Goal: Transaction & Acquisition: Purchase product/service

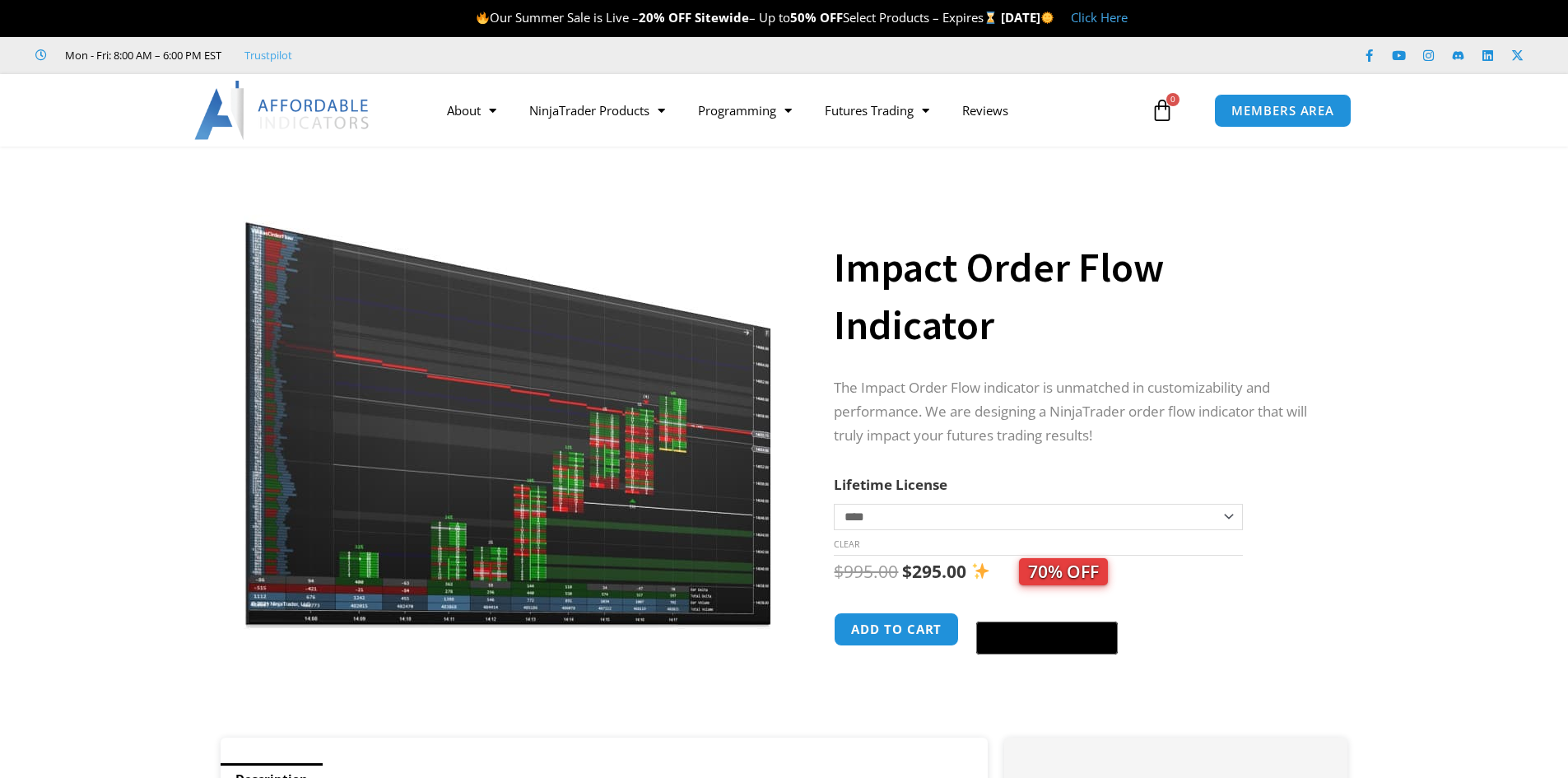
click at [969, 300] on h1 "Impact Order Flow Indicator" at bounding box center [1074, 296] width 481 height 115
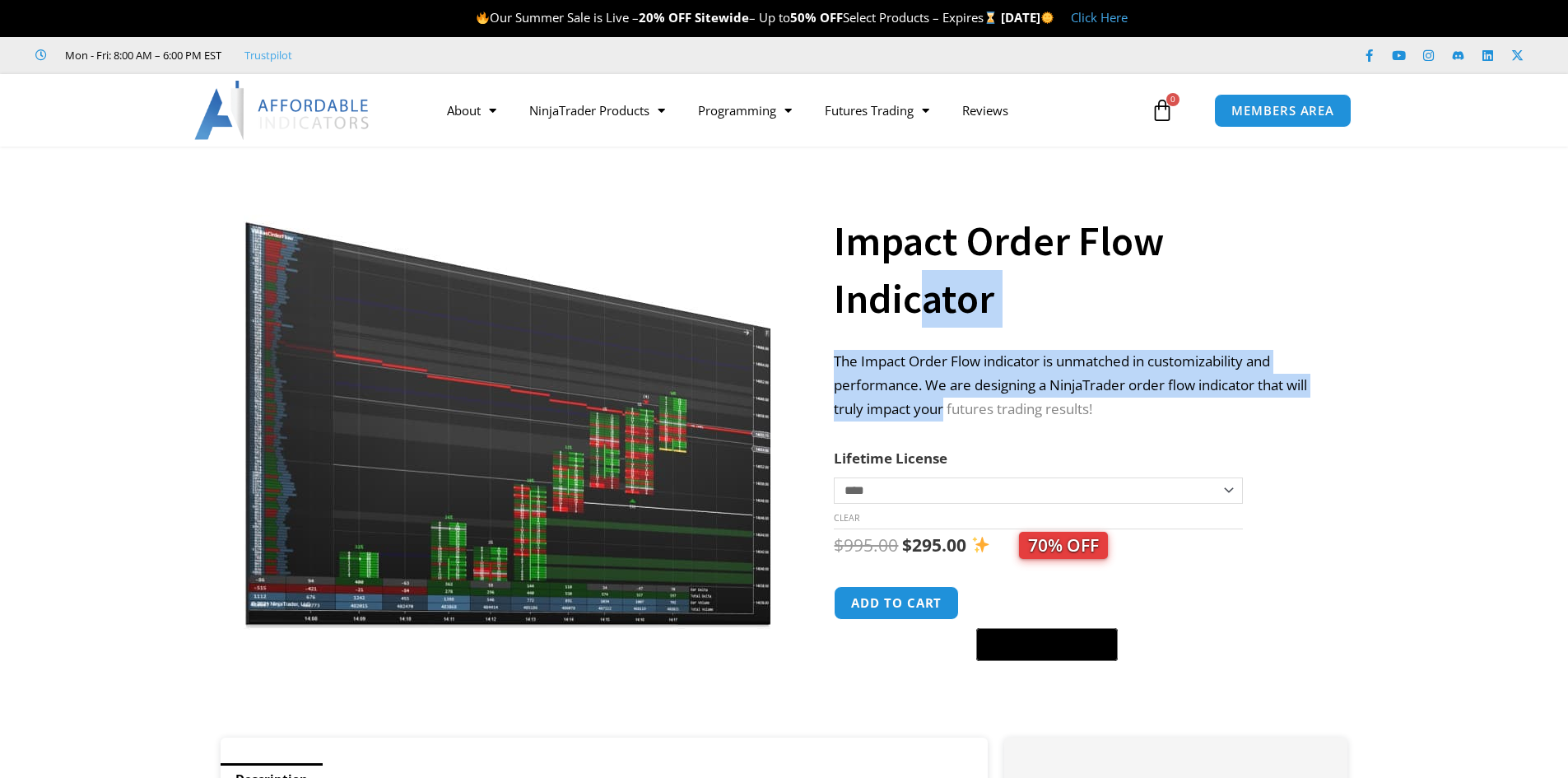
drag, startPoint x: 923, startPoint y: 295, endPoint x: 969, endPoint y: 398, distance: 112.8
click at [969, 398] on div "**********" at bounding box center [1074, 436] width 481 height 603
click at [1092, 395] on p "The Impact Order Flow indicator is unmatched in customizability and performance…" at bounding box center [1074, 386] width 481 height 72
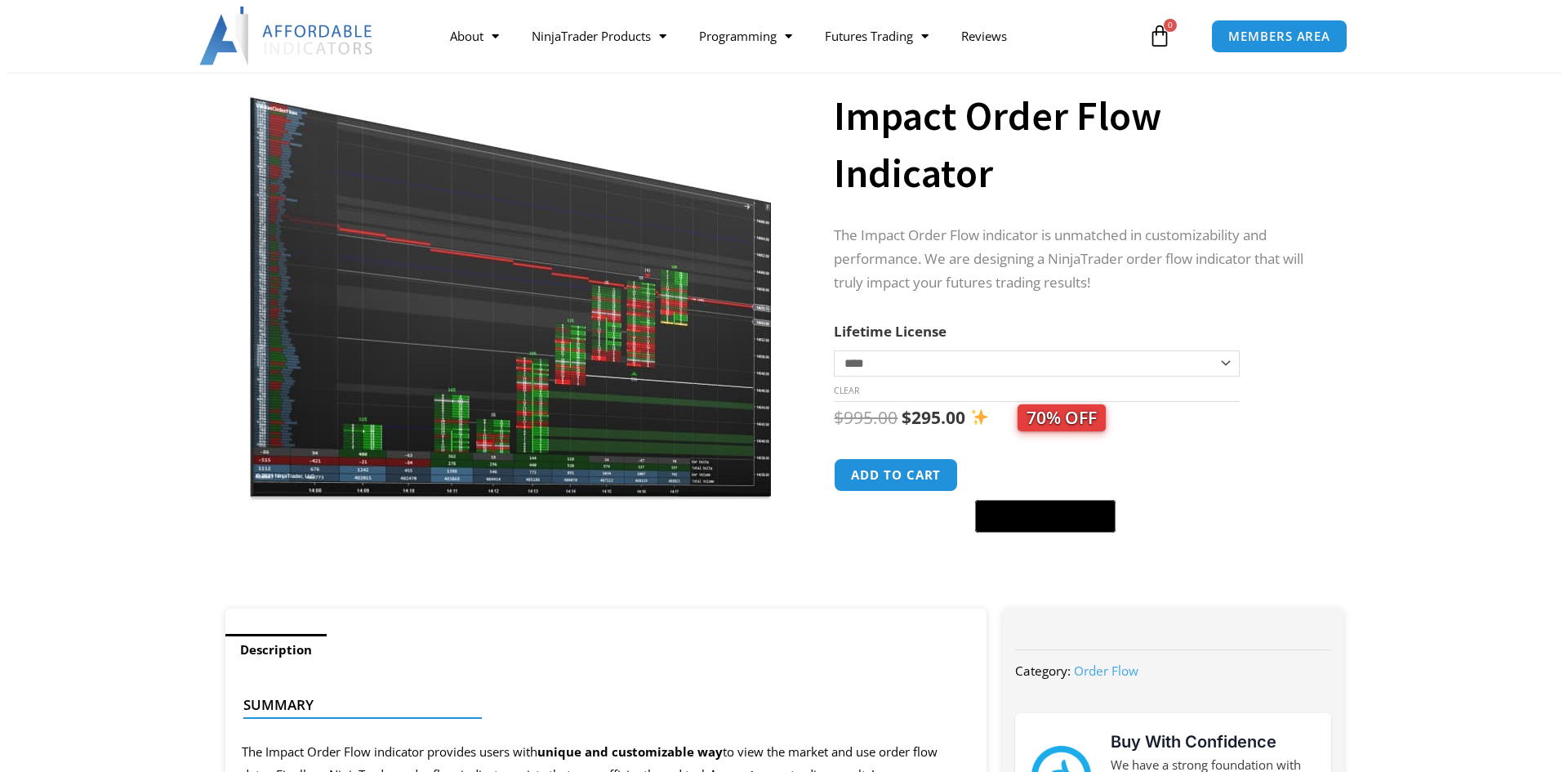
scroll to position [116, 0]
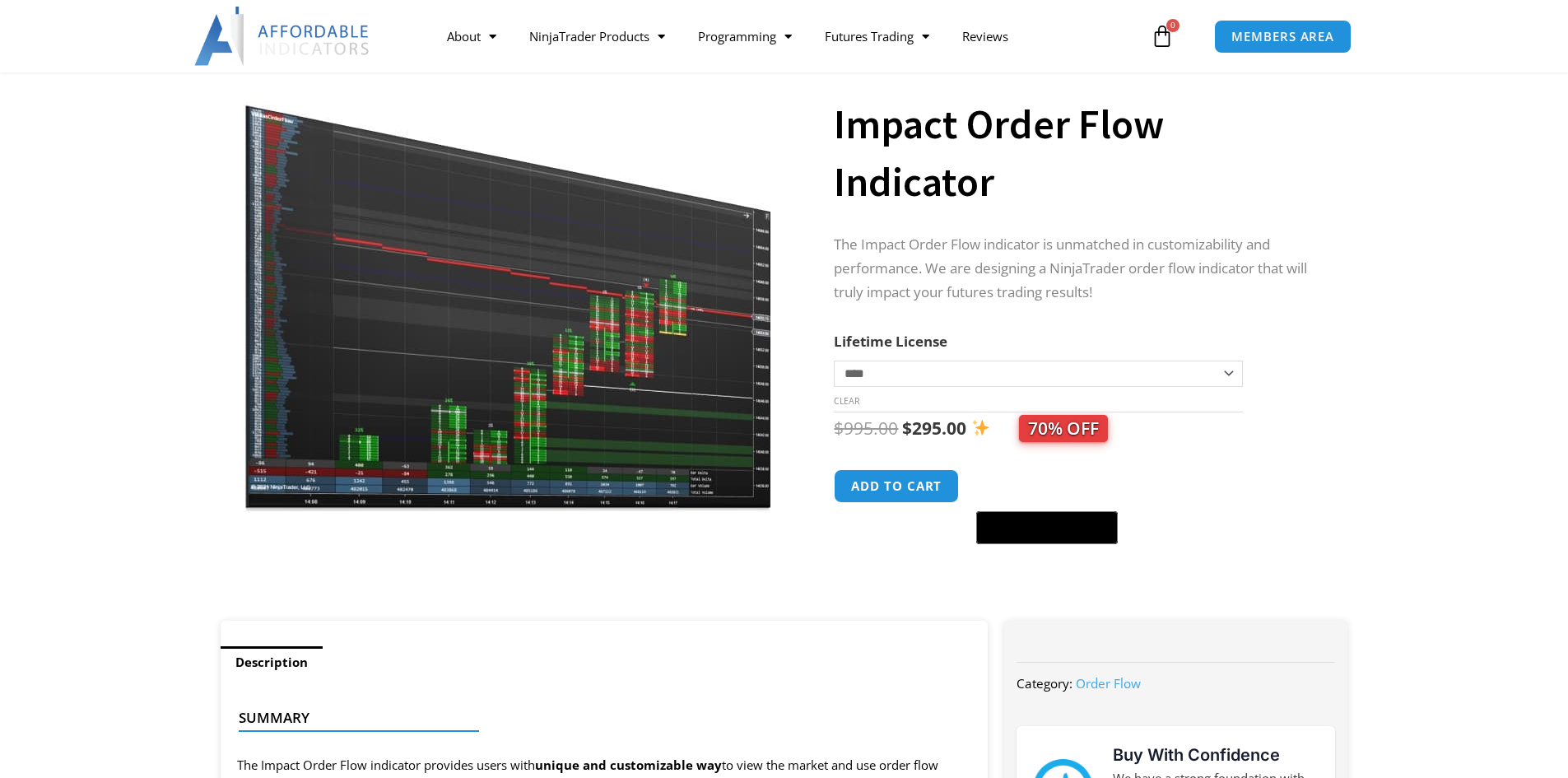
click at [722, 362] on img at bounding box center [508, 285] width 529 height 455
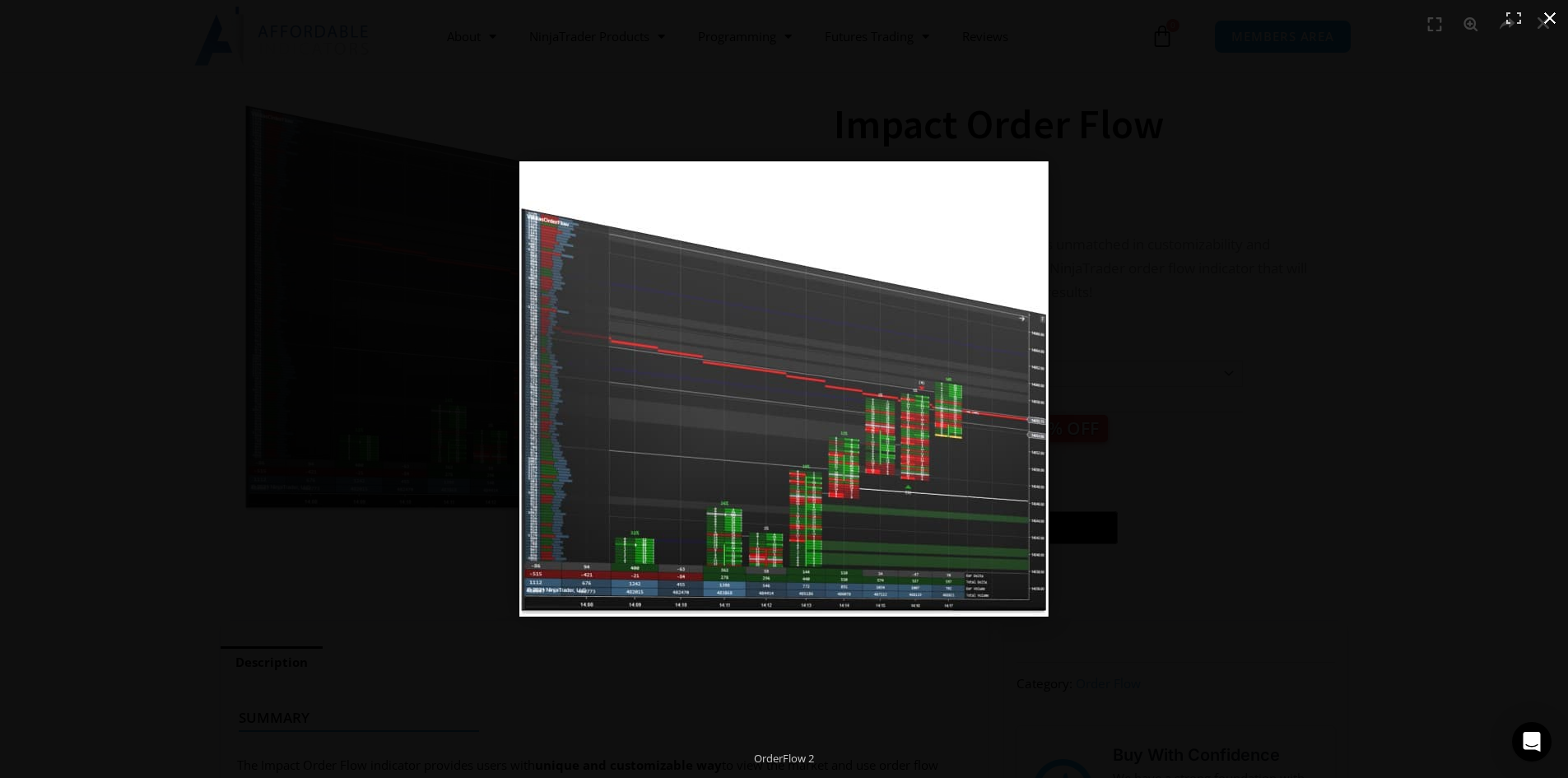
click at [1350, 369] on div at bounding box center [1025, 413] width 1012 height 502
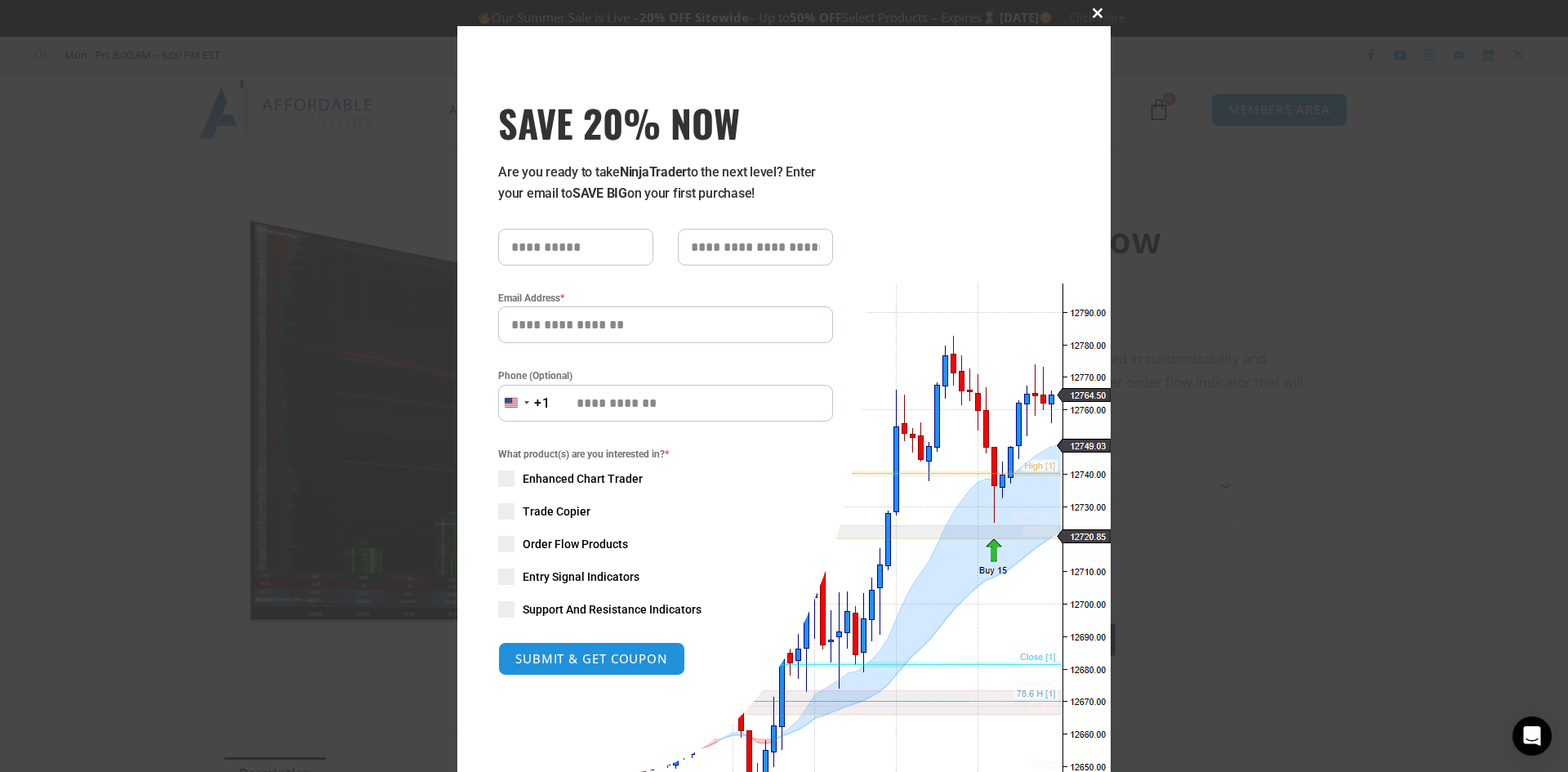
click at [1088, 15] on span at bounding box center [1098, 13] width 27 height 10
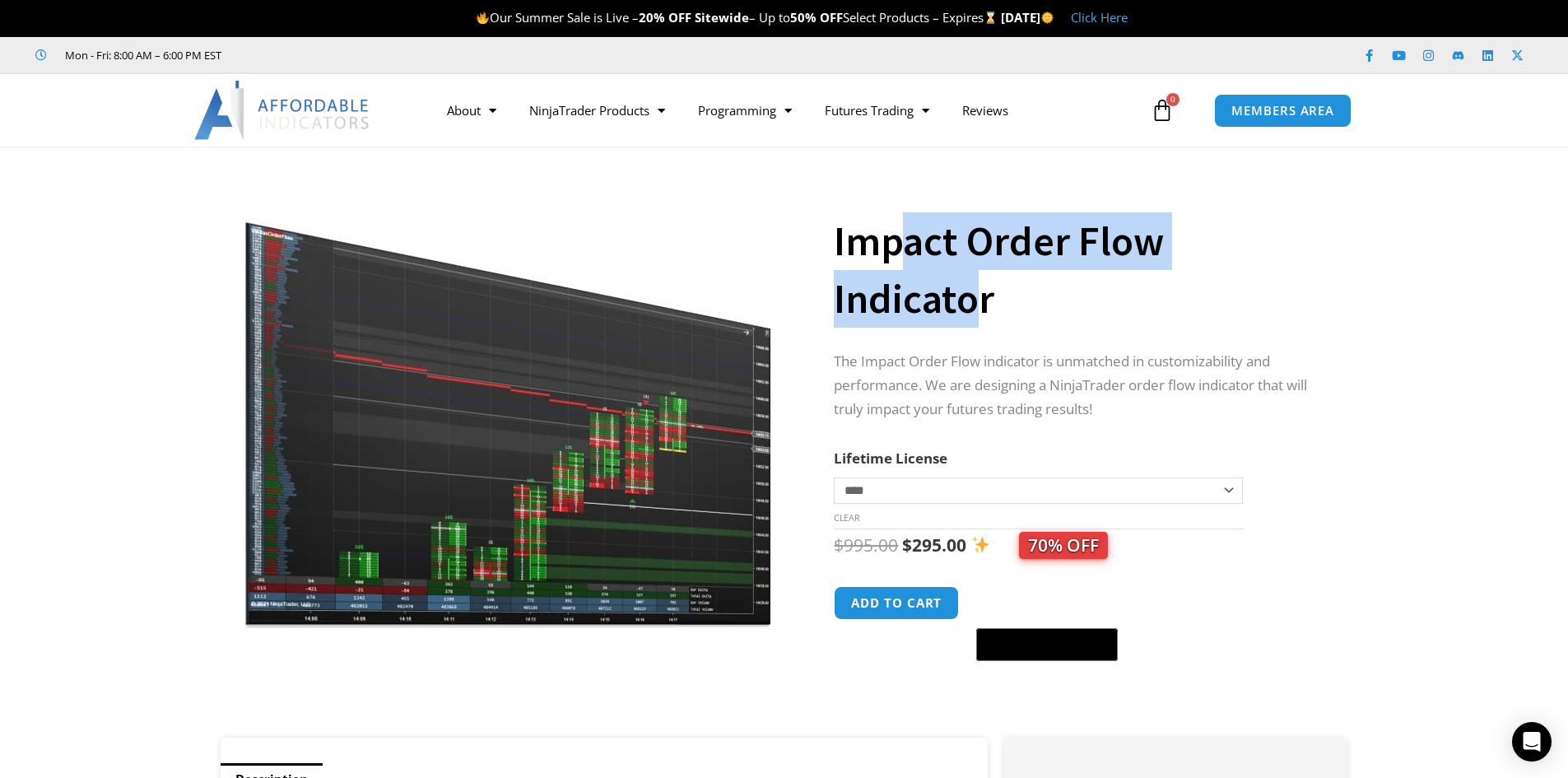
drag, startPoint x: 898, startPoint y: 253, endPoint x: 983, endPoint y: 292, distance: 93.5
click at [983, 292] on h1 "Impact Order Flow Indicator" at bounding box center [1074, 269] width 481 height 115
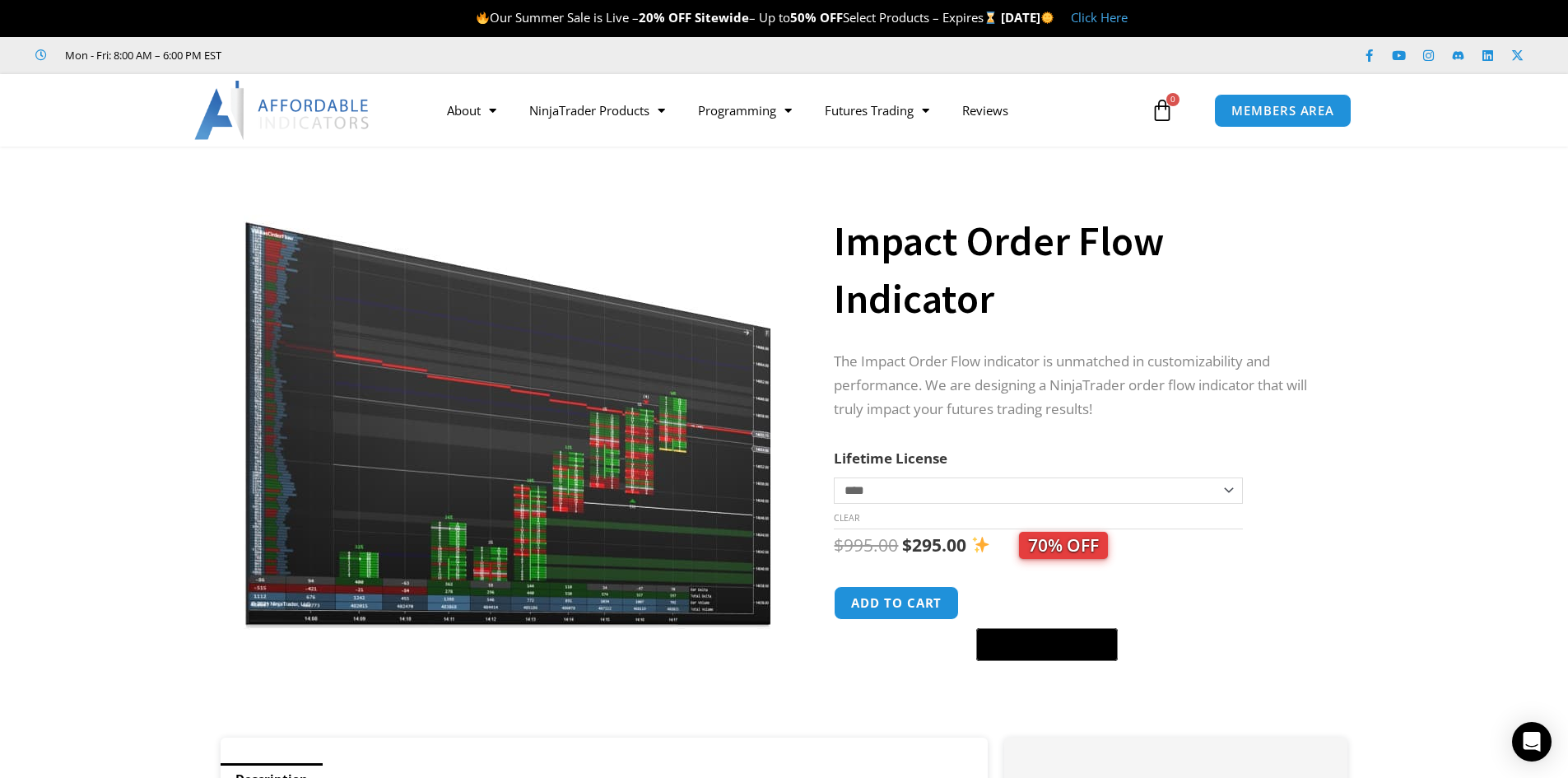
click at [1055, 330] on div "Impact Order Flow Indicator" at bounding box center [1074, 257] width 481 height 154
click at [921, 494] on select "**********" at bounding box center [1038, 491] width 409 height 27
drag, startPoint x: 1567, startPoint y: 303, endPoint x: 1576, endPoint y: 314, distance: 14.2
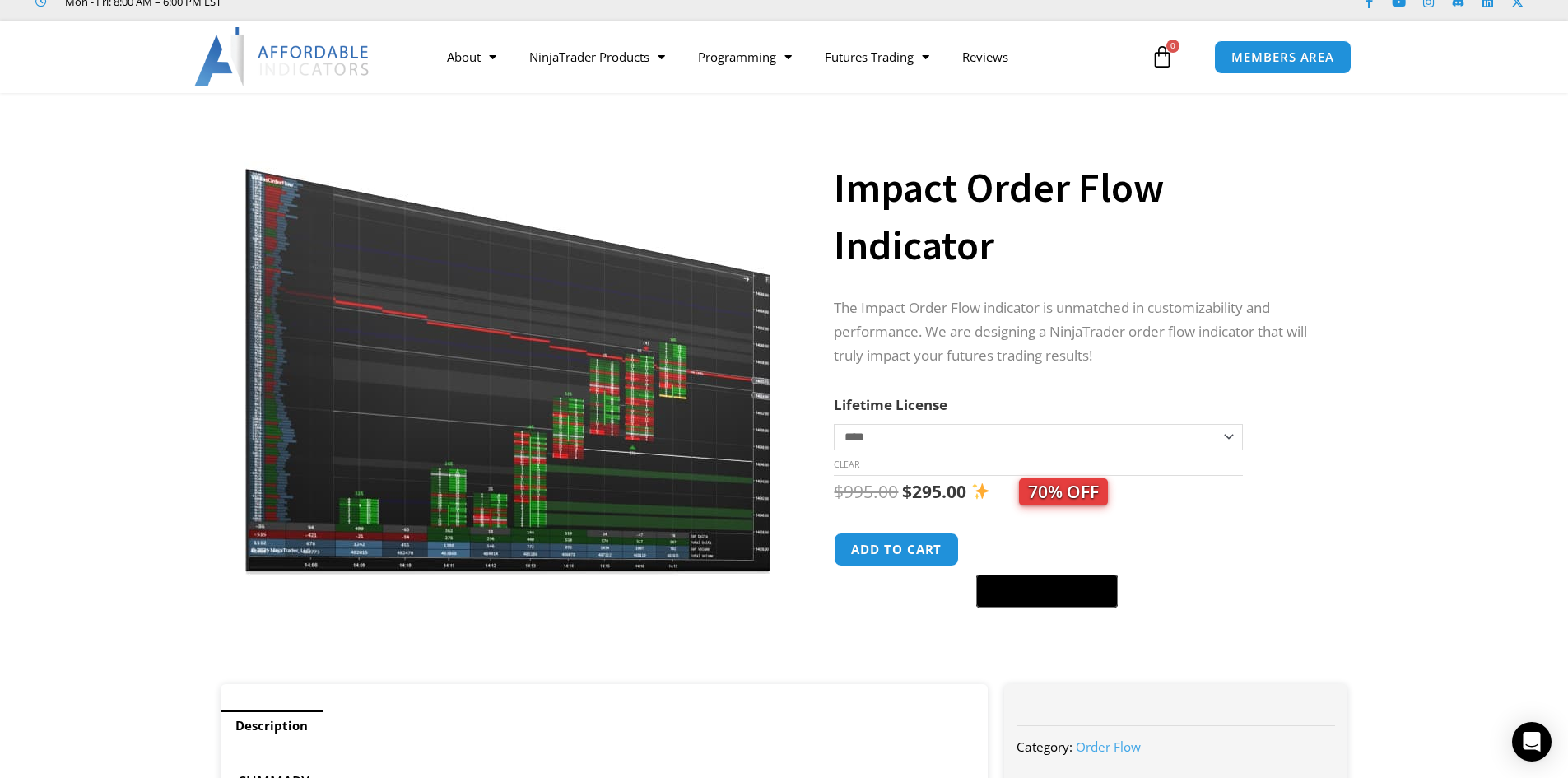
scroll to position [32, 0]
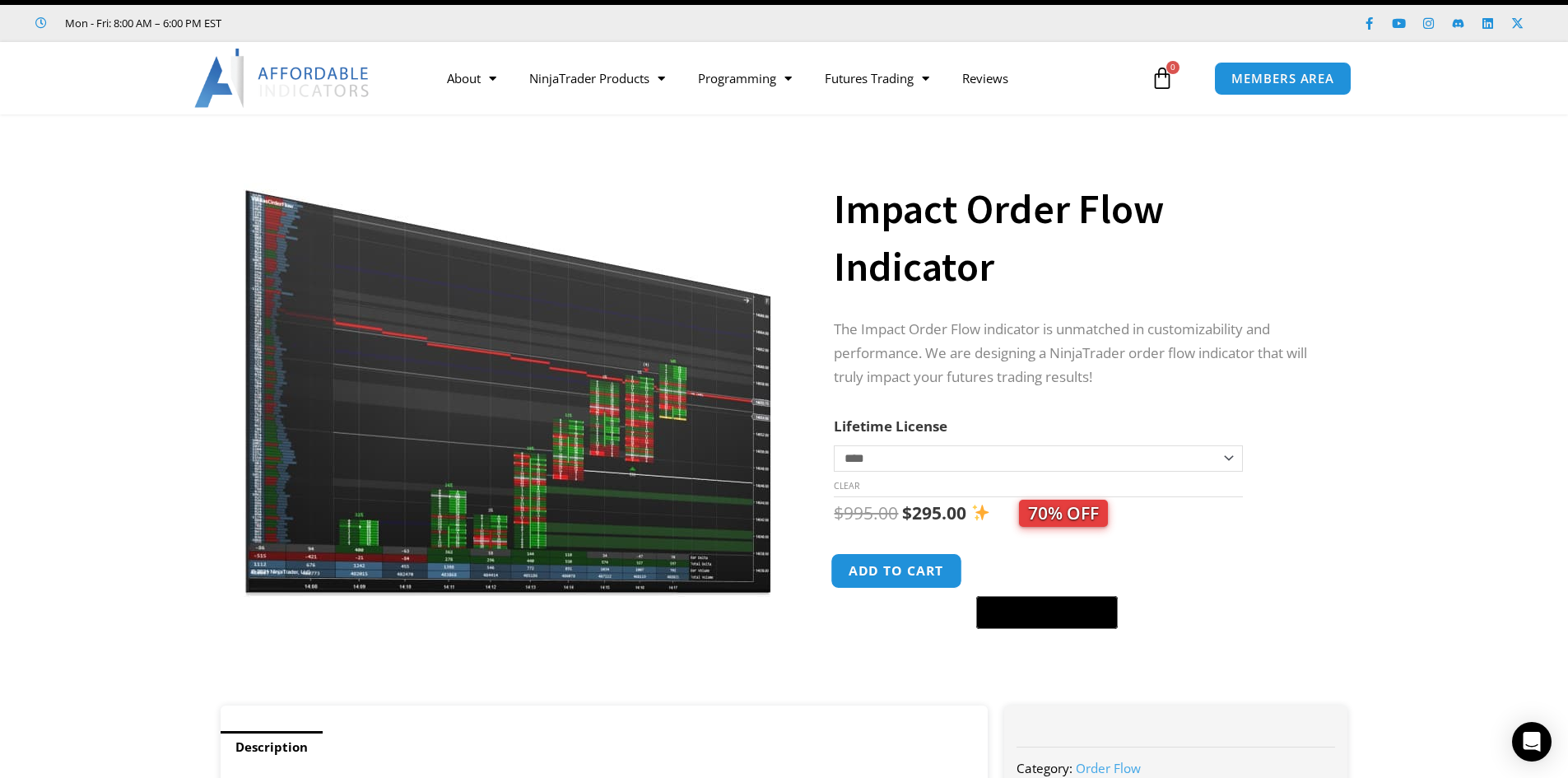
click at [885, 570] on button "Add to cart" at bounding box center [897, 571] width 132 height 35
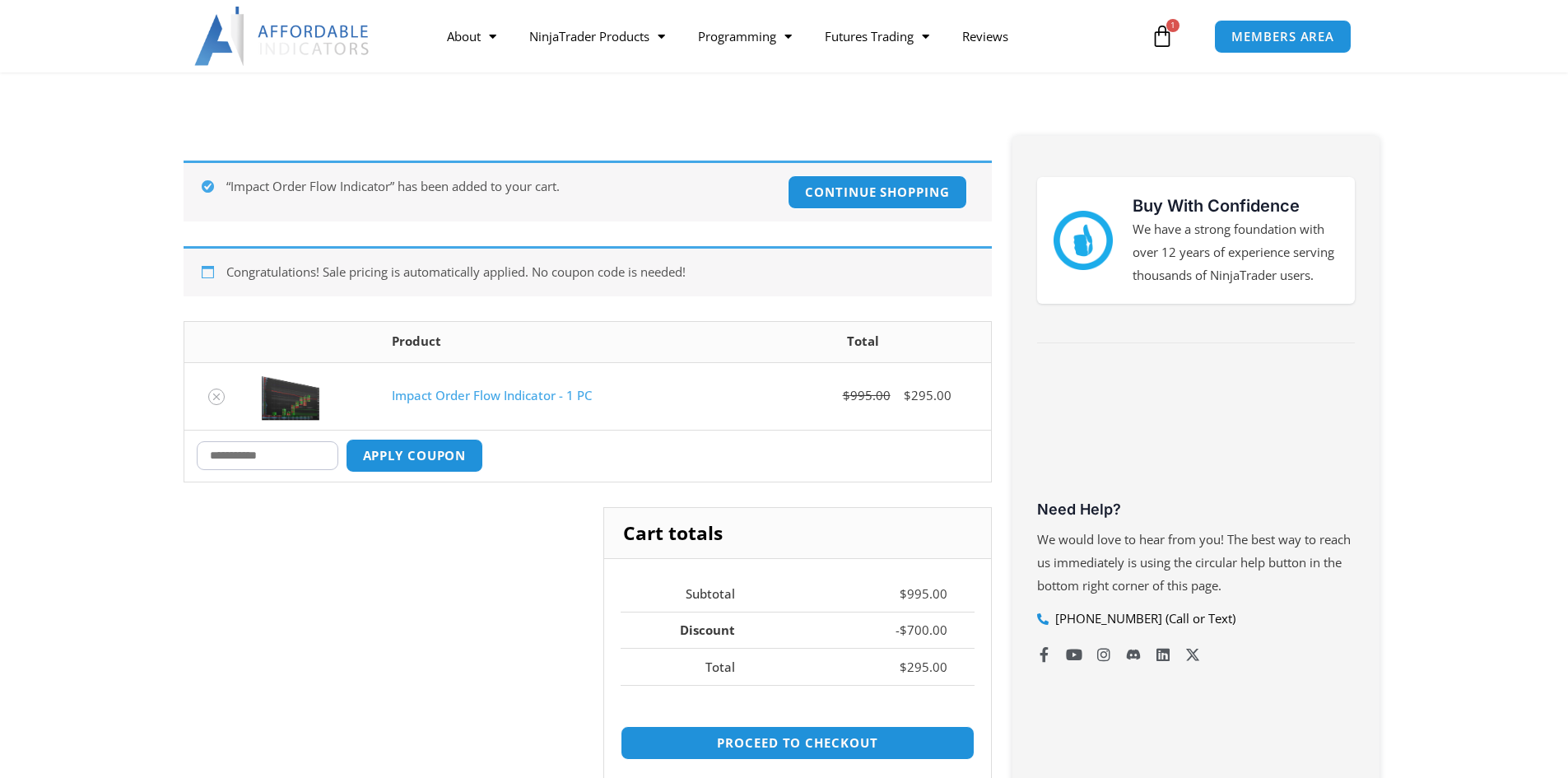
scroll to position [187, 0]
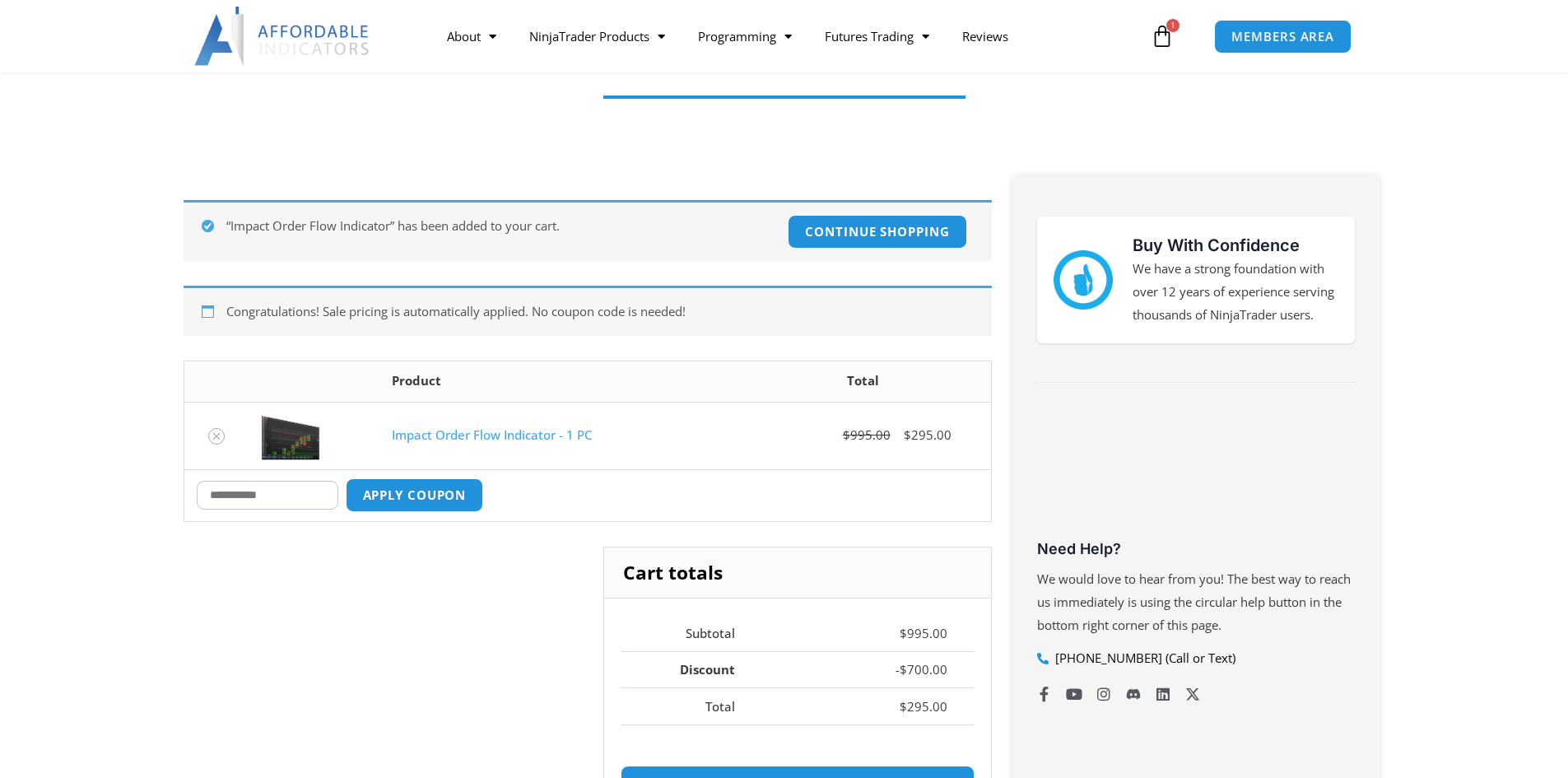
click at [516, 430] on link "Impact Order Flow Indicator - 1 PC" at bounding box center [492, 435] width 200 height 17
click at [516, 437] on link "Impact Order Flow Indicator - 1 PC" at bounding box center [492, 435] width 200 height 17
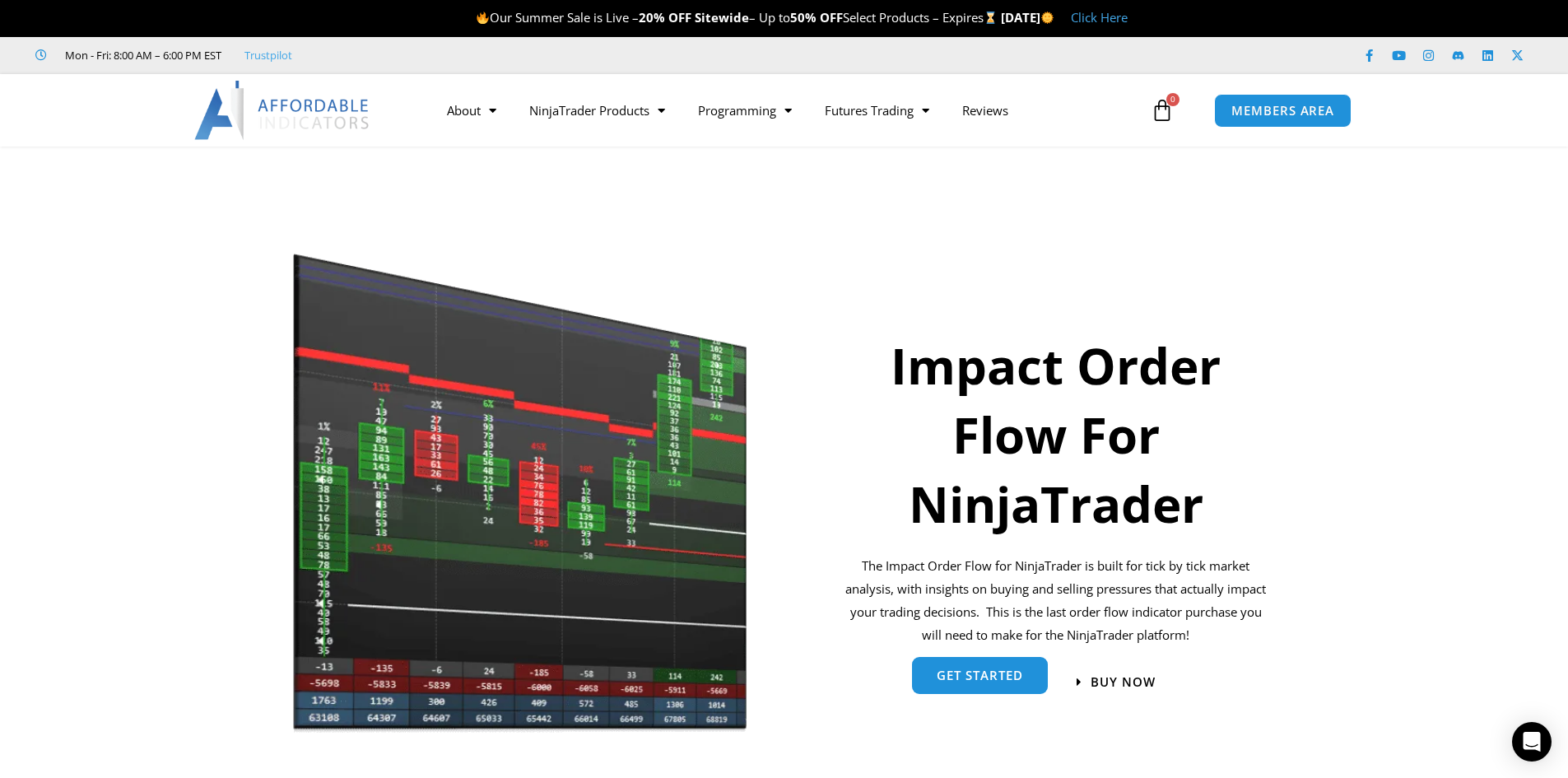
click at [947, 669] on span "get started" at bounding box center [980, 675] width 87 height 12
click at [326, 120] on img at bounding box center [283, 110] width 177 height 59
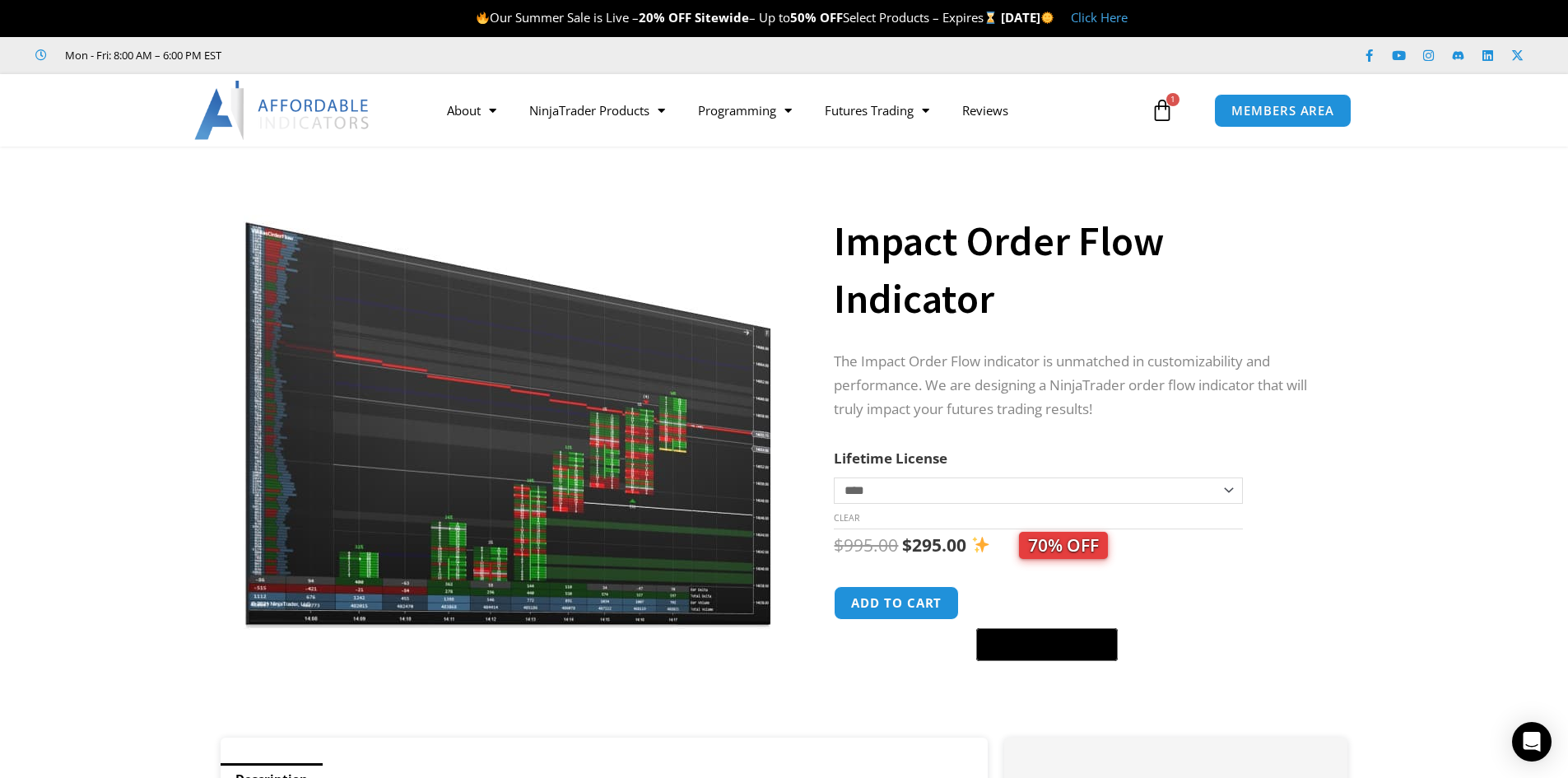
click at [984, 495] on select "**********" at bounding box center [1038, 491] width 409 height 27
drag, startPoint x: 984, startPoint y: 495, endPoint x: 815, endPoint y: 171, distance: 365.4
click at [815, 171] on div at bounding box center [819, 450] width 29 height 575
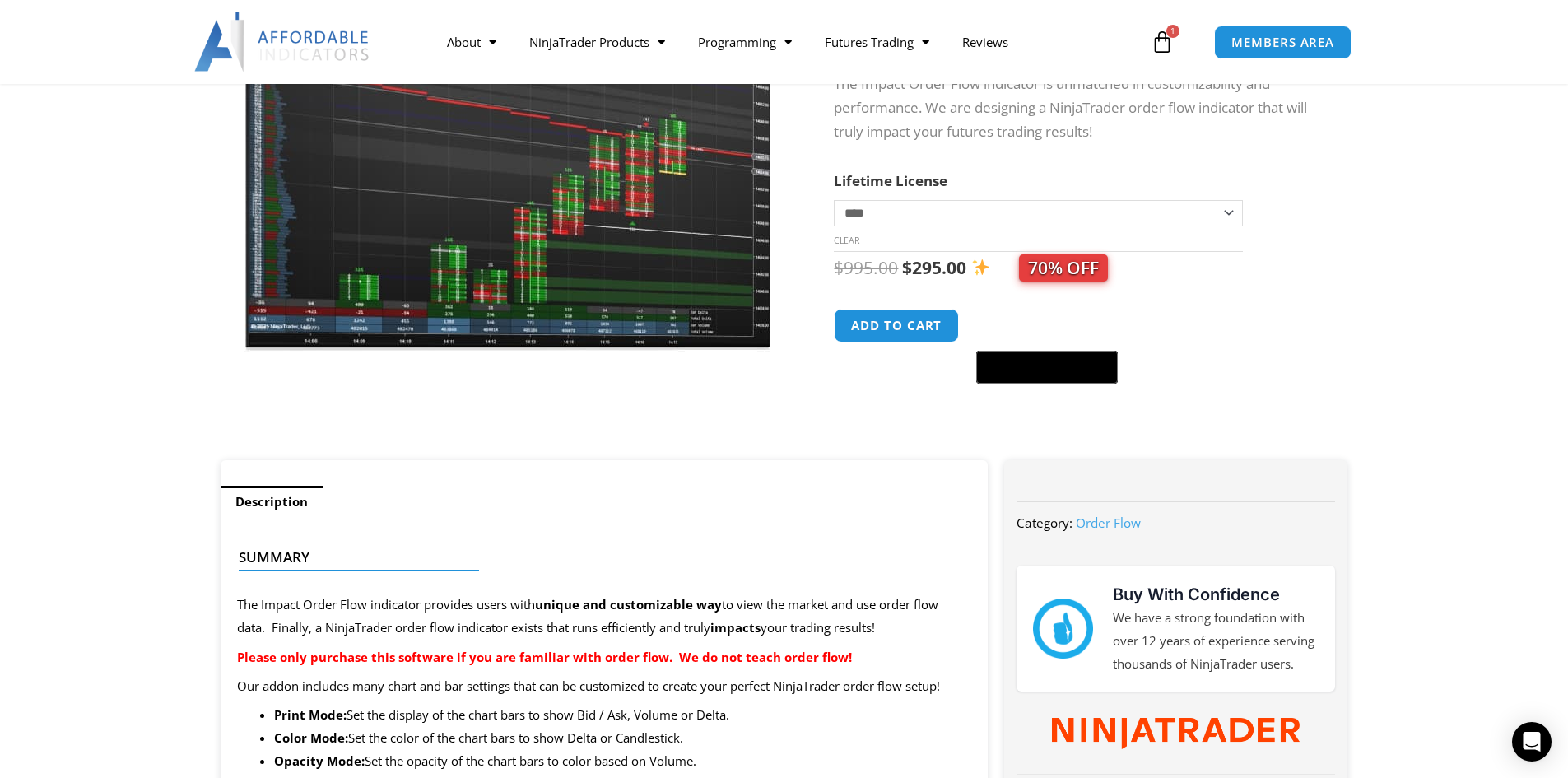
scroll to position [68, 0]
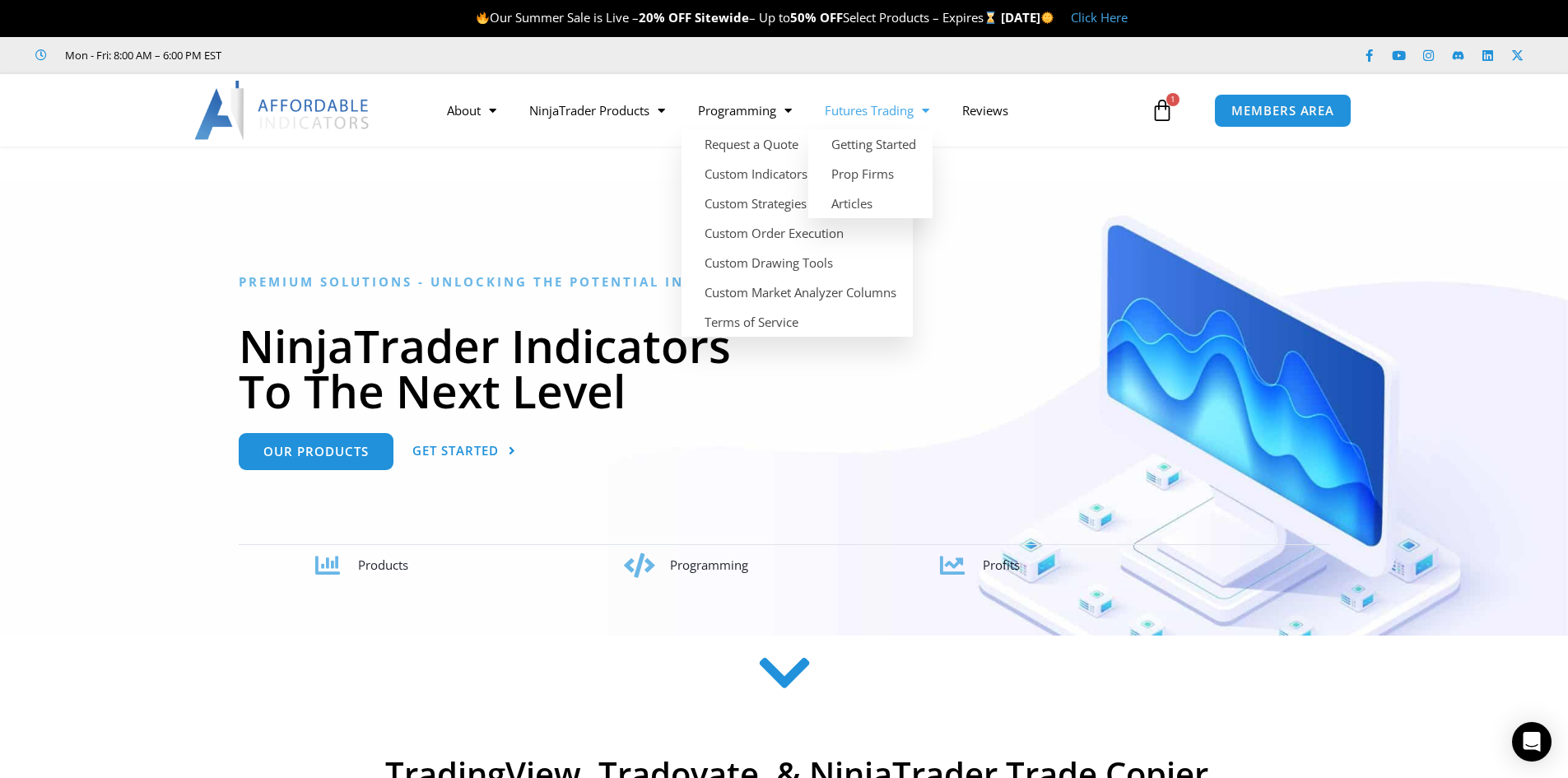
click at [901, 108] on link "Futures Trading" at bounding box center [876, 110] width 137 height 38
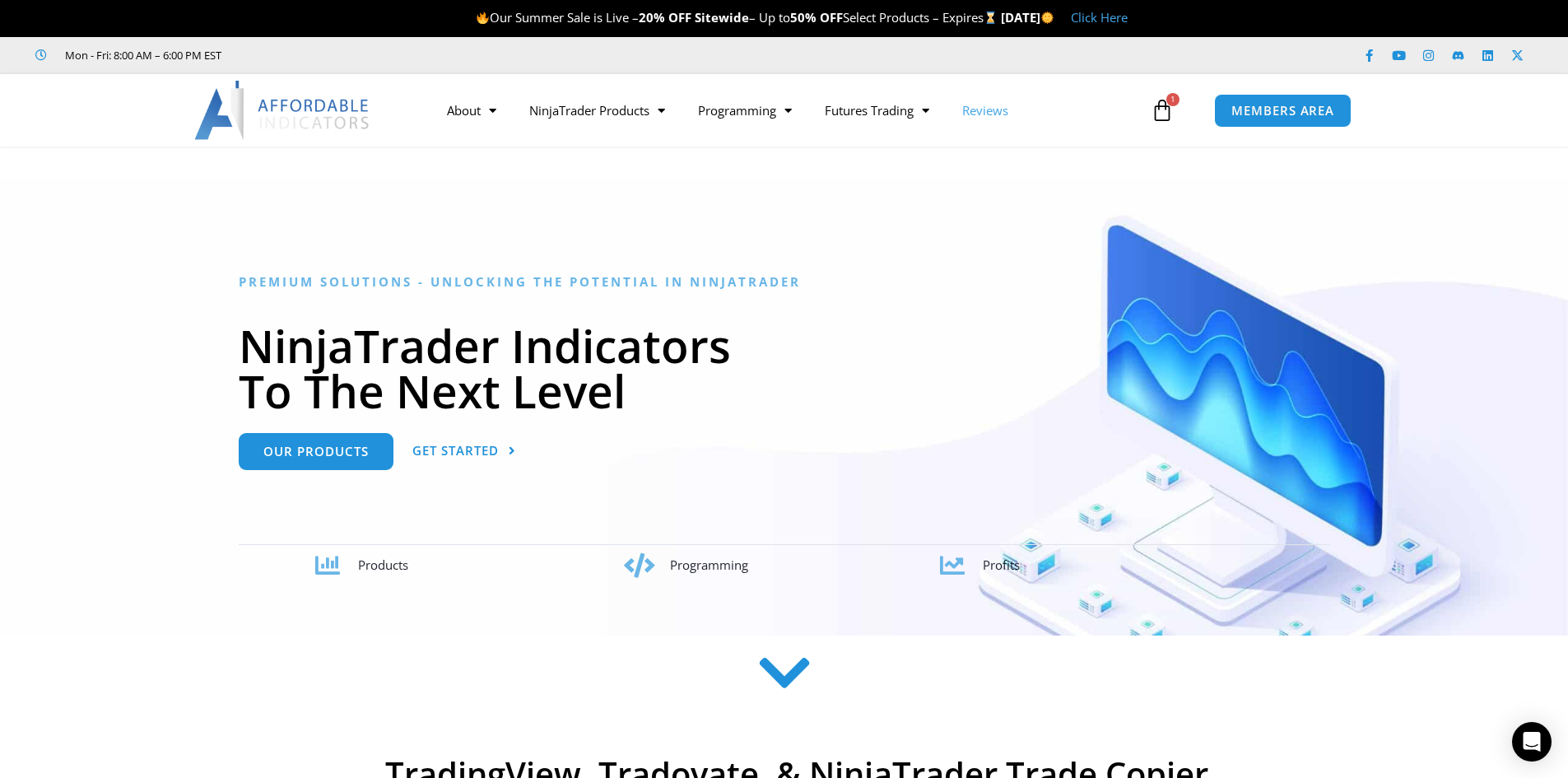
click at [1001, 113] on link "Reviews" at bounding box center [985, 110] width 79 height 38
click at [481, 140] on link "Contact Us" at bounding box center [501, 144] width 141 height 30
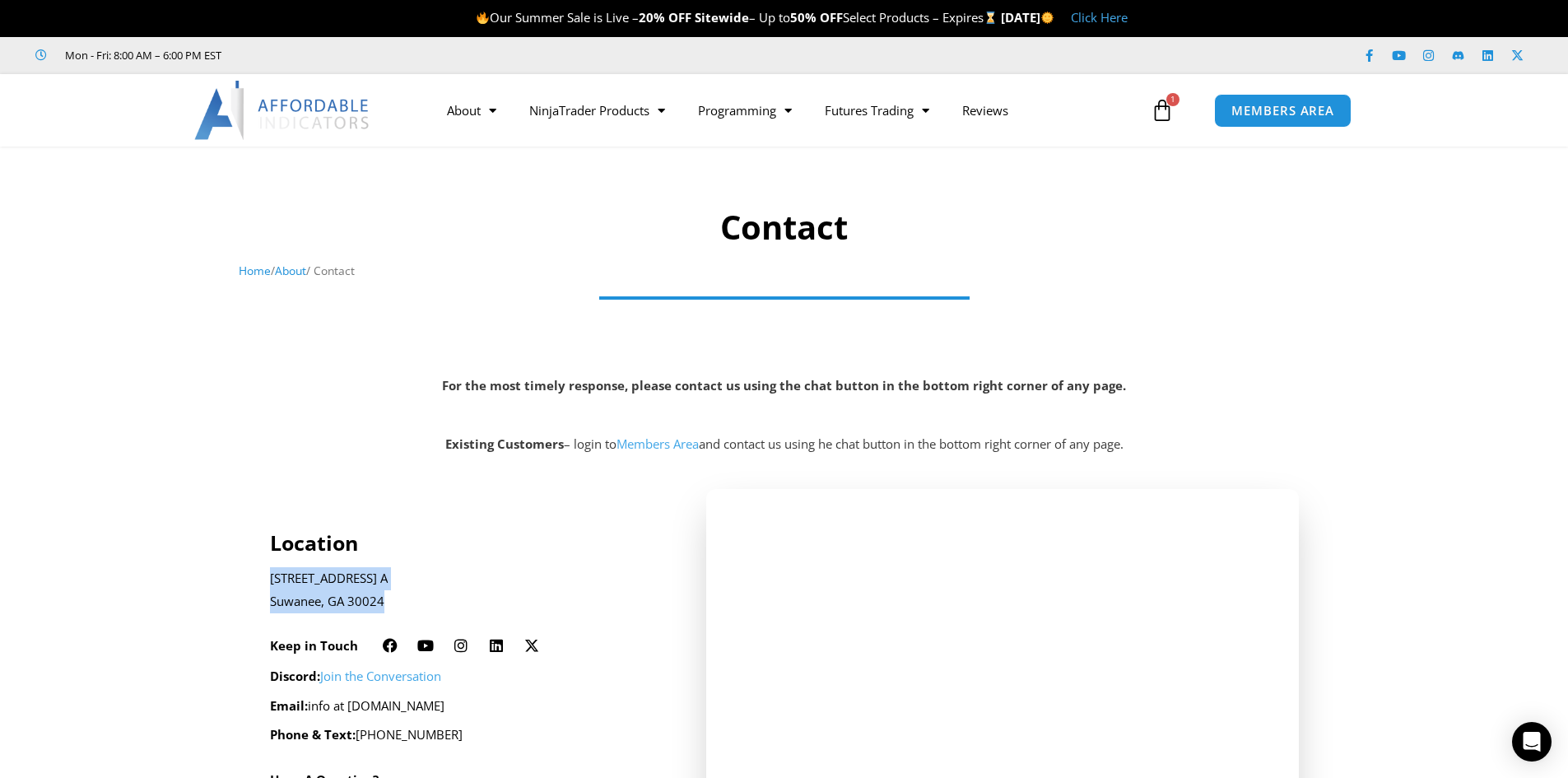
drag, startPoint x: 426, startPoint y: 602, endPoint x: 196, endPoint y: 524, distance: 242.9
click at [239, 569] on section "Location 2920 Horizon Park Dr. Ste. A Suwanee, GA 30024 Keep in Touch Facebook …" at bounding box center [784, 738] width 1568 height 516
drag, startPoint x: 184, startPoint y: 516, endPoint x: 279, endPoint y: 345, distance: 195.6
click at [184, 515] on section "Location 2920 Horizon Park Dr. Ste. A Suwanee, GA 30024 Keep in Touch Facebook …" at bounding box center [784, 738] width 1568 height 516
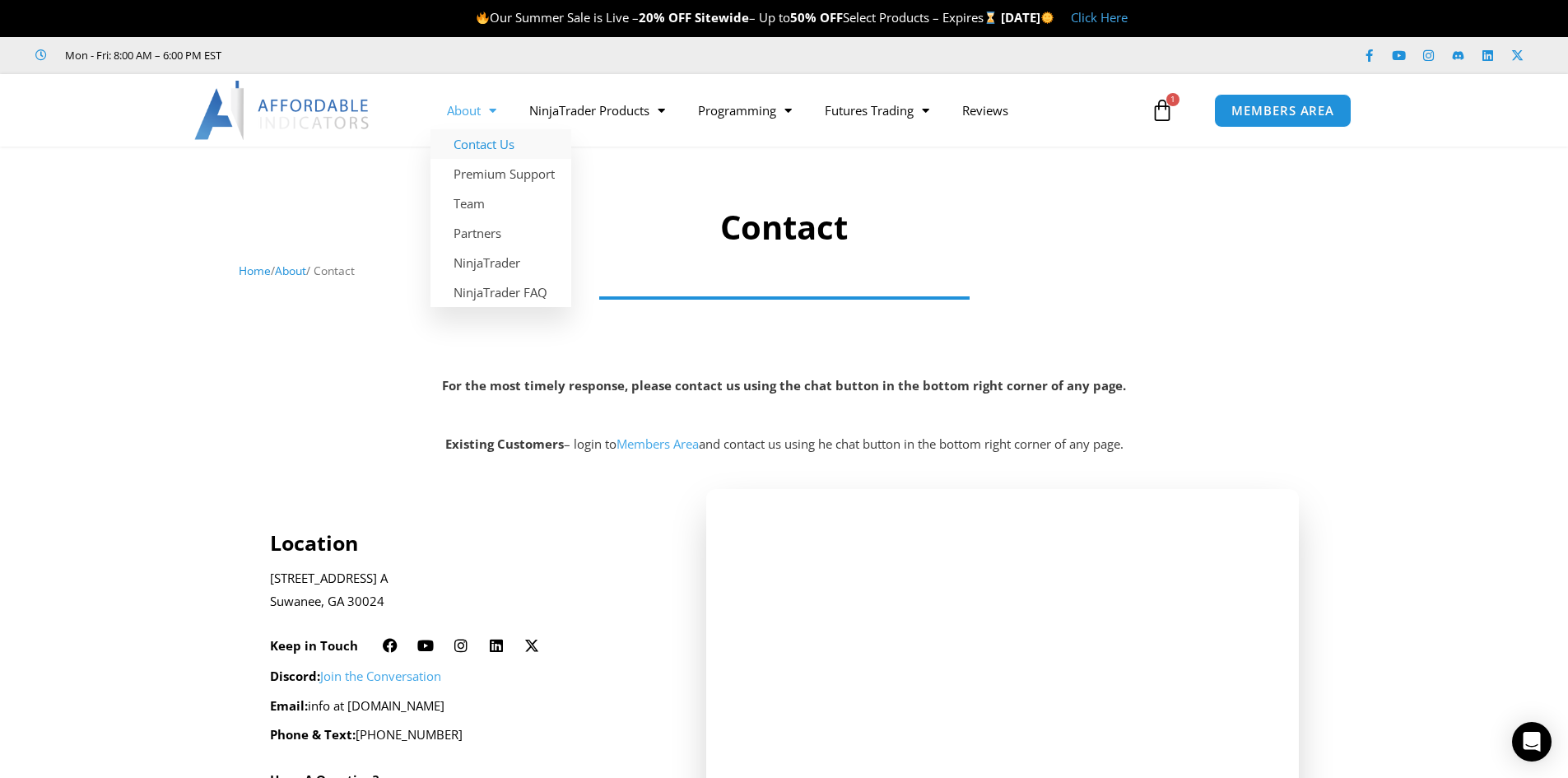
click at [493, 110] on span "Menu" at bounding box center [488, 110] width 16 height 29
click at [493, 111] on span "Menu" at bounding box center [488, 110] width 16 height 29
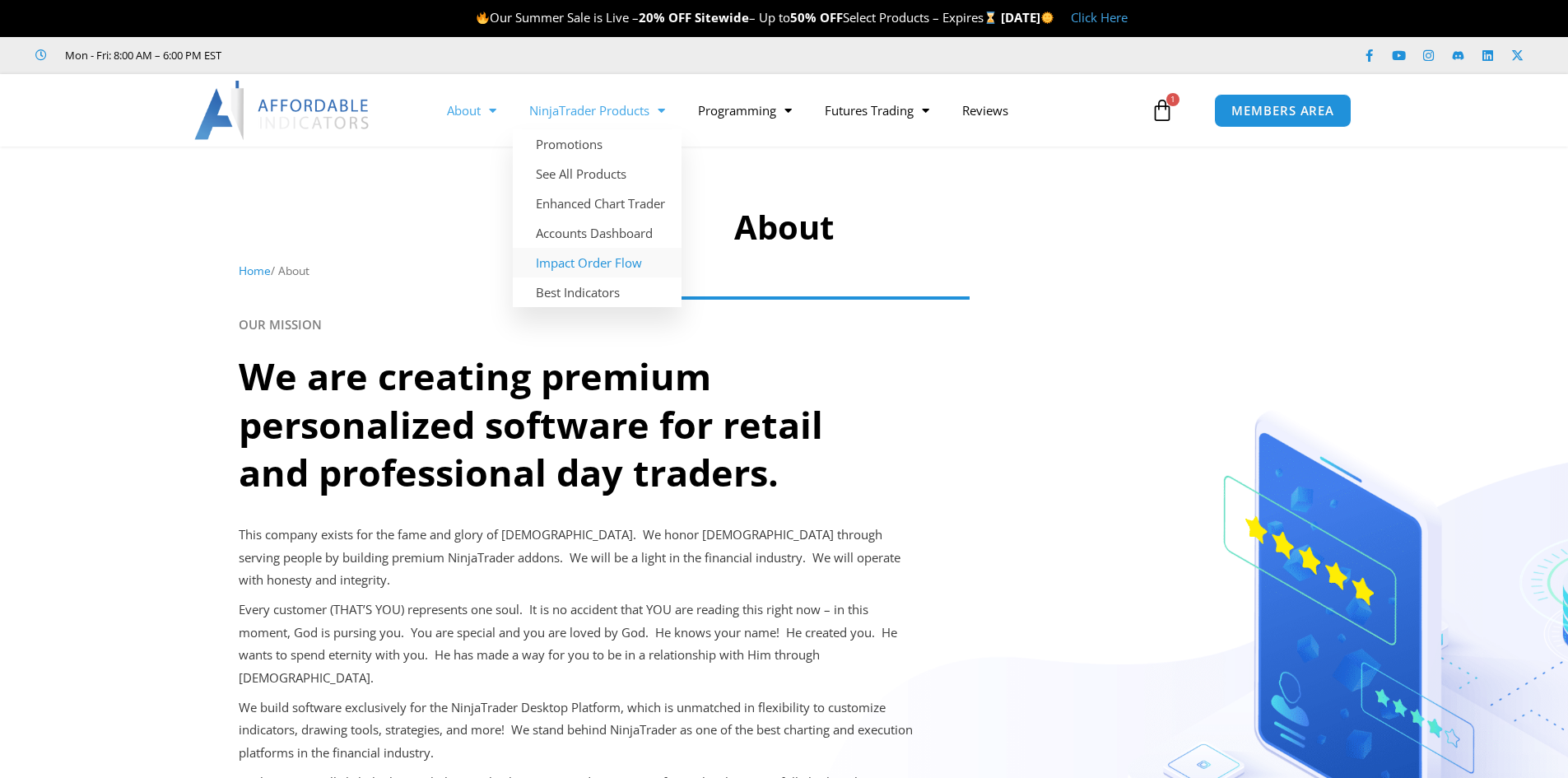
click at [600, 265] on link "Impact Order Flow" at bounding box center [597, 263] width 169 height 30
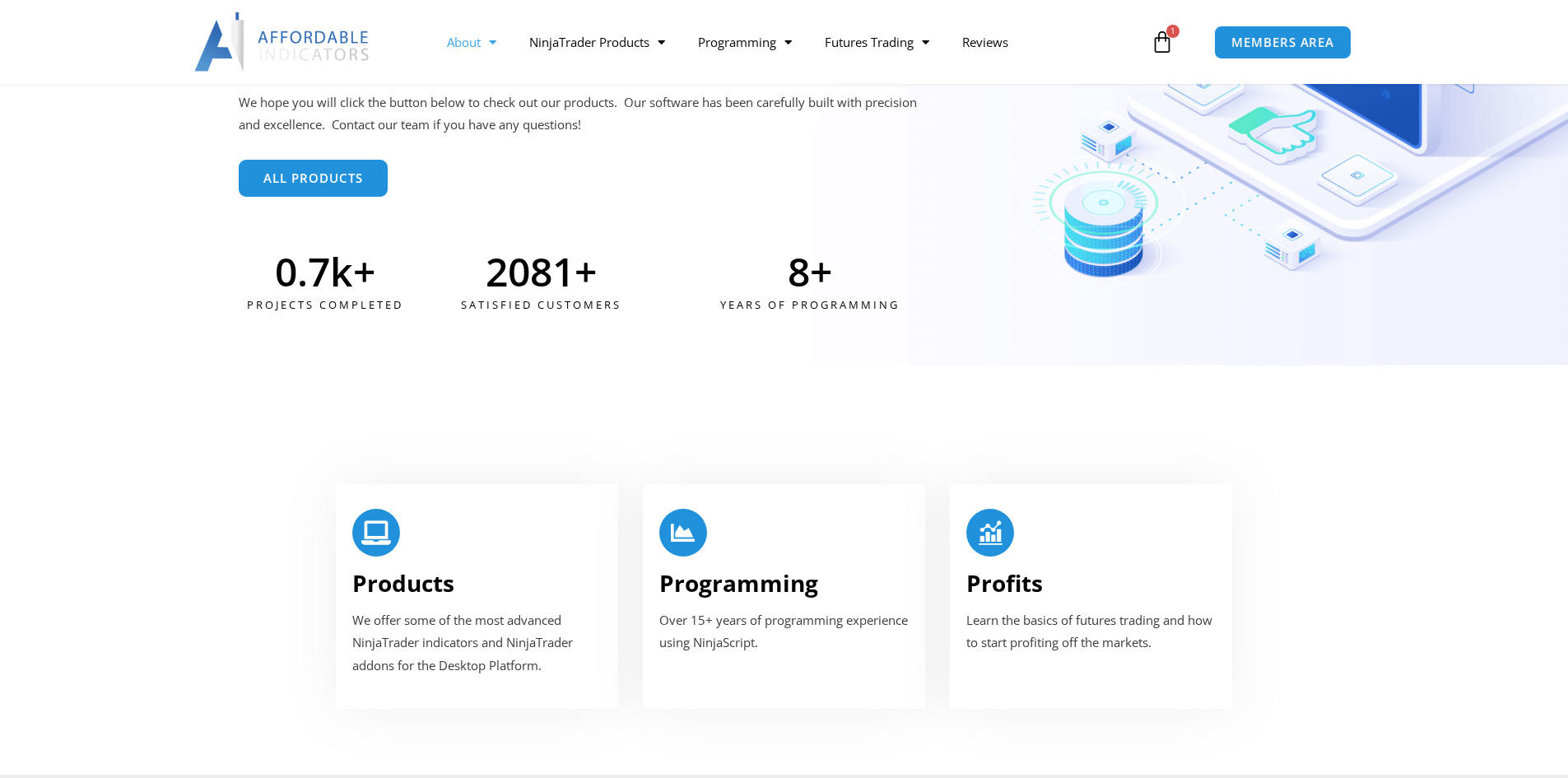
scroll to position [347, 0]
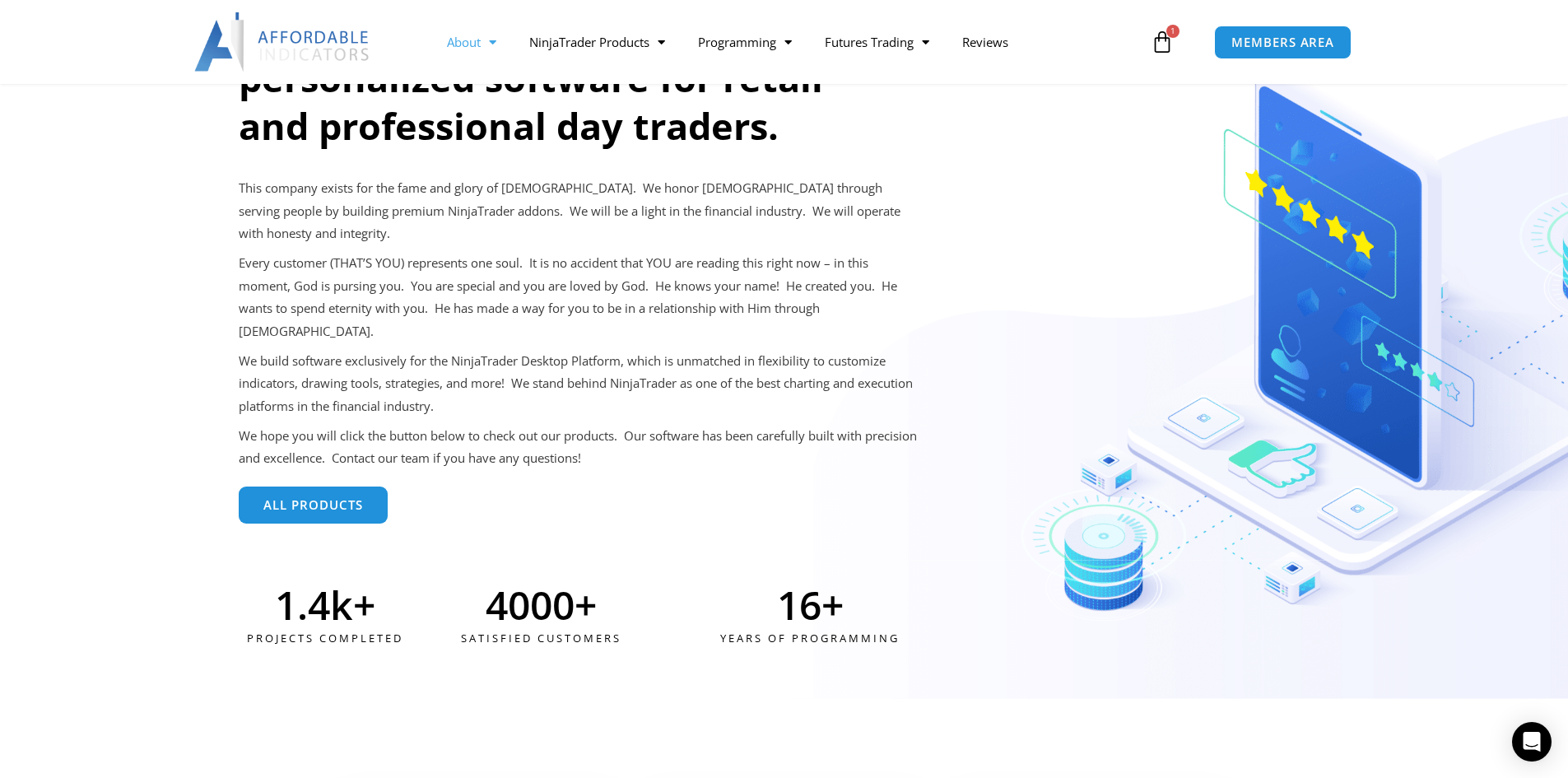
click at [295, 499] on span "All Products" at bounding box center [314, 505] width 100 height 12
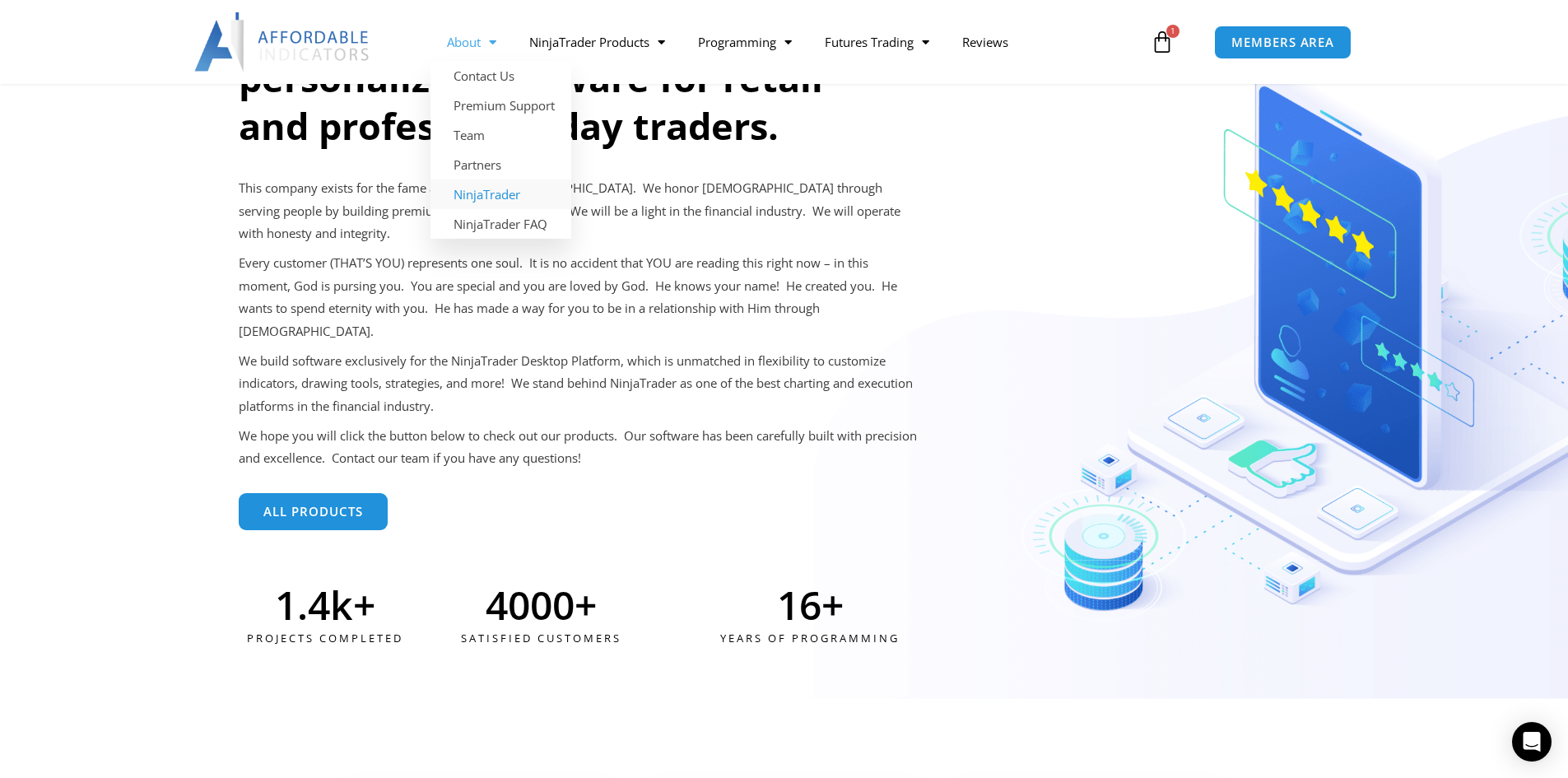
click at [500, 198] on link "NinjaTrader" at bounding box center [501, 195] width 141 height 30
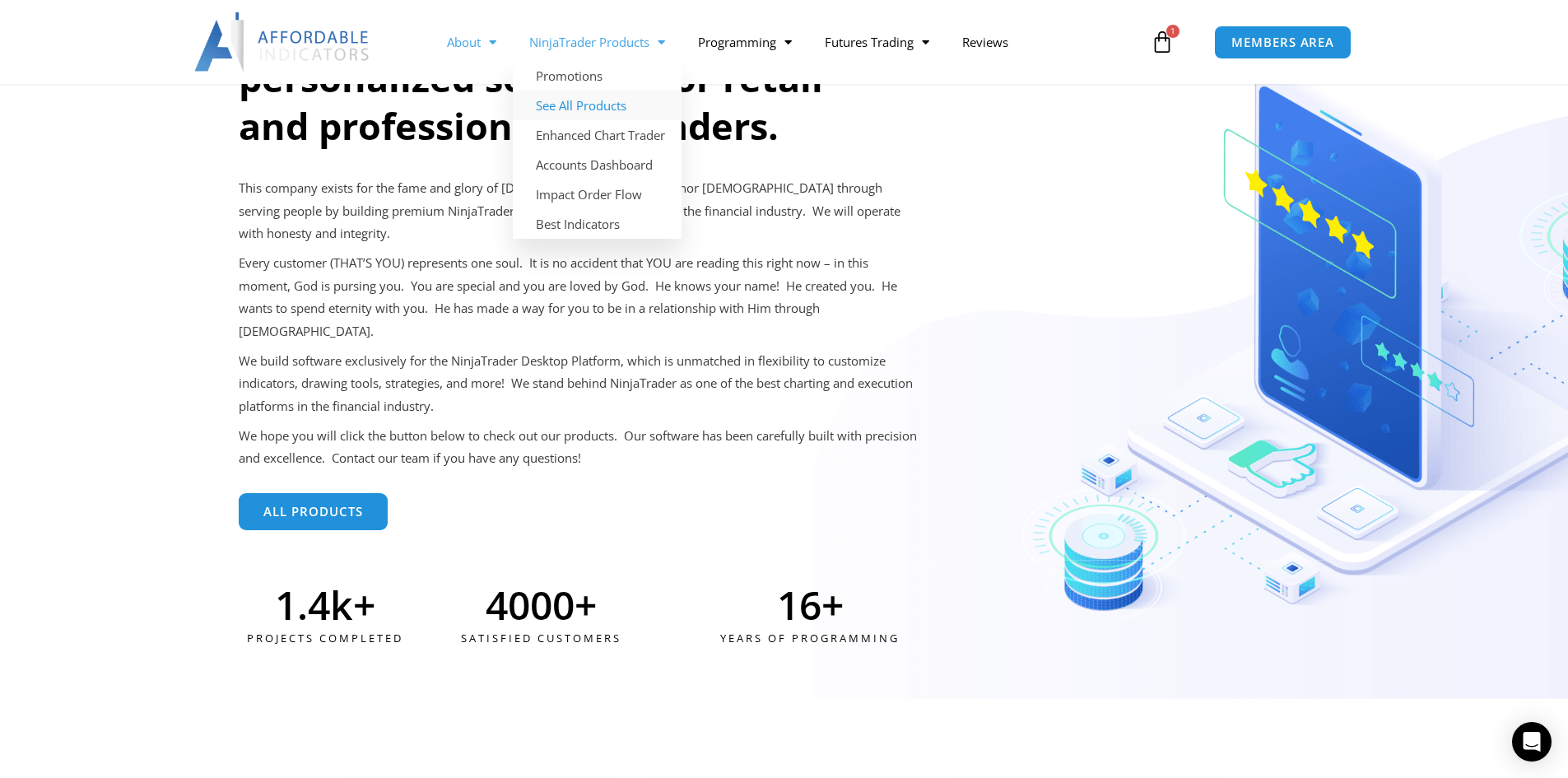
click at [600, 101] on link "See All Products" at bounding box center [597, 105] width 169 height 30
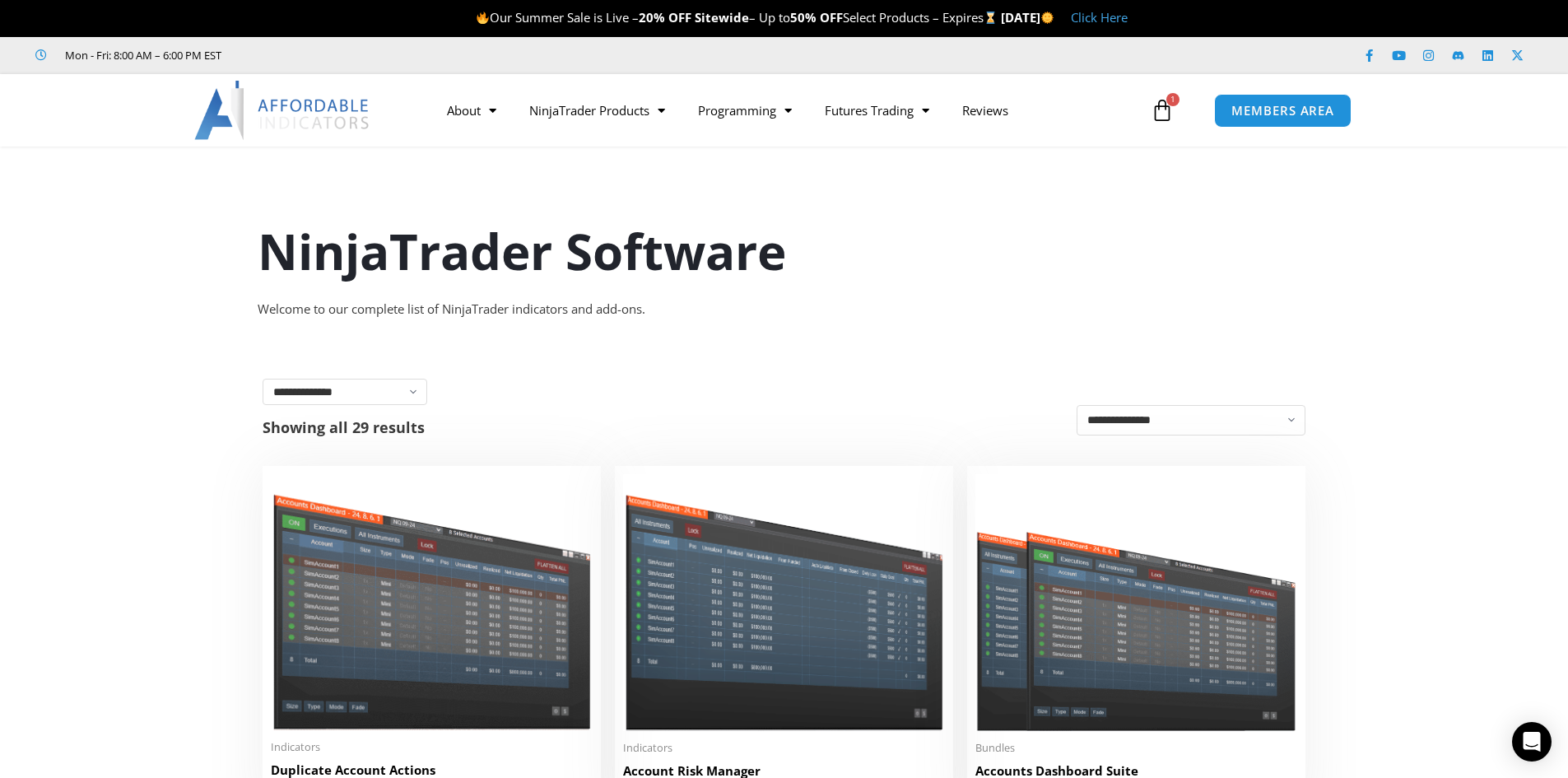
click at [314, 112] on img at bounding box center [283, 110] width 177 height 59
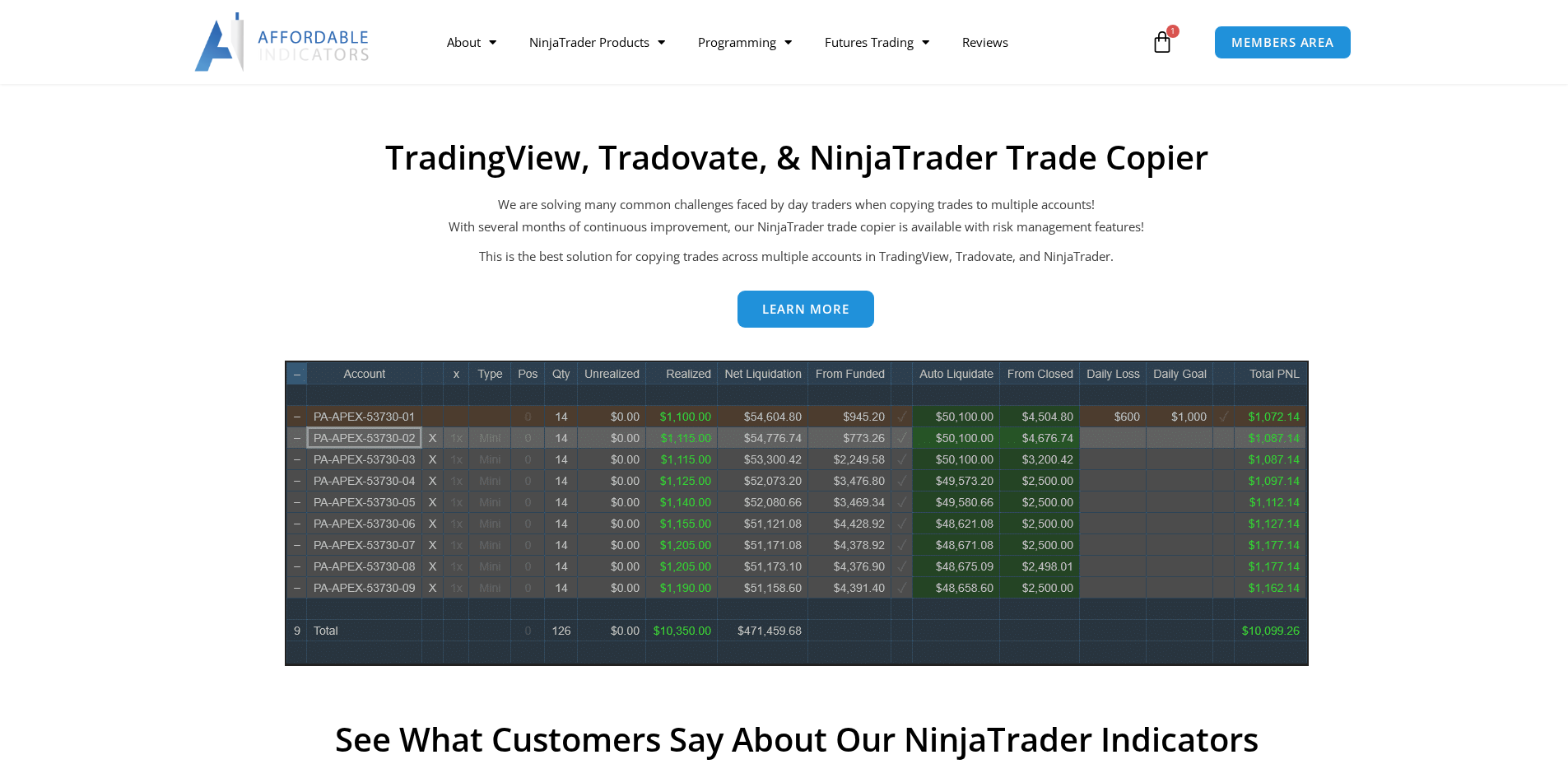
scroll to position [592, 0]
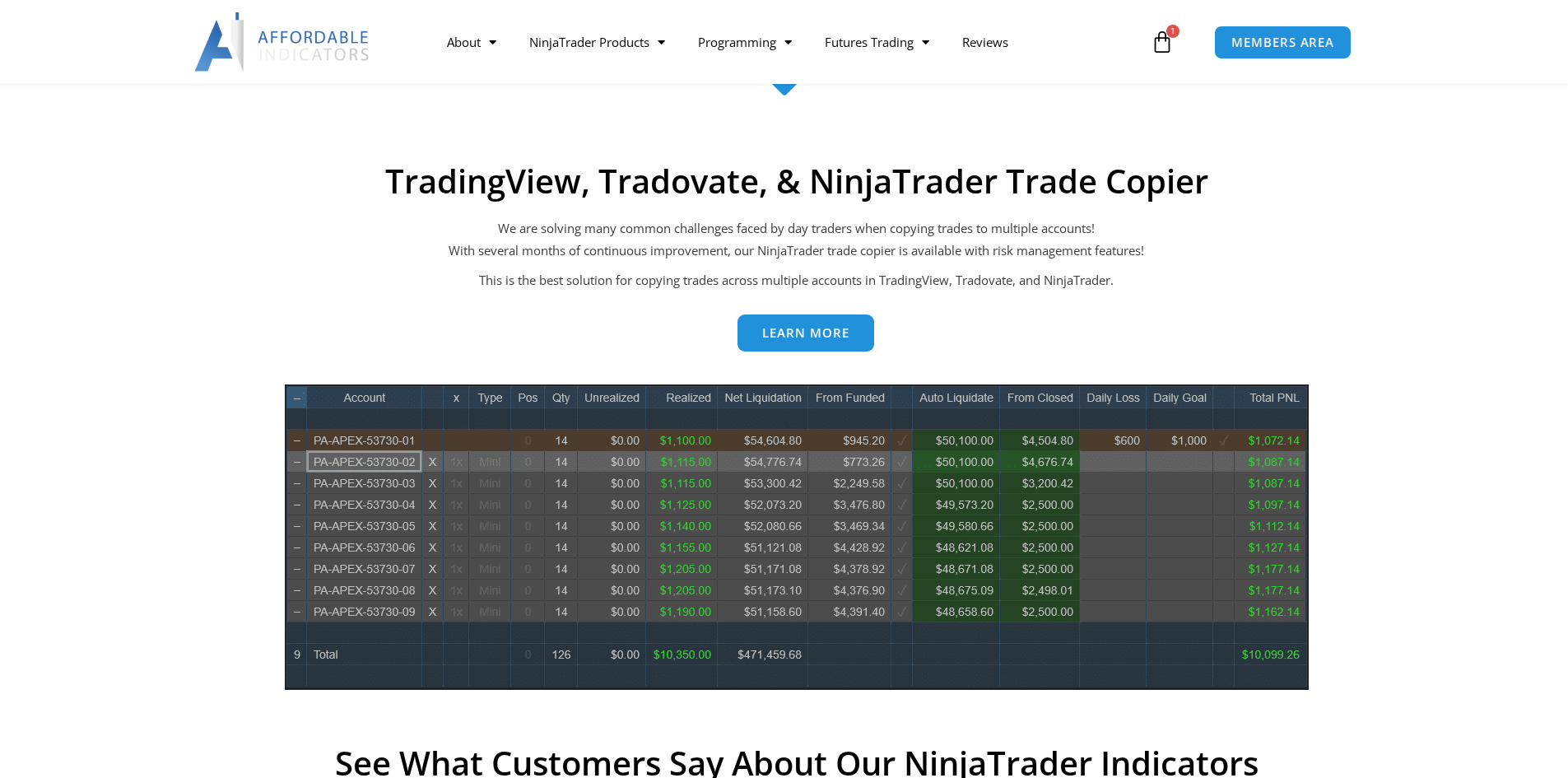
drag, startPoint x: 1574, startPoint y: 224, endPoint x: 1579, endPoint y: 150, distance: 74.2
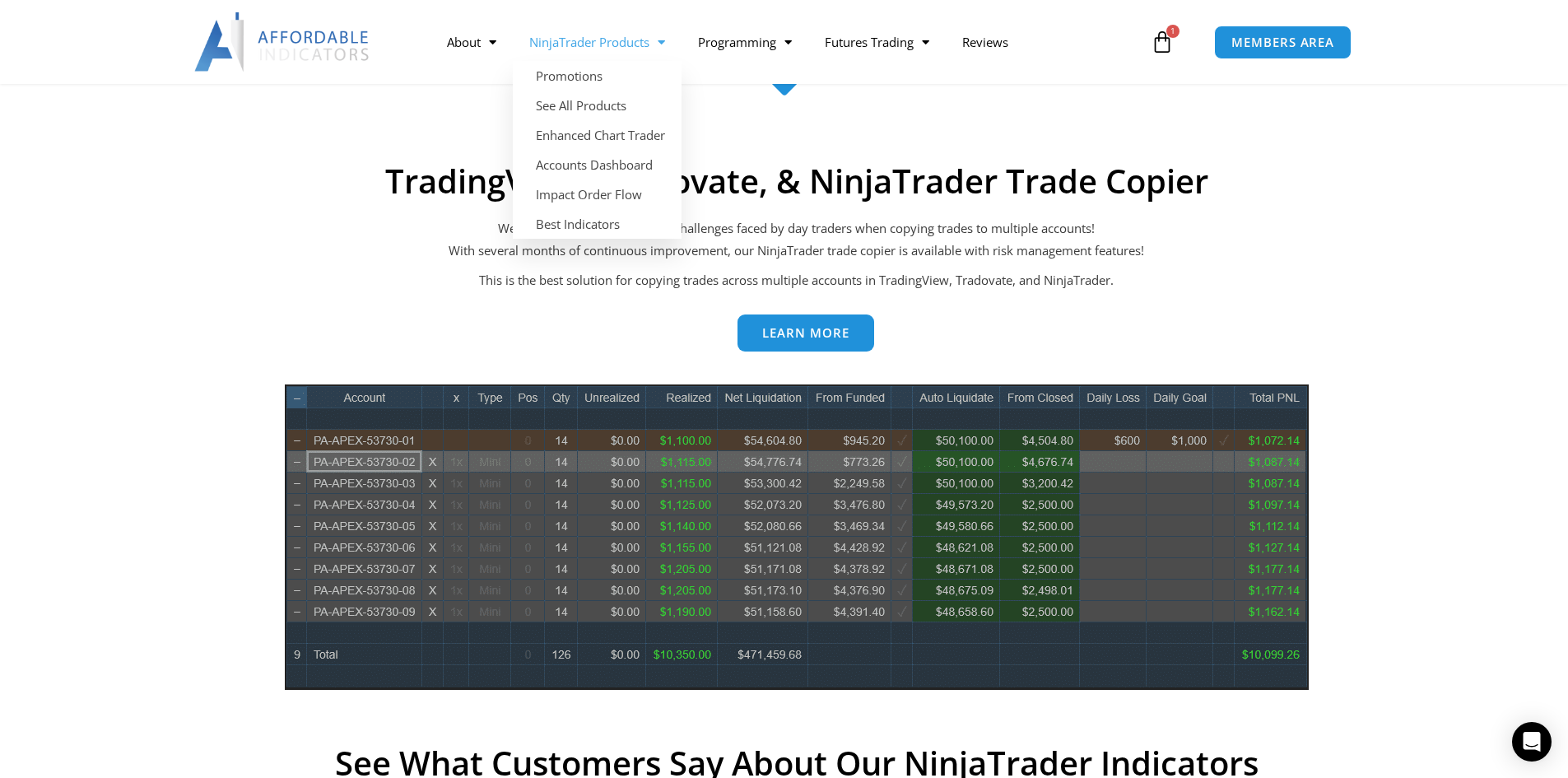
click at [632, 47] on link "NinjaTrader Products" at bounding box center [597, 42] width 169 height 38
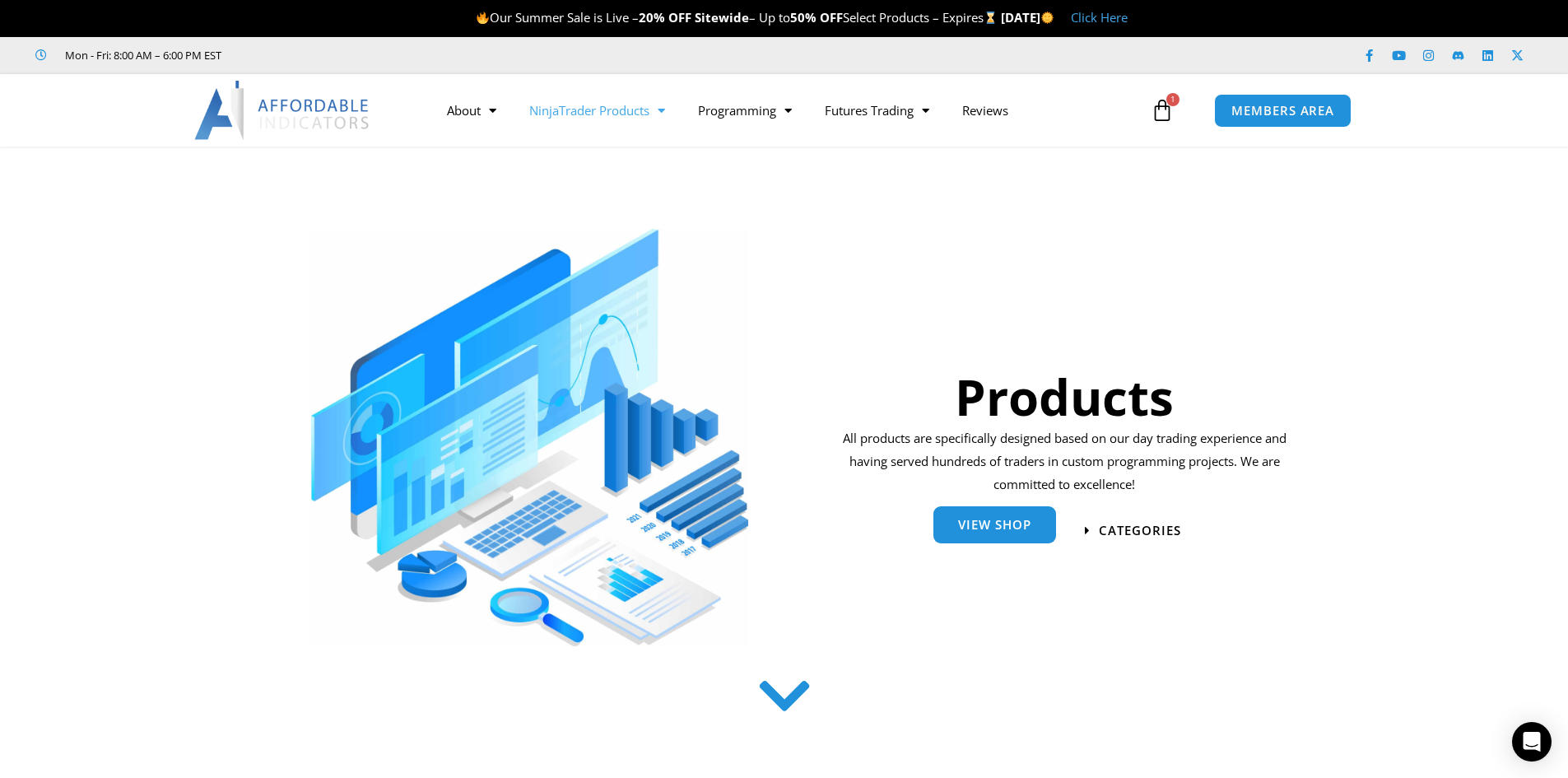
click at [1012, 535] on link "View Shop" at bounding box center [994, 525] width 123 height 37
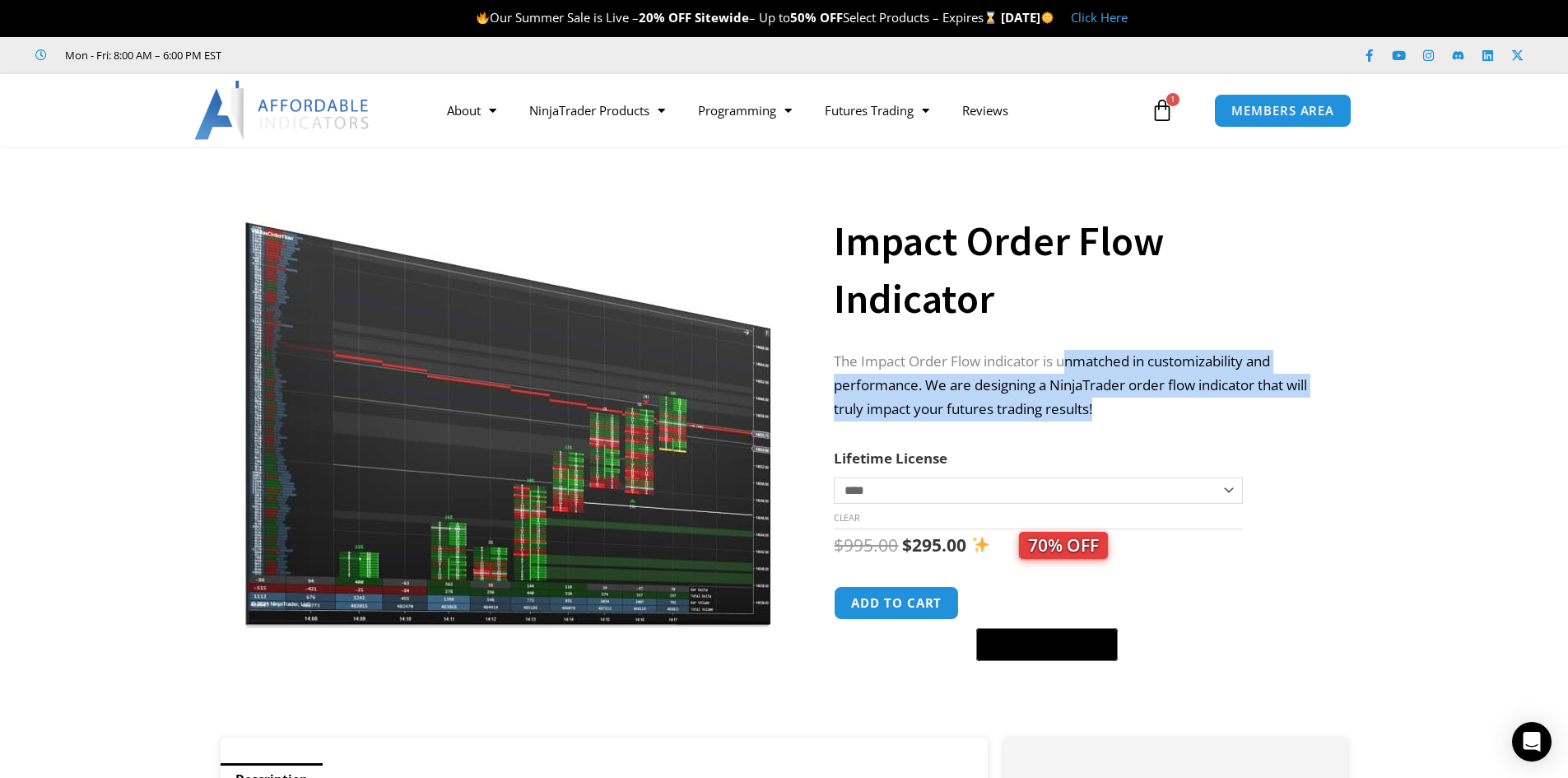
drag, startPoint x: 1079, startPoint y: 369, endPoint x: 1196, endPoint y: 407, distance: 123.0
click at [1196, 407] on p "The Impact Order Flow indicator is unmatched in customizability and performance…" at bounding box center [1074, 386] width 481 height 72
click at [1145, 407] on p "The Impact Order Flow indicator is unmatched in customizability and performance…" at bounding box center [1074, 386] width 481 height 72
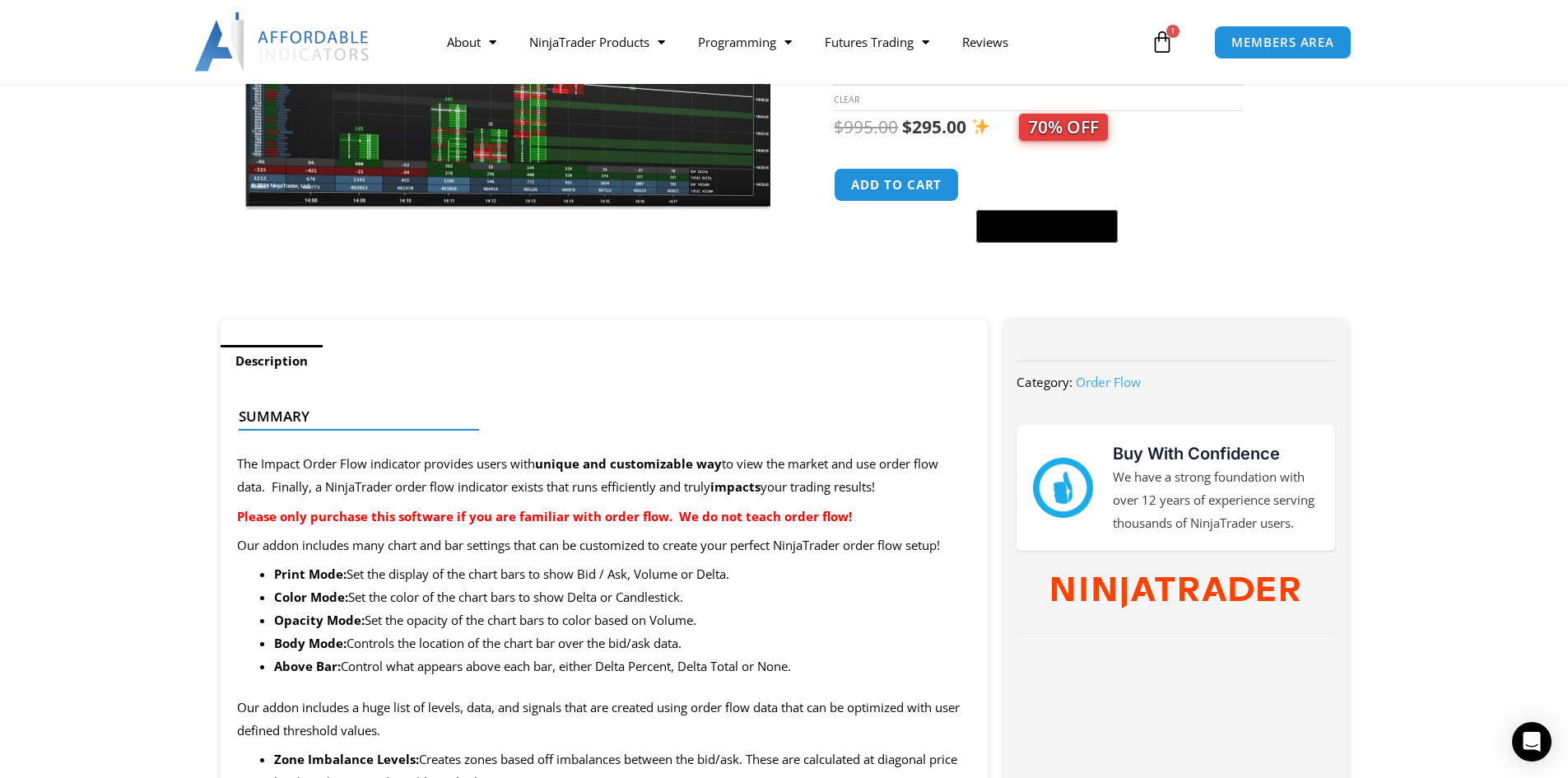
scroll to position [422, 0]
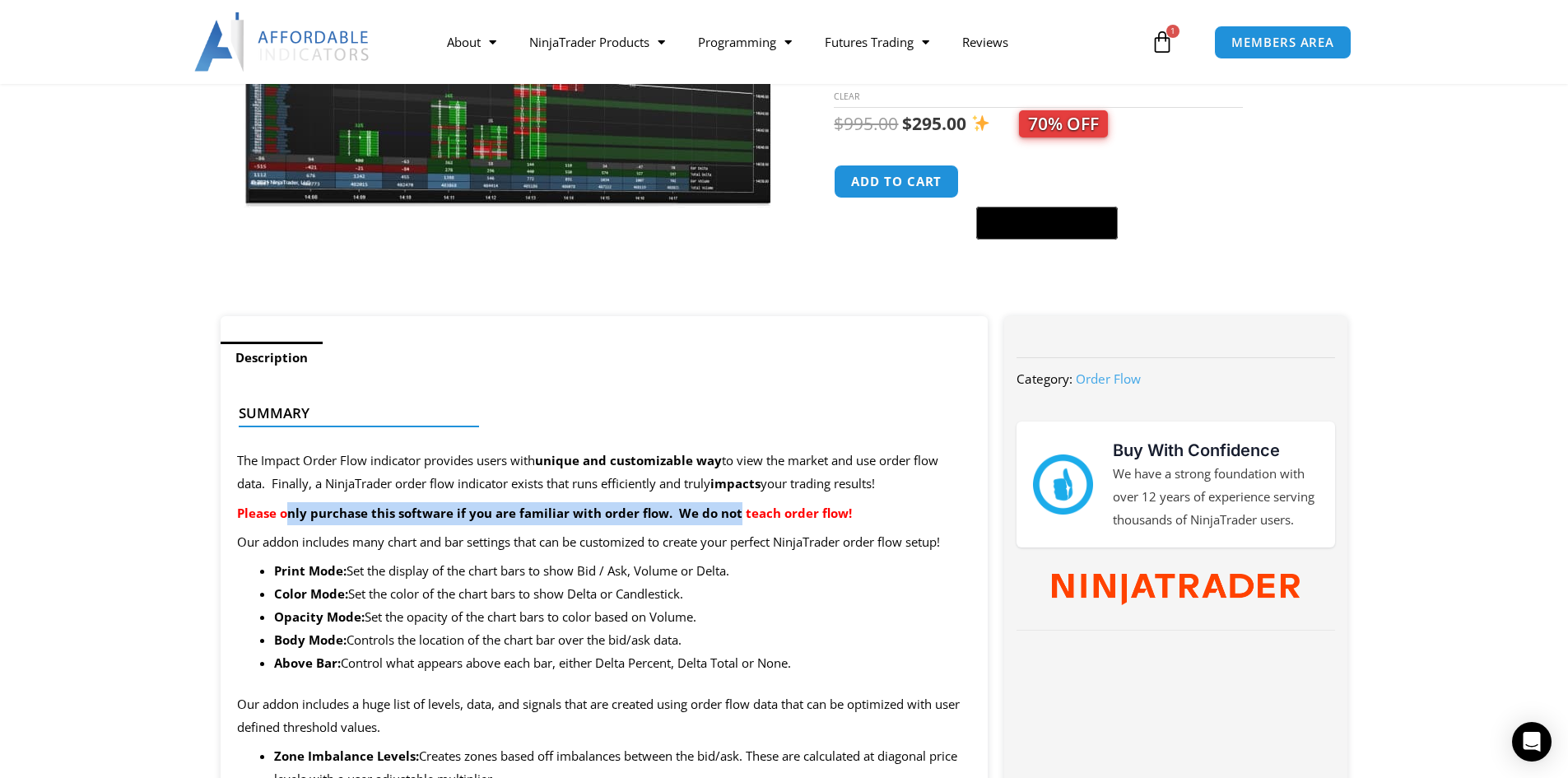
drag, startPoint x: 291, startPoint y: 522, endPoint x: 735, endPoint y: 511, distance: 444.1
click at [735, 511] on p "Please only purchase this software if you are familiar with order flow. We do n…" at bounding box center [604, 513] width 735 height 23
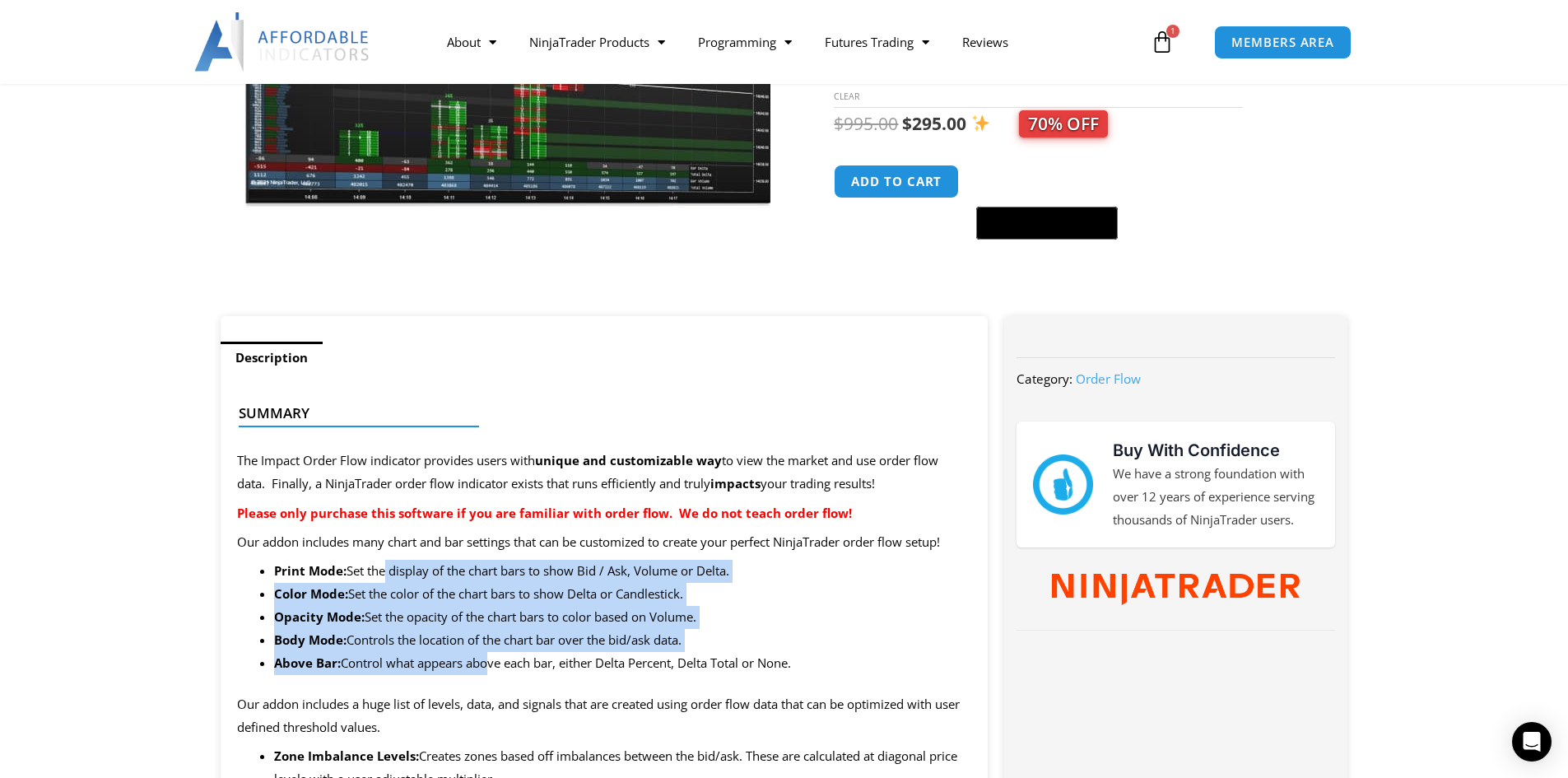
drag, startPoint x: 383, startPoint y: 574, endPoint x: 484, endPoint y: 652, distance: 127.6
click at [484, 652] on ul "Print Mode: Set the display of the chart bars to show Bid / Ask, Volume or Delt…" at bounding box center [623, 617] width 698 height 114
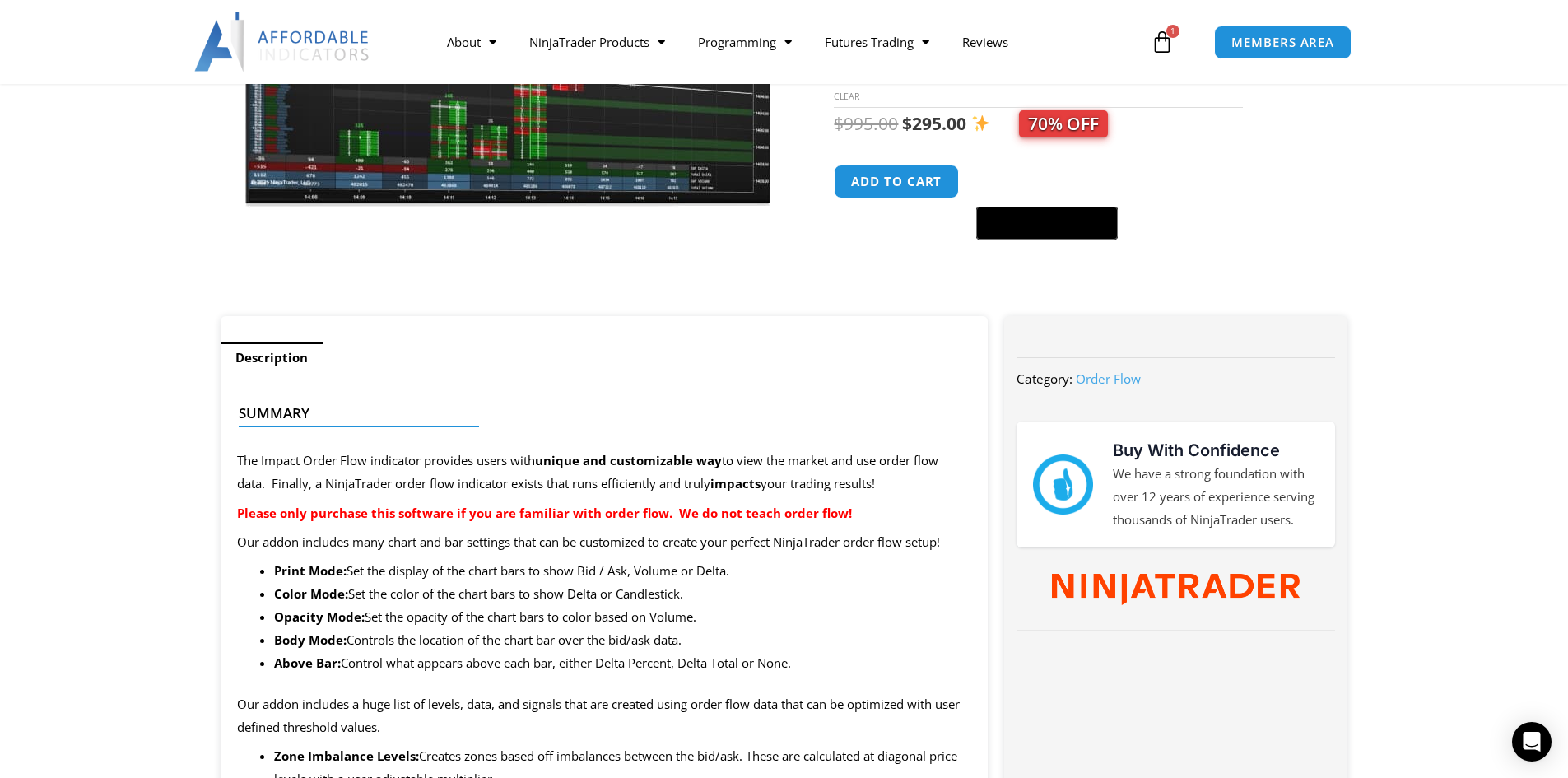
click at [612, 657] on li "Above Bar: Control what appears above each bar, either Delta Percent, Delta Tot…" at bounding box center [623, 664] width 698 height 23
drag, startPoint x: 317, startPoint y: 473, endPoint x: 548, endPoint y: 488, distance: 231.5
click at [548, 488] on p "The Impact Order Flow indicator provides users with unique and customizable way…" at bounding box center [604, 473] width 735 height 46
click at [638, 516] on strong "Please only purchase this software if you are familiar with order flow. We do n…" at bounding box center [544, 513] width 615 height 17
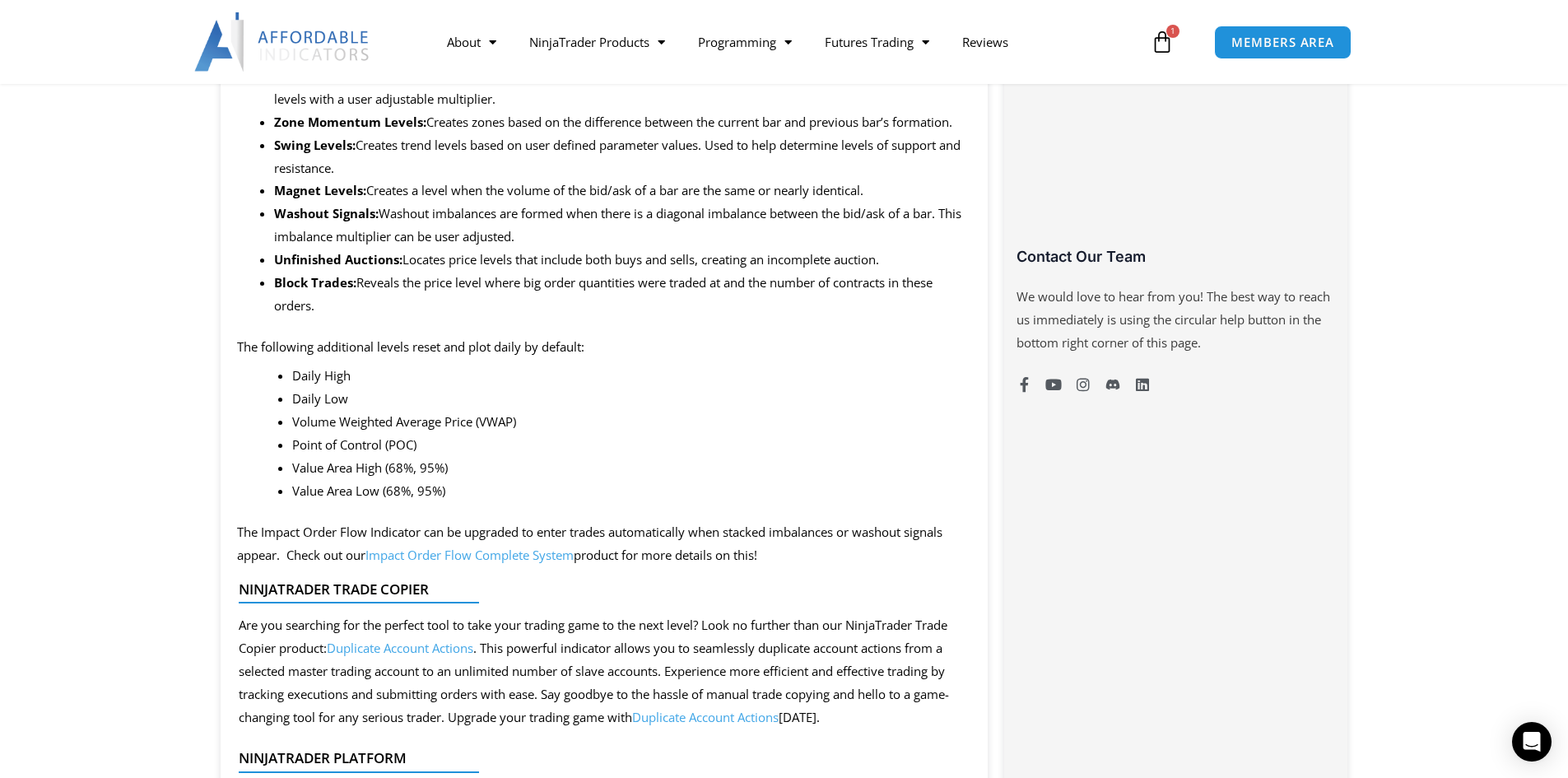
scroll to position [1328, 0]
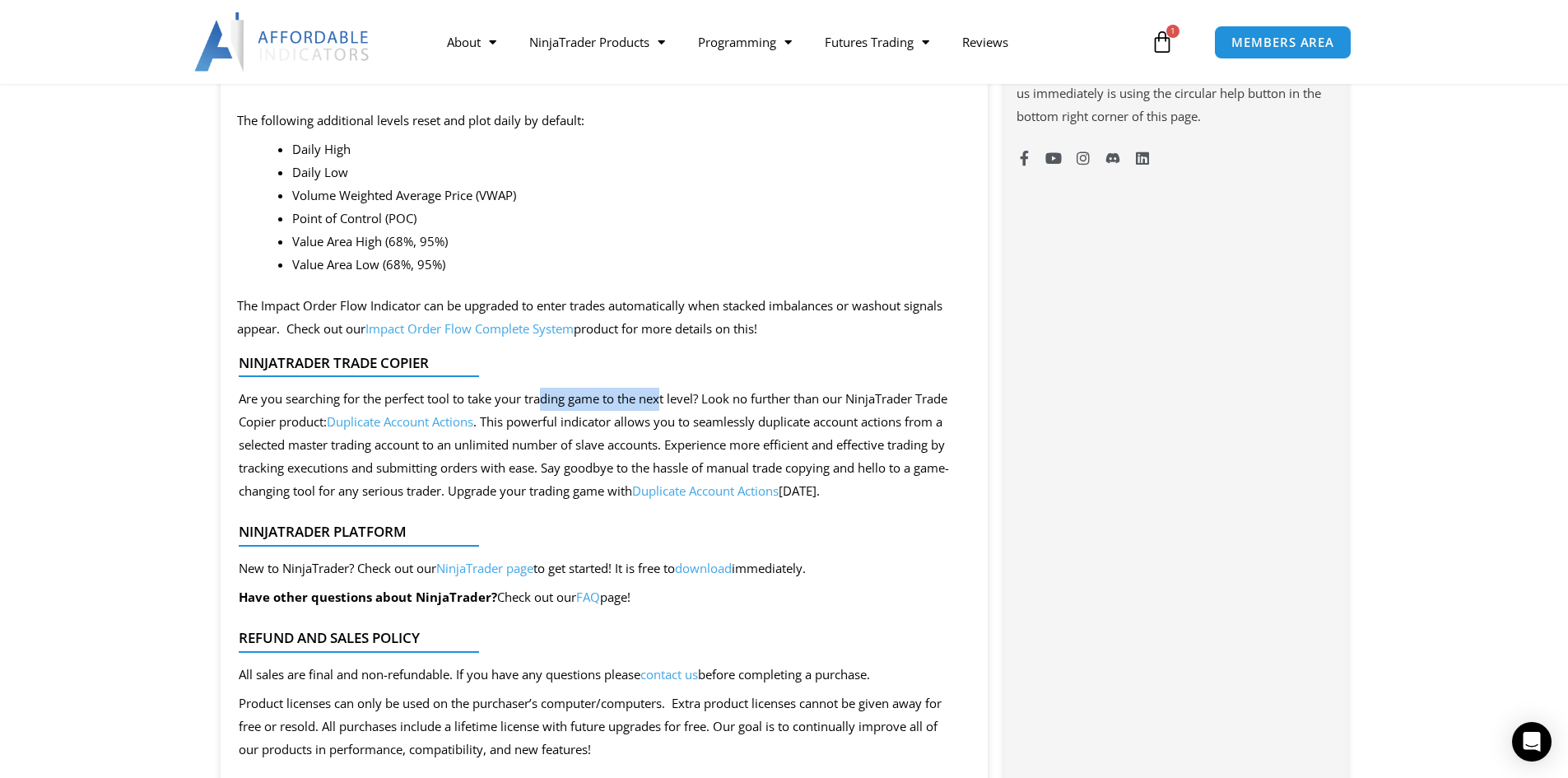
drag, startPoint x: 547, startPoint y: 398, endPoint x: 669, endPoint y: 408, distance: 122.4
click at [669, 408] on div "Are you searching for the perfect tool to take your trading game to the next le…" at bounding box center [598, 445] width 719 height 114
click at [739, 425] on div "Are you searching for the perfect tool to take your trading game to the next le…" at bounding box center [598, 445] width 719 height 114
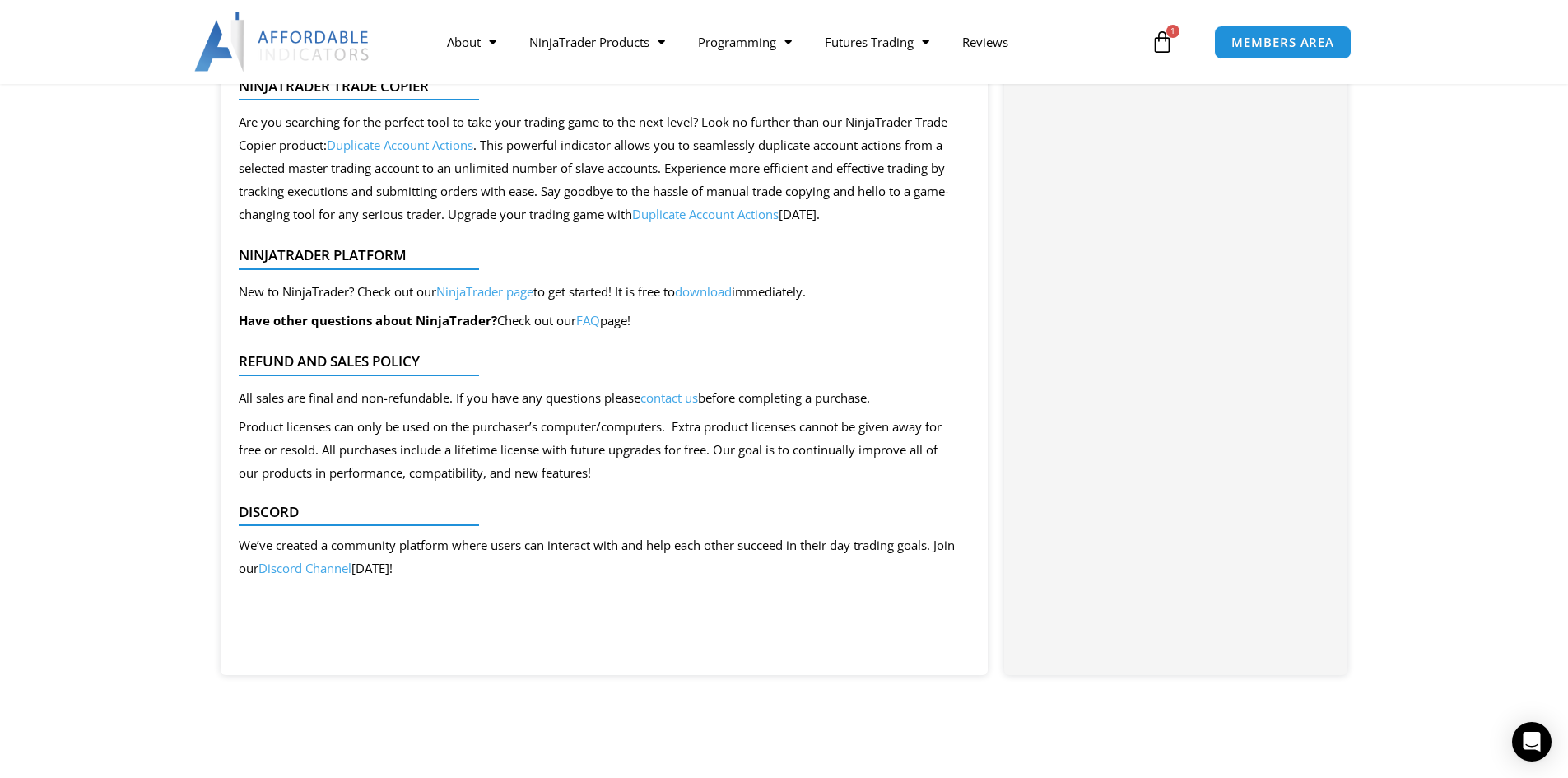
scroll to position [1619, 0]
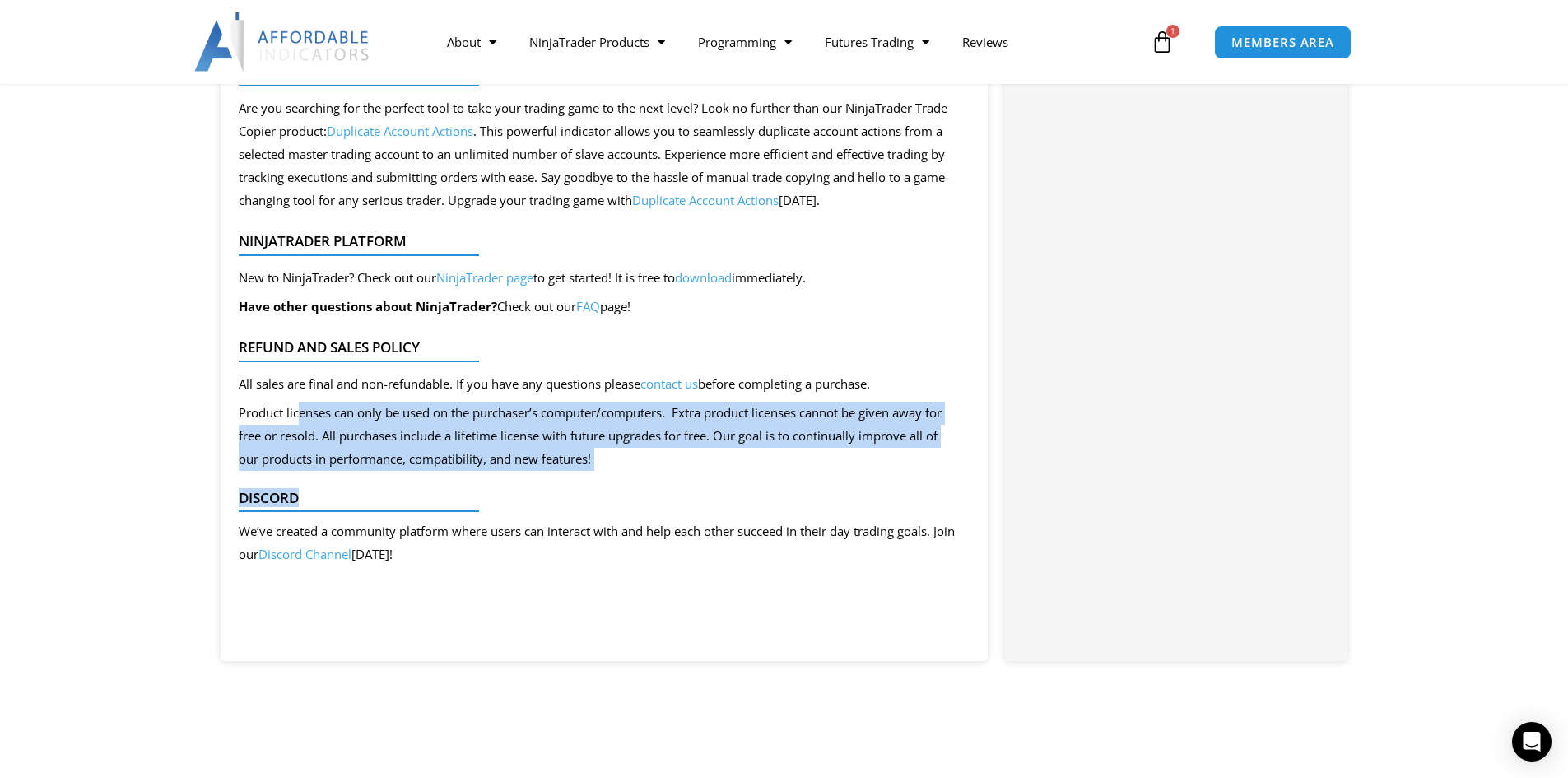
drag, startPoint x: 344, startPoint y: 396, endPoint x: 663, endPoint y: 497, distance: 334.6
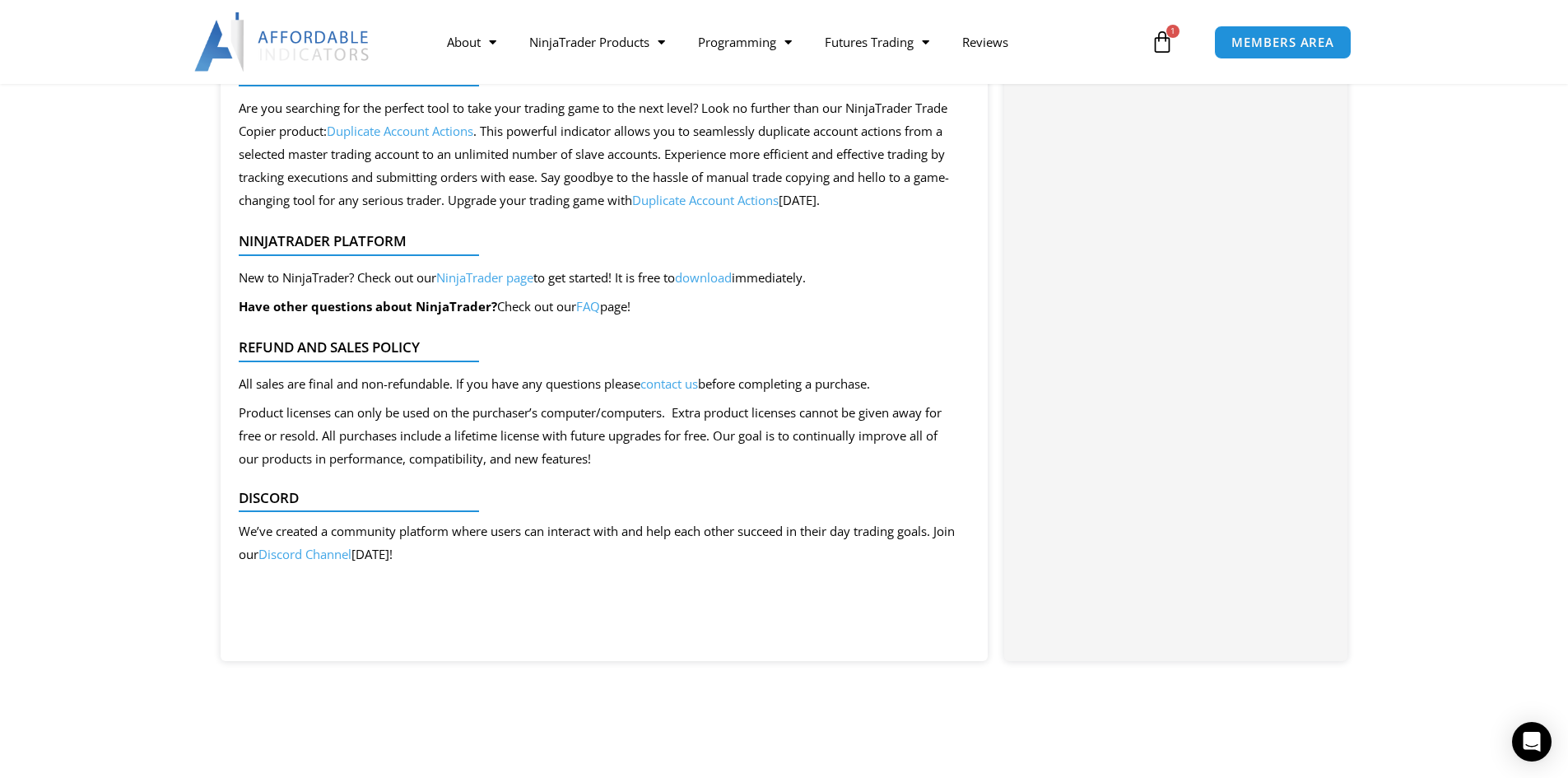
click at [718, 519] on div at bounding box center [598, 518] width 719 height 22
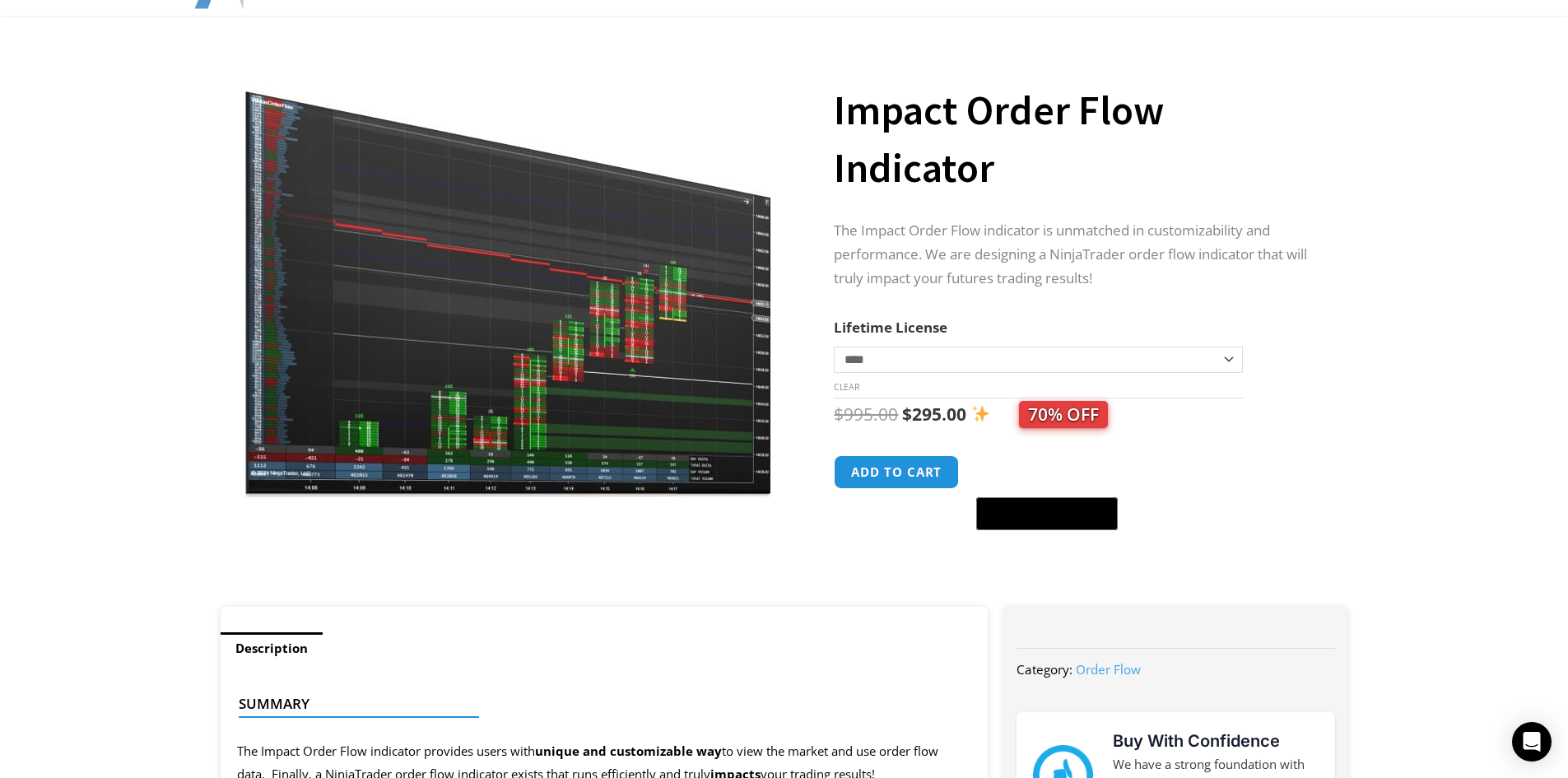
scroll to position [35, 0]
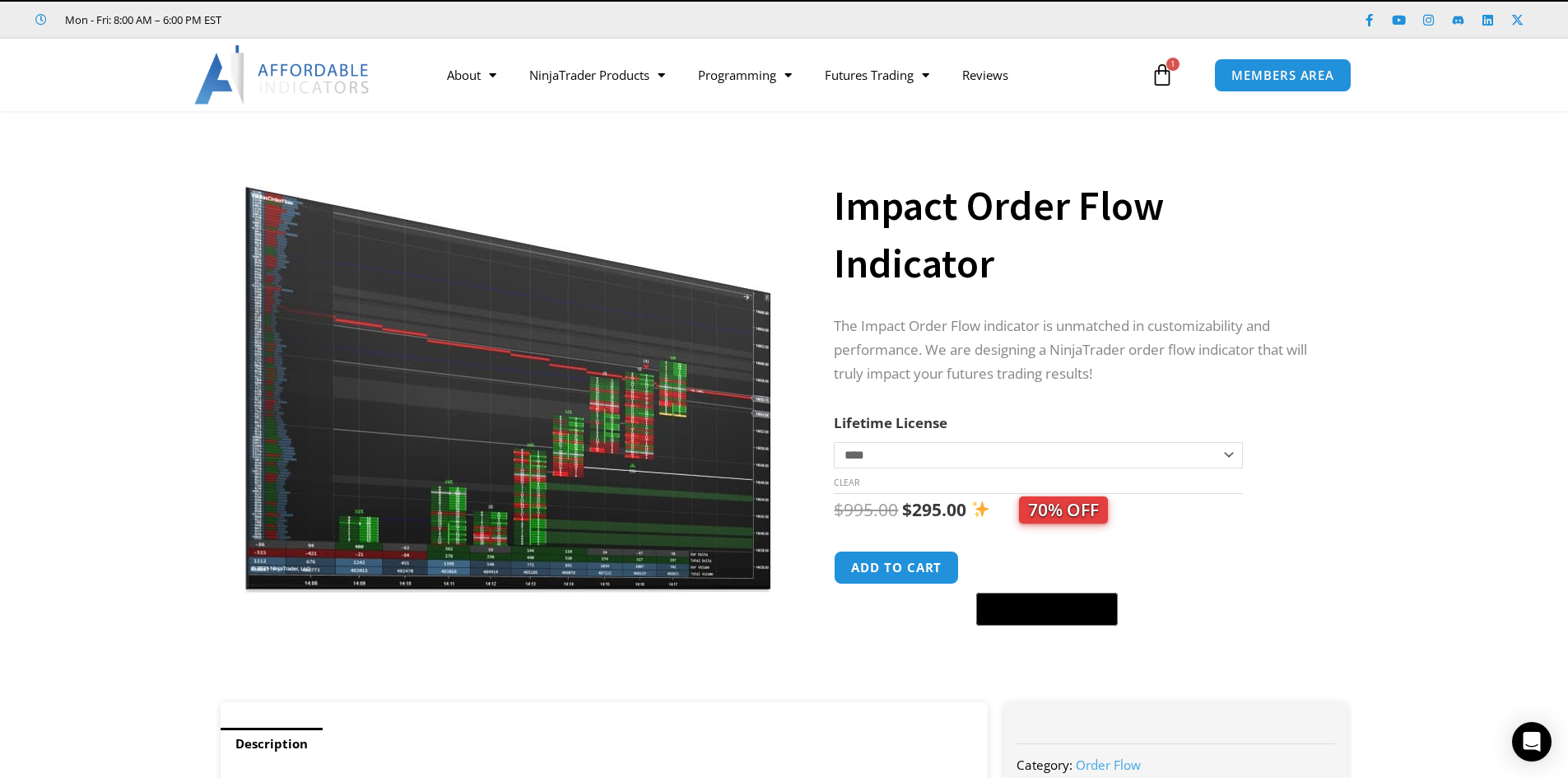
click at [544, 409] on img at bounding box center [508, 367] width 529 height 455
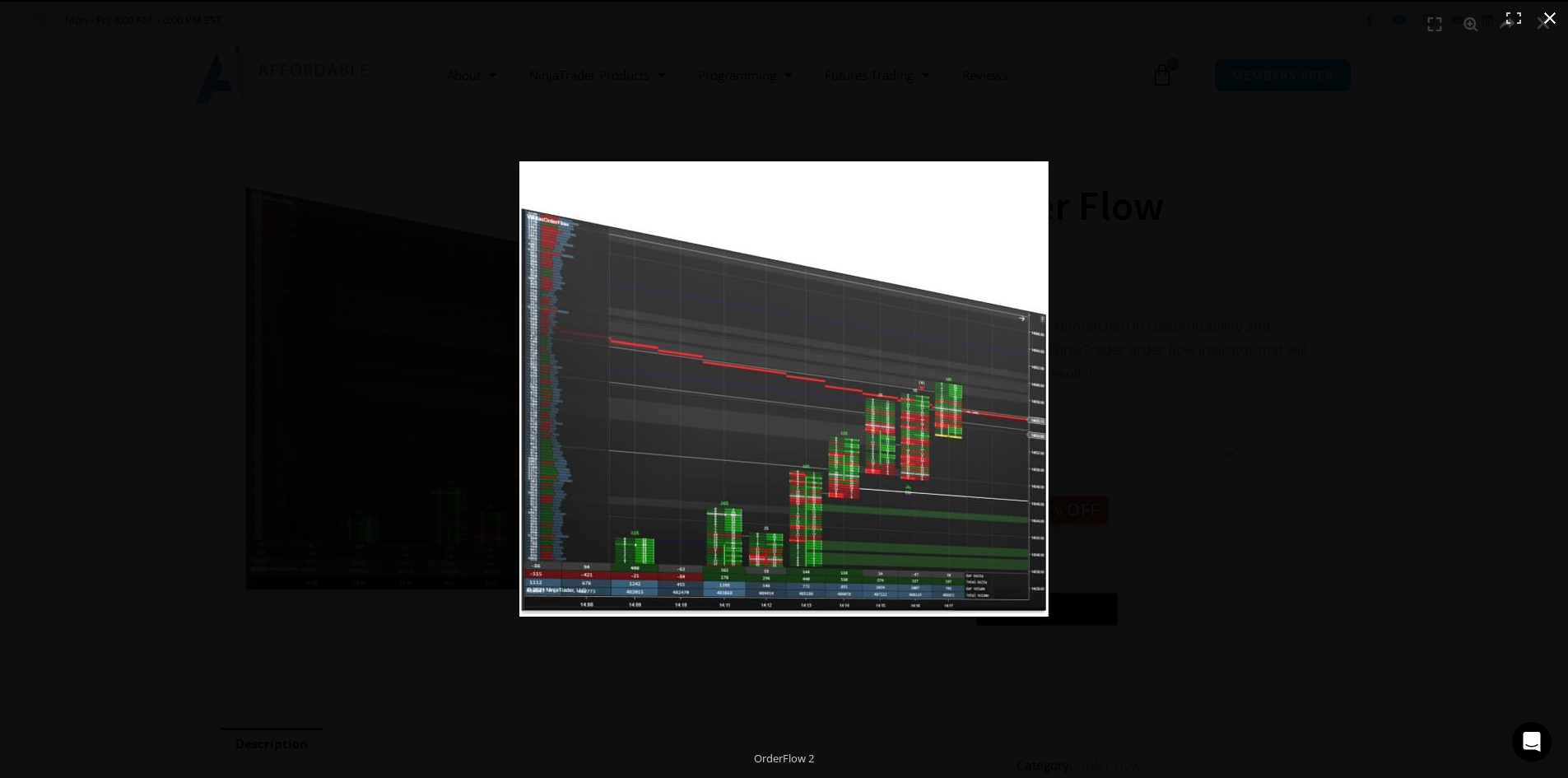
click at [1282, 389] on div at bounding box center [1025, 413] width 1012 height 502
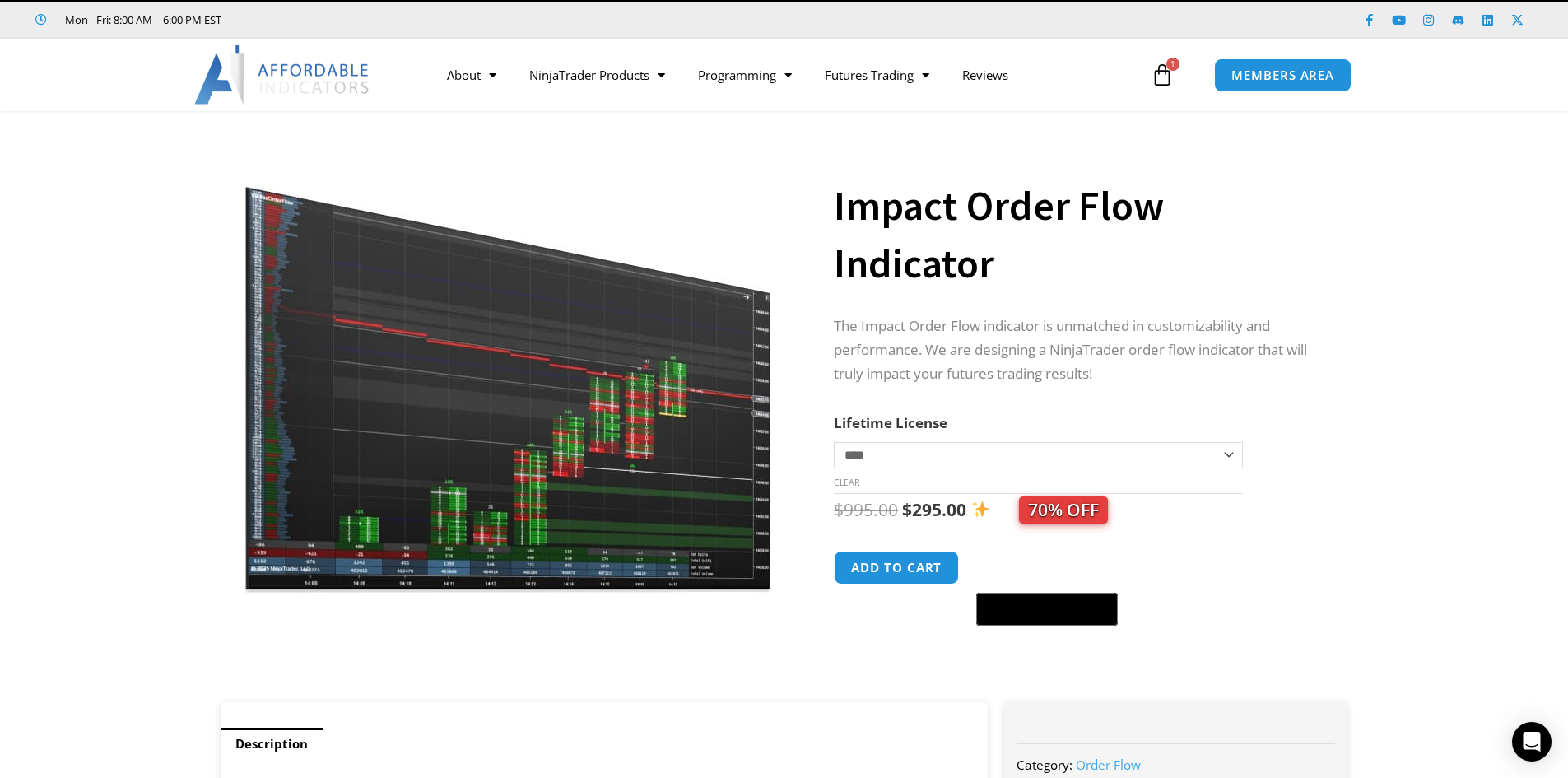
click at [952, 453] on select "**********" at bounding box center [1038, 455] width 409 height 27
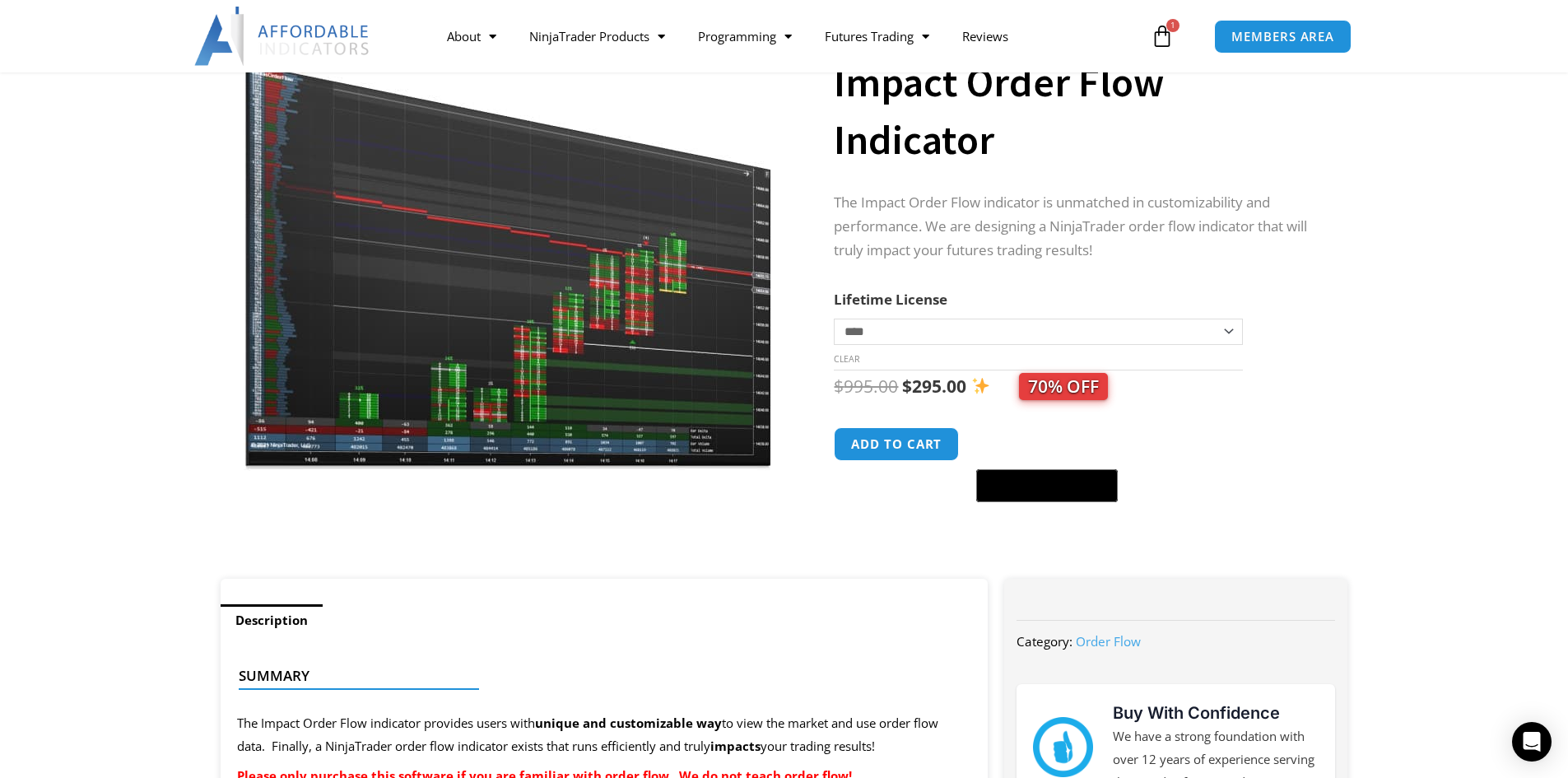
scroll to position [156, 0]
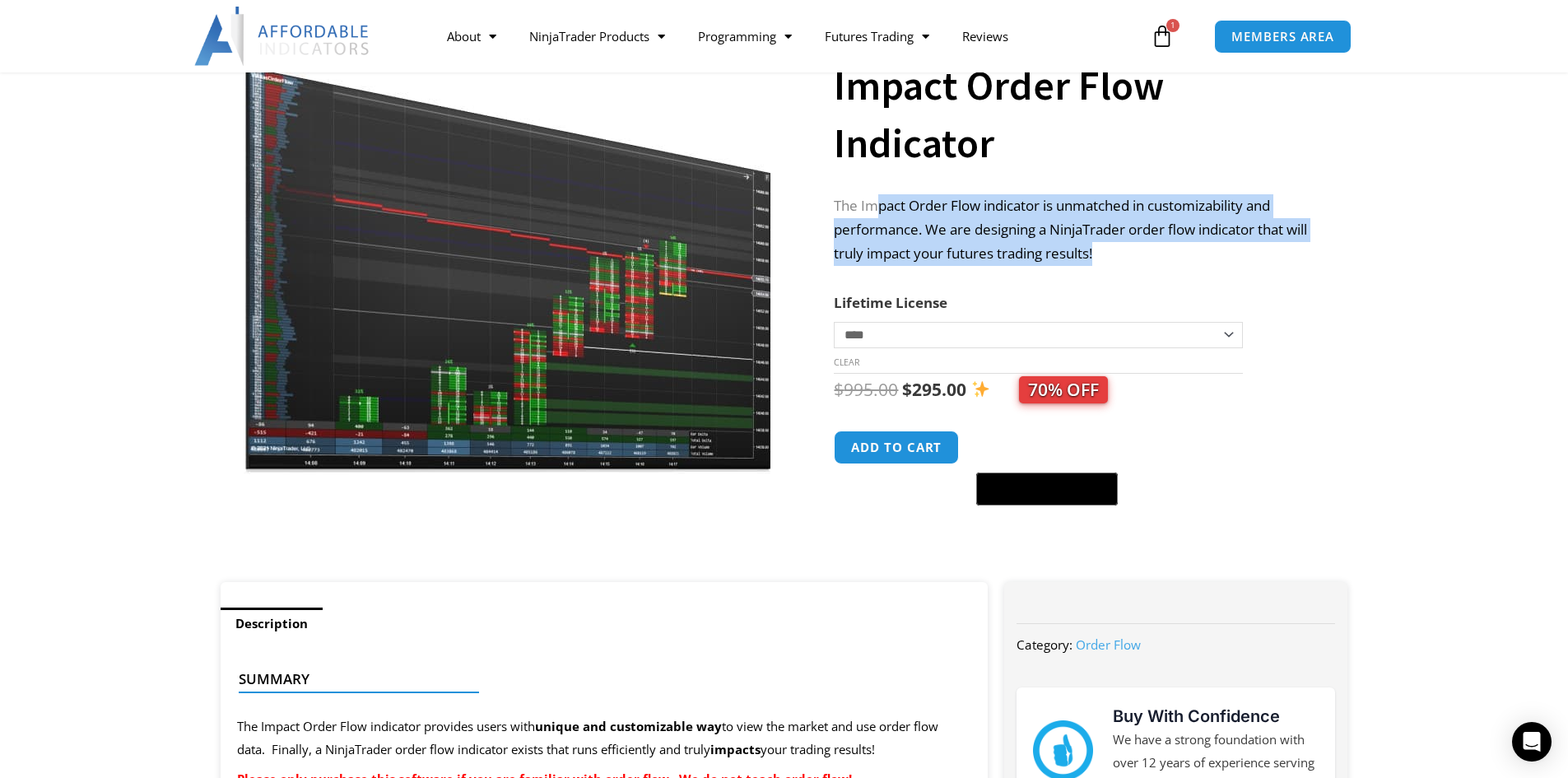
drag, startPoint x: 876, startPoint y: 205, endPoint x: 1290, endPoint y: 254, distance: 416.9
click at [1290, 254] on p "The Impact Order Flow indicator is unmatched in customizability and performance…" at bounding box center [1074, 231] width 481 height 72
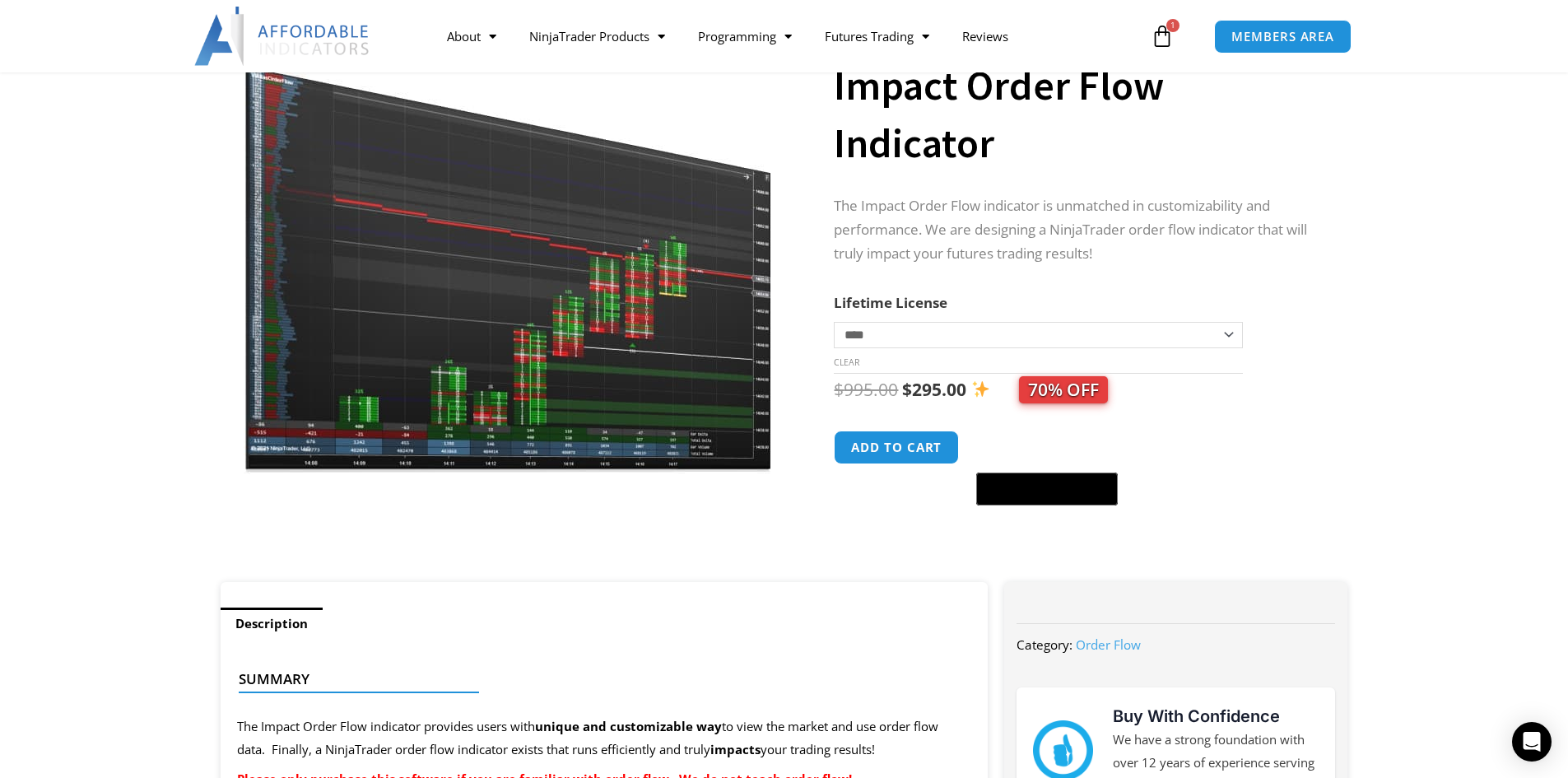
click at [1318, 294] on div "**********" at bounding box center [1095, 294] width 522 height 575
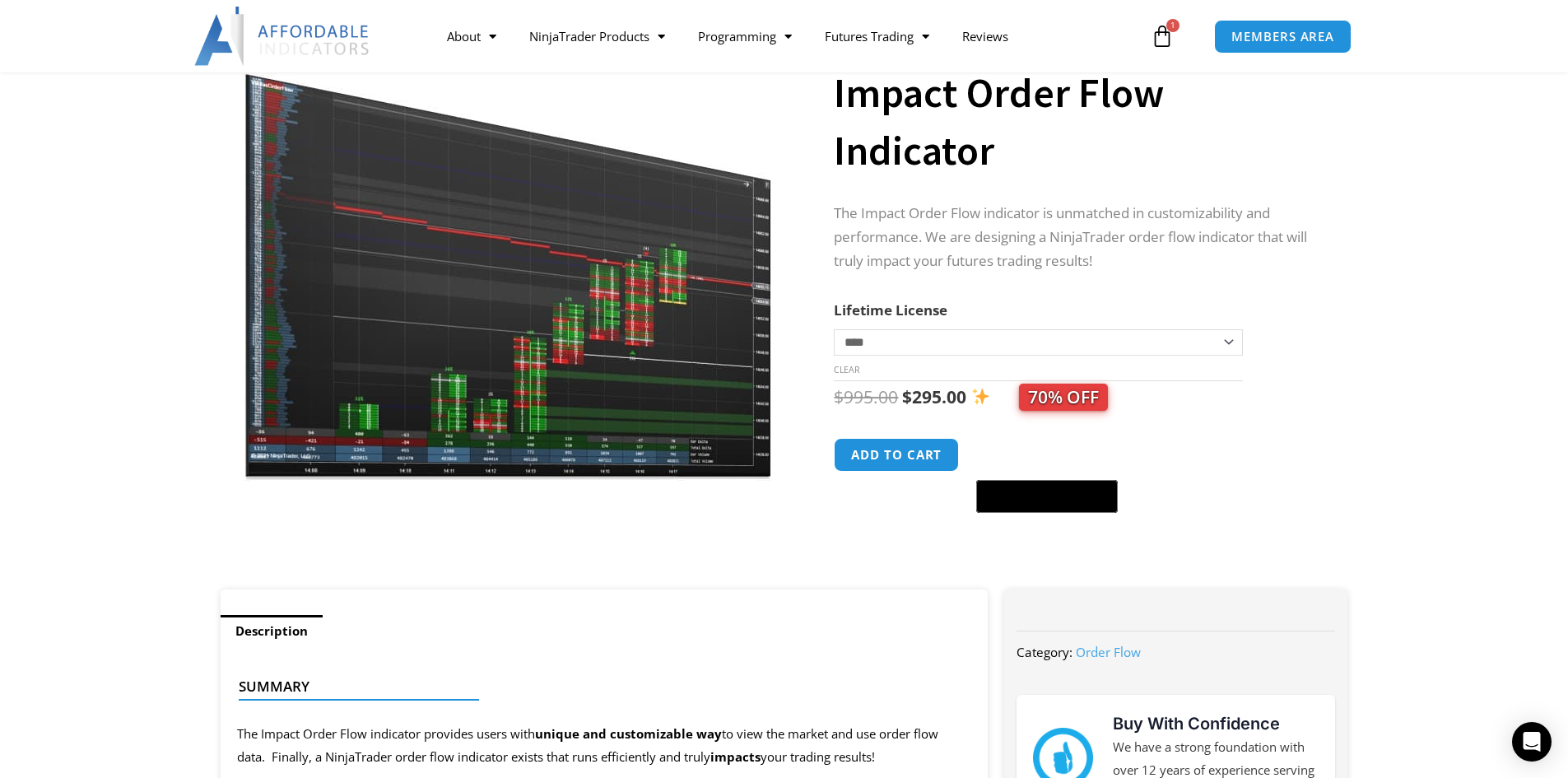
click at [1073, 325] on tr "**********" at bounding box center [1038, 339] width 409 height 82
click at [1069, 338] on select "**********" at bounding box center [1038, 342] width 409 height 27
click at [1068, 338] on select "**********" at bounding box center [1038, 342] width 409 height 27
click at [997, 366] on td "**********" at bounding box center [1038, 354] width 409 height 52
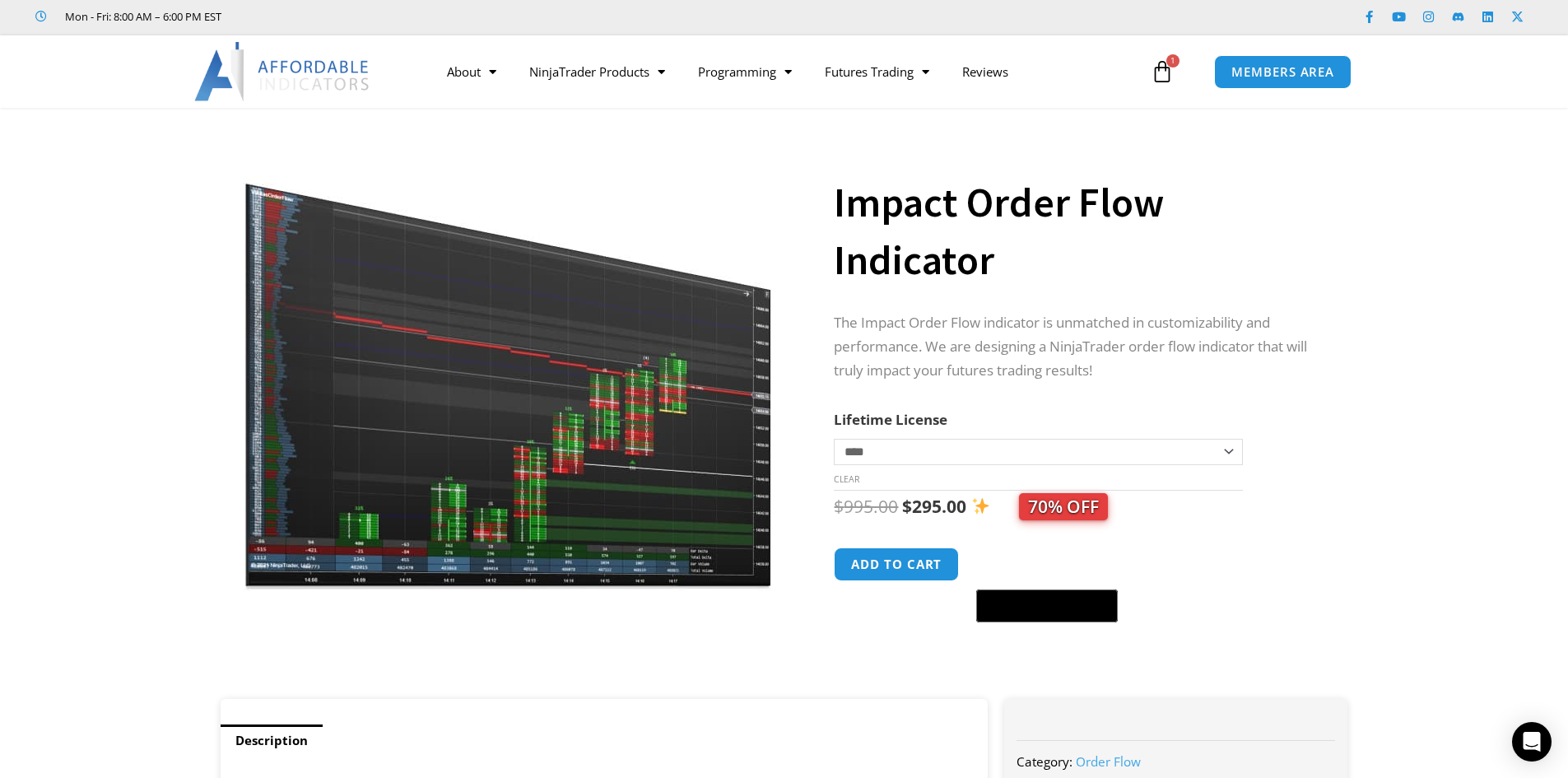
scroll to position [0, 0]
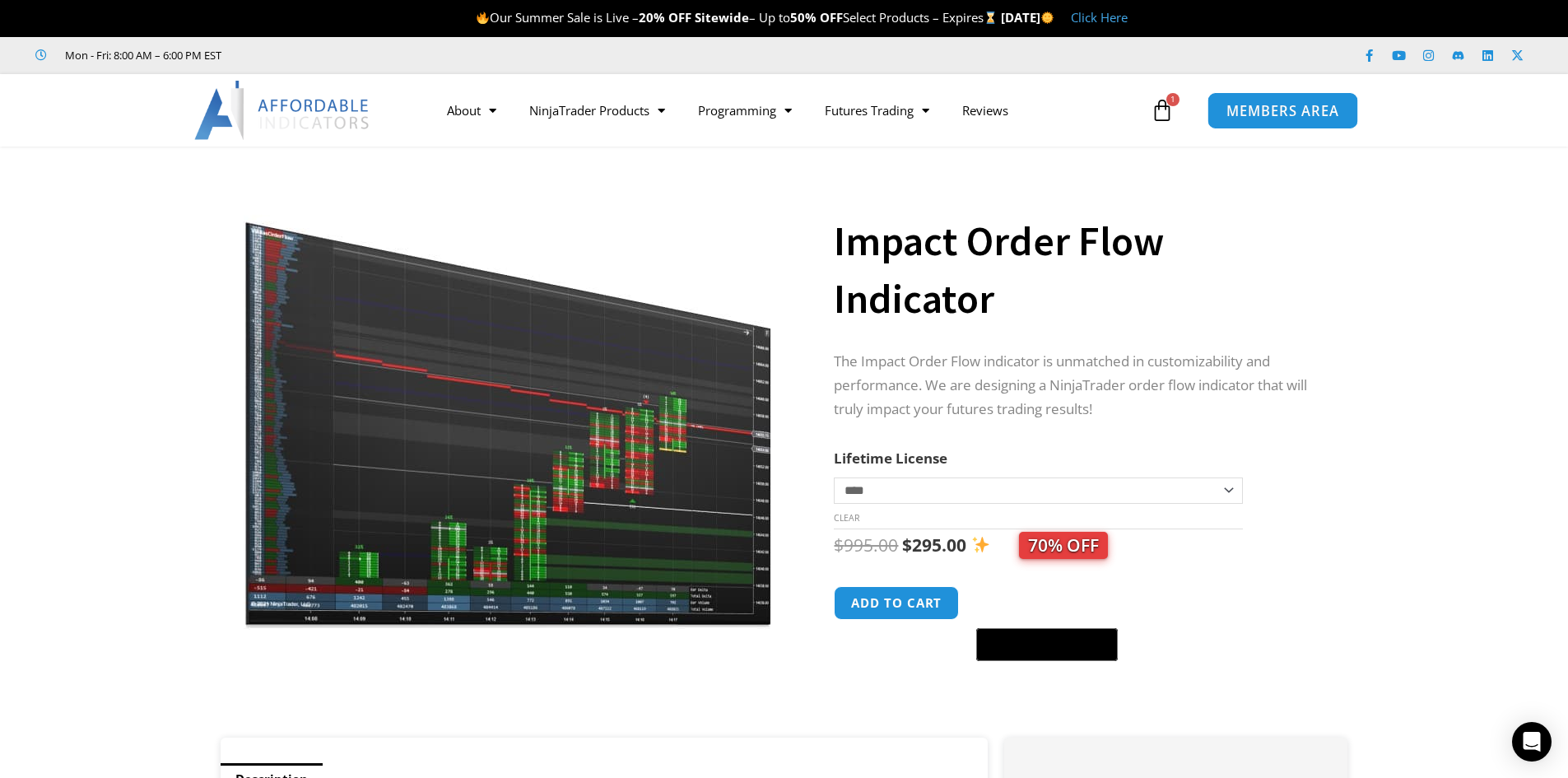
click at [1298, 114] on span "MEMBERS AREA" at bounding box center [1283, 110] width 113 height 14
click at [695, 21] on strong "Sitewide" at bounding box center [721, 18] width 54 height 17
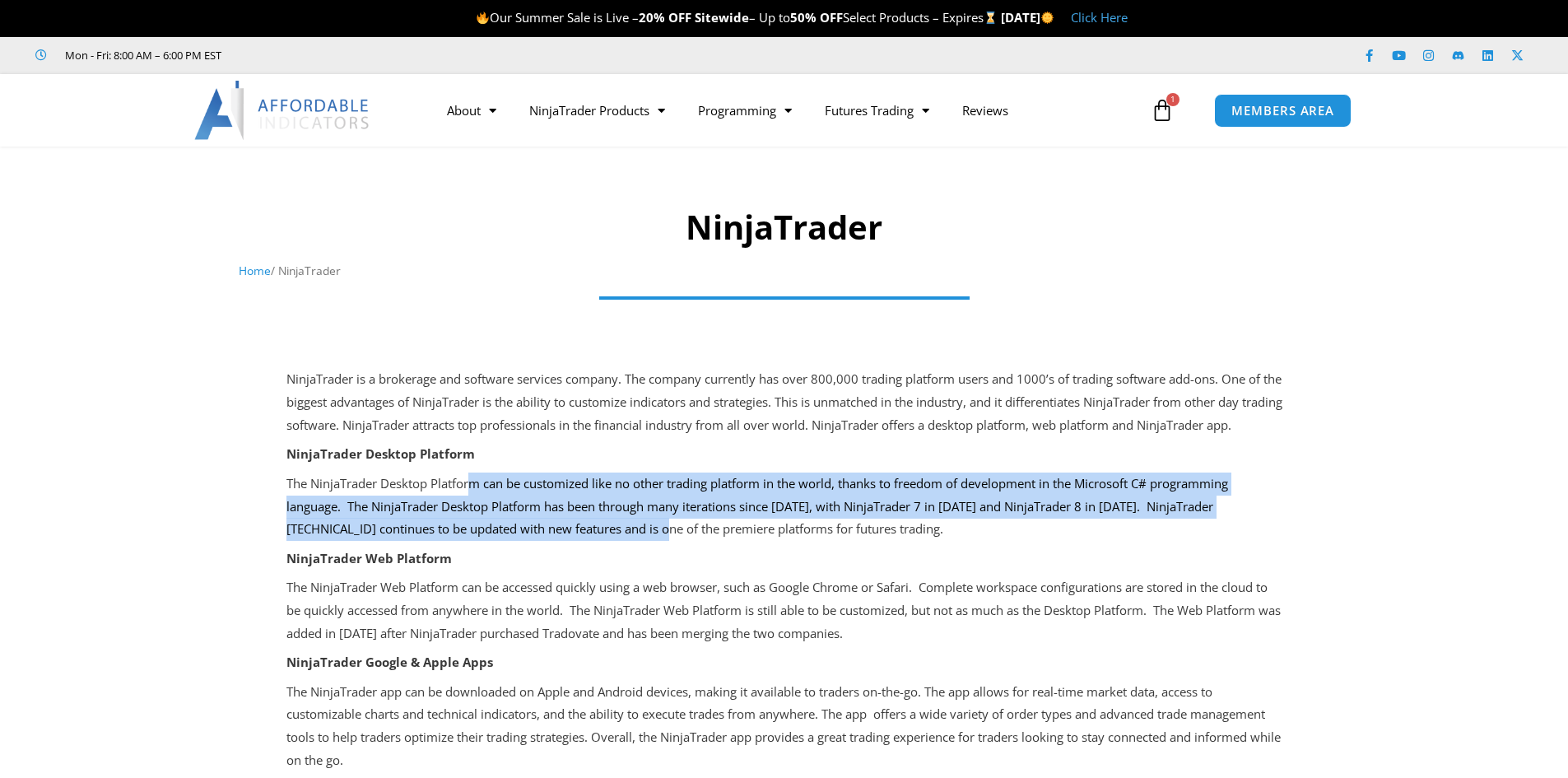
drag, startPoint x: 505, startPoint y: 501, endPoint x: 799, endPoint y: 541, distance: 296.7
click at [799, 541] on p "The NinjaTrader Desktop Platform can be customized like no other trading platfo…" at bounding box center [785, 507] width 996 height 69
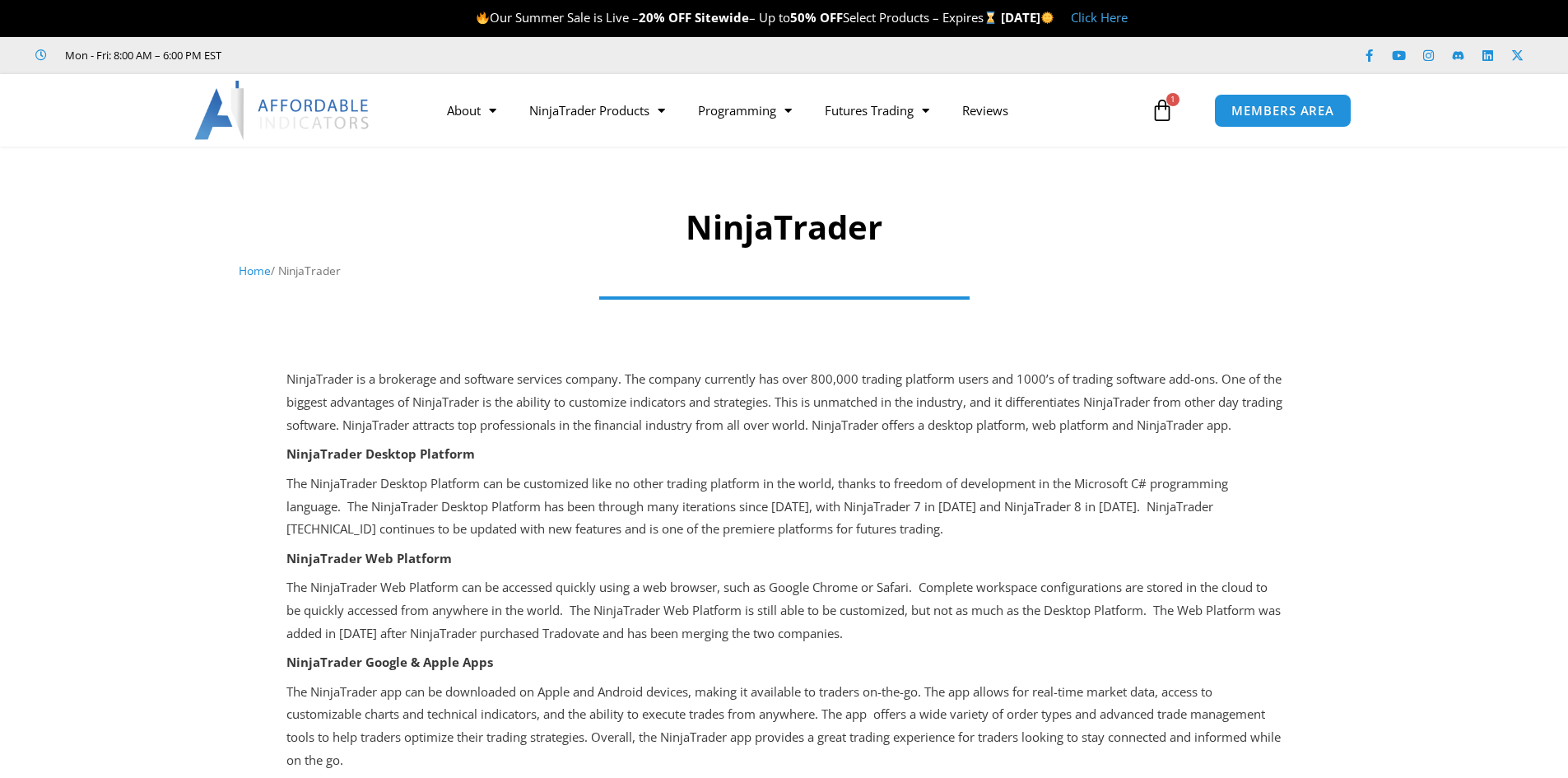
click at [871, 563] on div "NinjaTrader is a brokerage and software services company. The company currently…" at bounding box center [785, 578] width 996 height 448
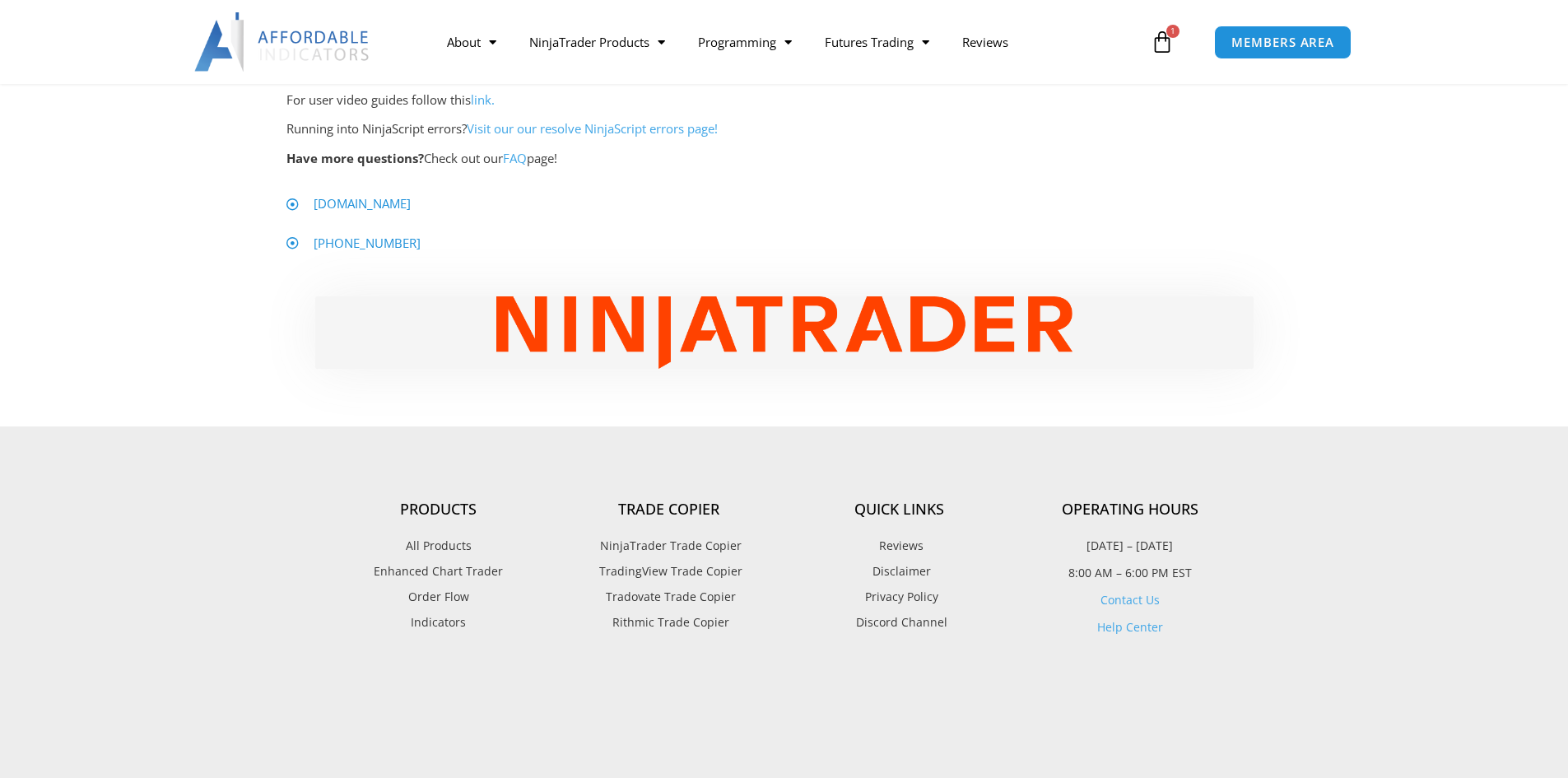
scroll to position [73, 0]
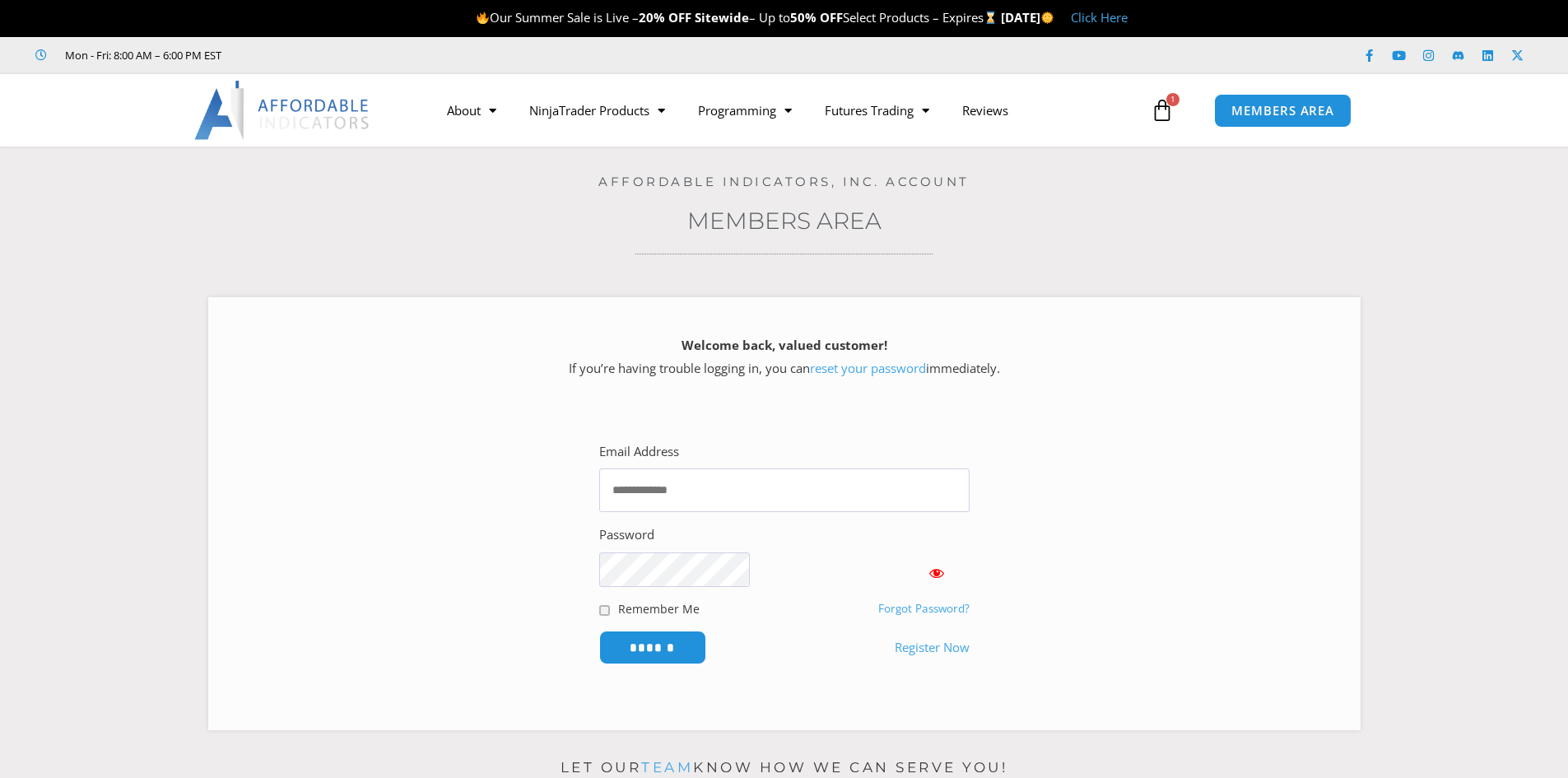
click at [1127, 21] on link "Click Here" at bounding box center [1099, 18] width 57 height 17
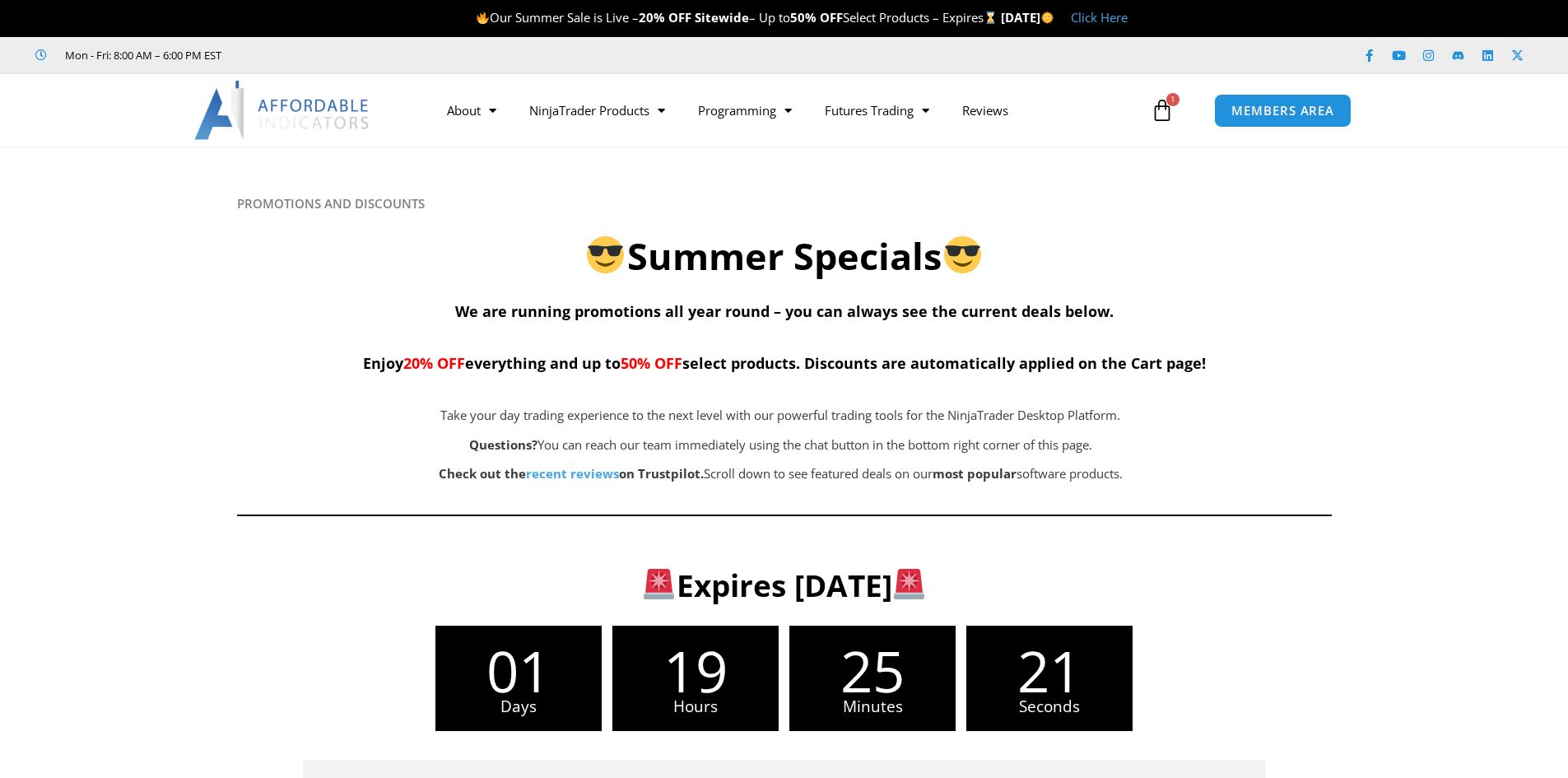
drag, startPoint x: 547, startPoint y: 458, endPoint x: 668, endPoint y: 461, distance: 121.0
click at [668, 566] on h3 "Expires [DATE]" at bounding box center [784, 585] width 1041 height 40
drag, startPoint x: 1574, startPoint y: 117, endPoint x: 1575, endPoint y: 90, distance: 27.0
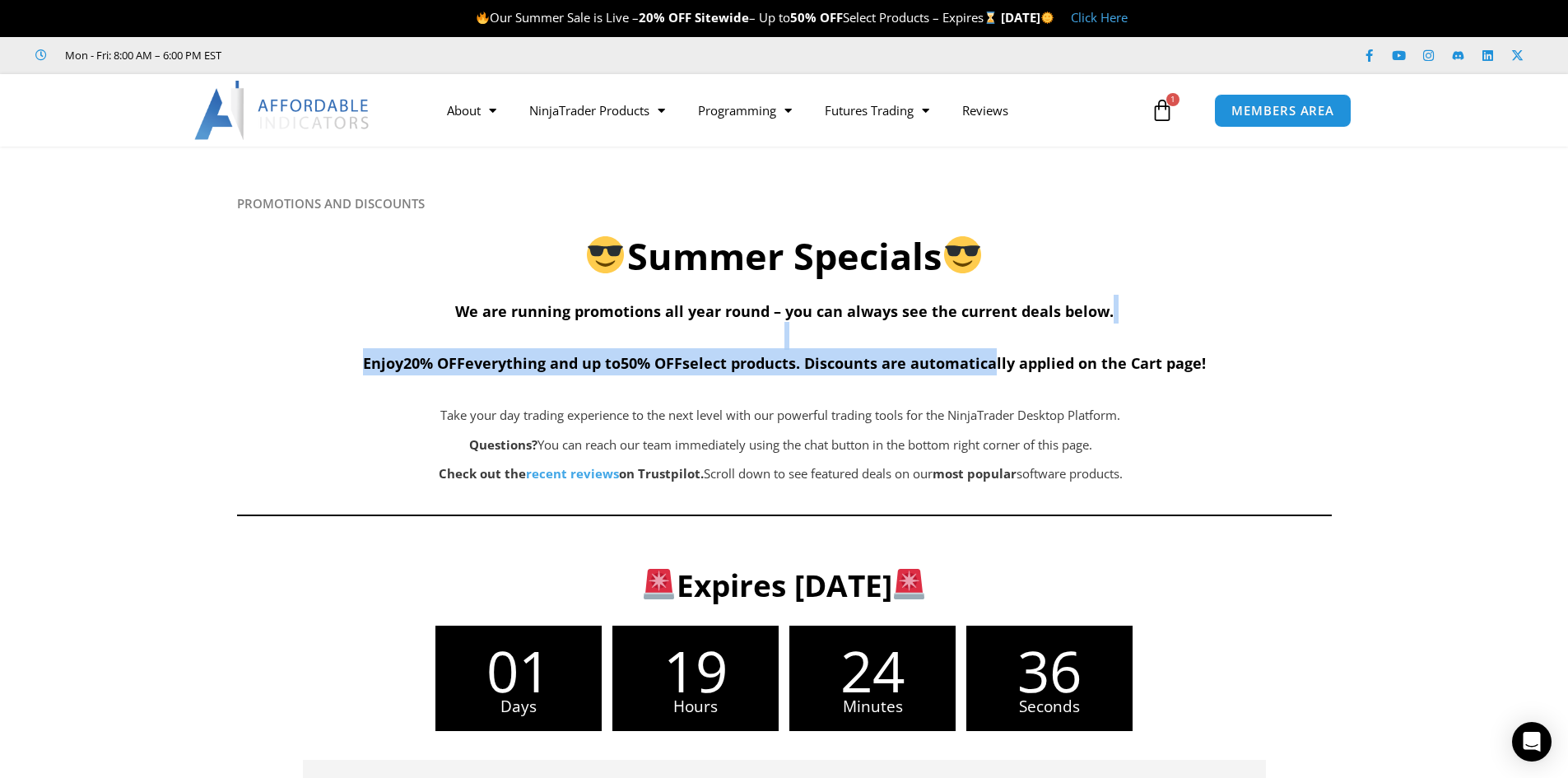
drag, startPoint x: 877, startPoint y: 293, endPoint x: 949, endPoint y: 324, distance: 78.4
click at [949, 324] on div "PROMOTIONS AND DISCOUNTS Summer Specials We are running promotions all year rou…" at bounding box center [784, 362] width 1095 height 333
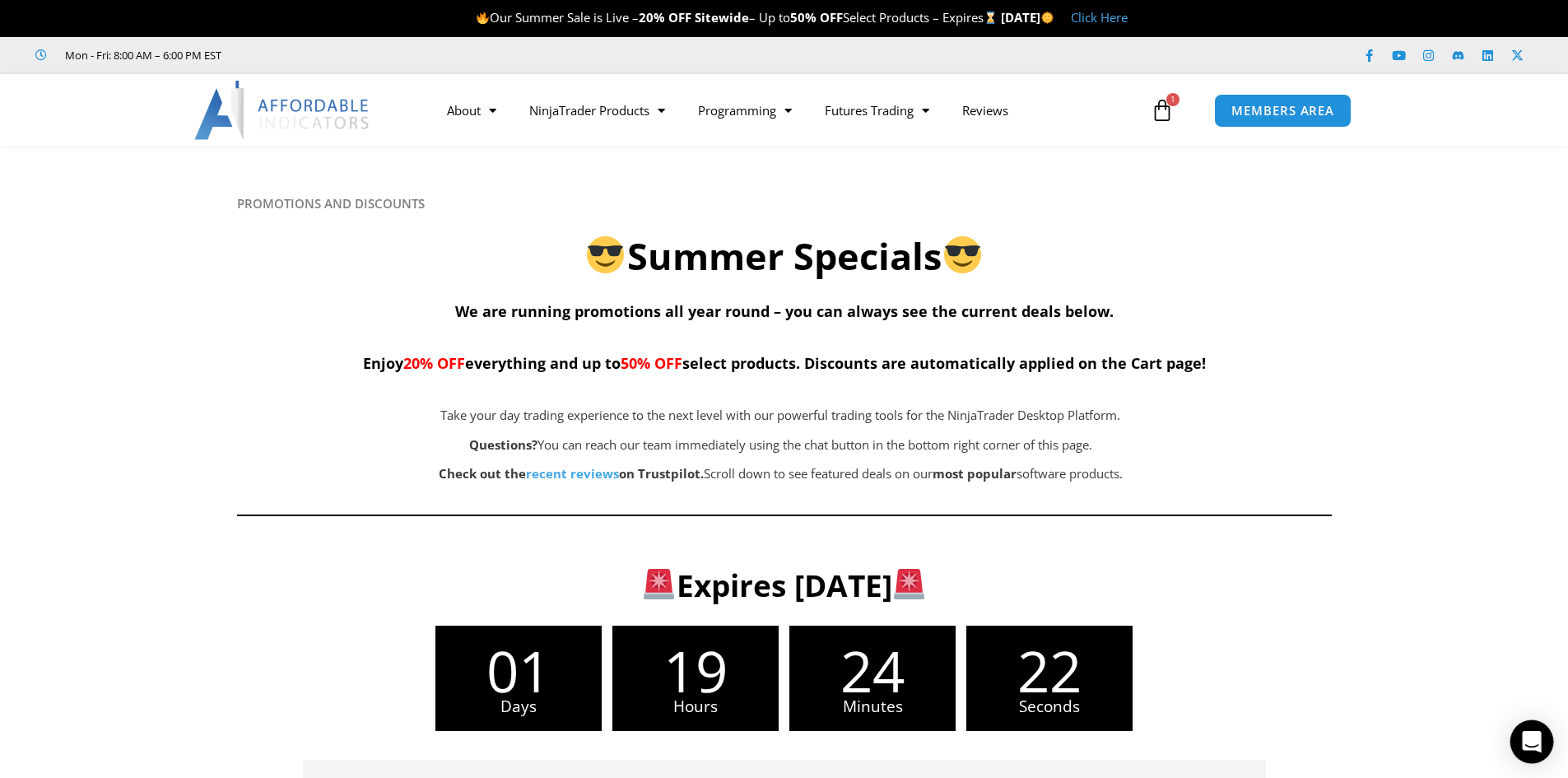
click at [1538, 738] on icon "Open Intercom Messenger" at bounding box center [1531, 741] width 19 height 21
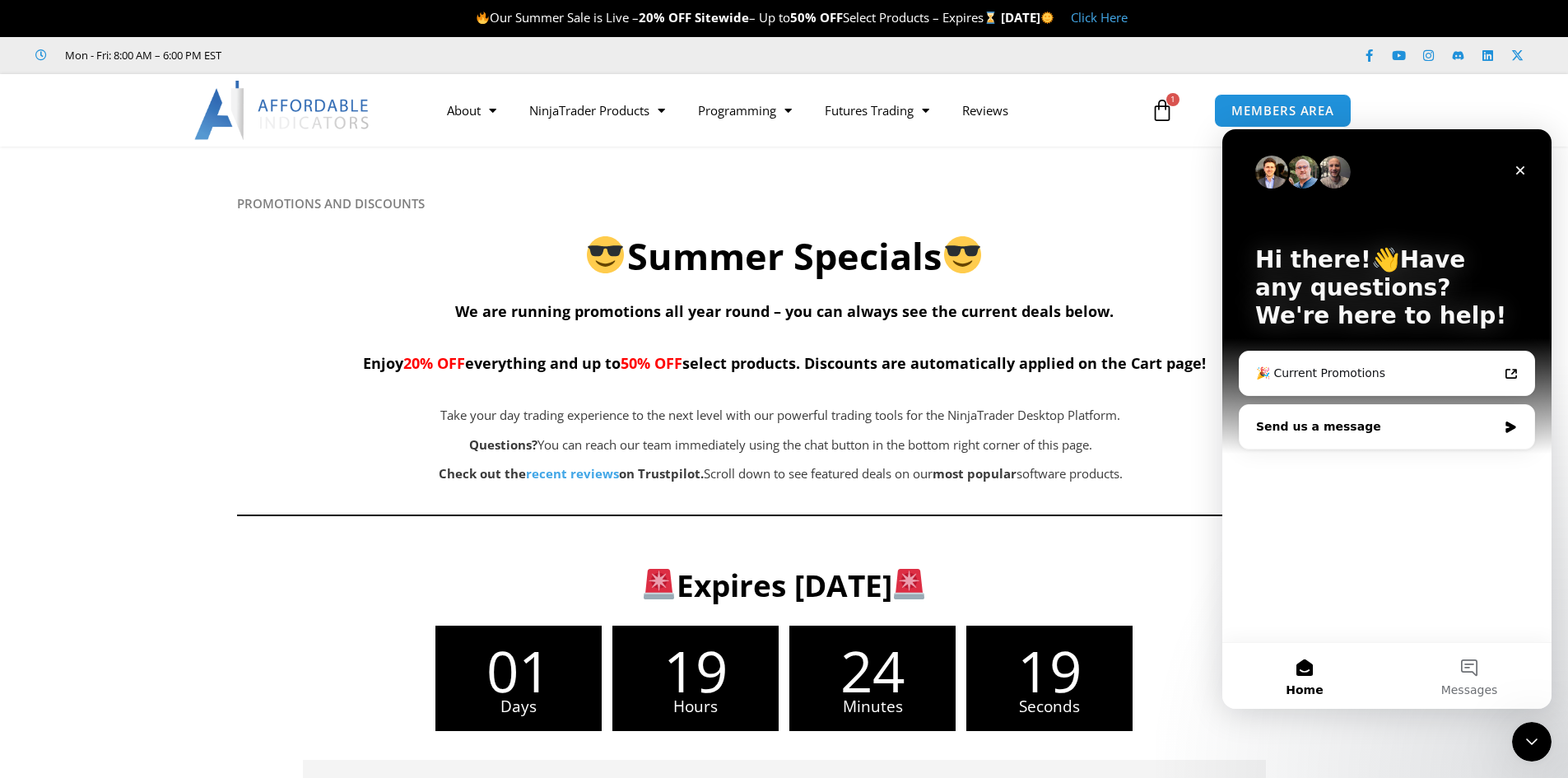
click at [1350, 425] on div "Send us a message" at bounding box center [1376, 426] width 241 height 18
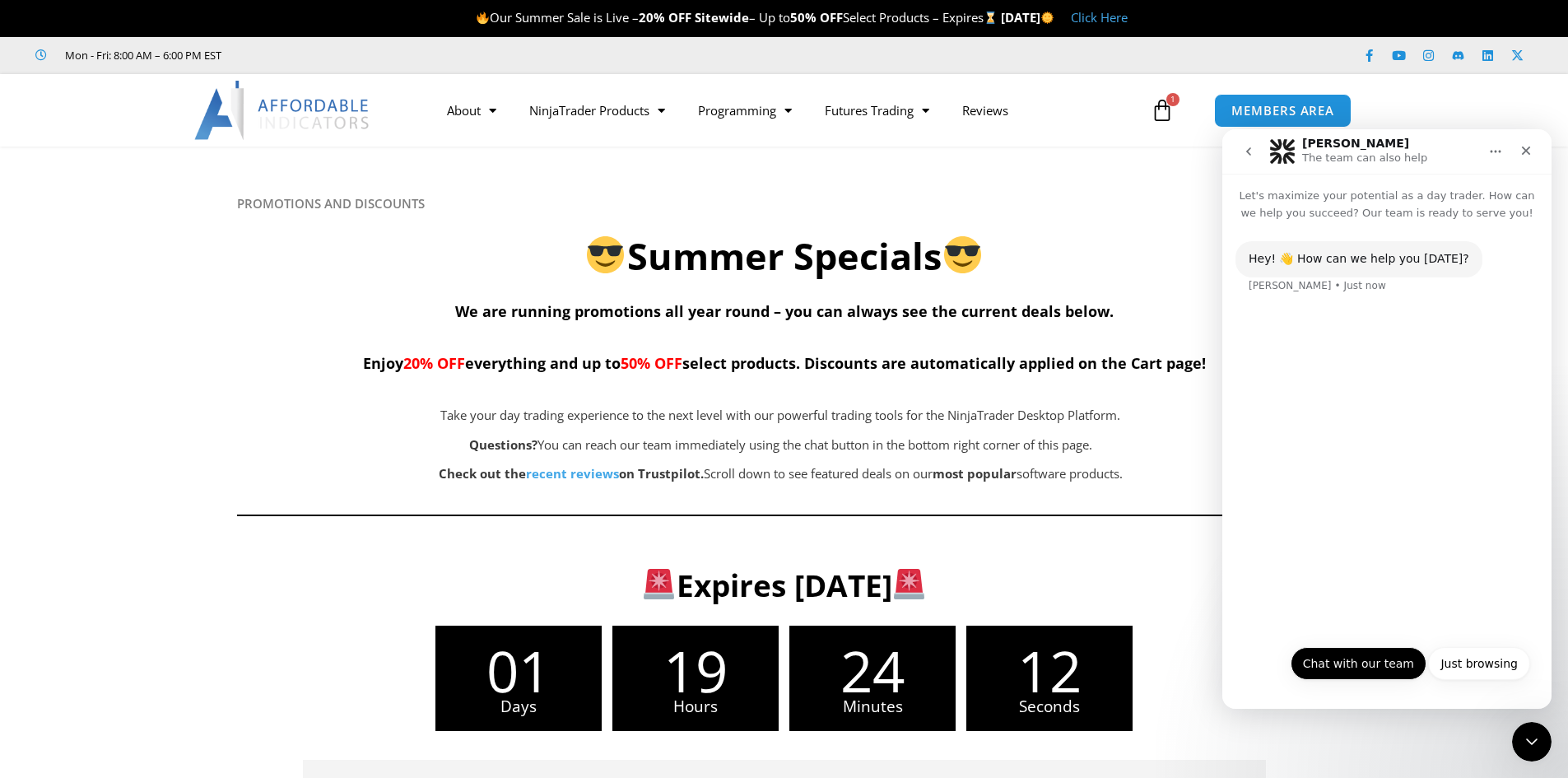
click at [1395, 667] on button "Chat with our team" at bounding box center [1358, 664] width 136 height 33
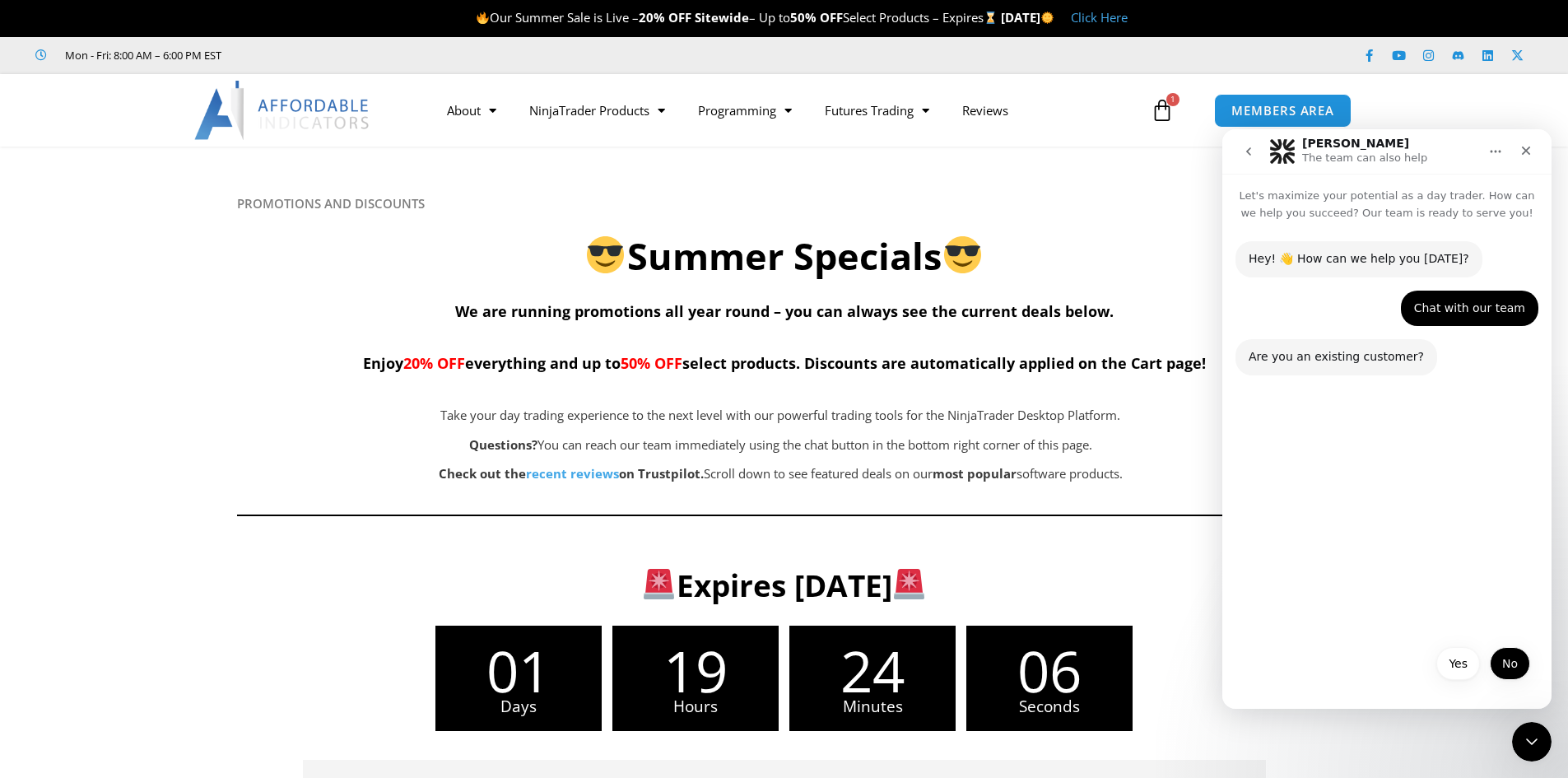
click at [1504, 657] on button "No" at bounding box center [1510, 664] width 41 height 33
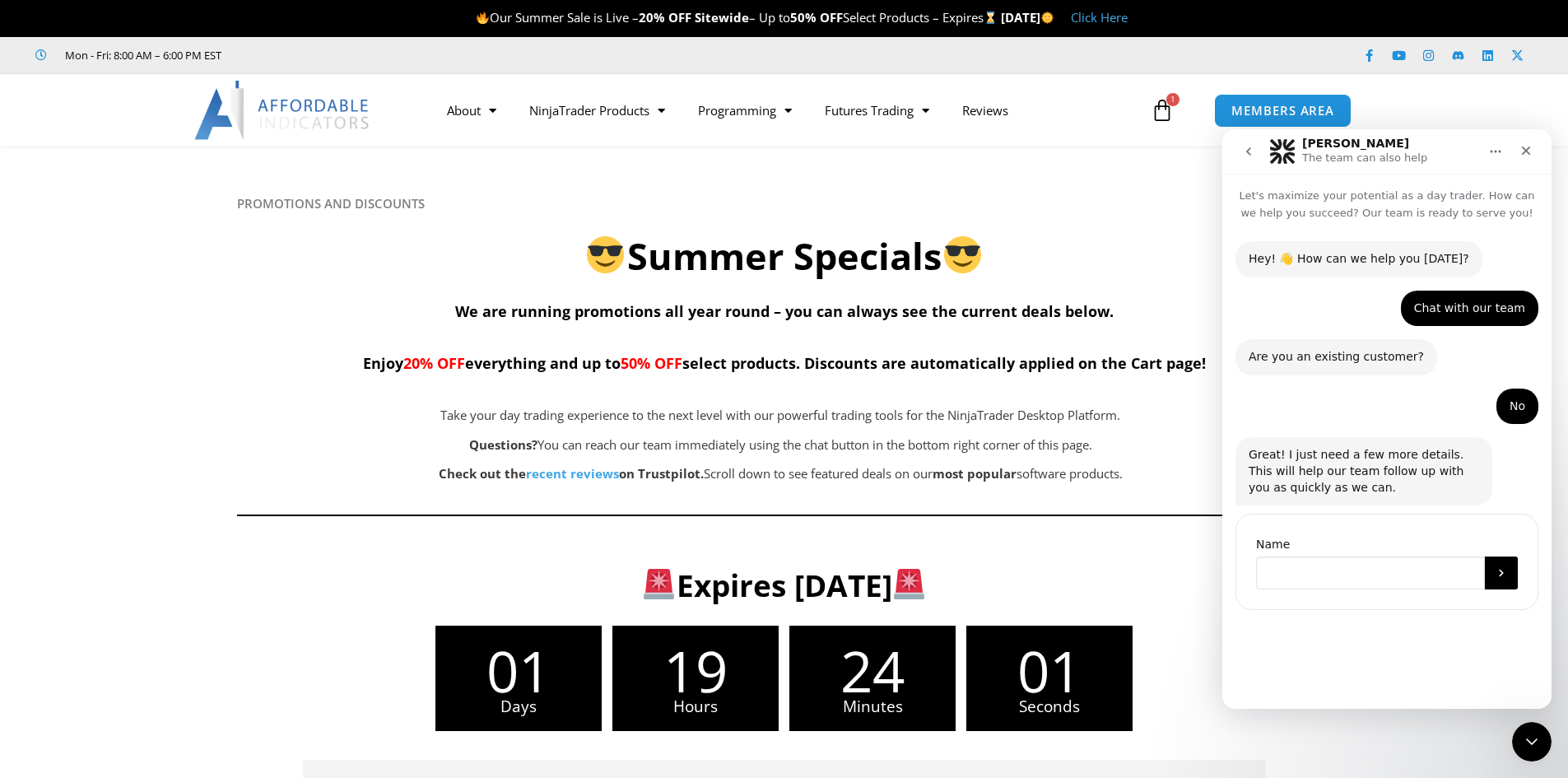
click at [1372, 578] on input "Name" at bounding box center [1371, 573] width 229 height 33
type input "****"
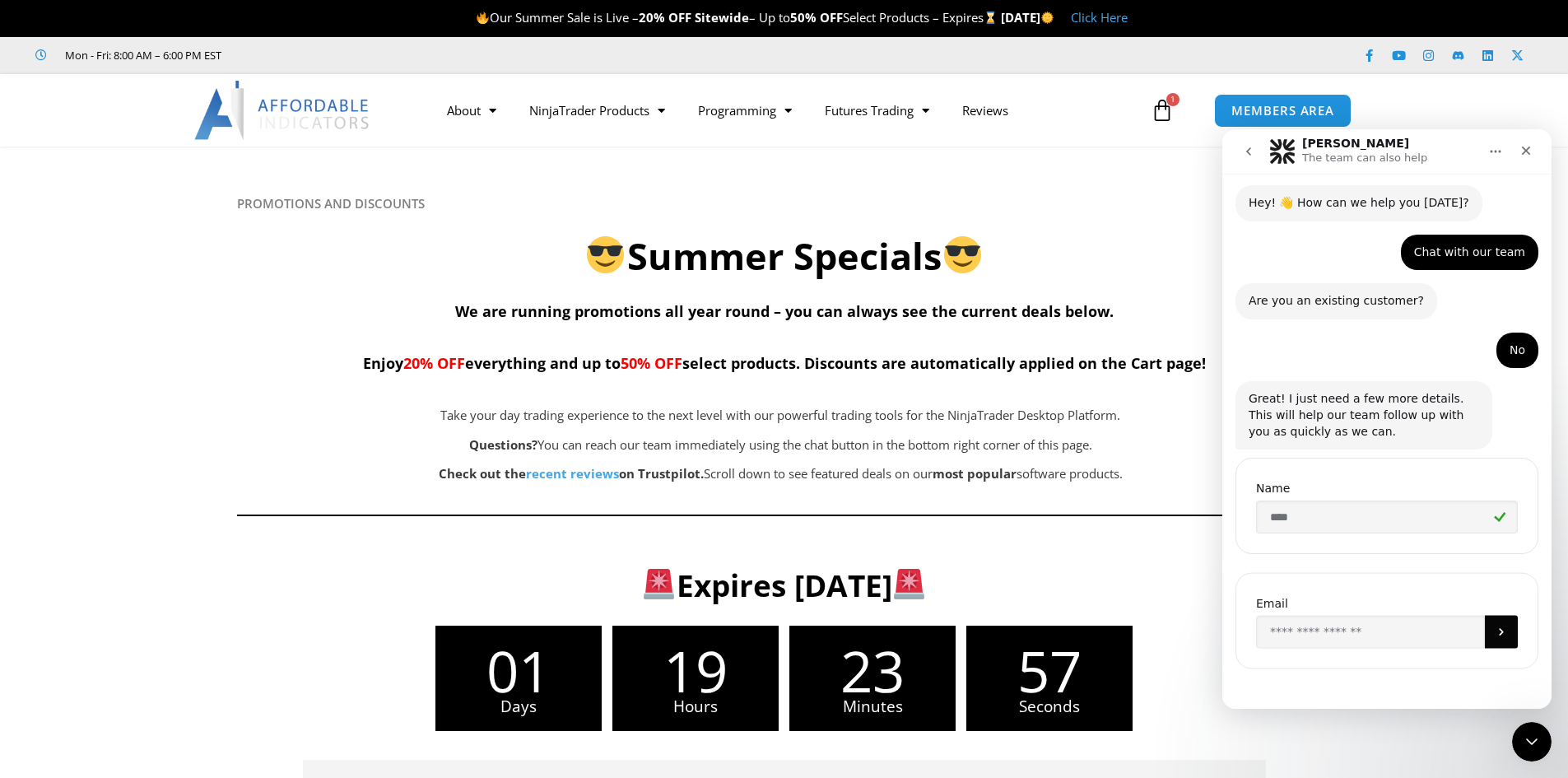
scroll to position [59, 0]
click at [1370, 643] on input "Enter your email" at bounding box center [1371, 628] width 229 height 33
paste input "**********"
type input "**********"
click at [1503, 629] on button "Submit" at bounding box center [1502, 628] width 33 height 33
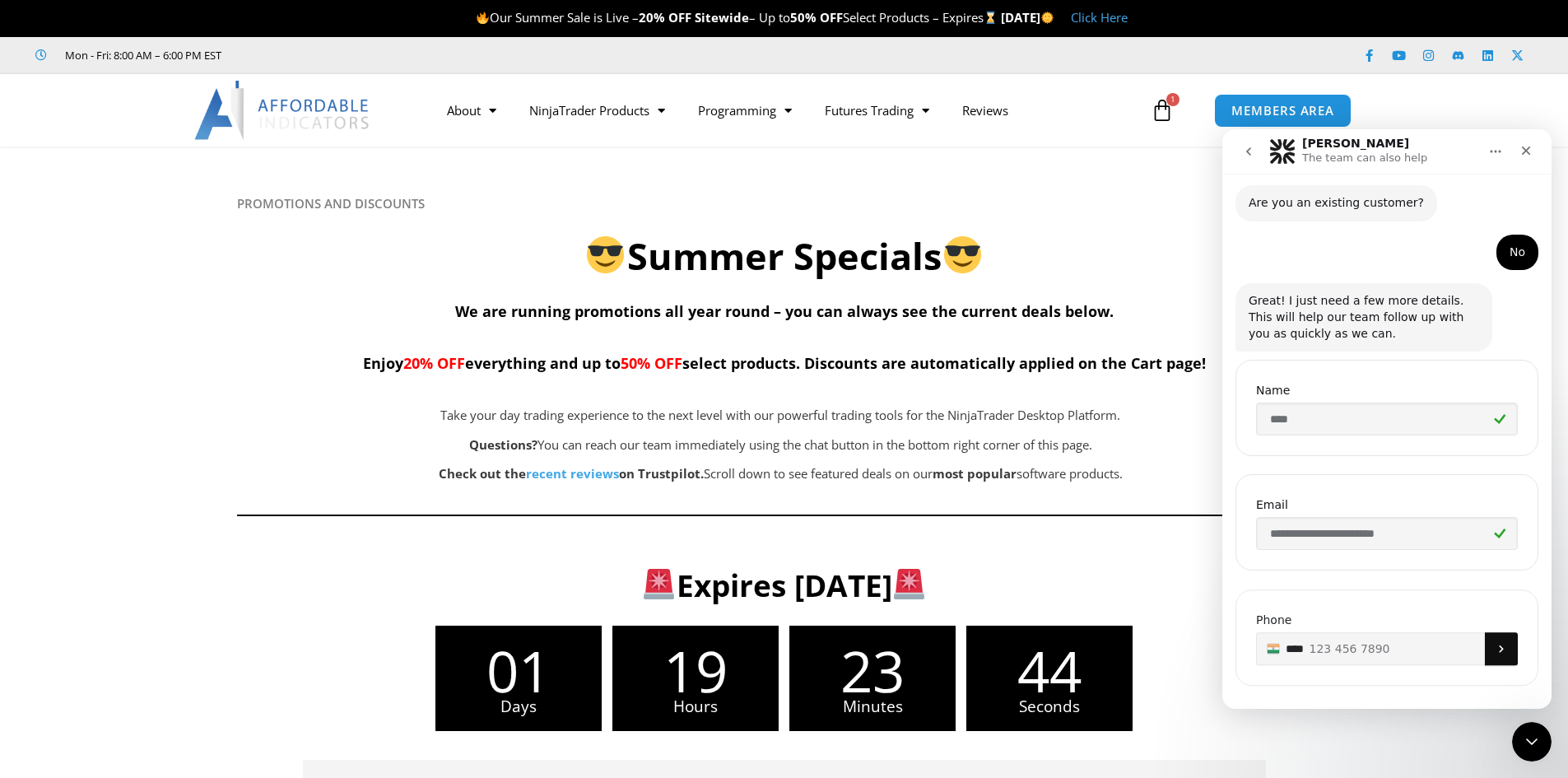
scroll to position [174, 0]
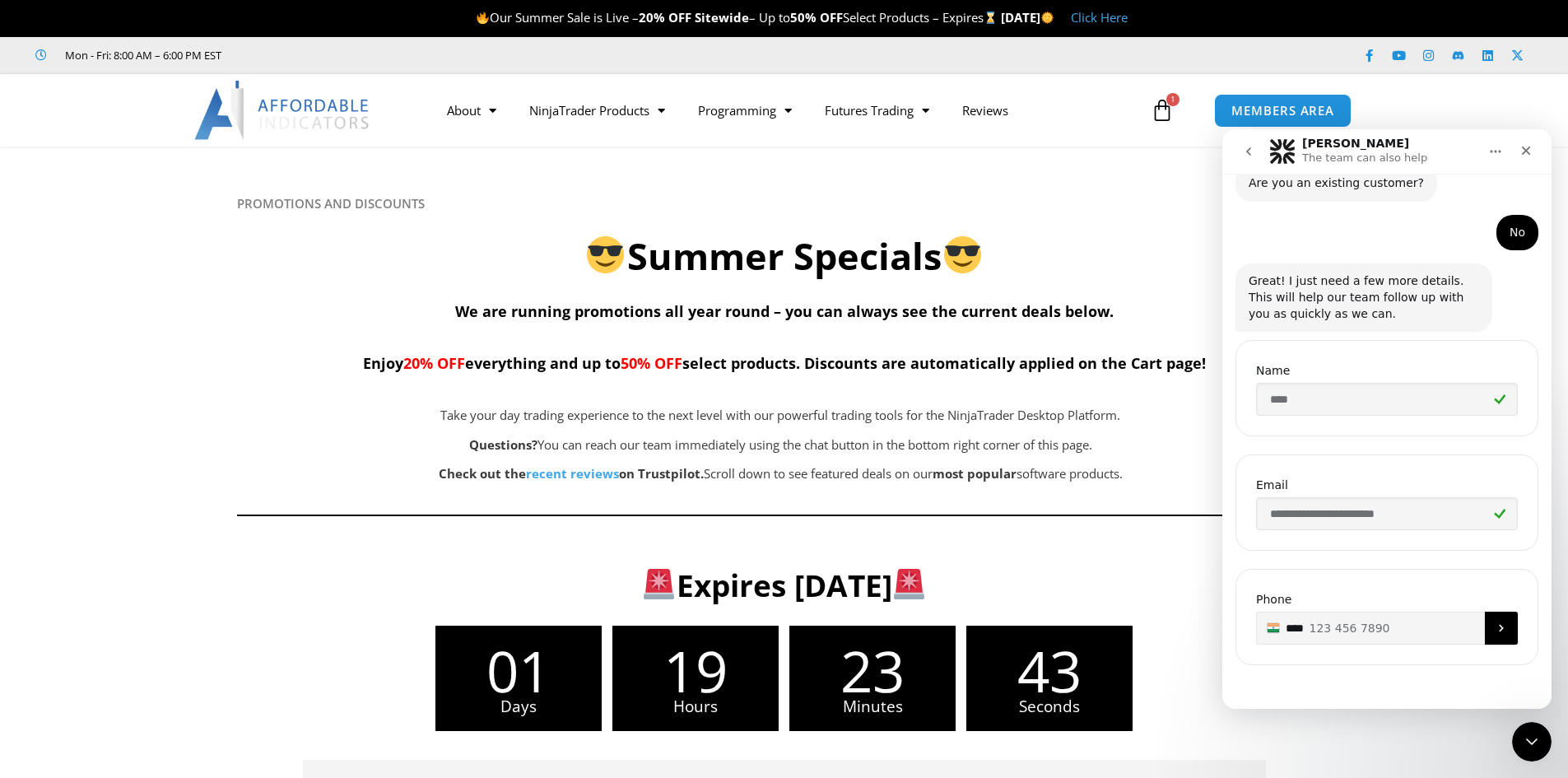
click at [1384, 631] on input "***" at bounding box center [1387, 628] width 262 height 33
type input "**********"
click at [1503, 636] on button "Submit" at bounding box center [1502, 628] width 33 height 33
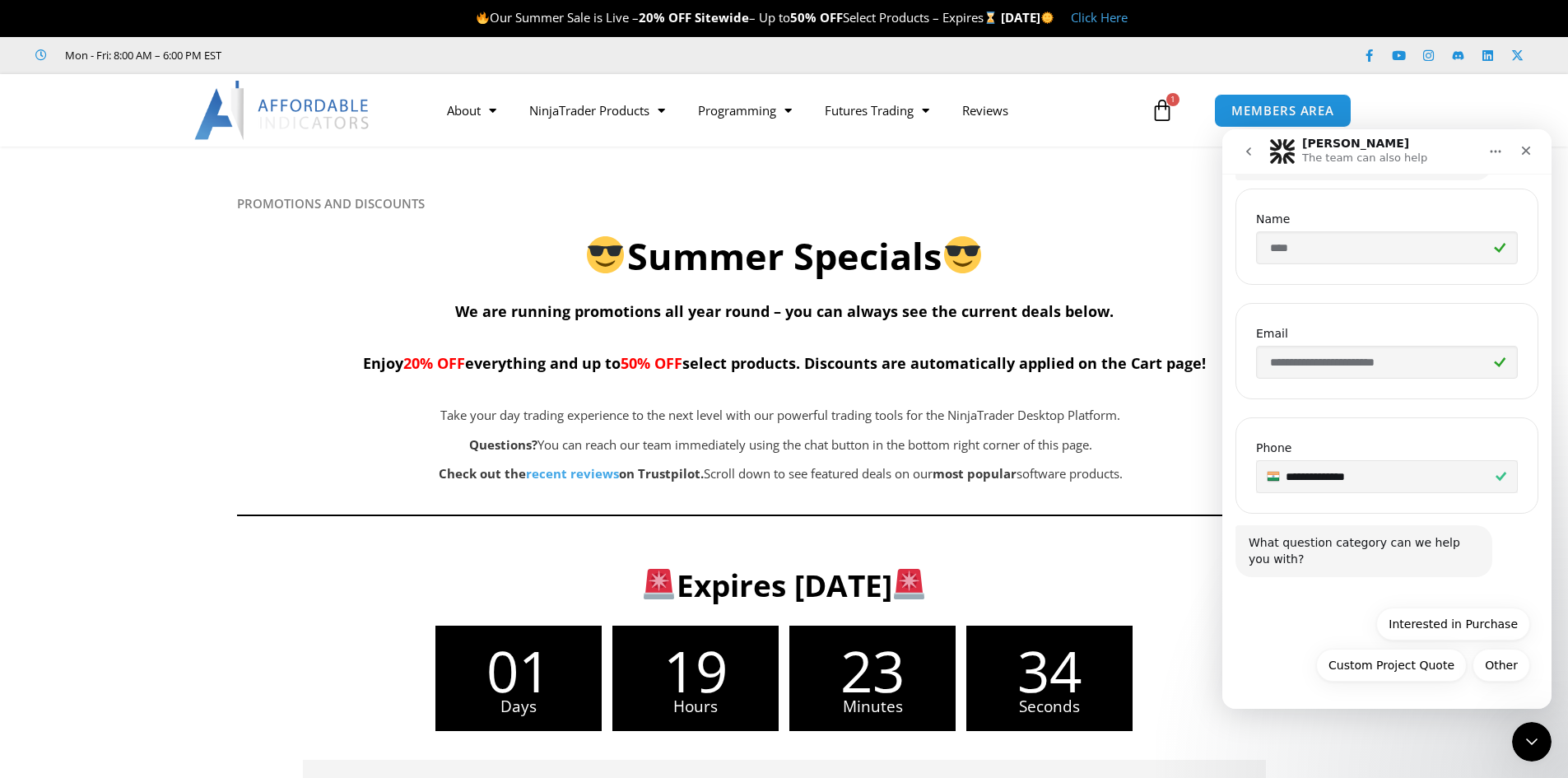
click at [1360, 633] on div "Other Interested in Purchase Custom Project Quote Other" at bounding box center [1386, 649] width 287 height 82
click at [1409, 627] on button "Interested in Purchase" at bounding box center [1453, 625] width 154 height 33
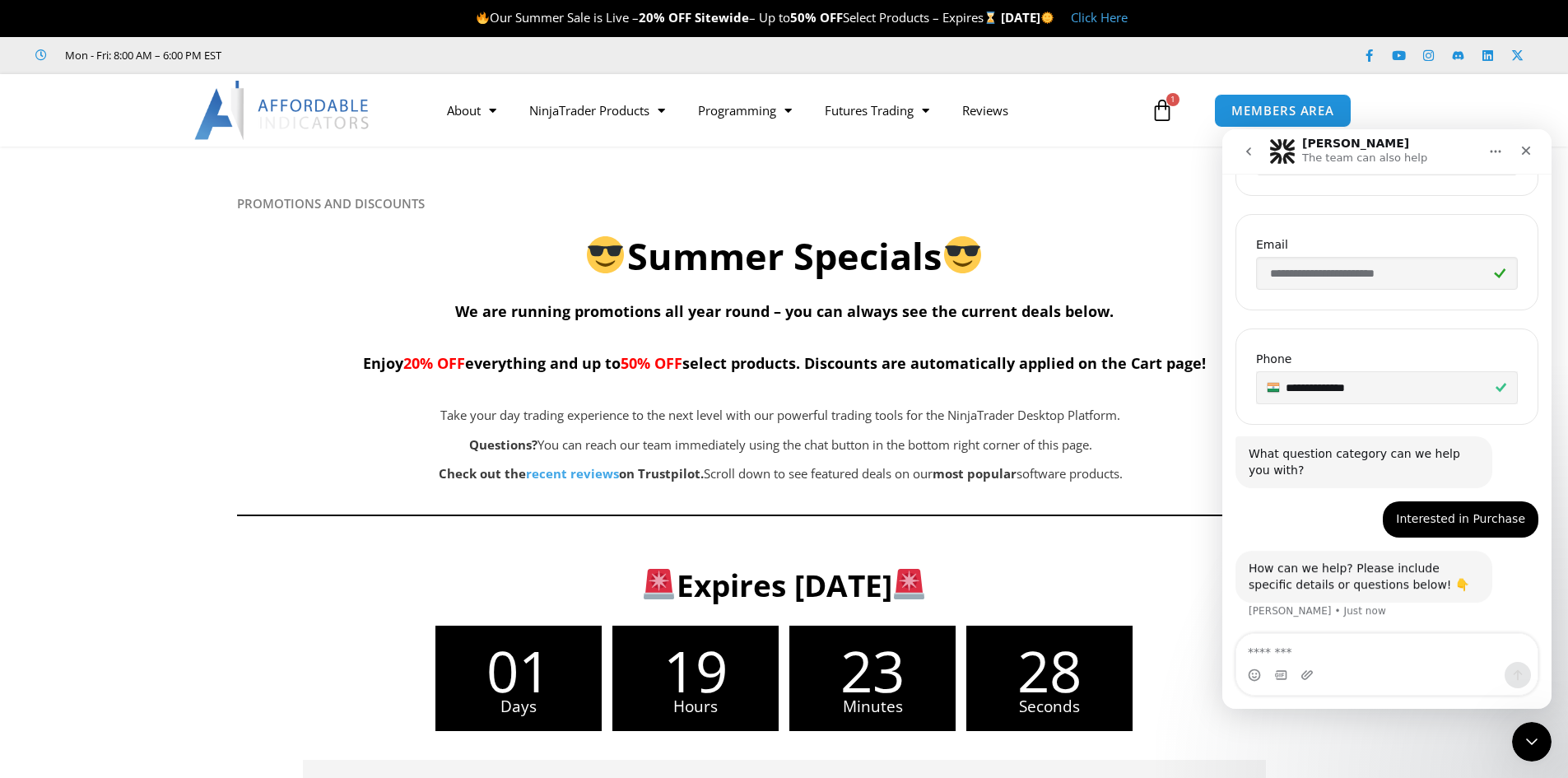
scroll to position [417, 0]
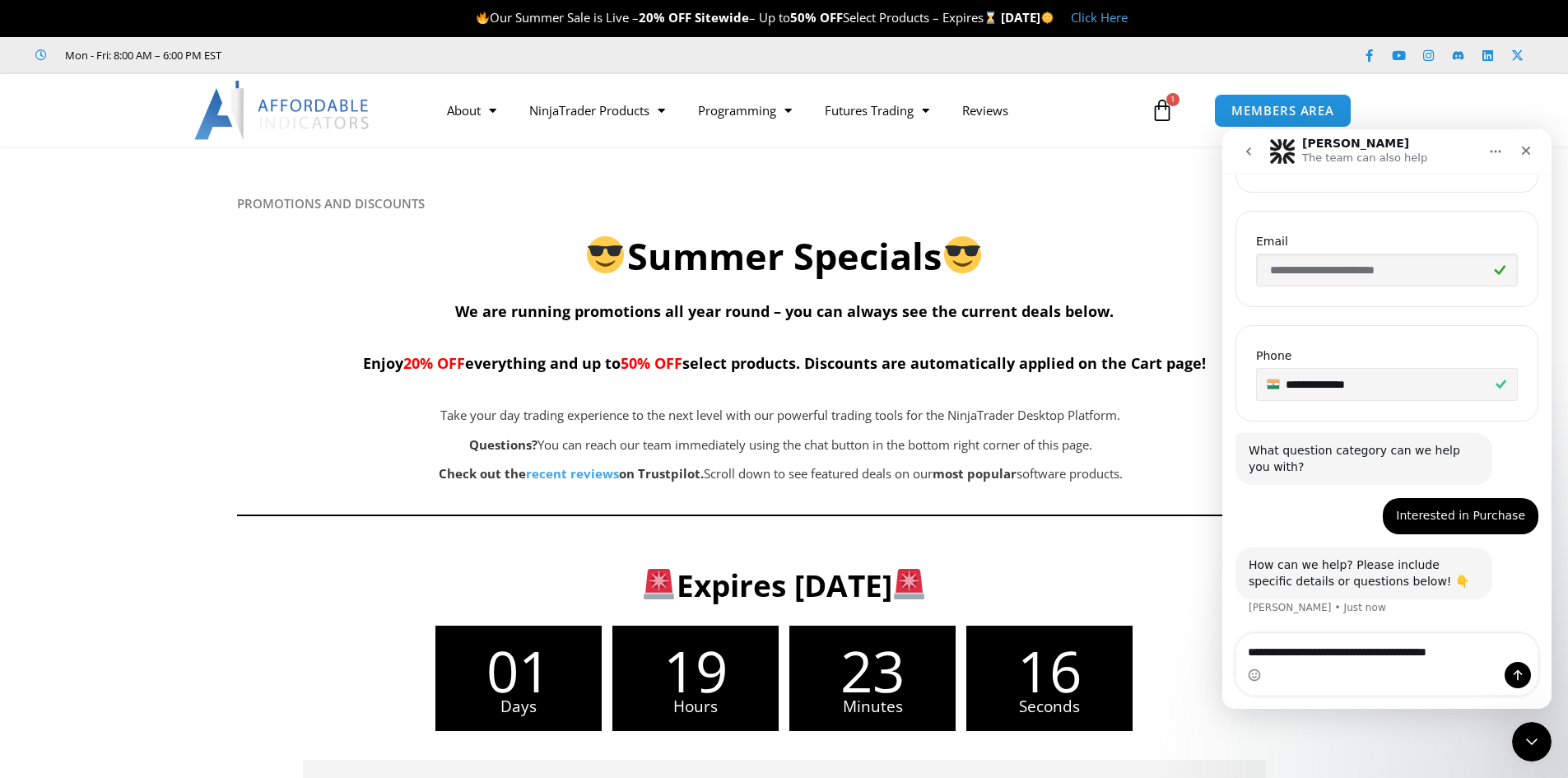
type textarea "**********"
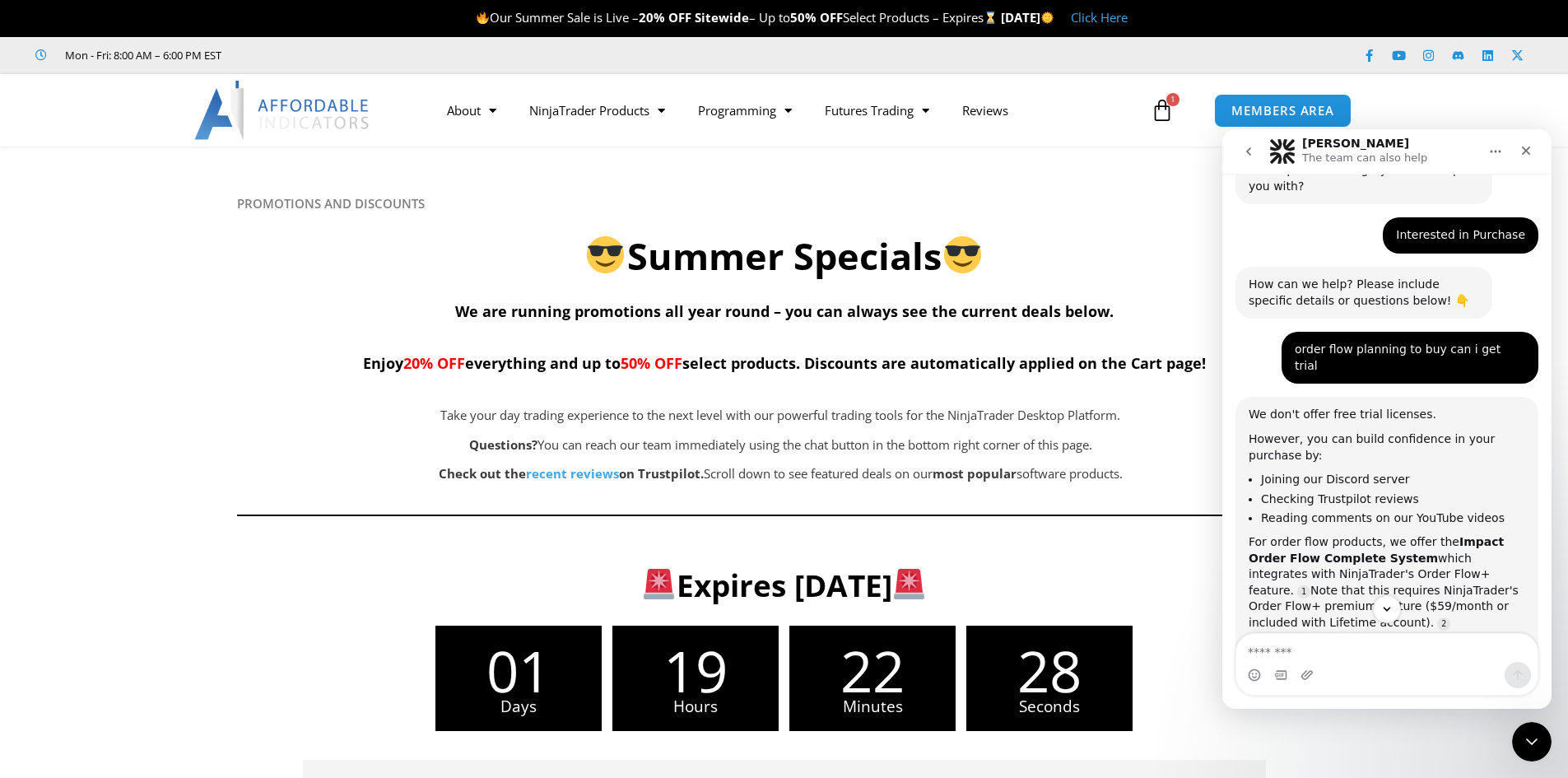
scroll to position [860, 0]
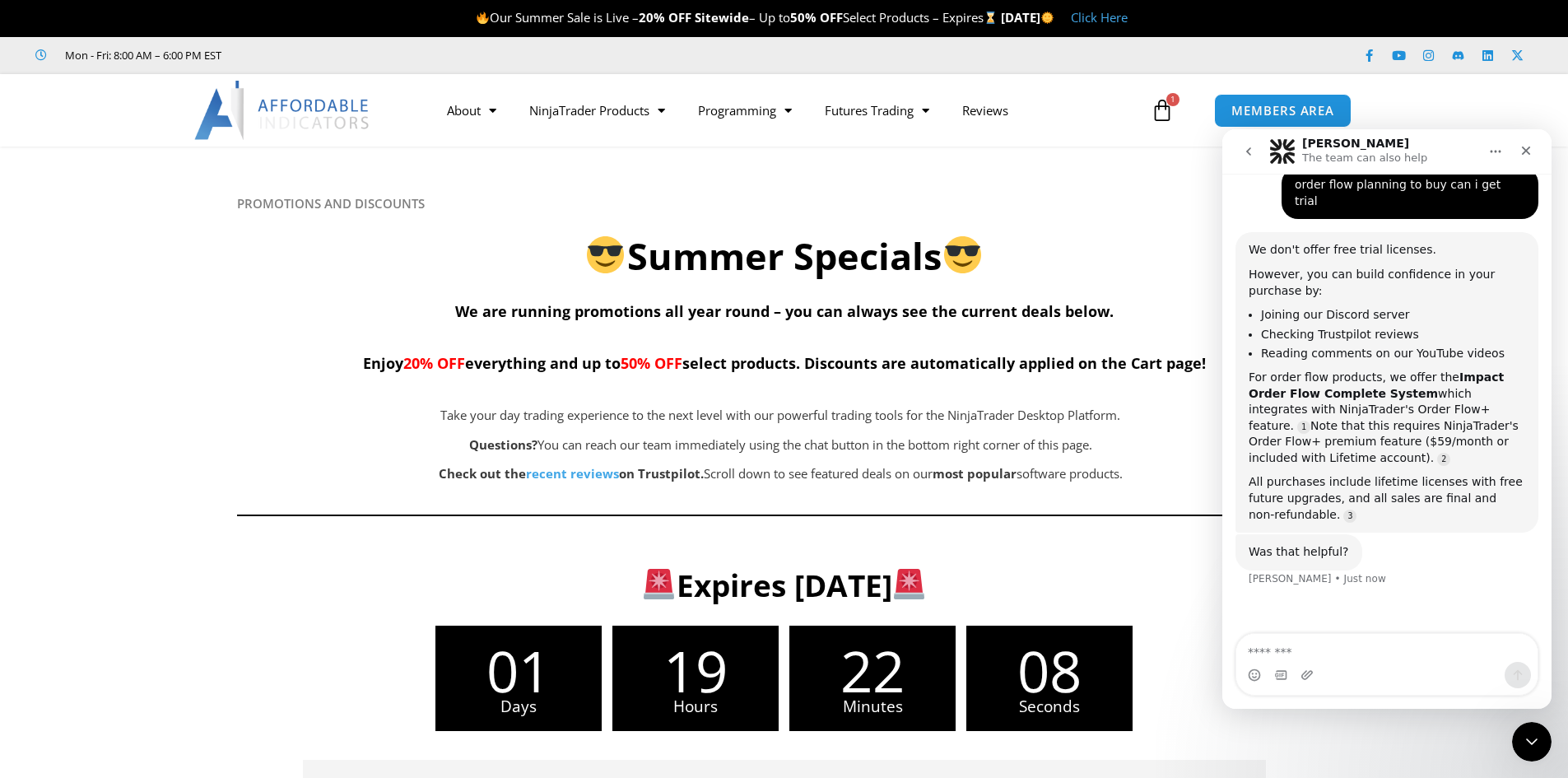
click at [1374, 637] on textarea "Message…" at bounding box center [1386, 648] width 302 height 28
click at [1372, 650] on textarea "Message…" at bounding box center [1386, 648] width 302 height 28
click at [504, 269] on link "NinjaTrader" at bounding box center [501, 263] width 141 height 30
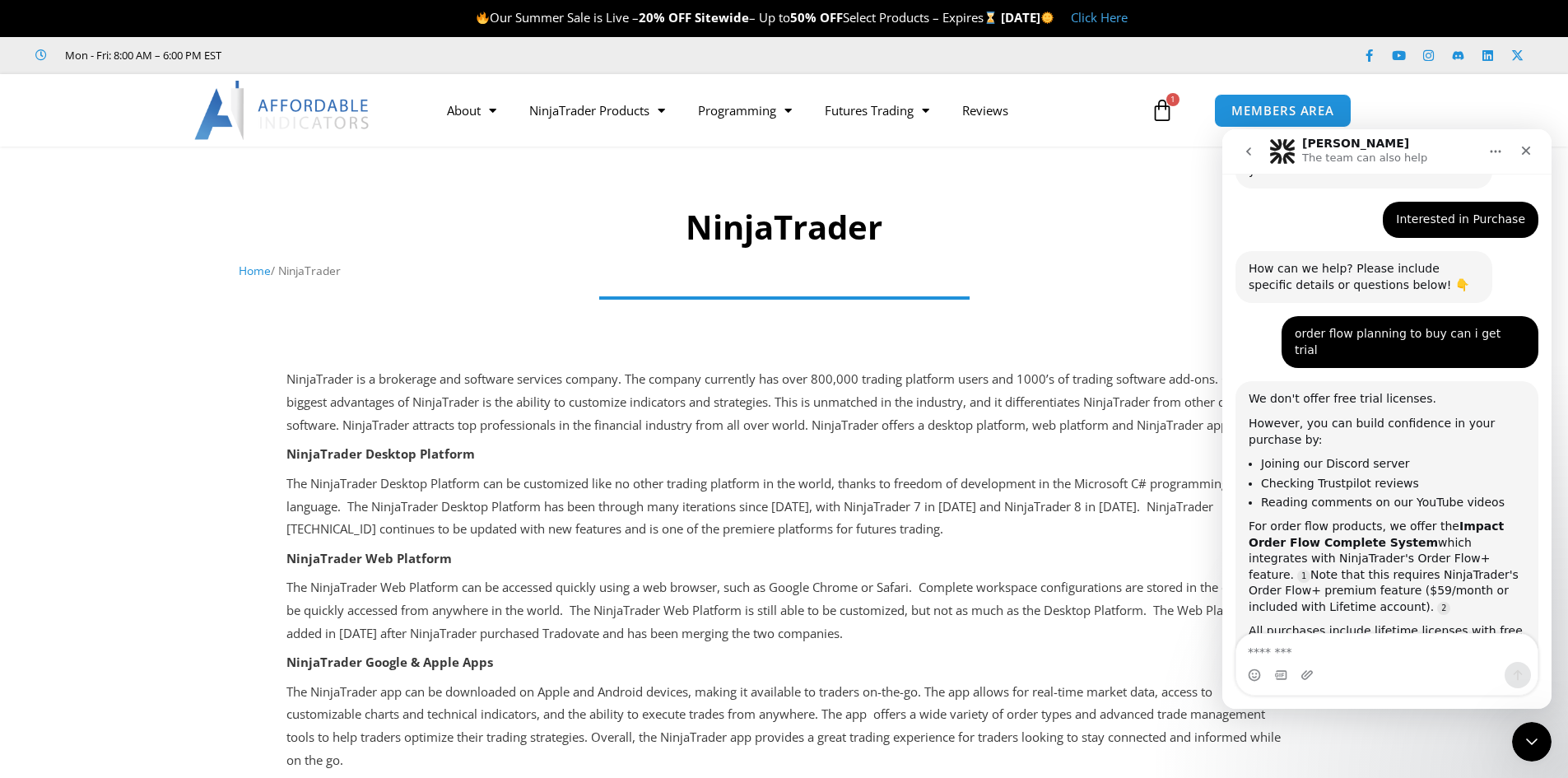
scroll to position [802, 0]
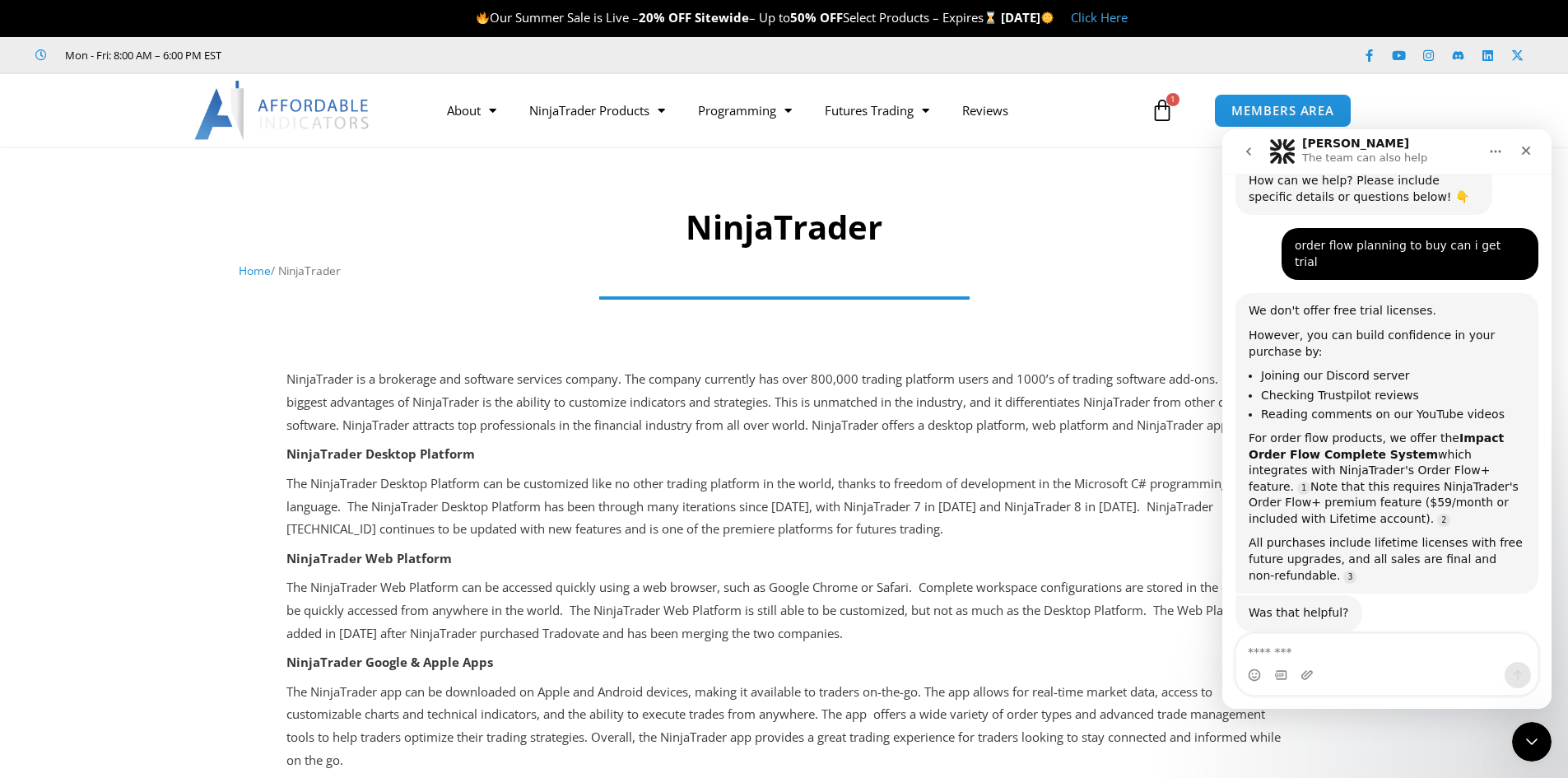
click at [1385, 653] on textarea "Message…" at bounding box center [1386, 648] width 302 height 28
type textarea "**********"
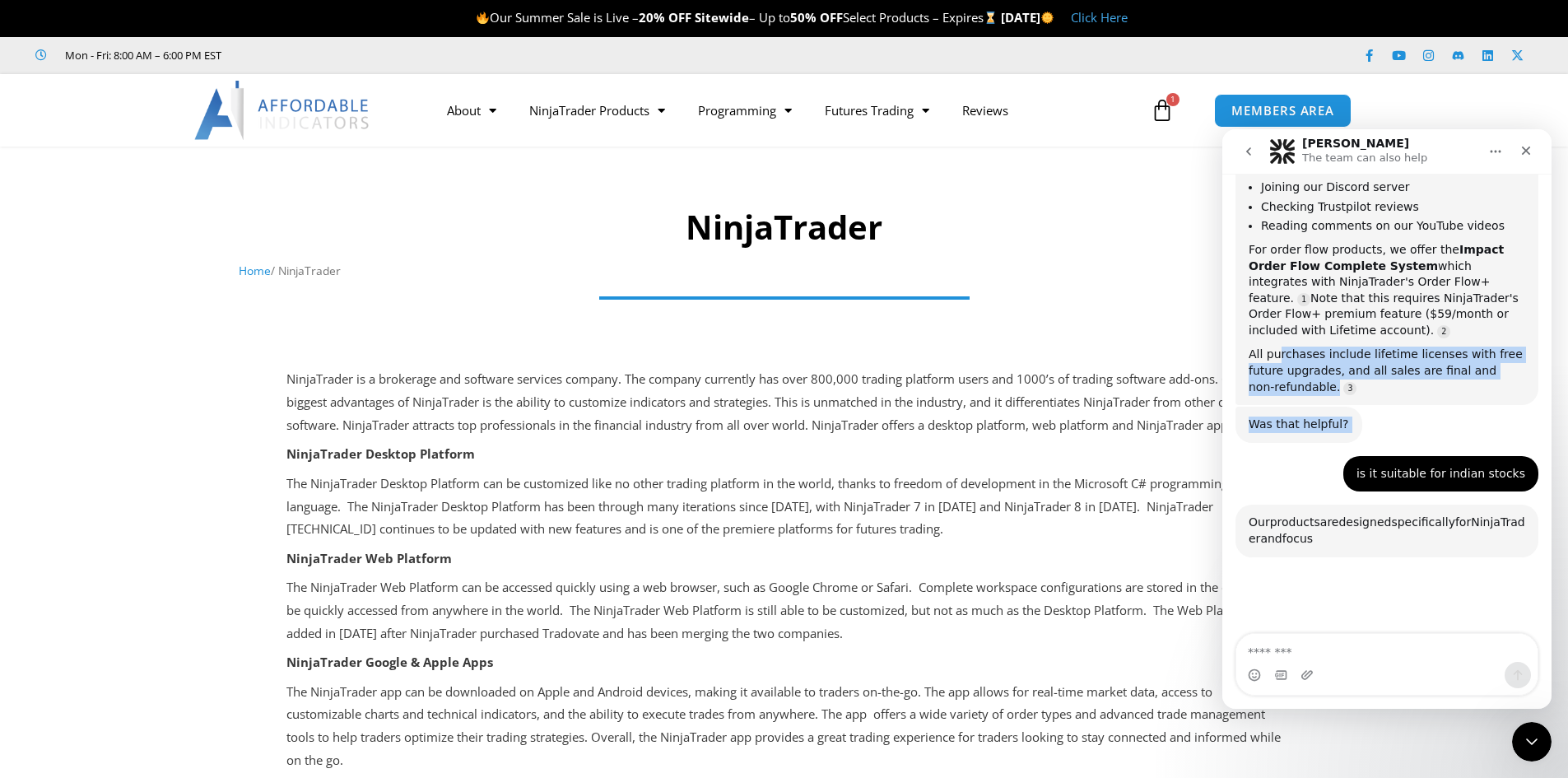
scroll to position [1245, 0]
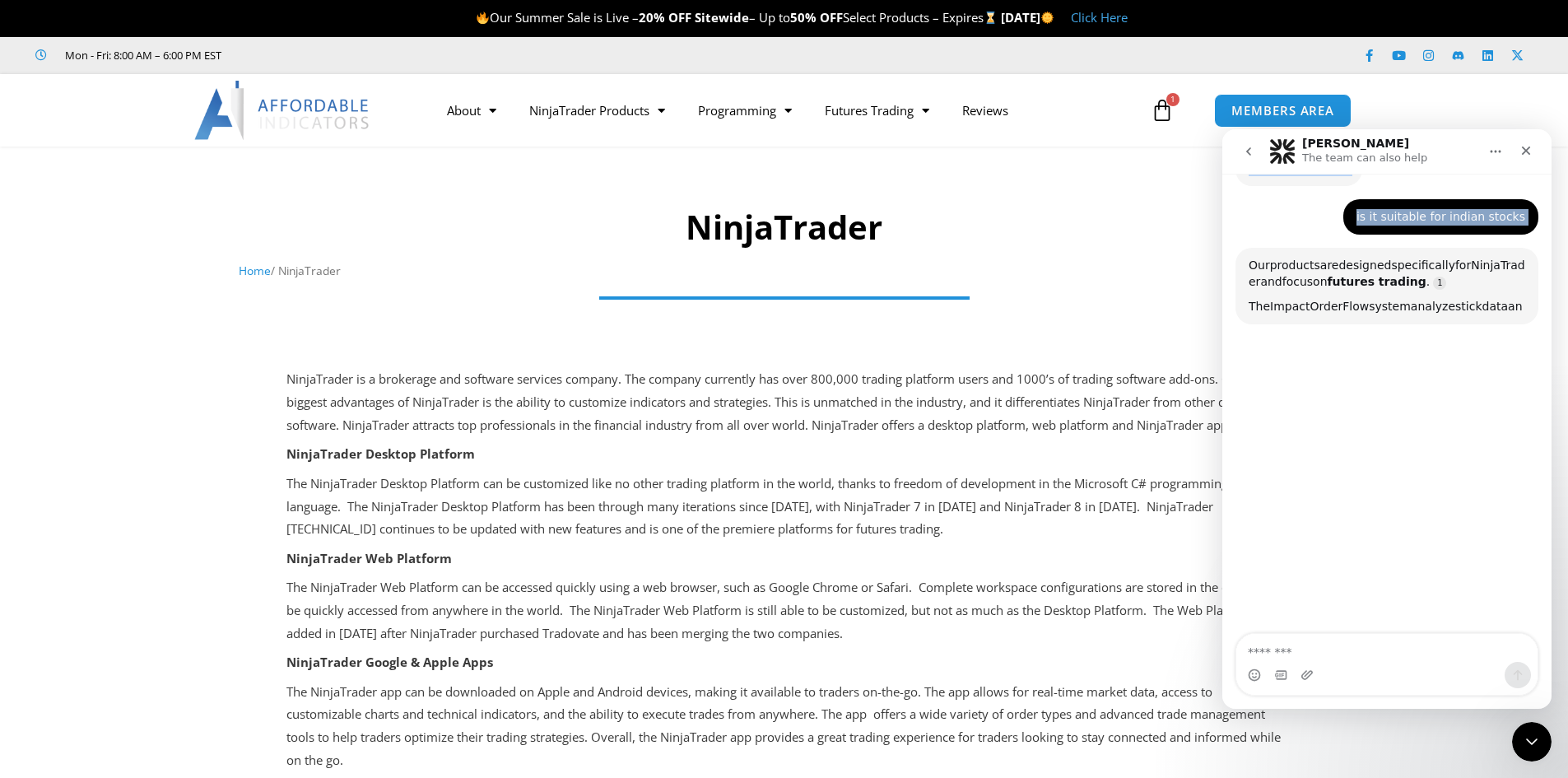
drag, startPoint x: 1280, startPoint y: 409, endPoint x: 1455, endPoint y: 402, distance: 175.1
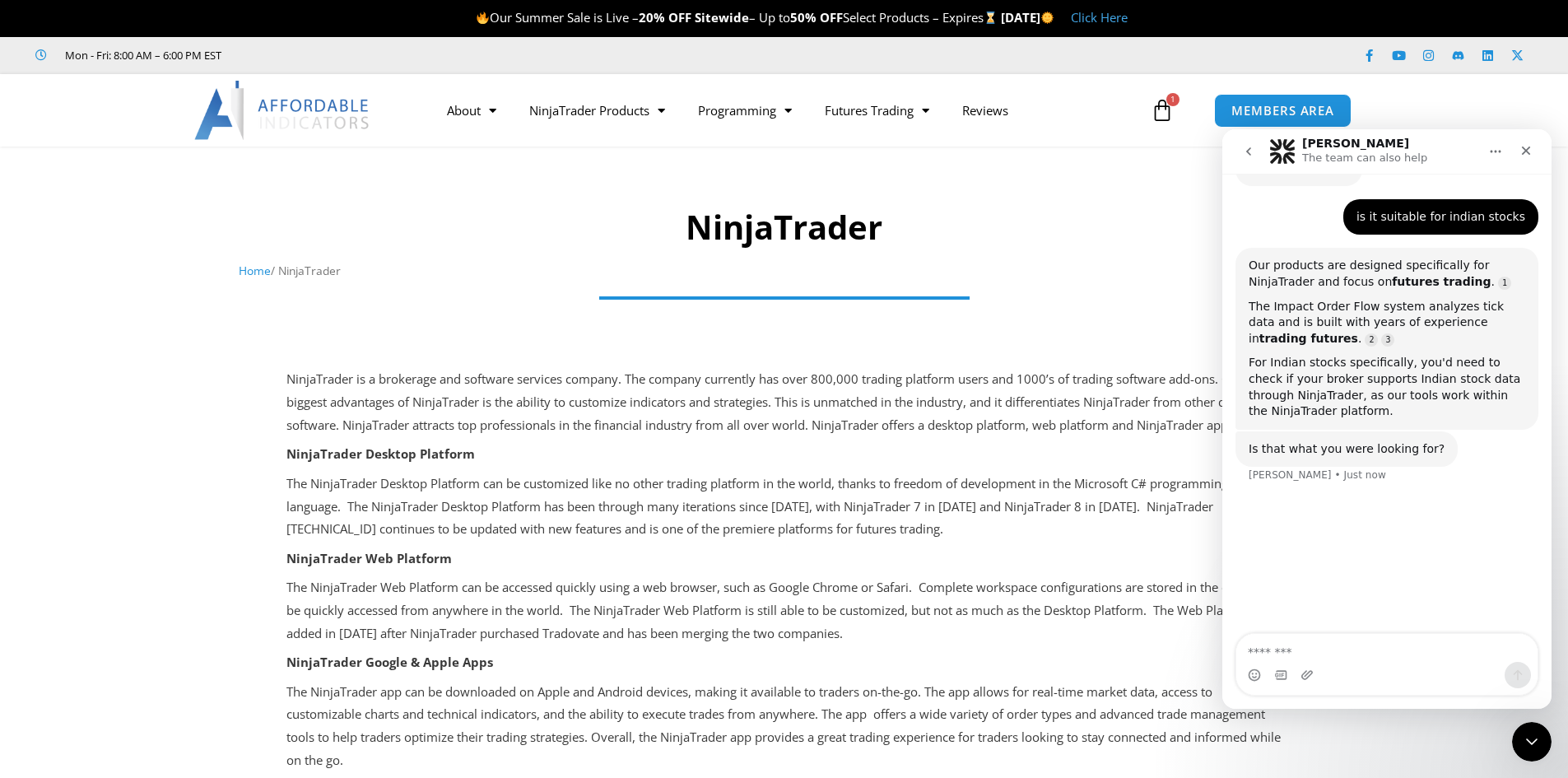
drag, startPoint x: 328, startPoint y: 439, endPoint x: 1552, endPoint y: 546, distance: 1228.7
click at [1552, 546] on div at bounding box center [784, 792] width 1568 height 876
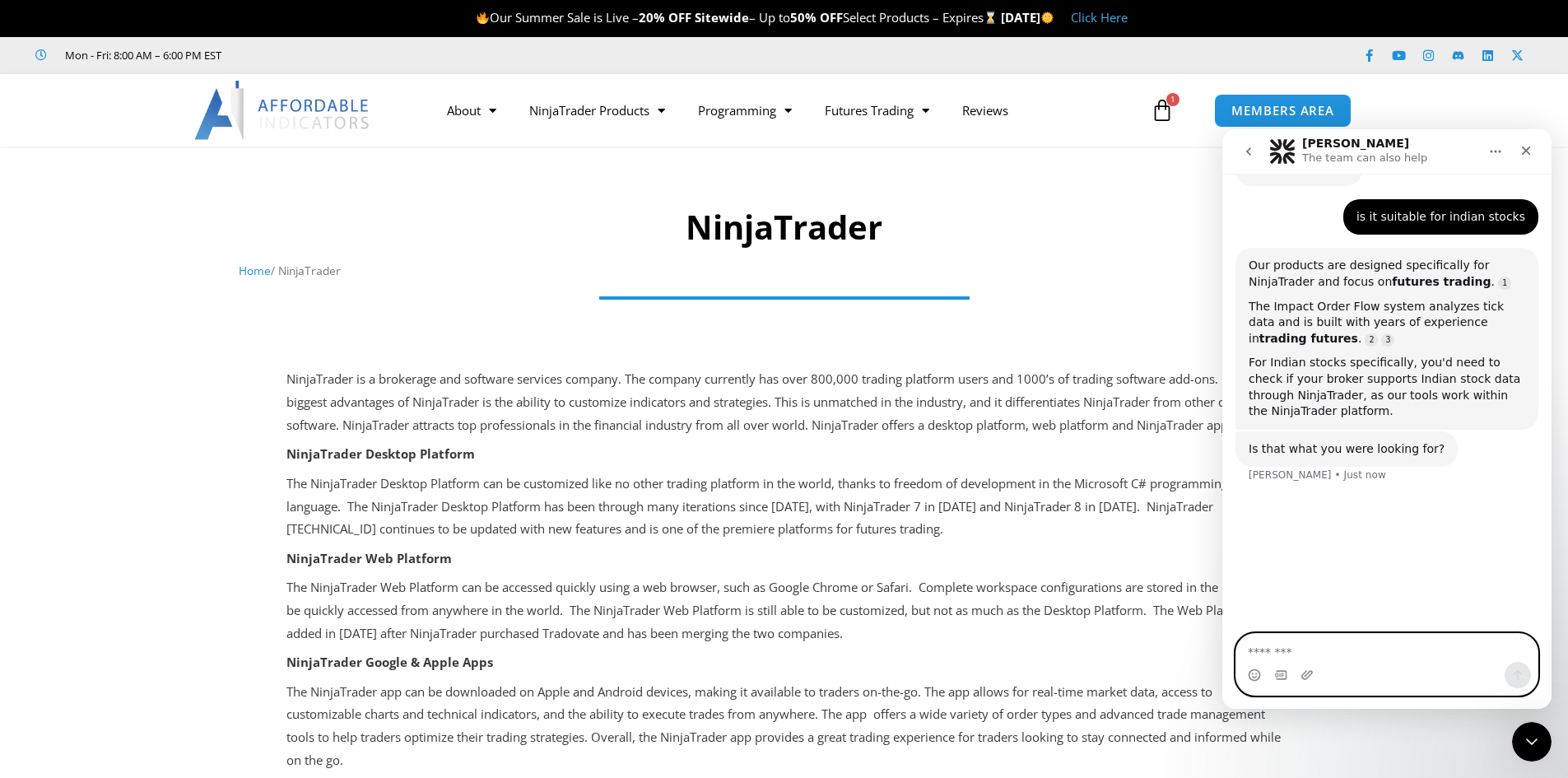
click at [1372, 651] on textarea "Message…" at bounding box center [1386, 648] width 302 height 28
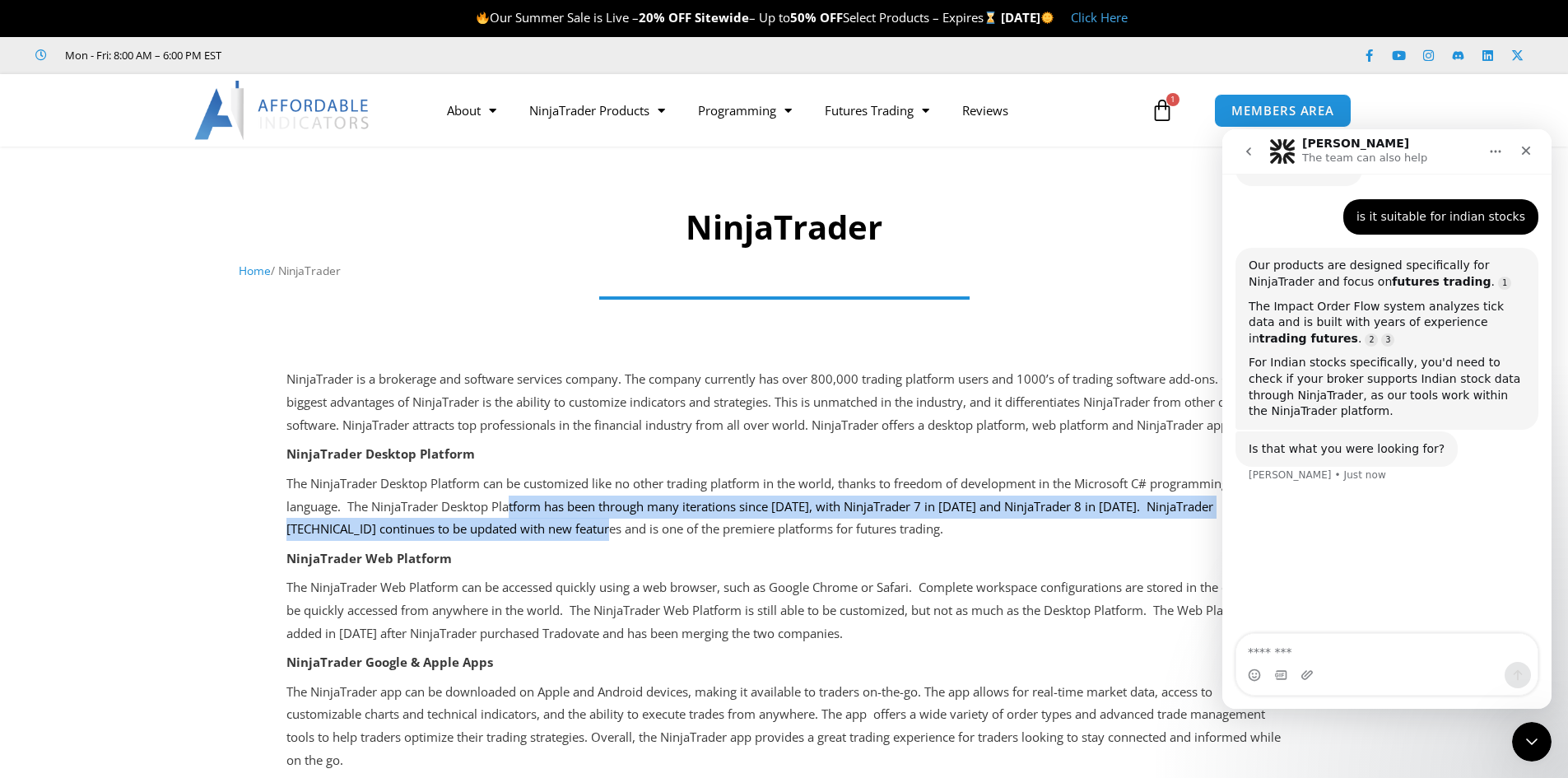
drag, startPoint x: 513, startPoint y: 524, endPoint x: 594, endPoint y: 562, distance: 89.5
click at [594, 542] on p "The NinjaTrader Desktop Platform can be customized like no other trading platfo…" at bounding box center [785, 507] width 996 height 69
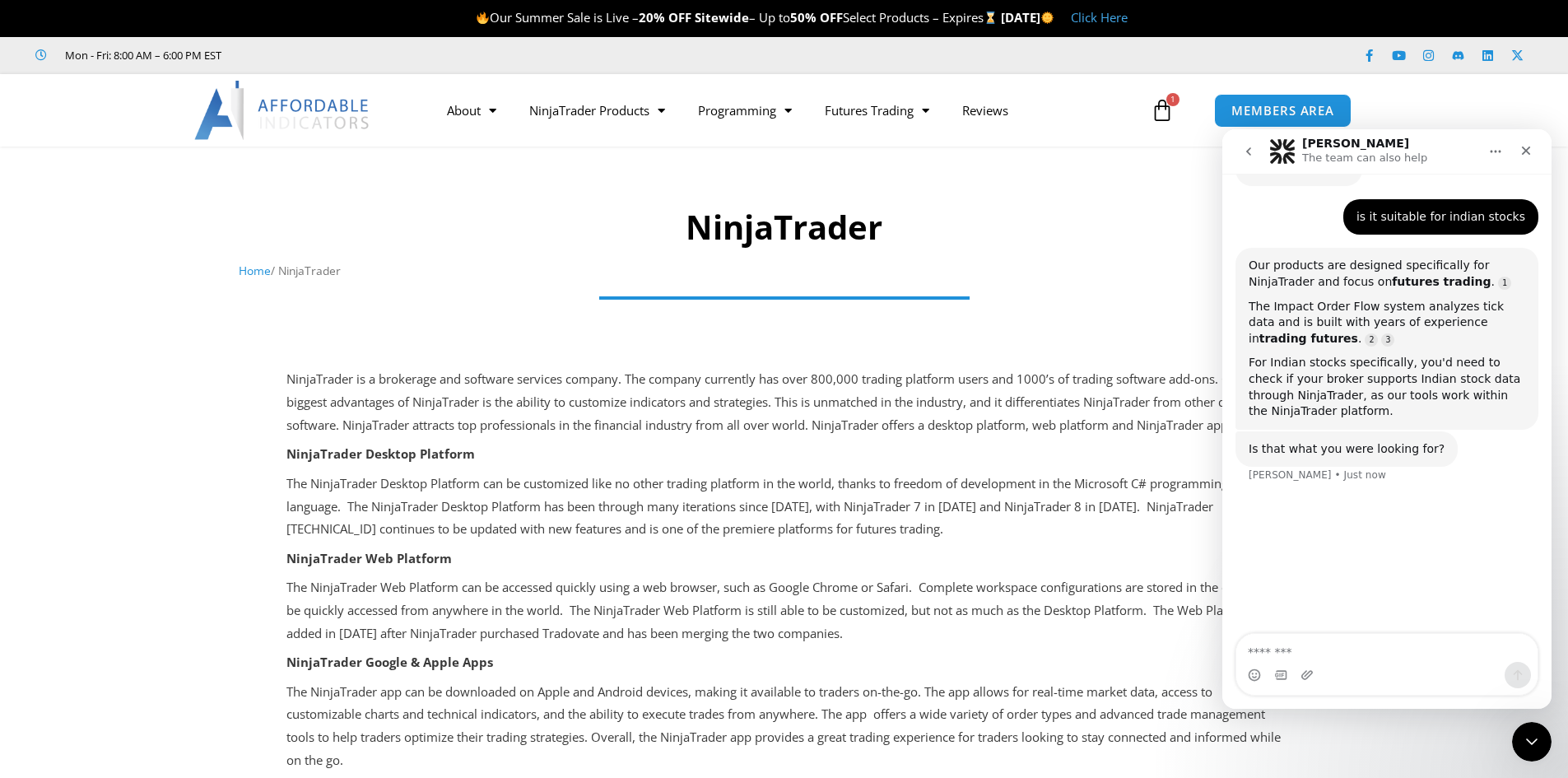
click at [1010, 570] on p "NinjaTrader Web Platform" at bounding box center [785, 558] width 996 height 23
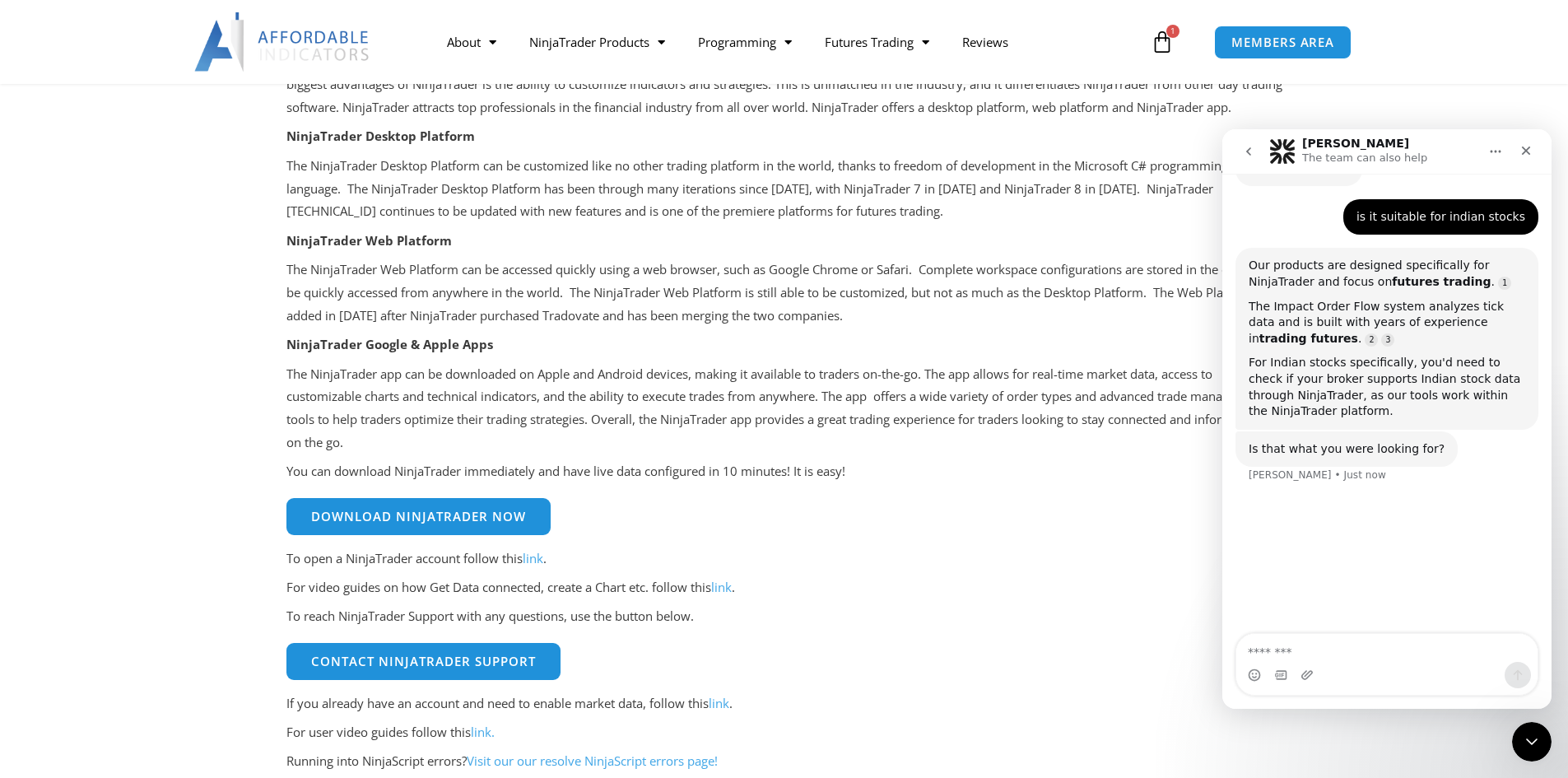
scroll to position [371, 0]
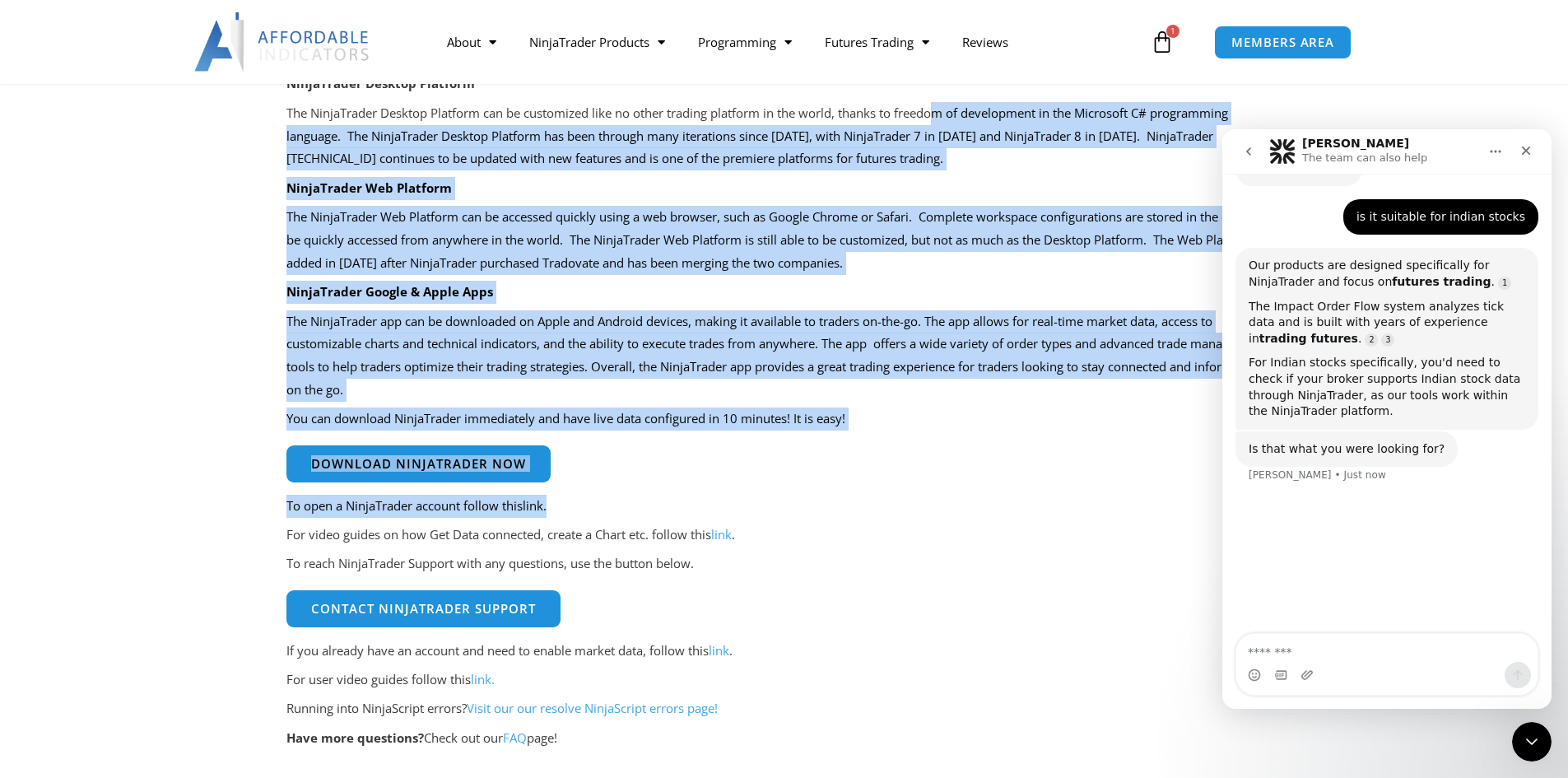
drag, startPoint x: 944, startPoint y: 516, endPoint x: 1033, endPoint y: 499, distance: 90.6
click at [1033, 499] on div "NinjaTrader is a brokerage and software services company. The company currently…" at bounding box center [785, 409] width 996 height 851
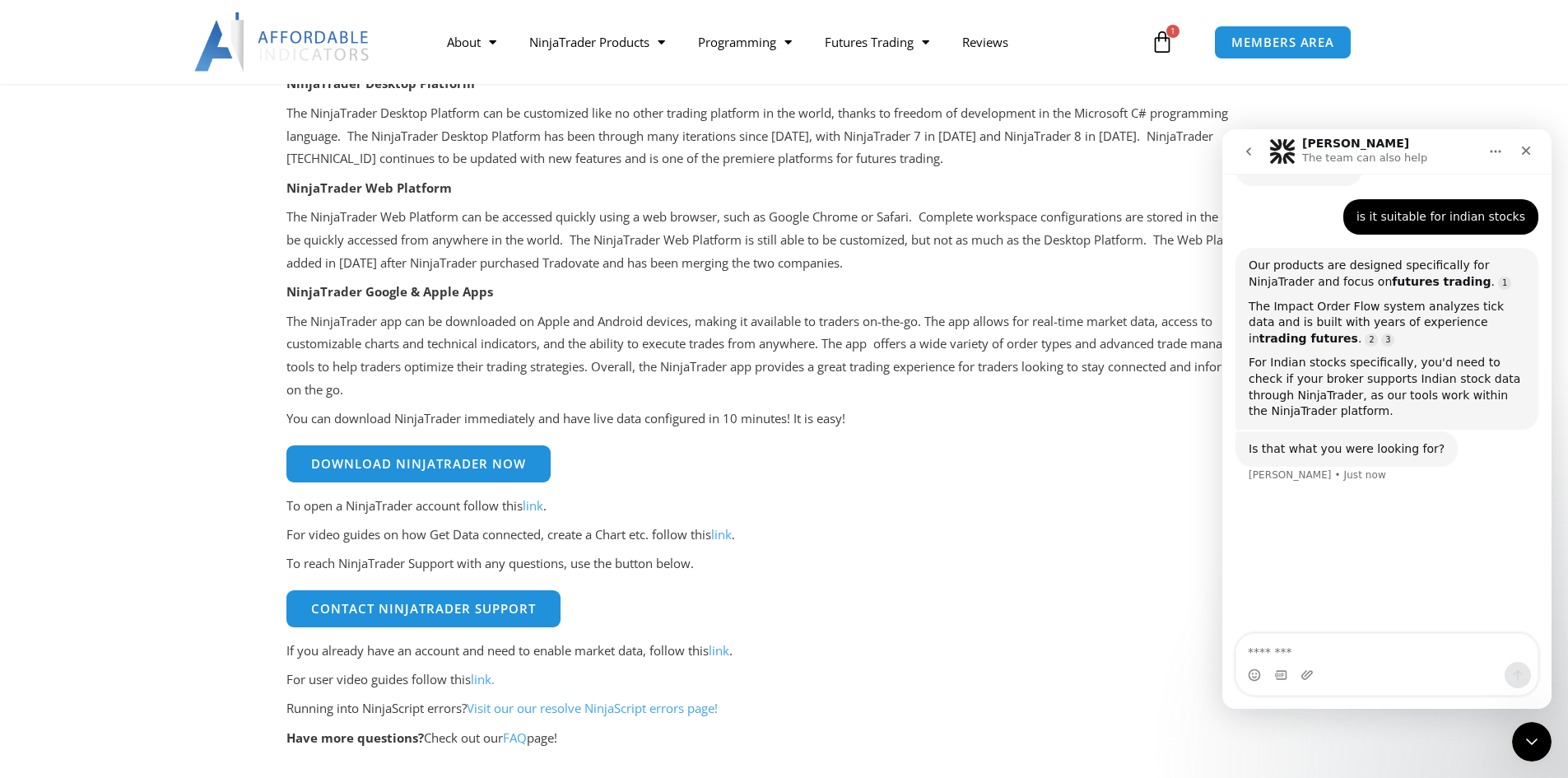
click at [1052, 547] on p "For video guides on how Get Data connected, create a Chart etc. follow this lin…" at bounding box center [785, 535] width 996 height 23
click at [1388, 678] on div "Intercom messenger" at bounding box center [1386, 675] width 302 height 27
click at [1384, 664] on div "Intercom messenger" at bounding box center [1386, 675] width 302 height 27
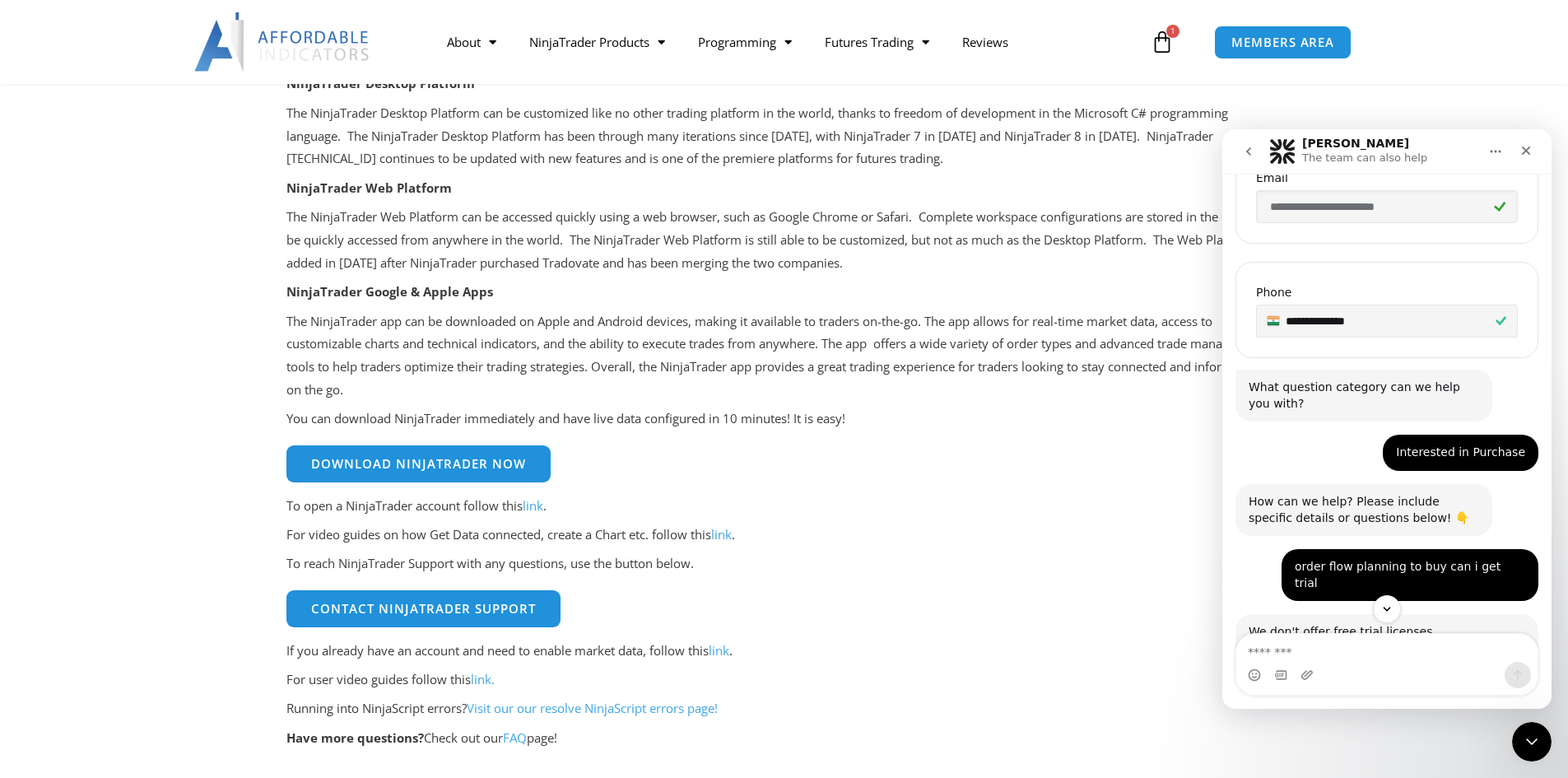
scroll to position [466, 0]
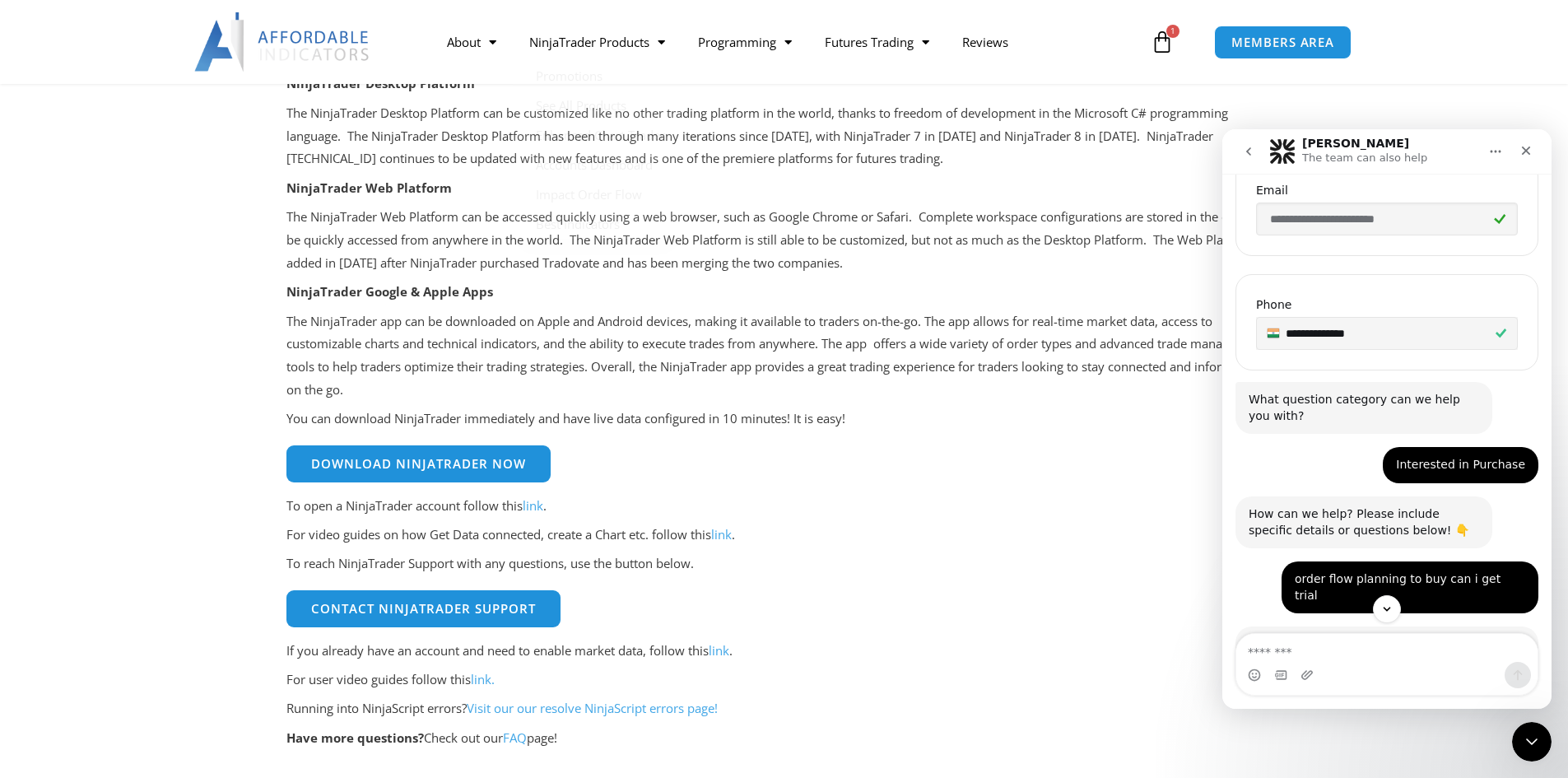
click at [374, 241] on p "The NinjaTrader Web Platform can be accessed quickly using a web browser, such …" at bounding box center [785, 240] width 996 height 69
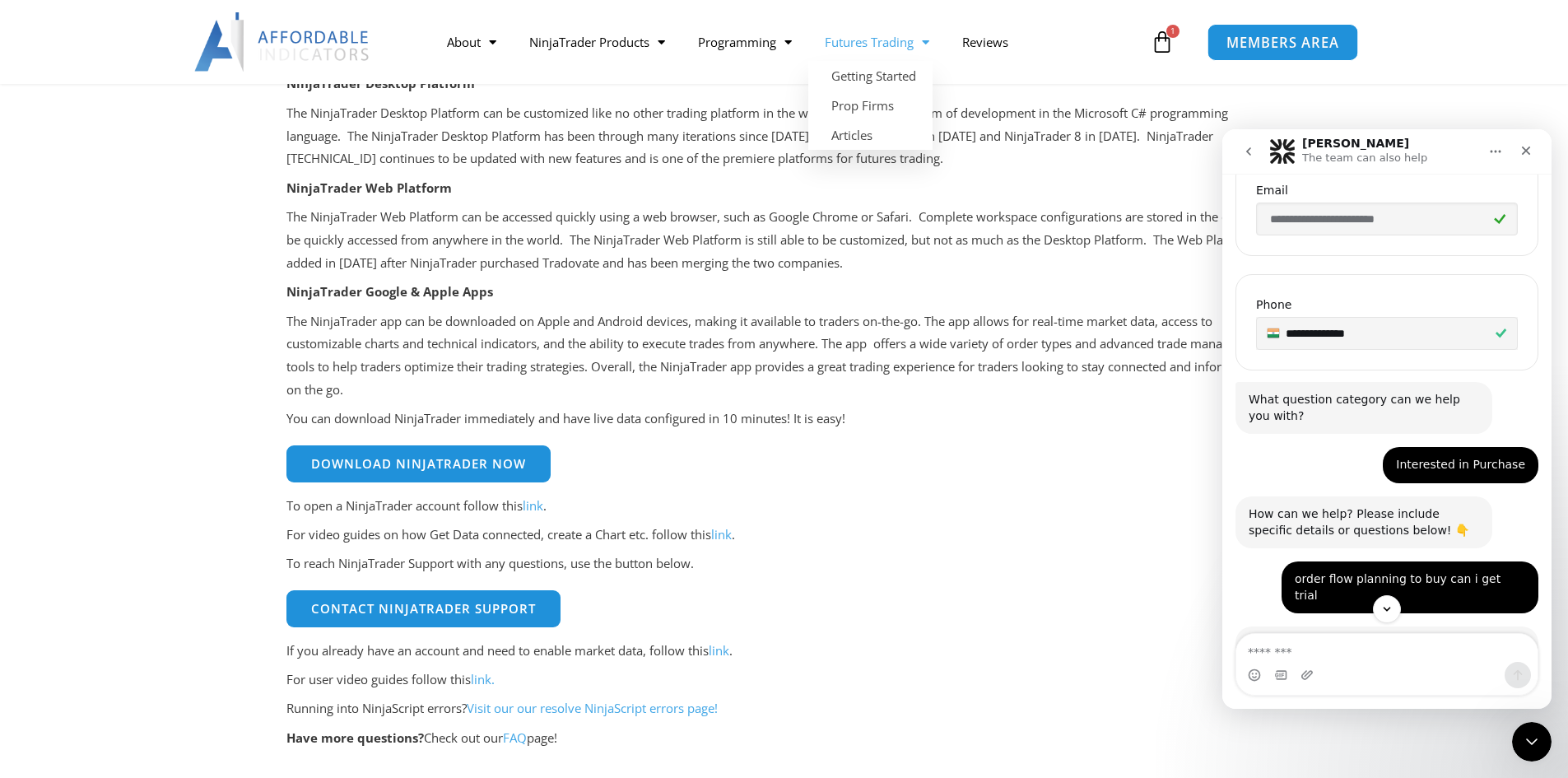
click at [1257, 50] on span "MEMBERS AREA" at bounding box center [1283, 42] width 113 height 14
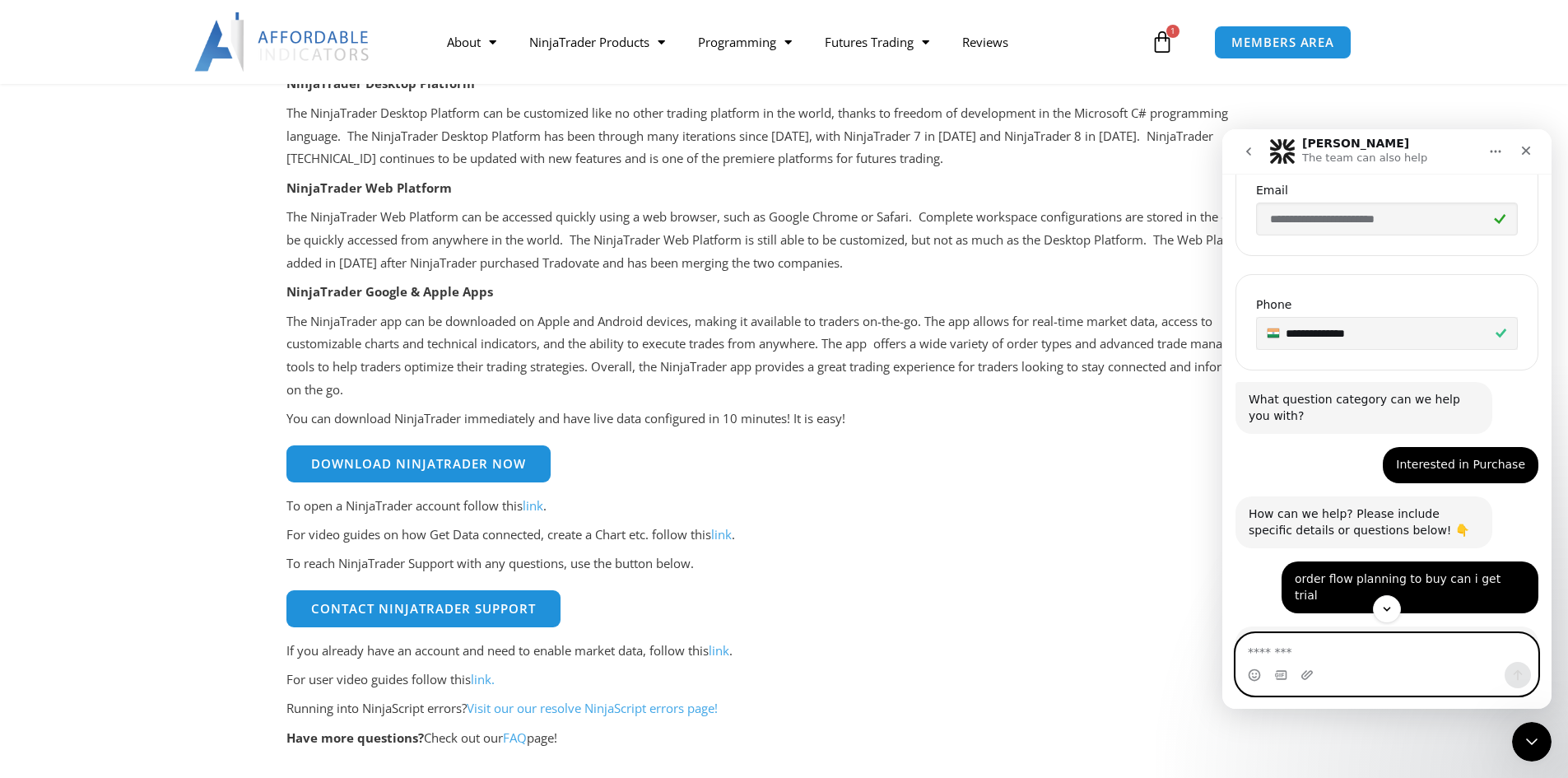
click at [1377, 654] on textarea "Message…" at bounding box center [1386, 648] width 302 height 28
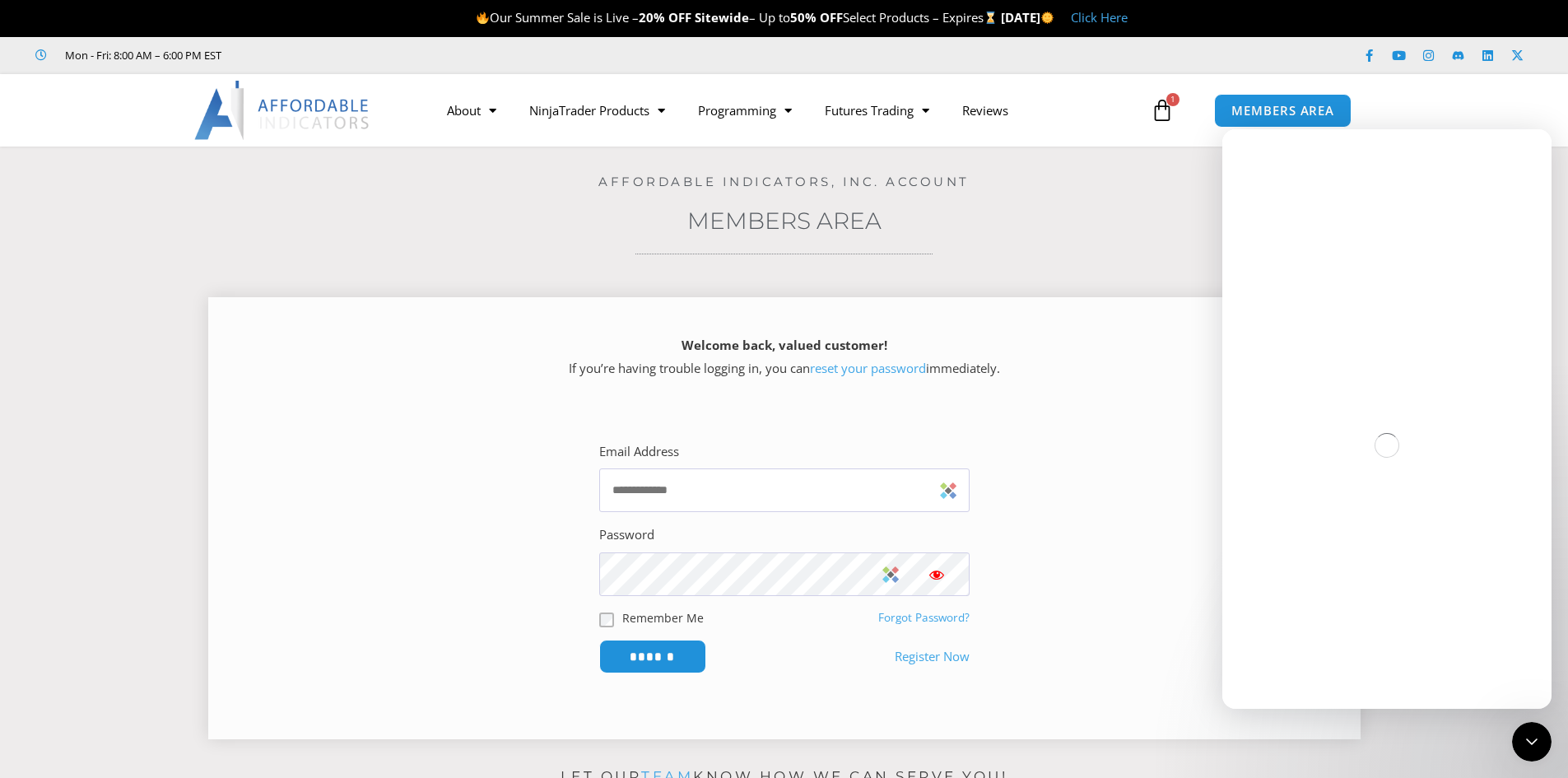
click at [944, 662] on link "Register Now" at bounding box center [932, 657] width 75 height 23
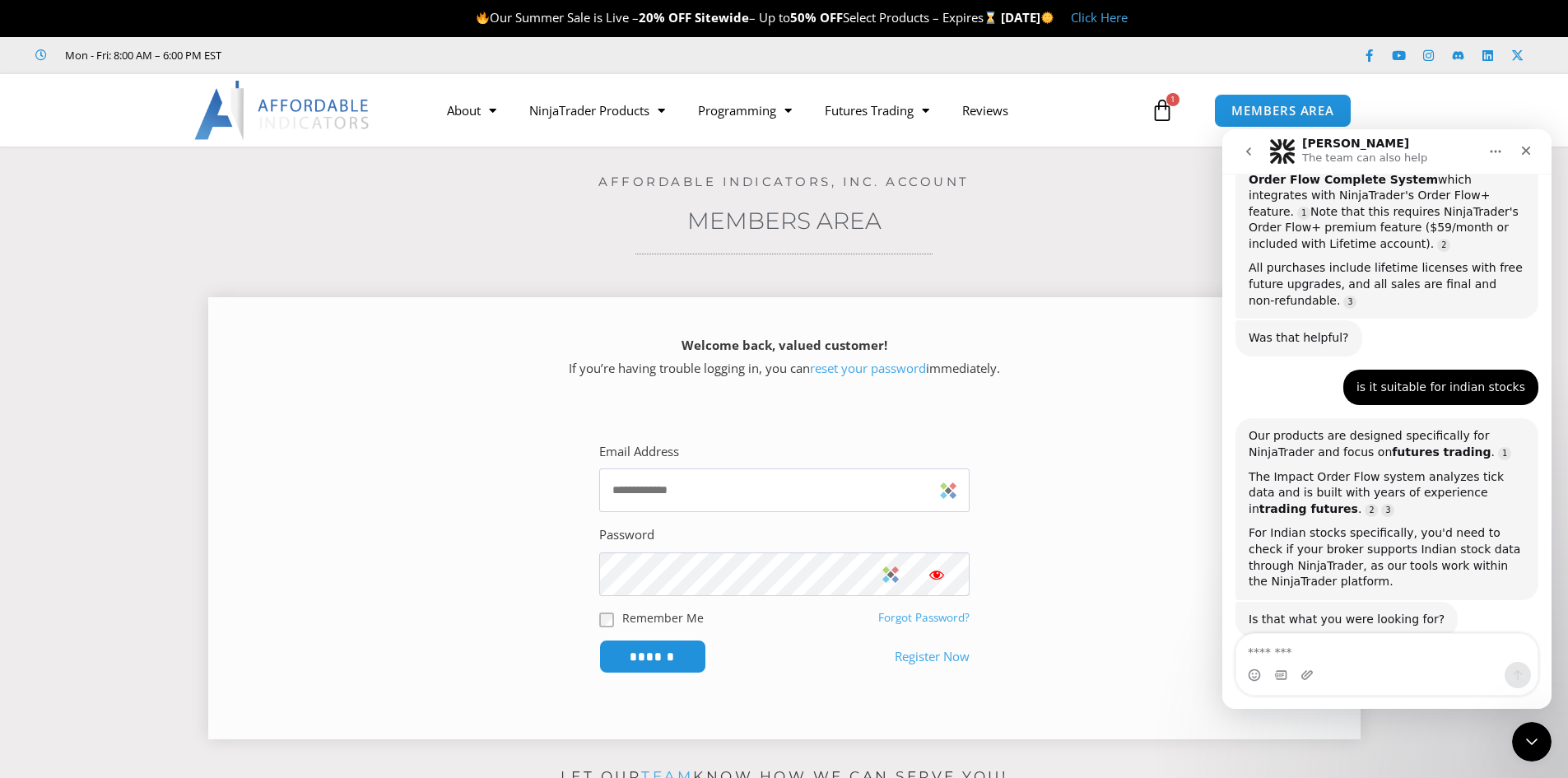
scroll to position [1083, 0]
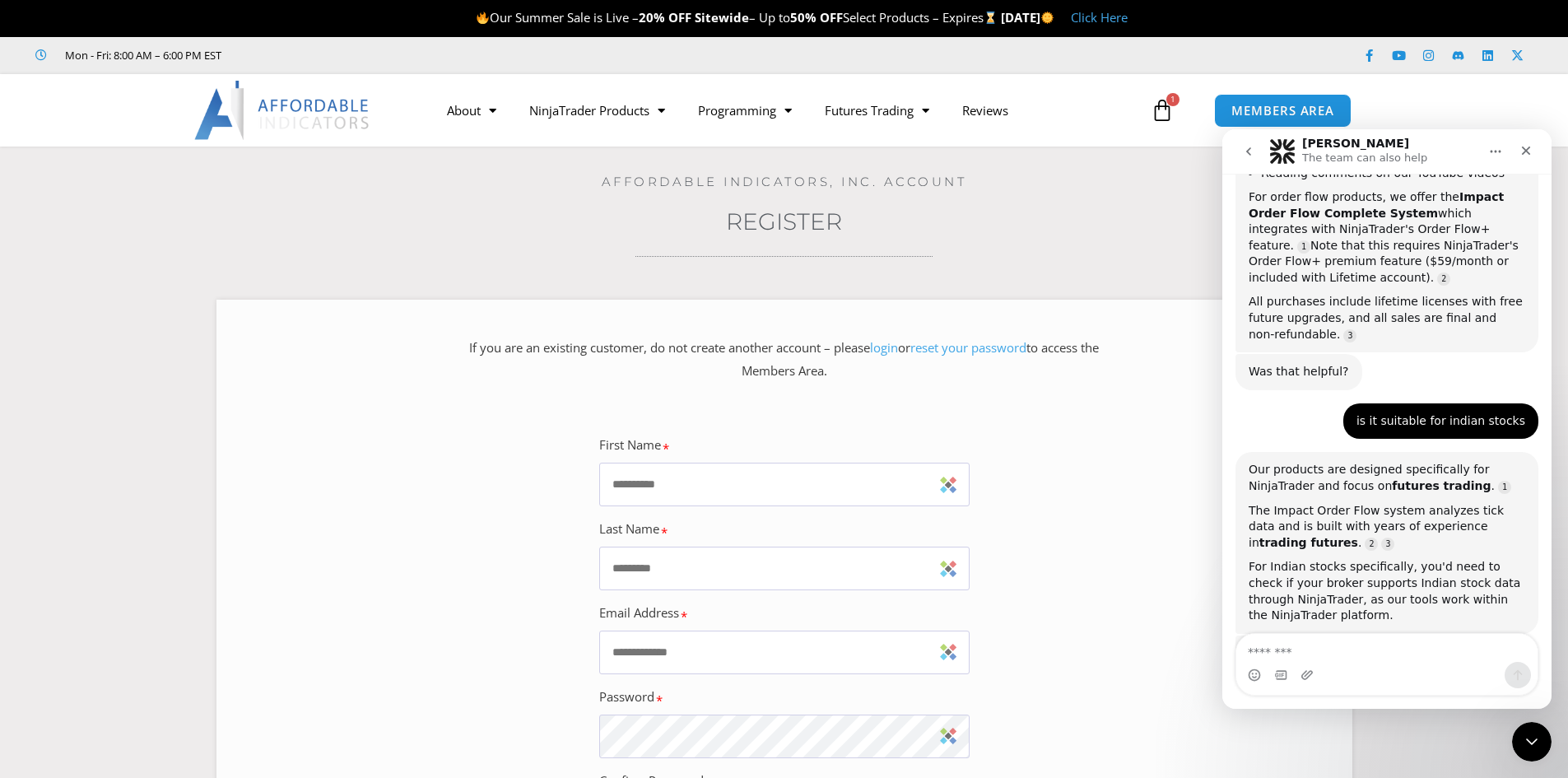
scroll to position [1083, 0]
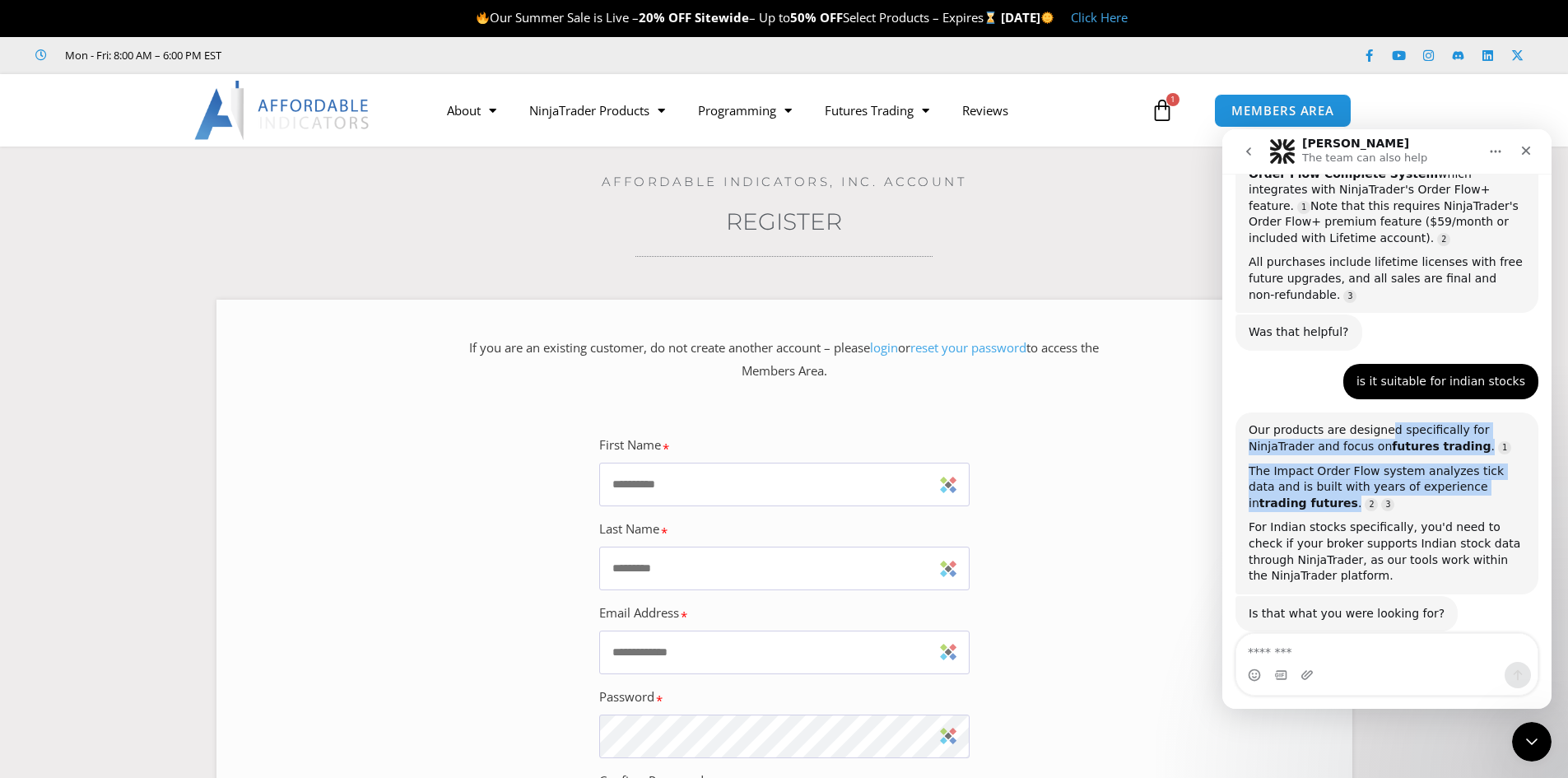
drag, startPoint x: 1375, startPoint y: 398, endPoint x: 1457, endPoint y: 471, distance: 109.8
click at [1457, 471] on div "Our products are designed specifically for NinjaTrader and focus on futures tra…" at bounding box center [1387, 503] width 277 height 162
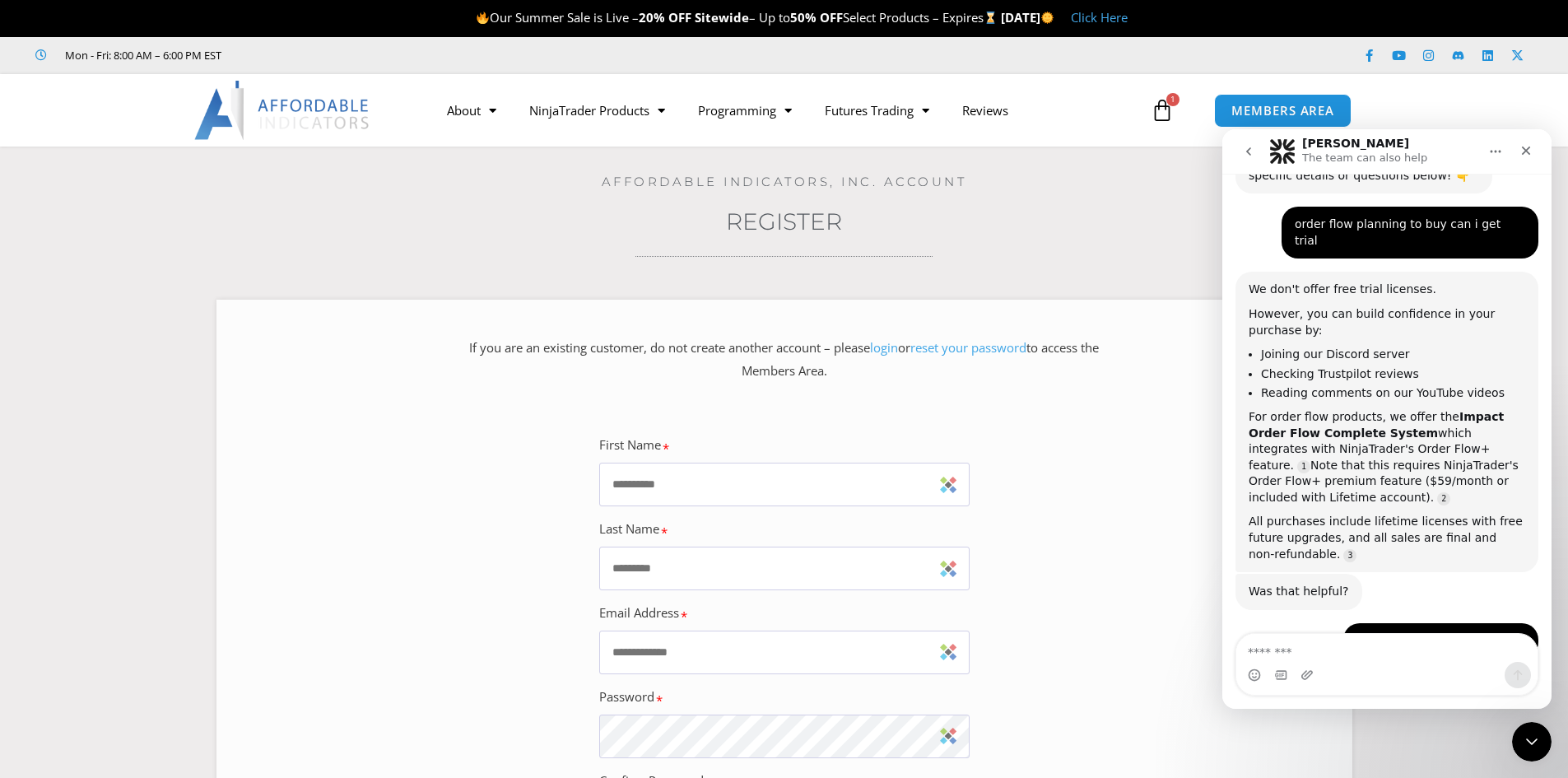
scroll to position [724, 0]
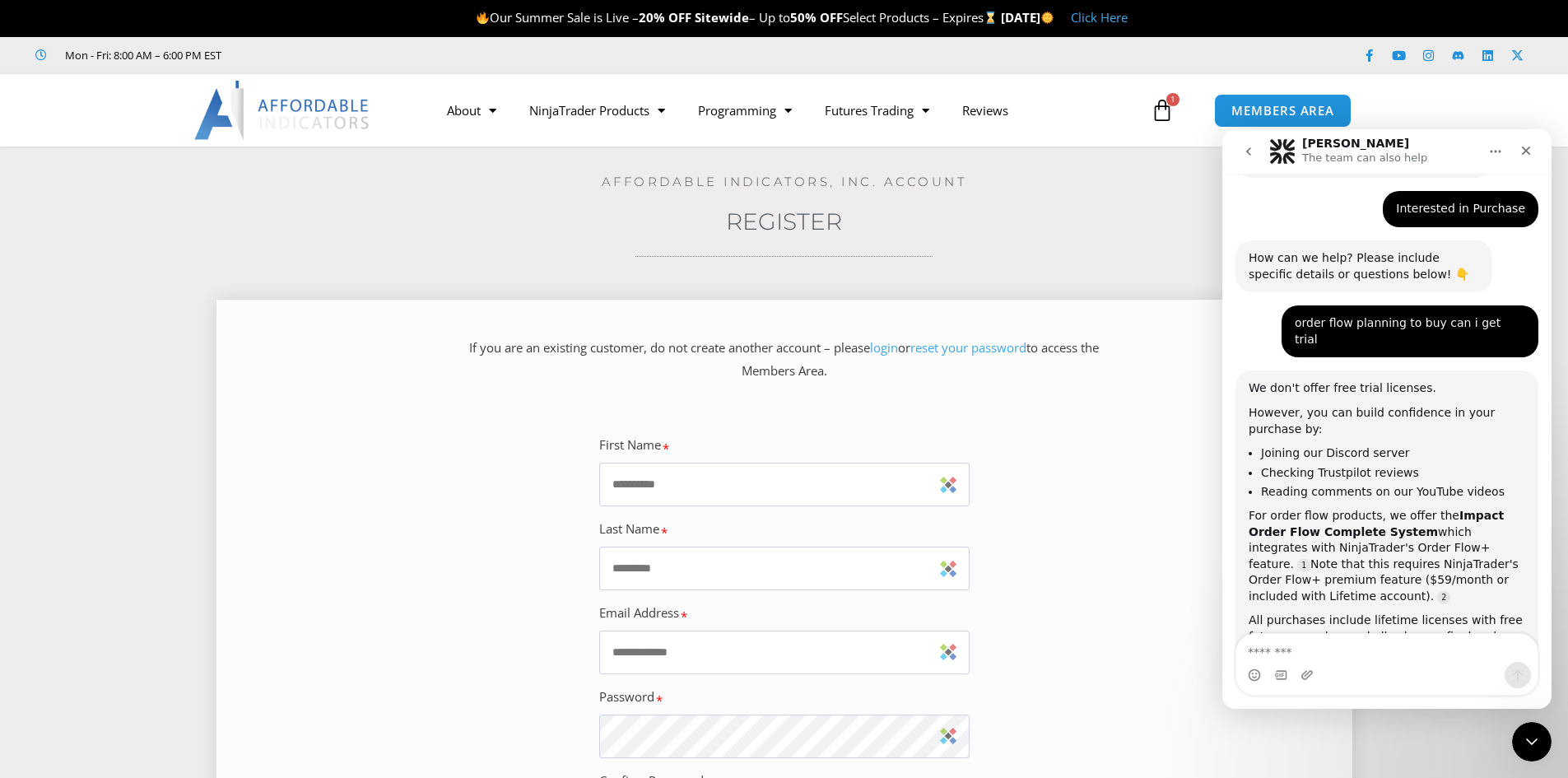
click at [740, 490] on input "First Name" at bounding box center [785, 484] width 371 height 43
type input "****"
click at [668, 561] on input "Last Name" at bounding box center [785, 569] width 371 height 43
type input "********"
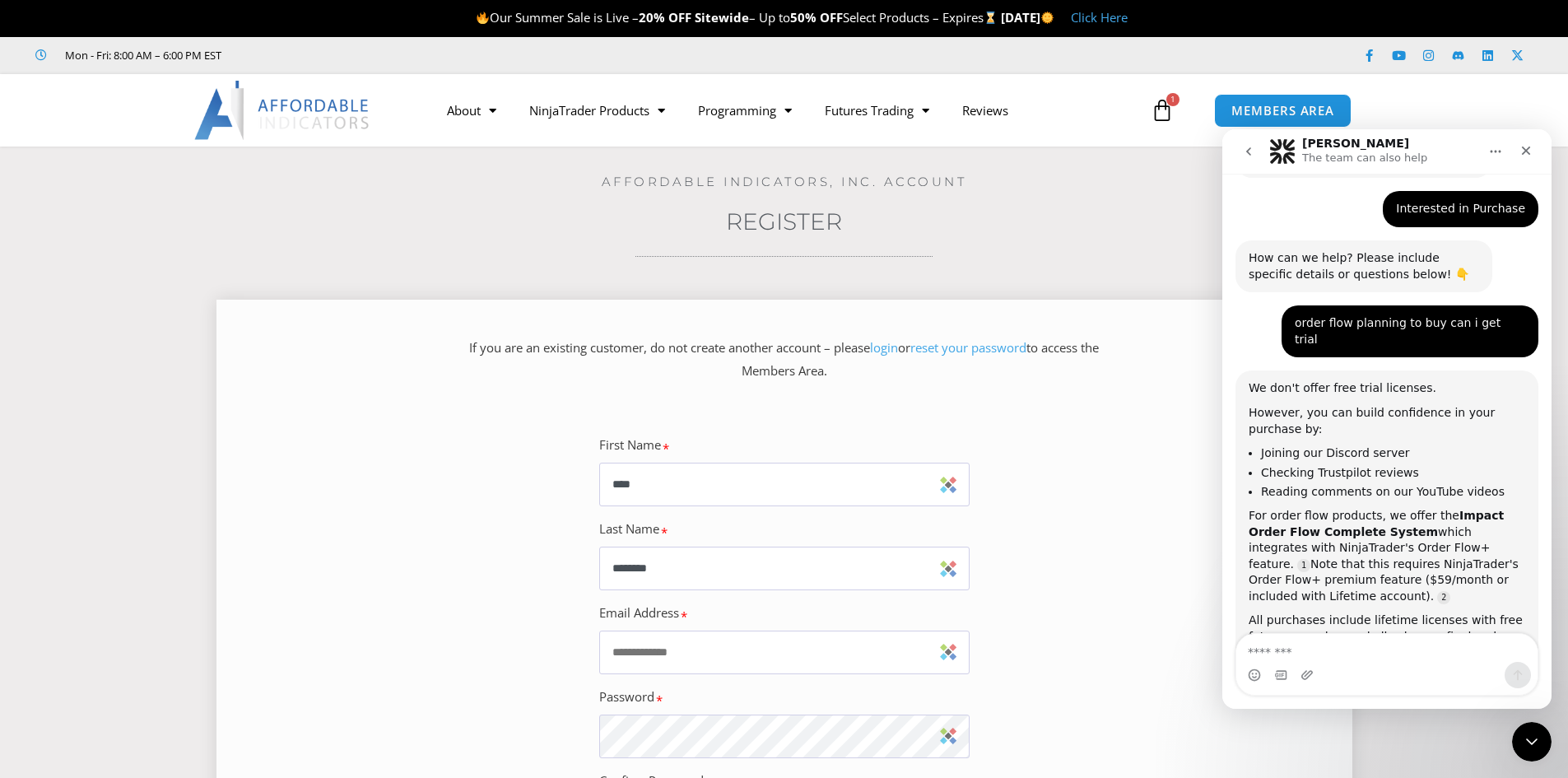
click at [676, 645] on input "Email Address" at bounding box center [785, 652] width 371 height 43
click at [671, 639] on input "Email Address" at bounding box center [785, 652] width 371 height 43
paste input "**********"
type input "**********"
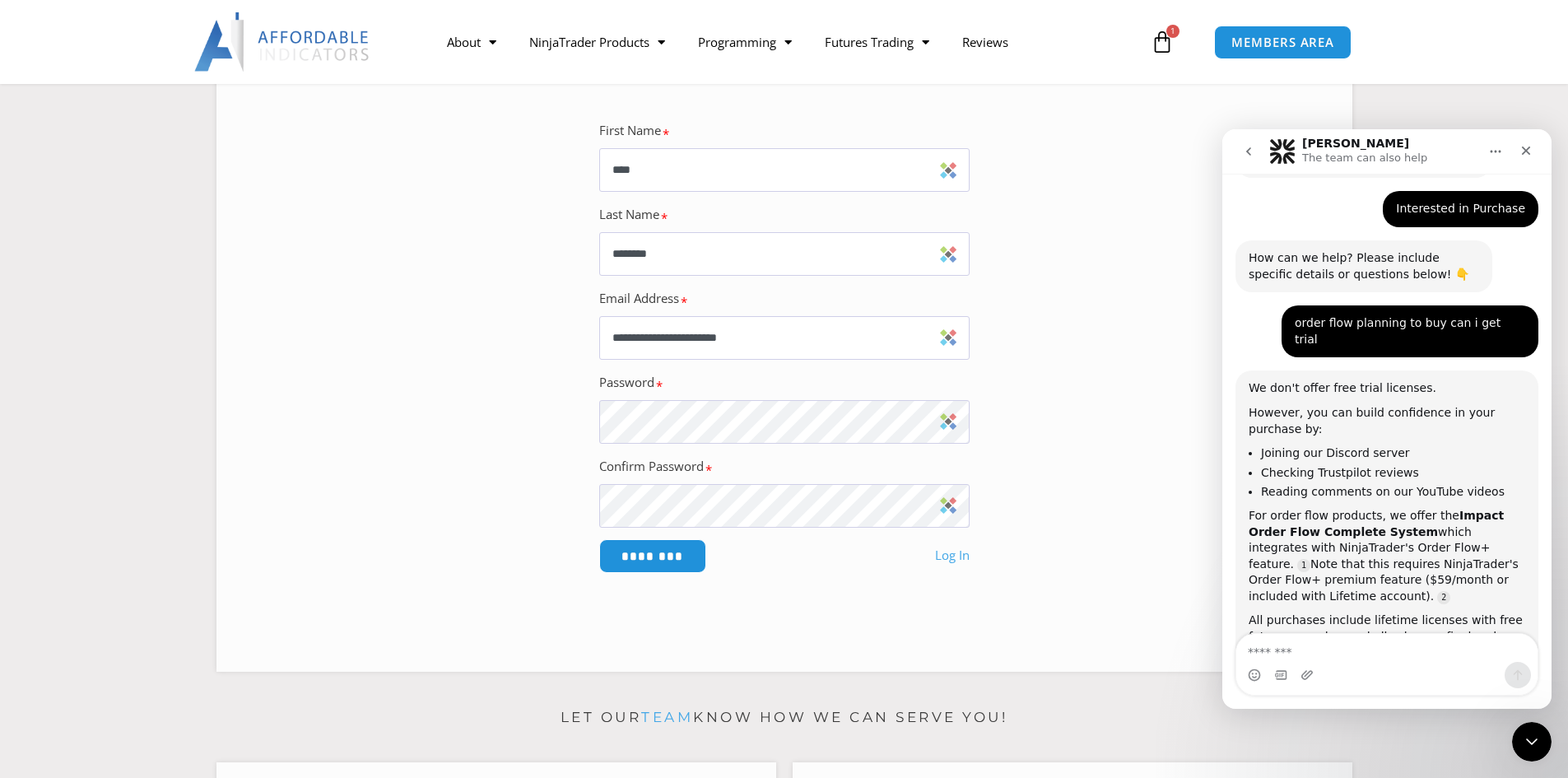
scroll to position [334, 0]
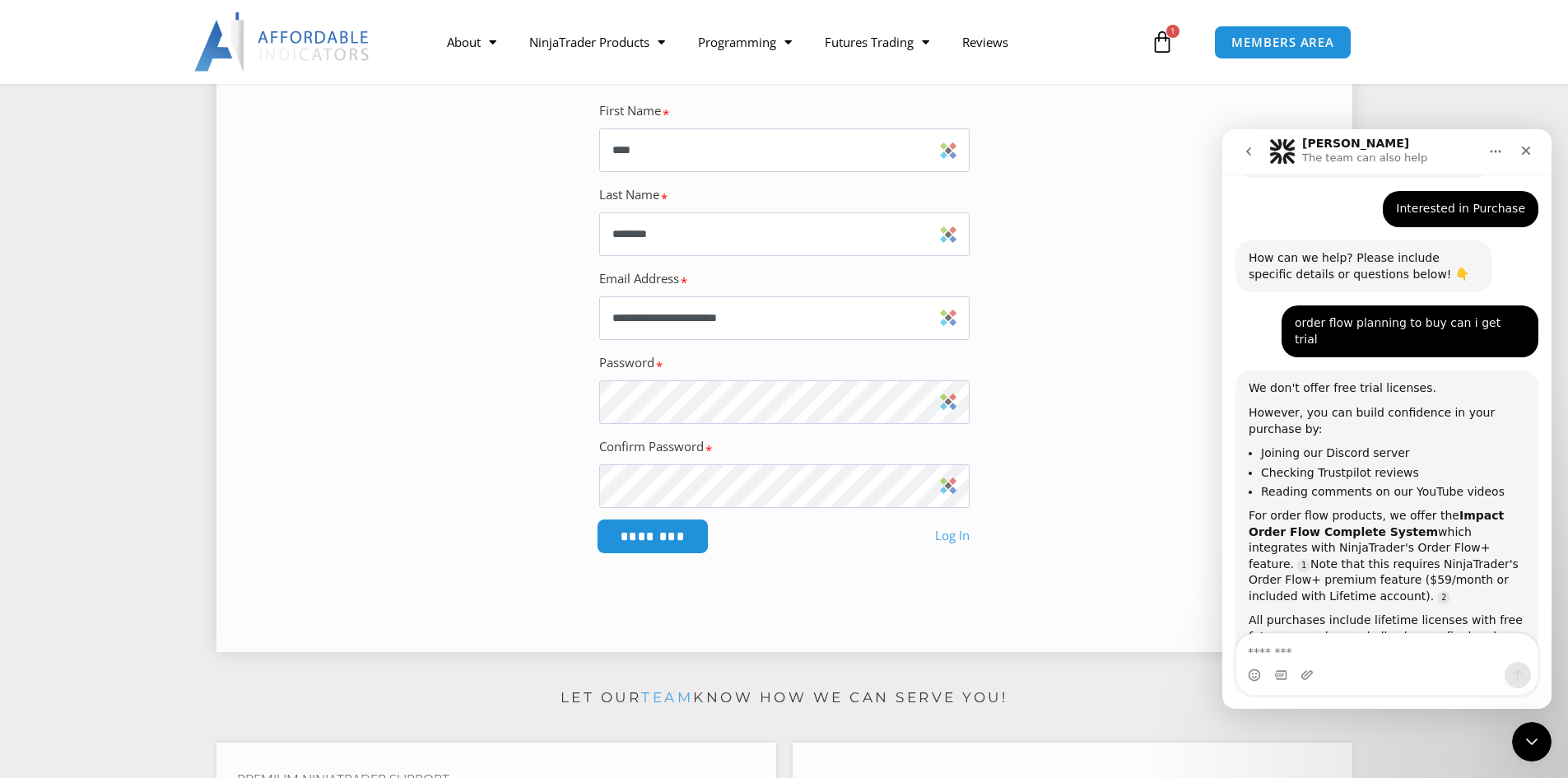
click at [652, 530] on input "********" at bounding box center [652, 536] width 113 height 35
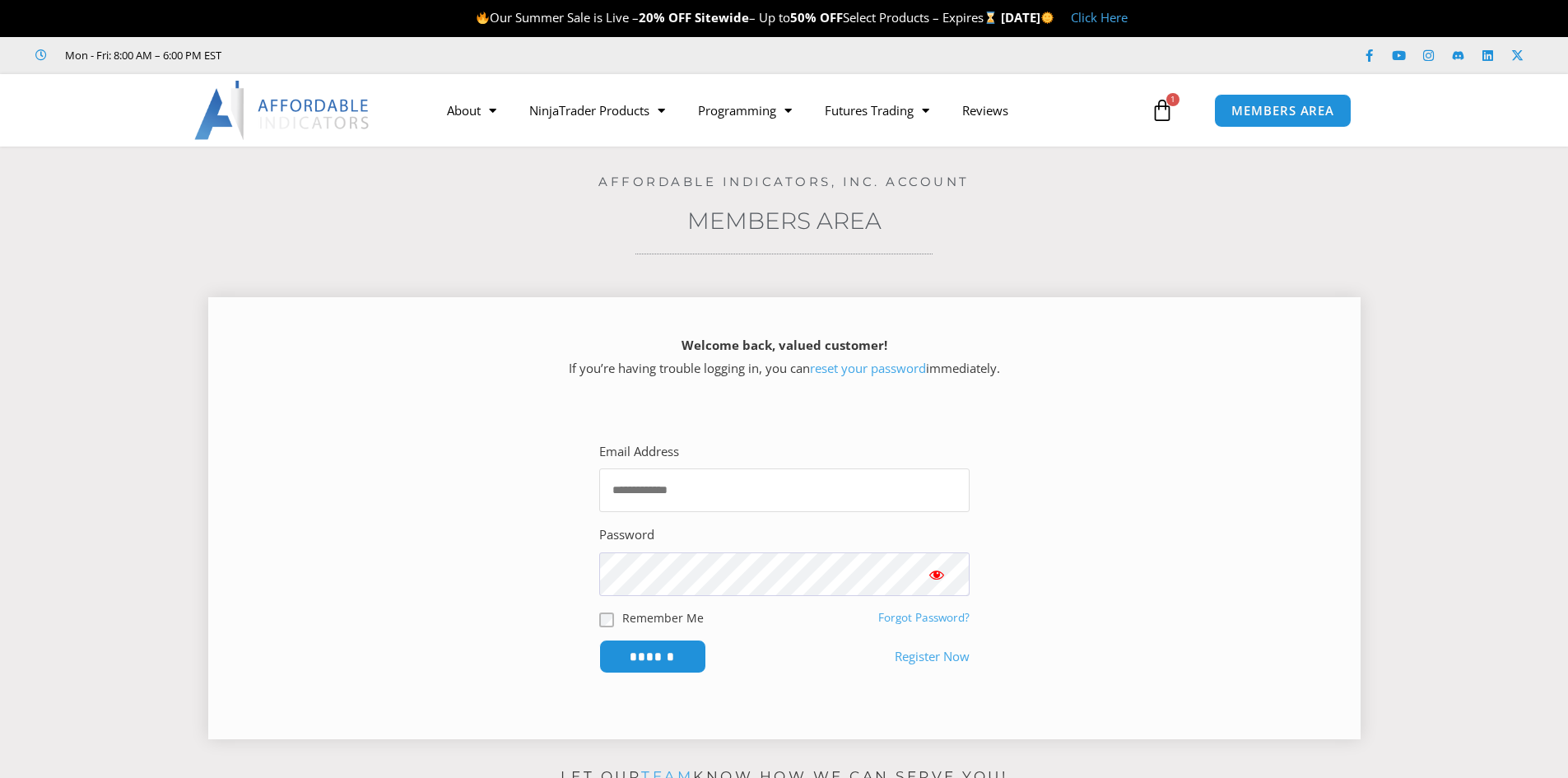
click at [671, 491] on input "Email Address" at bounding box center [785, 490] width 371 height 43
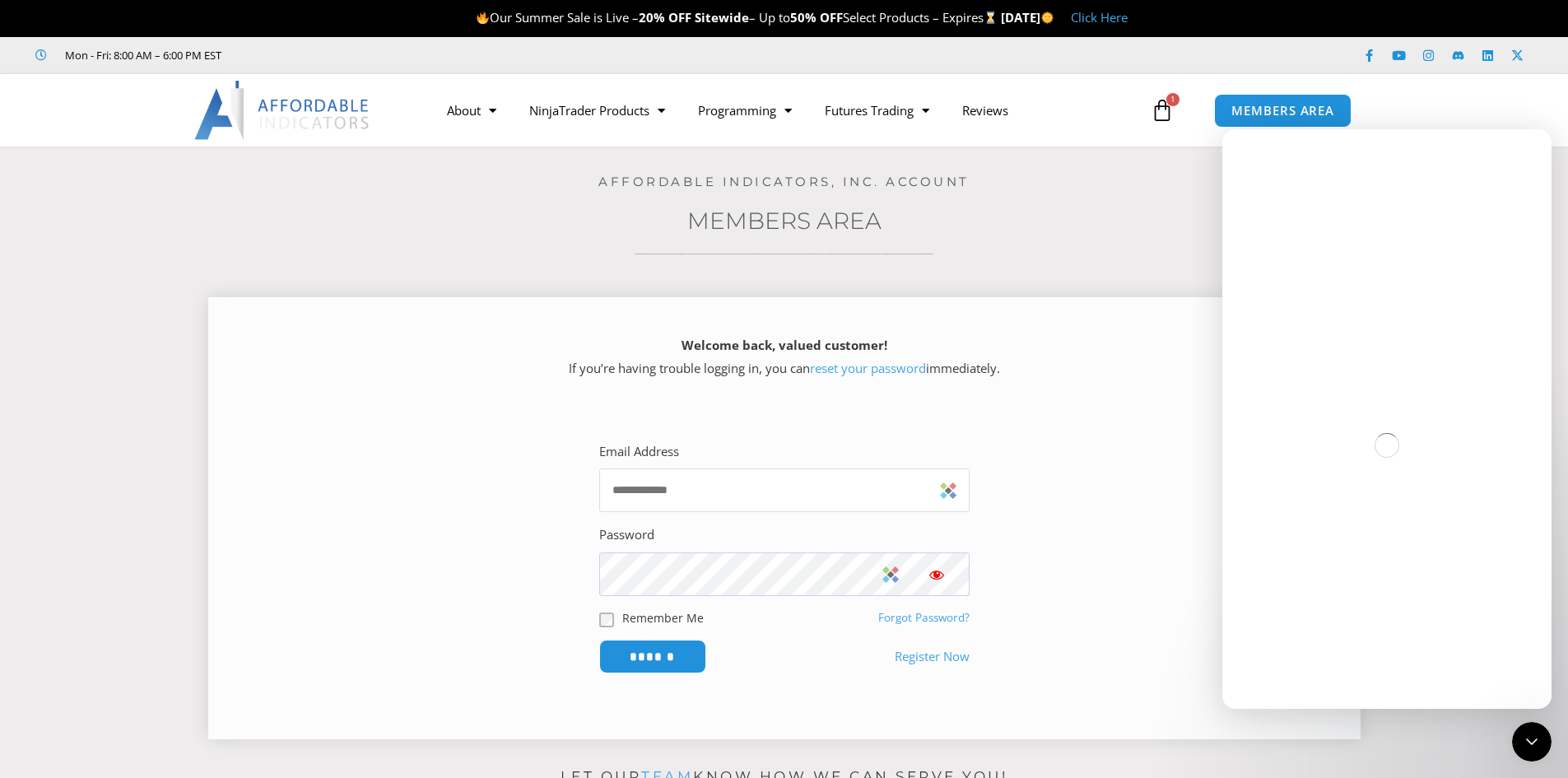
type input "**********"
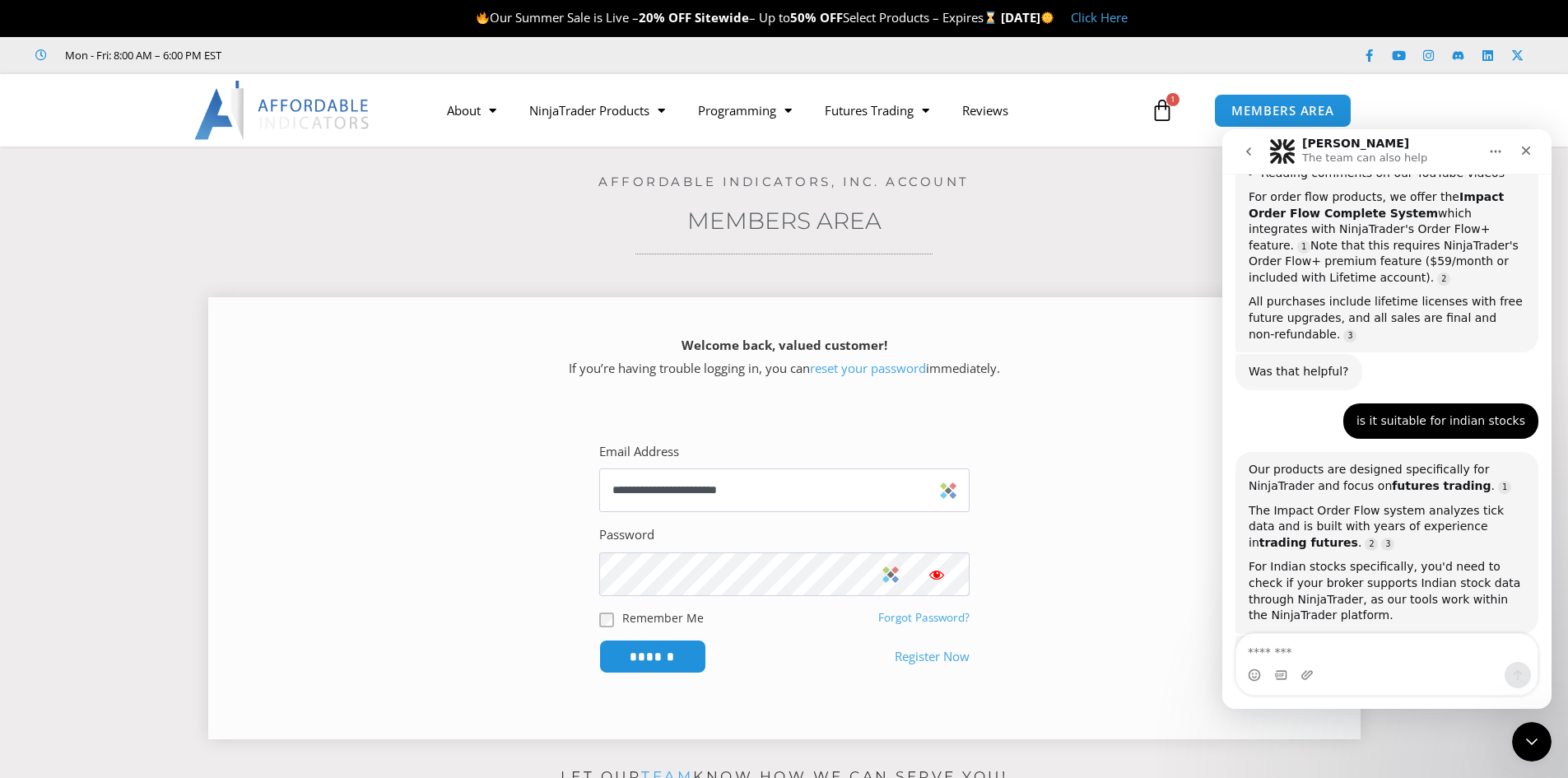
scroll to position [1083, 0]
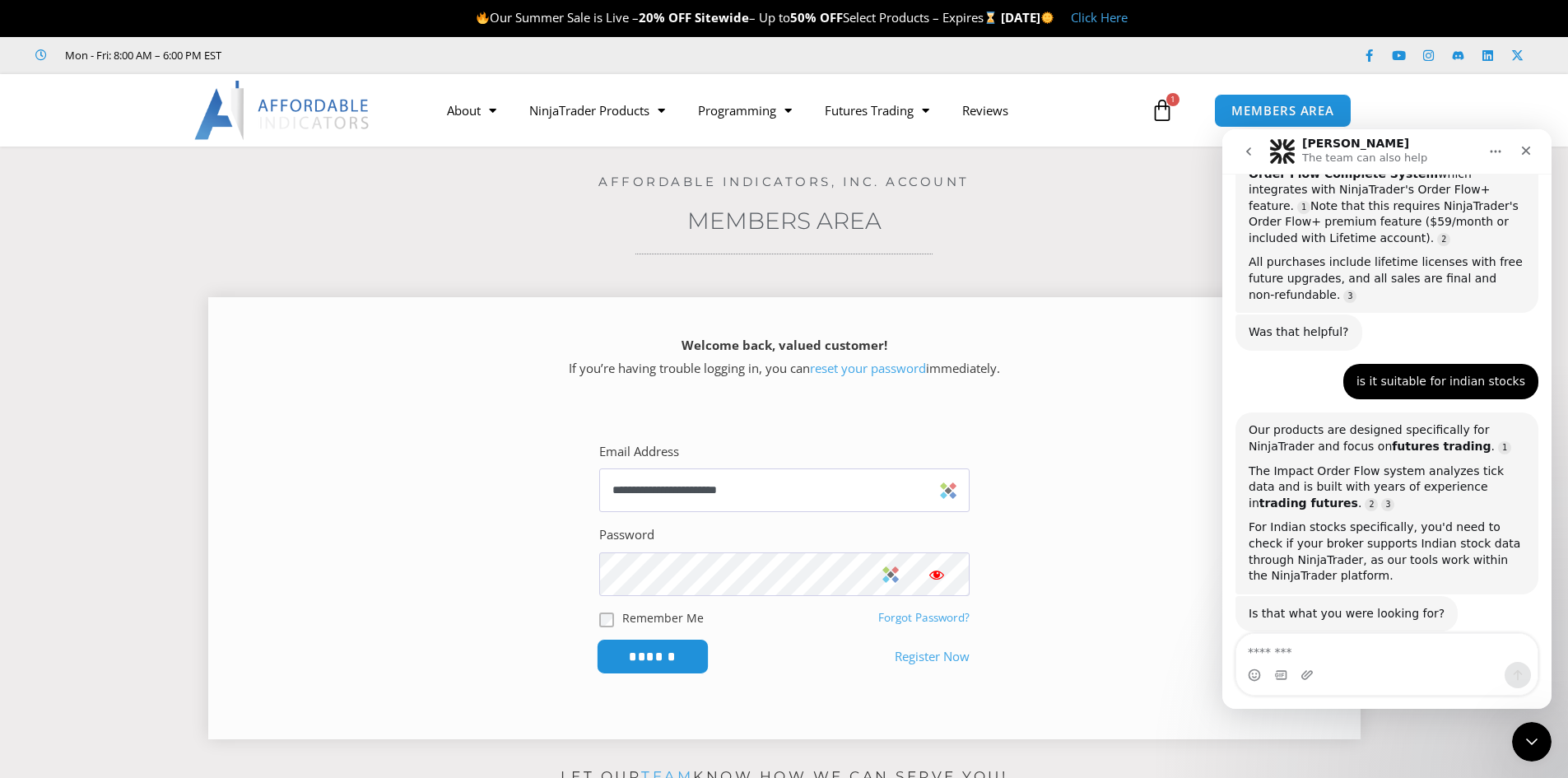
click at [666, 653] on input "******" at bounding box center [652, 656] width 113 height 35
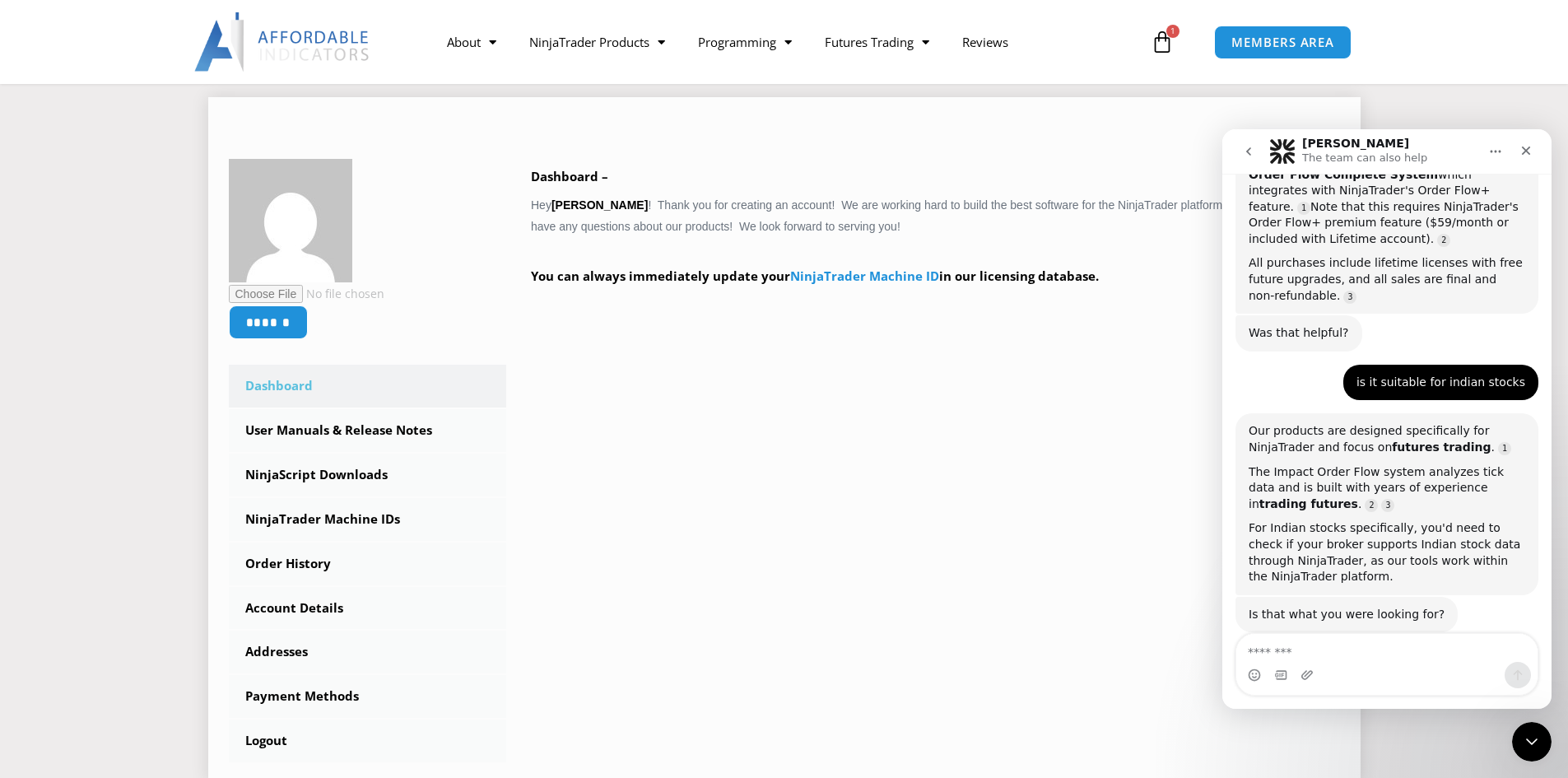
scroll to position [1083, 0]
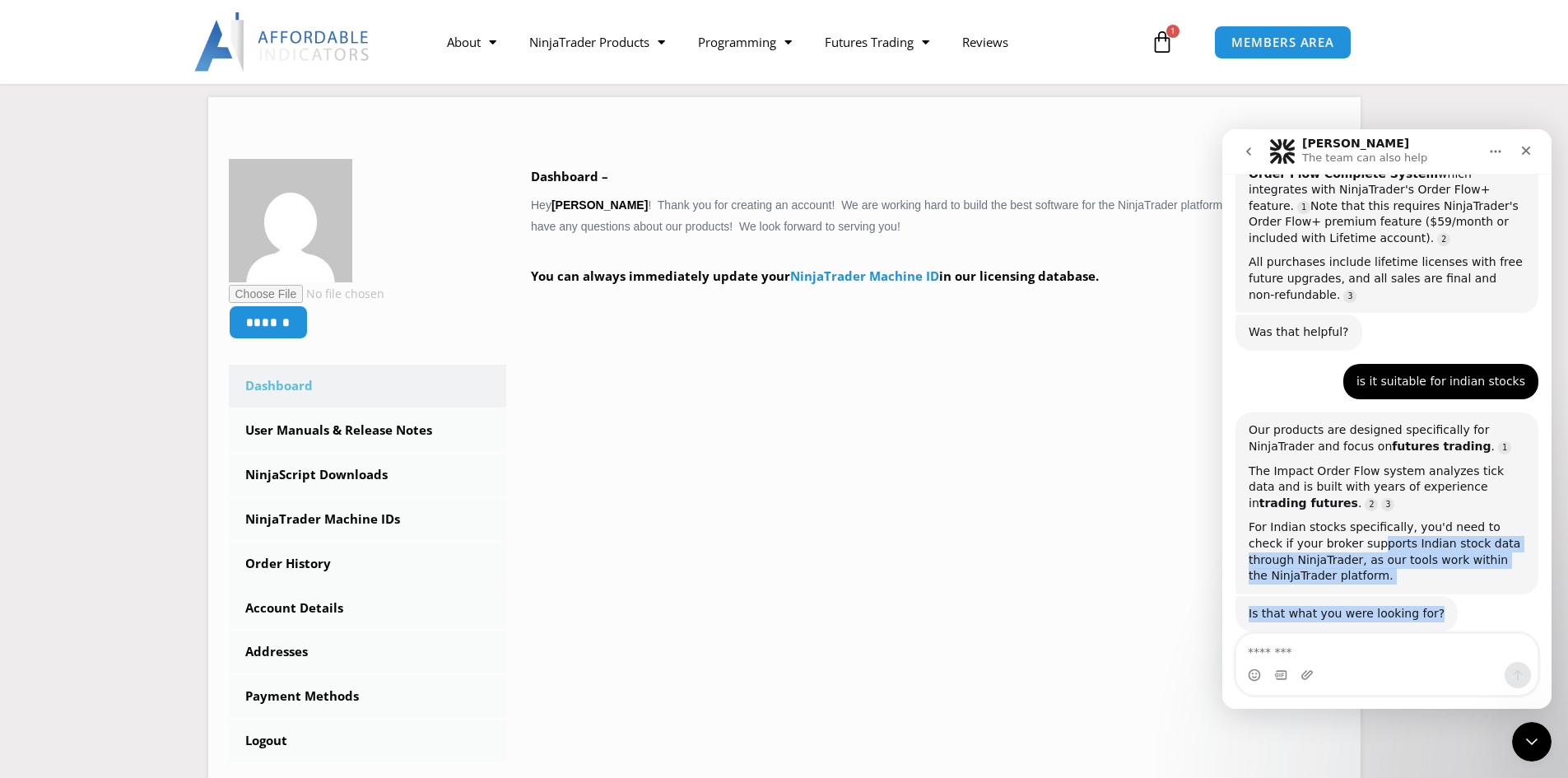
drag, startPoint x: 1367, startPoint y: 509, endPoint x: 1455, endPoint y: 625, distance: 145.6
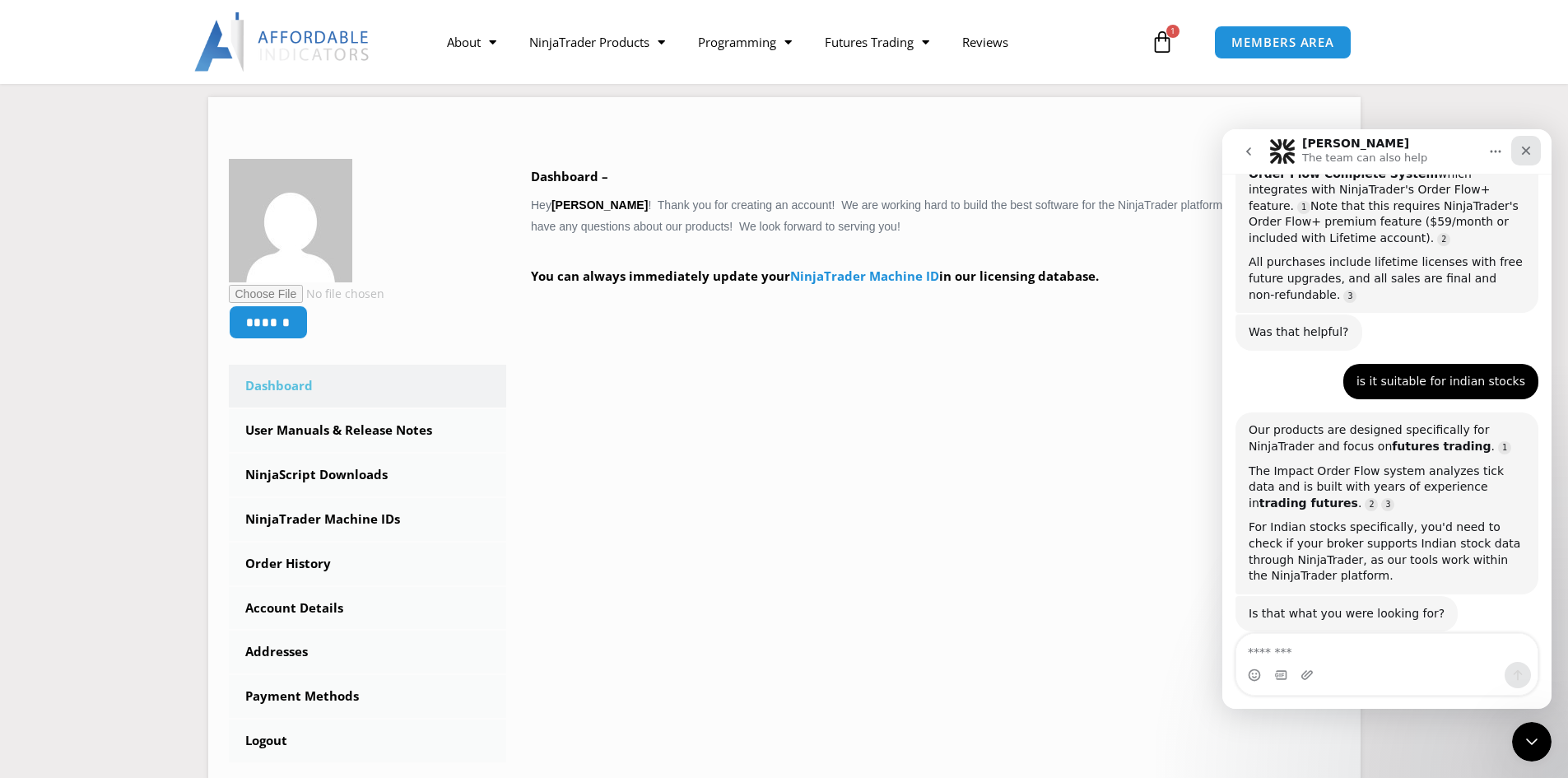
click at [1528, 155] on icon "Close" at bounding box center [1526, 150] width 13 height 13
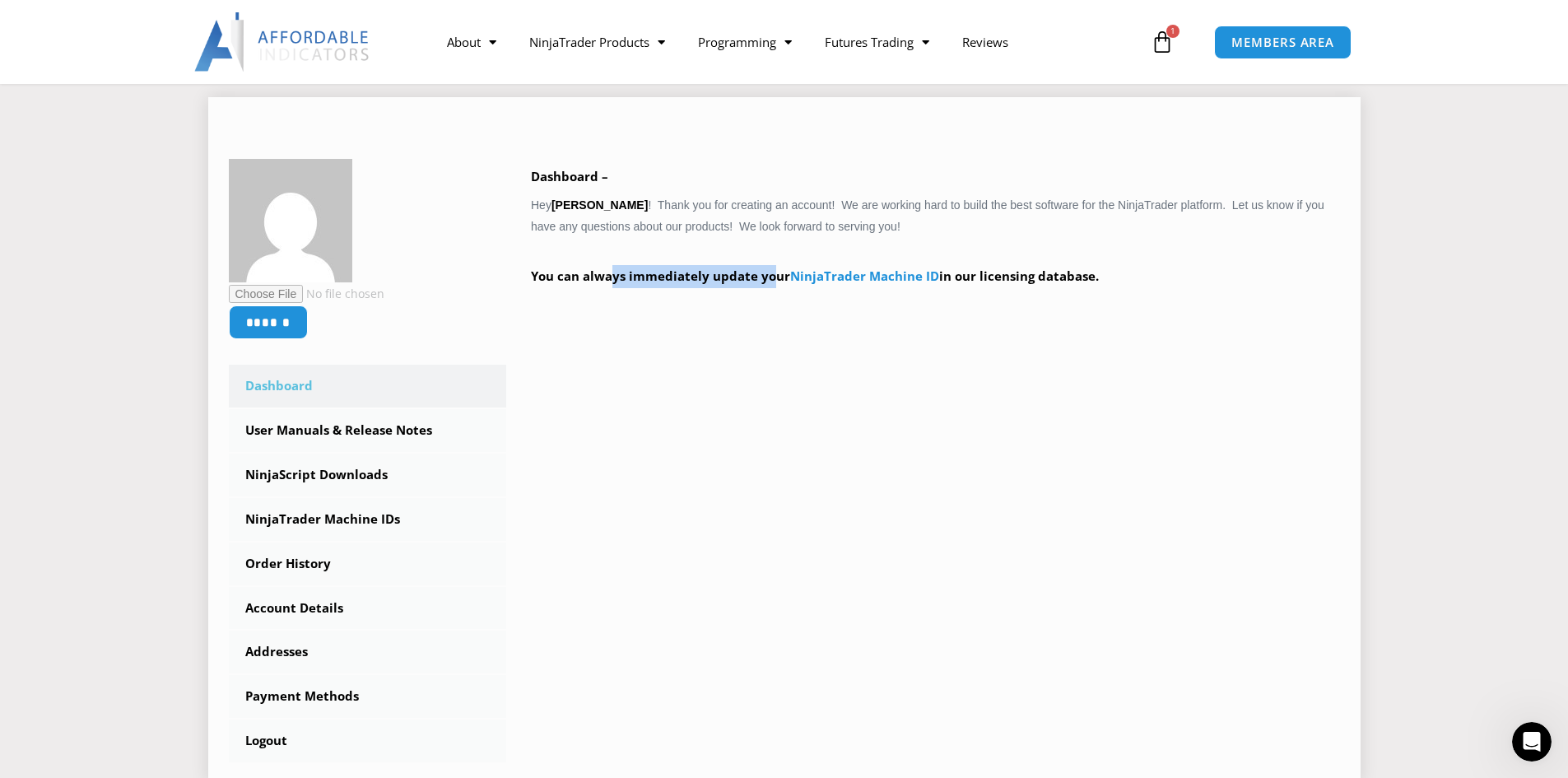
drag, startPoint x: 582, startPoint y: 279, endPoint x: 737, endPoint y: 280, distance: 155.0
click at [737, 280] on strong "You can always immediately update your NinjaTrader Machine ID in our licensing …" at bounding box center [815, 276] width 568 height 17
click at [874, 410] on div "****** Dashboard Subscriptions User Manuals & Release Notes NinjaScript Downloa…" at bounding box center [784, 461] width 1111 height 604
drag, startPoint x: 1004, startPoint y: 277, endPoint x: 1074, endPoint y: 281, distance: 70.1
click at [1074, 281] on strong "You can always immediately update your NinjaTrader Machine ID in our licensing …" at bounding box center [815, 276] width 568 height 17
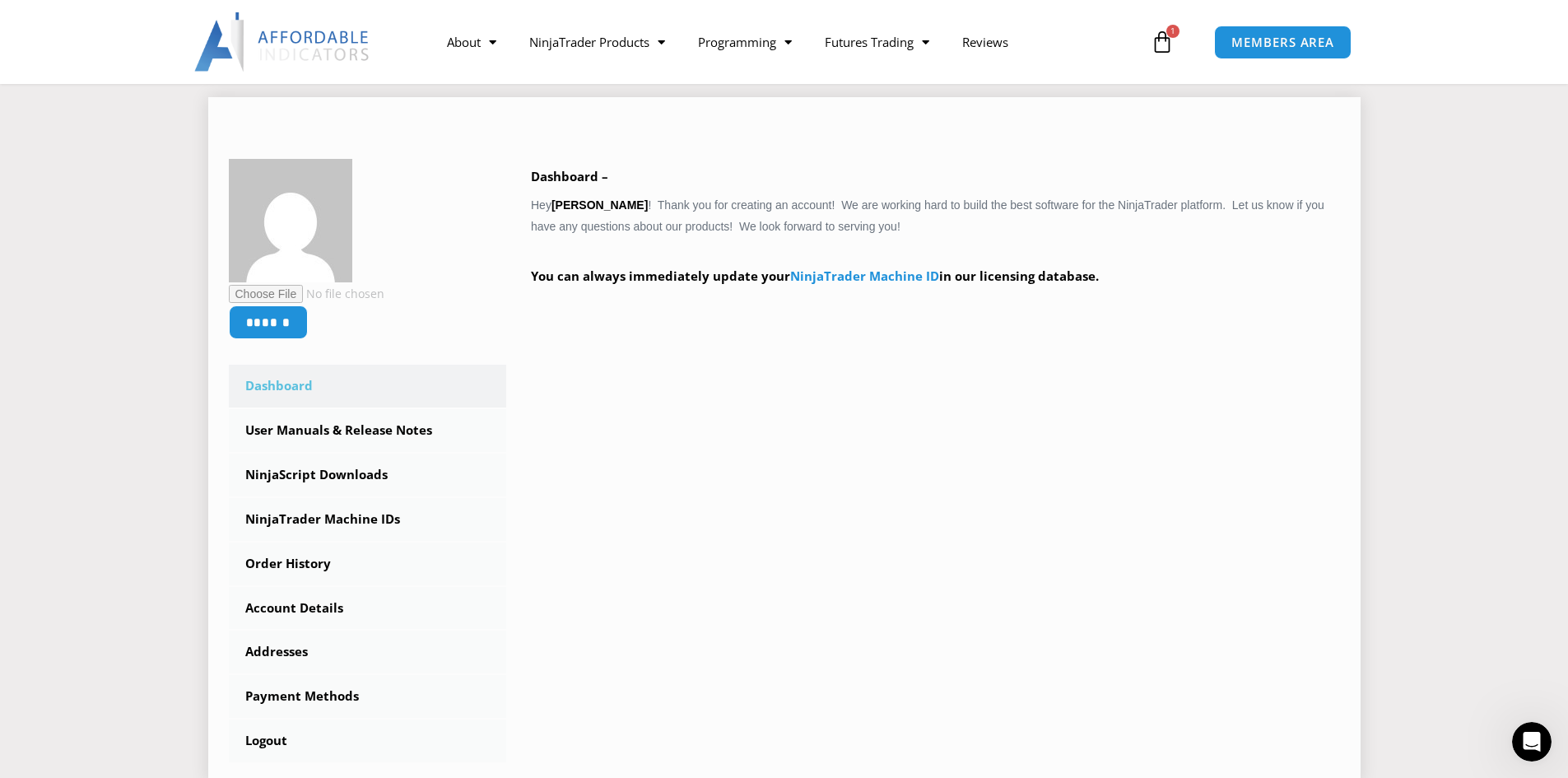
click at [1091, 374] on div "****** Dashboard Subscriptions User Manuals & Release Notes NinjaScript Downloa…" at bounding box center [784, 461] width 1111 height 604
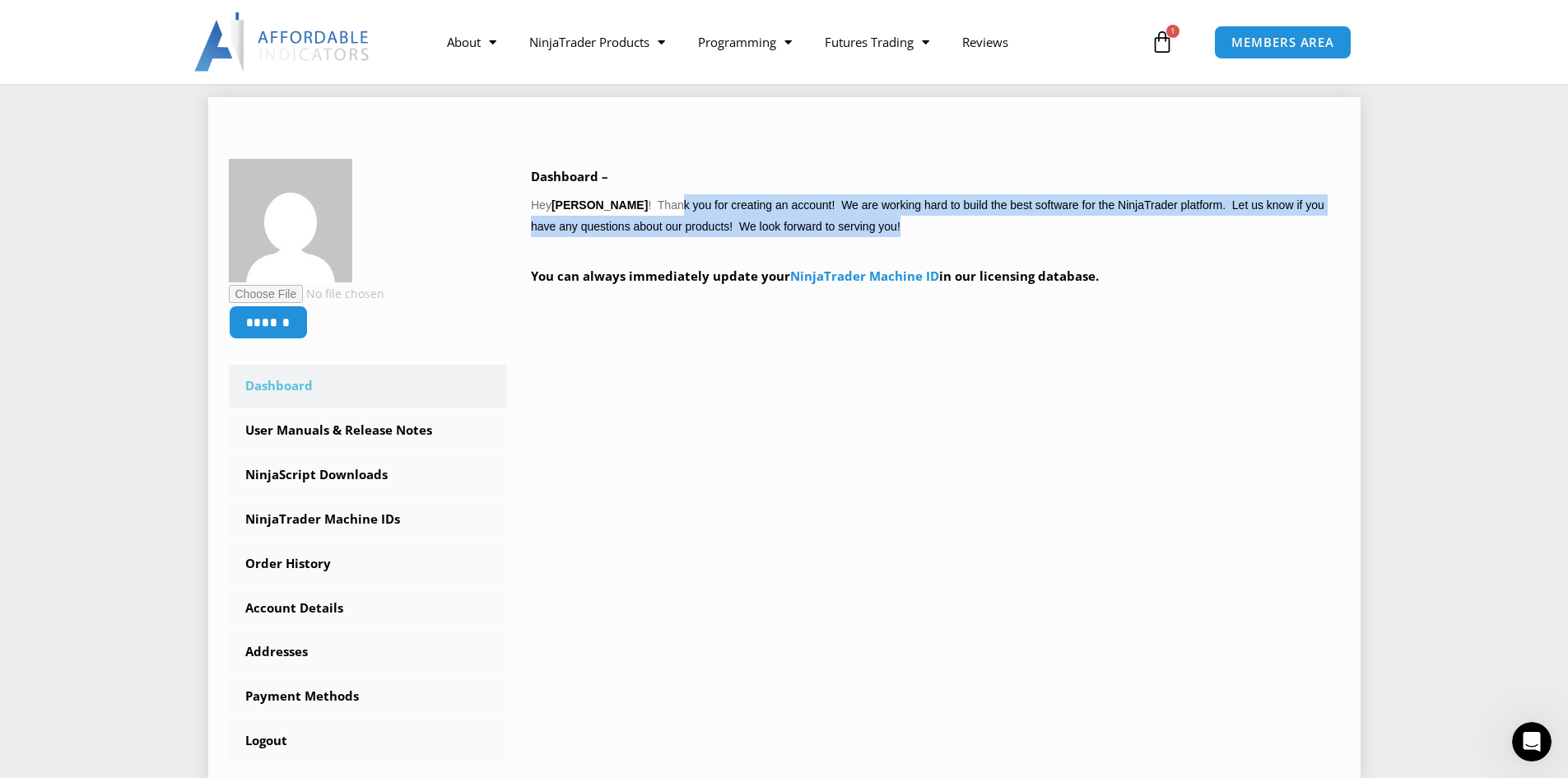
drag, startPoint x: 675, startPoint y: 203, endPoint x: 926, endPoint y: 221, distance: 251.6
click at [926, 221] on div "Dashboard – Hey syam chandran ! Thank you for creating an account! We are worki…" at bounding box center [935, 238] width 809 height 146
click at [973, 230] on div "Dashboard – Hey syam chandran ! Thank you for creating an account! We are worki…" at bounding box center [935, 238] width 809 height 146
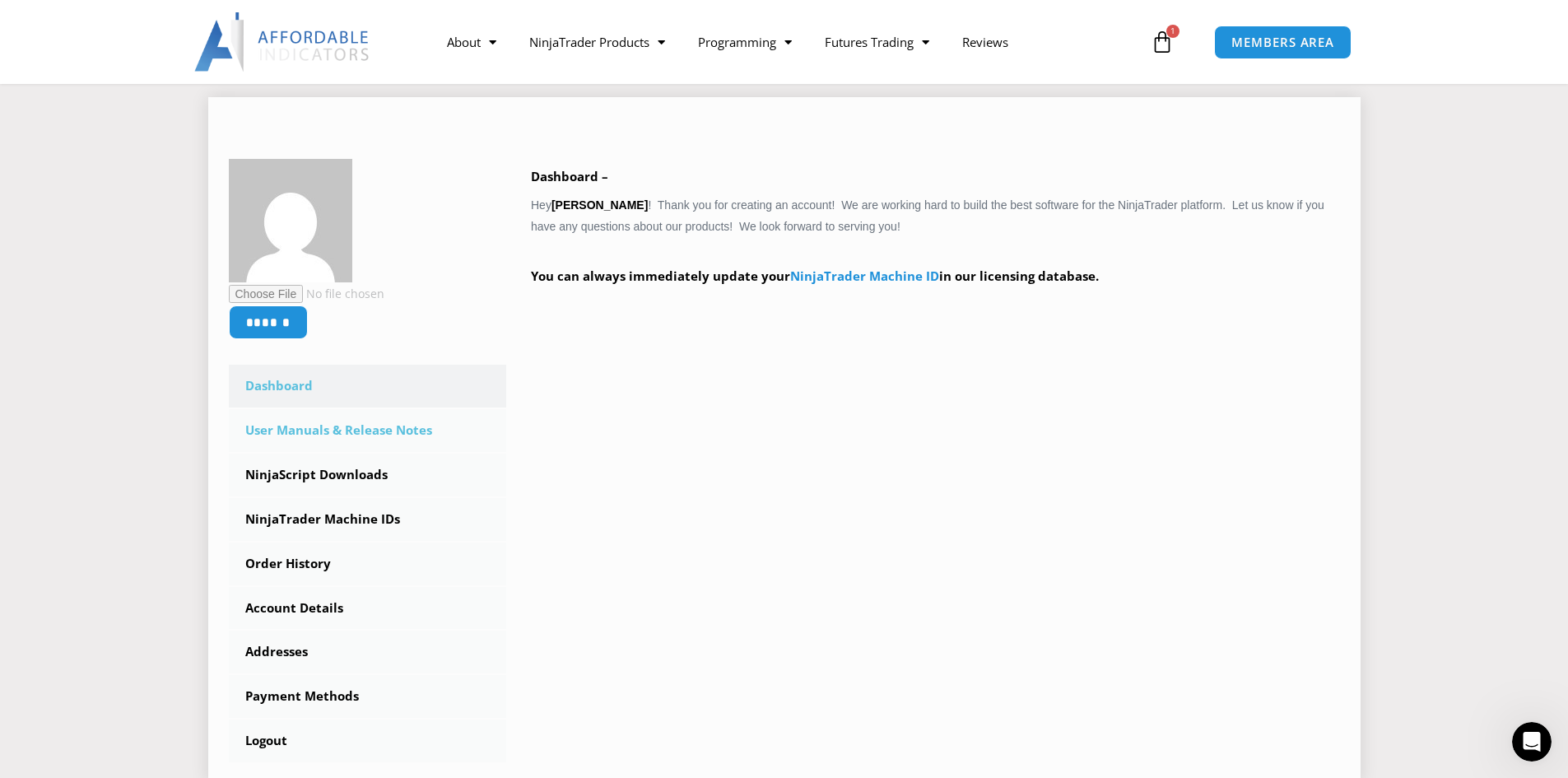
click at [325, 442] on link "User Manuals & Release Notes" at bounding box center [368, 430] width 279 height 42
click at [325, 474] on link "NinjaScript Downloads" at bounding box center [368, 475] width 279 height 42
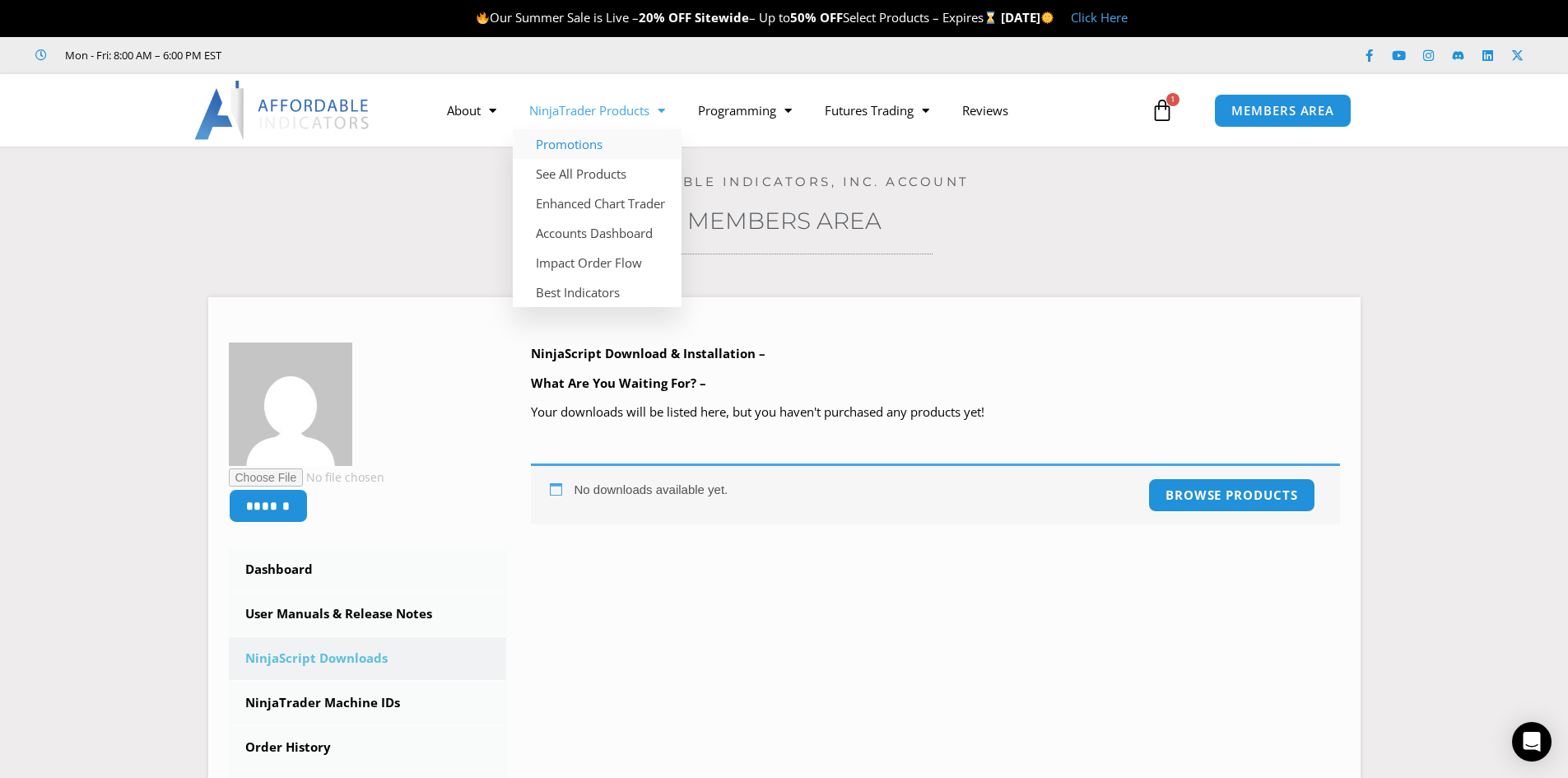
click at [598, 151] on link "Promotions" at bounding box center [597, 144] width 169 height 30
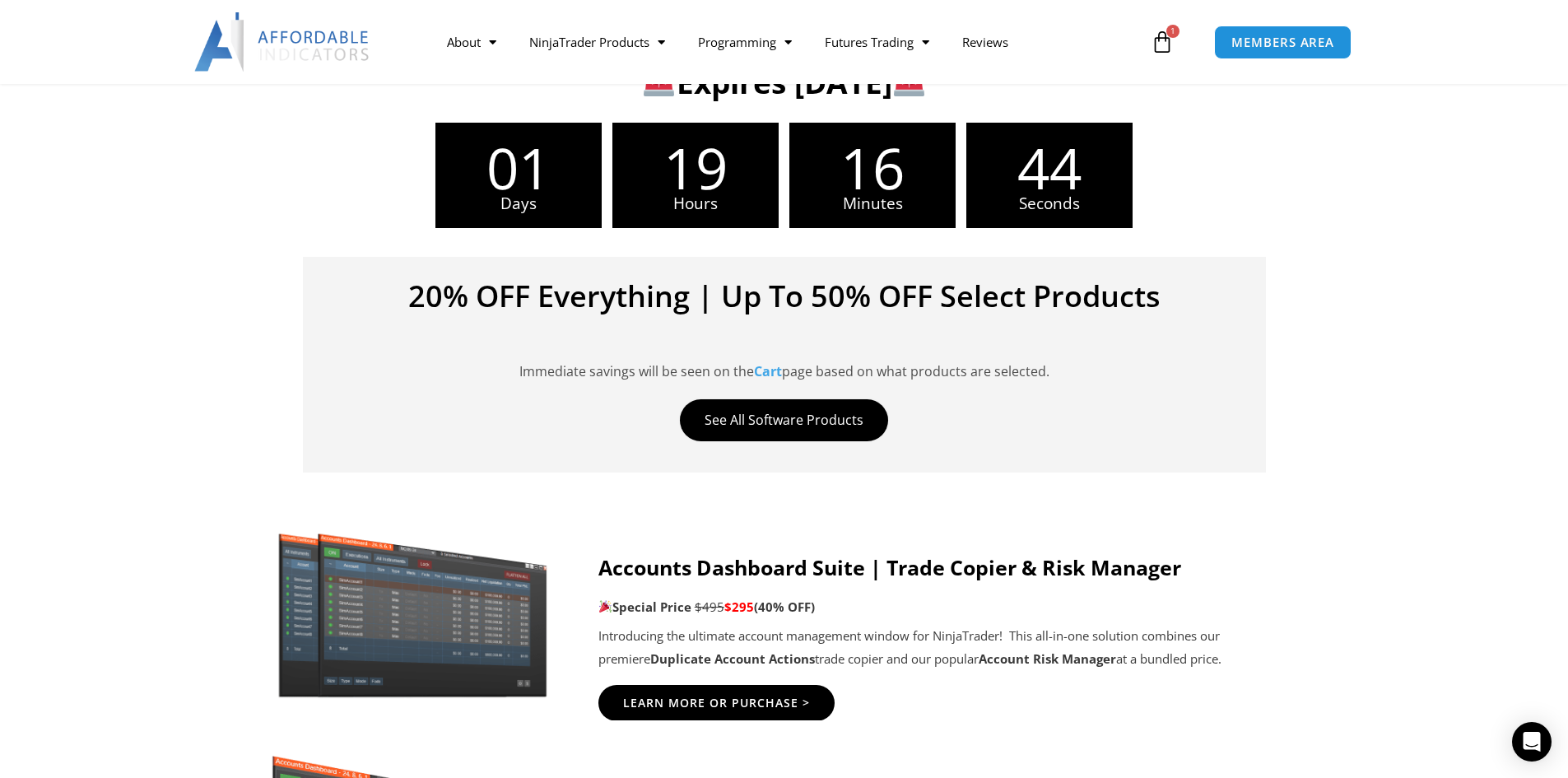
scroll to position [499, 0]
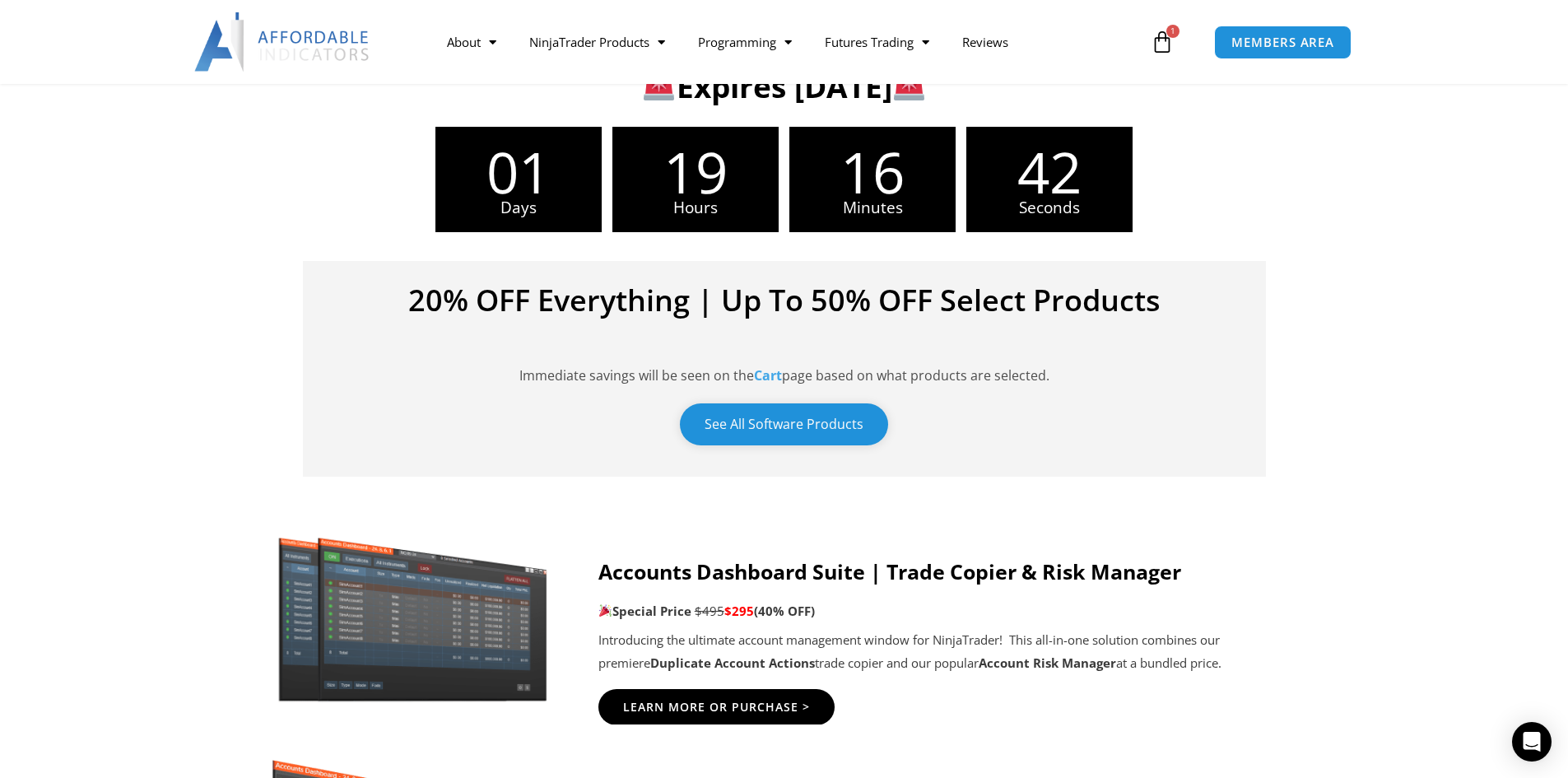
click at [802, 421] on link "See All Software Products" at bounding box center [784, 425] width 208 height 42
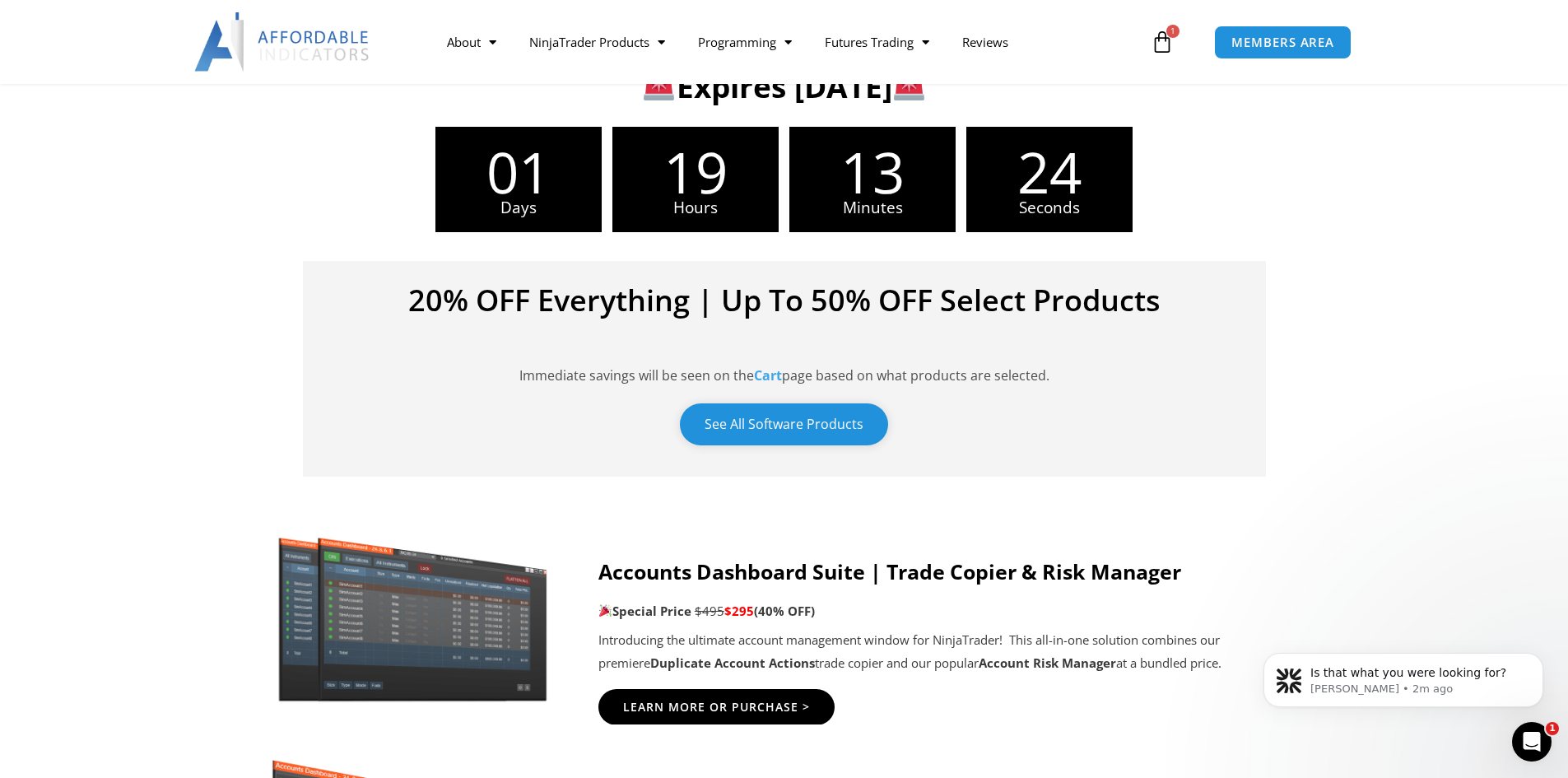
scroll to position [0, 0]
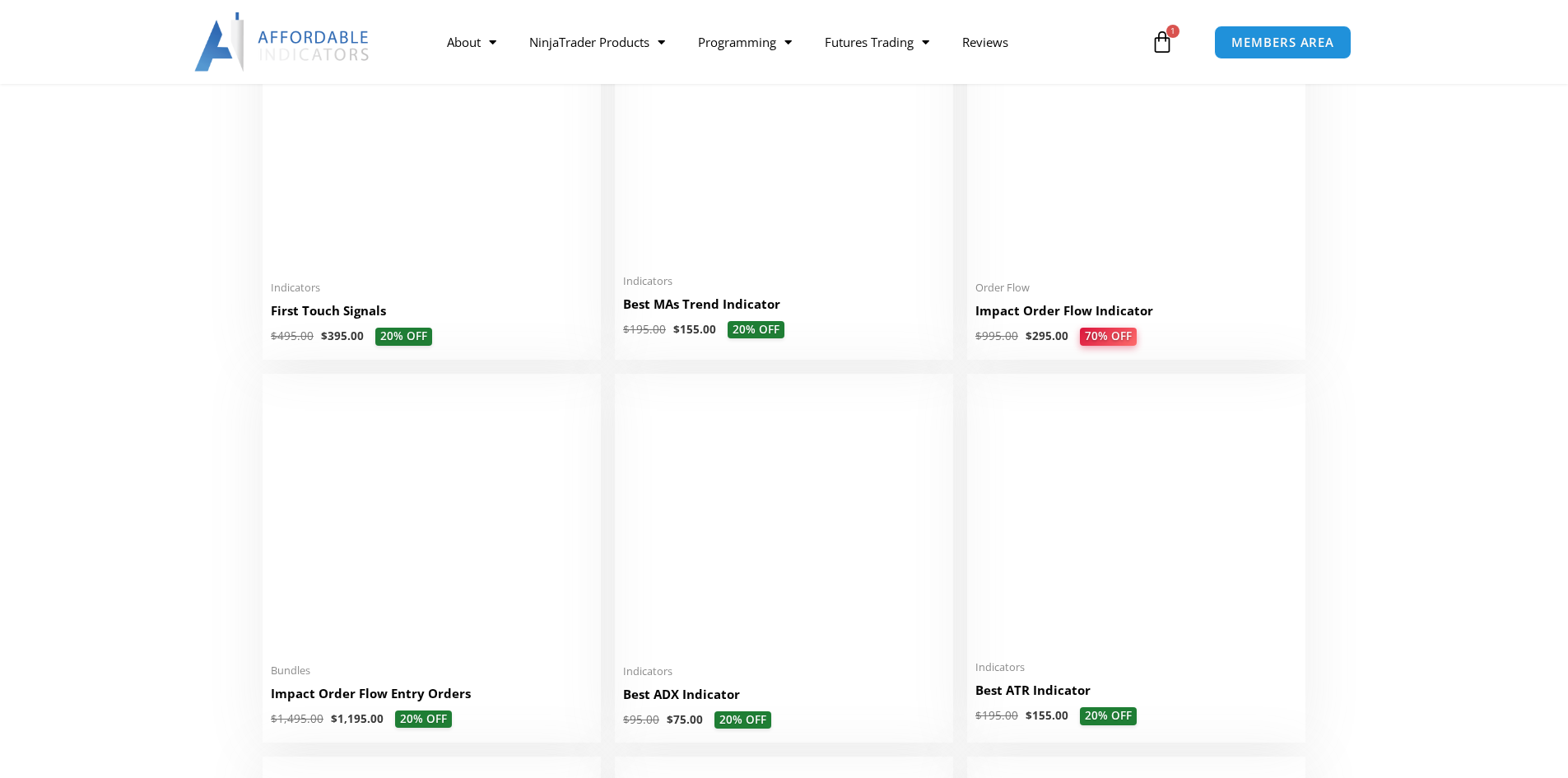
scroll to position [2555, 0]
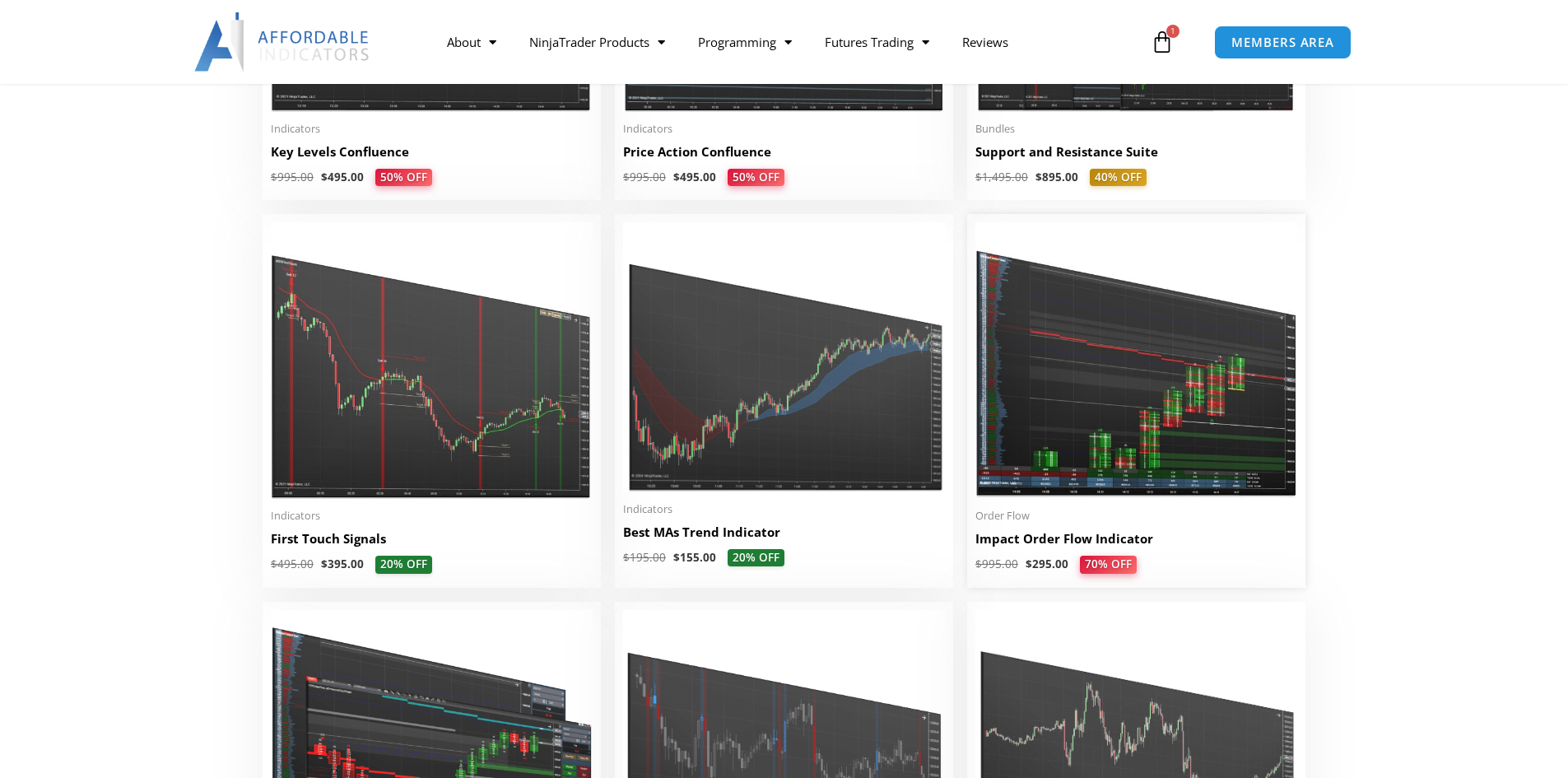
click at [1174, 436] on img at bounding box center [1135, 361] width 322 height 277
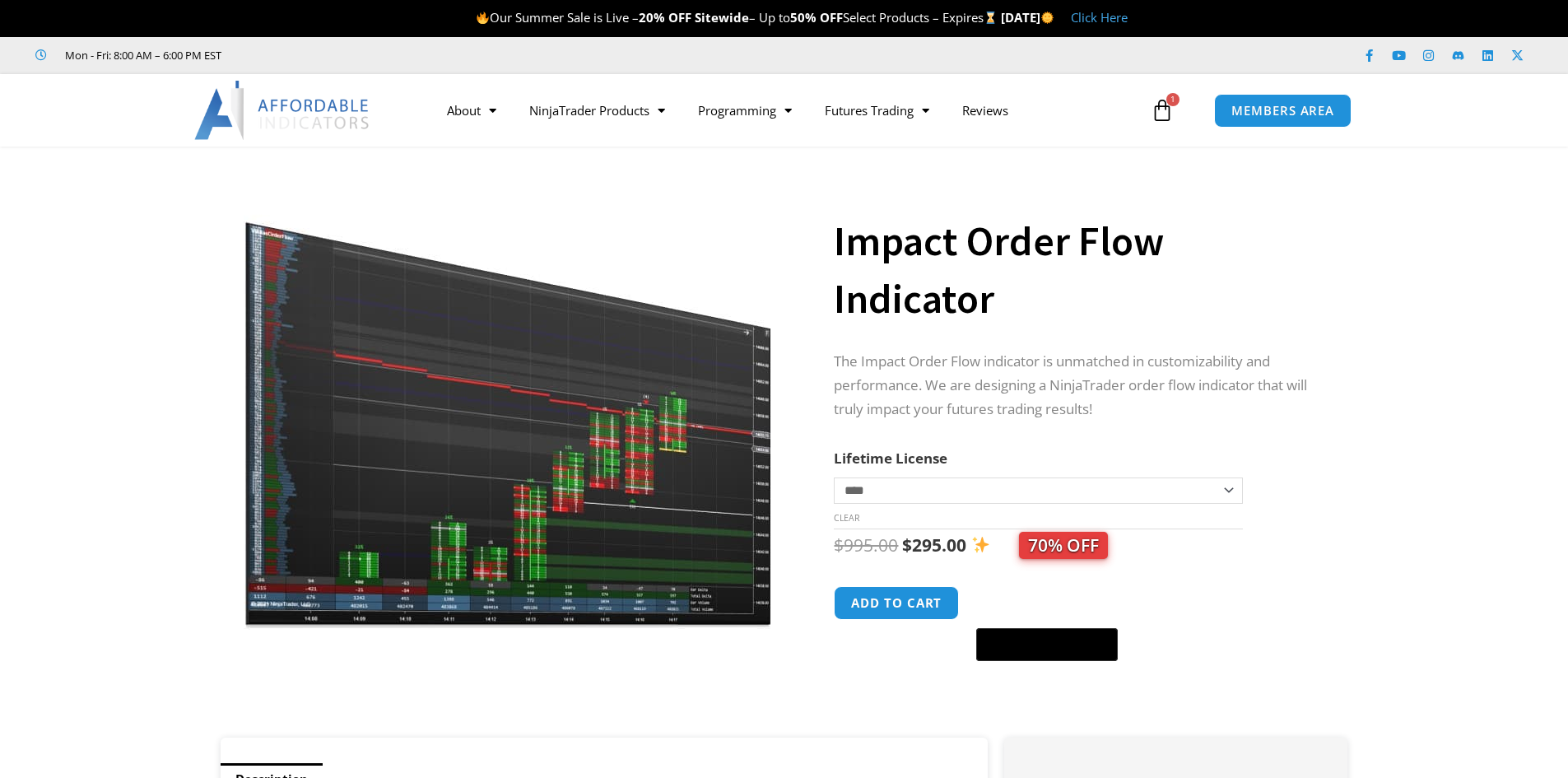
click at [991, 485] on select "**********" at bounding box center [1038, 491] width 409 height 27
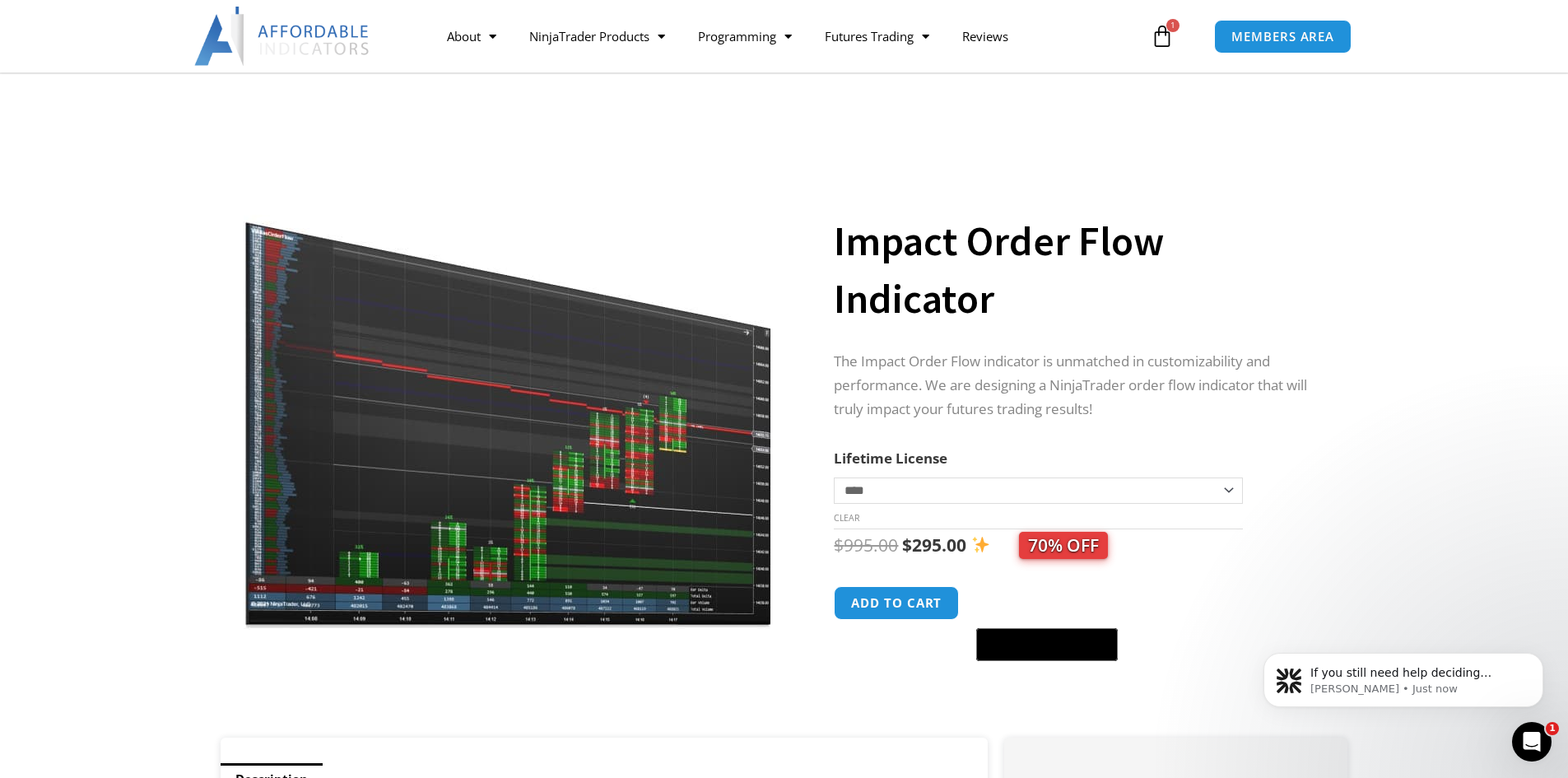
scroll to position [680, 0]
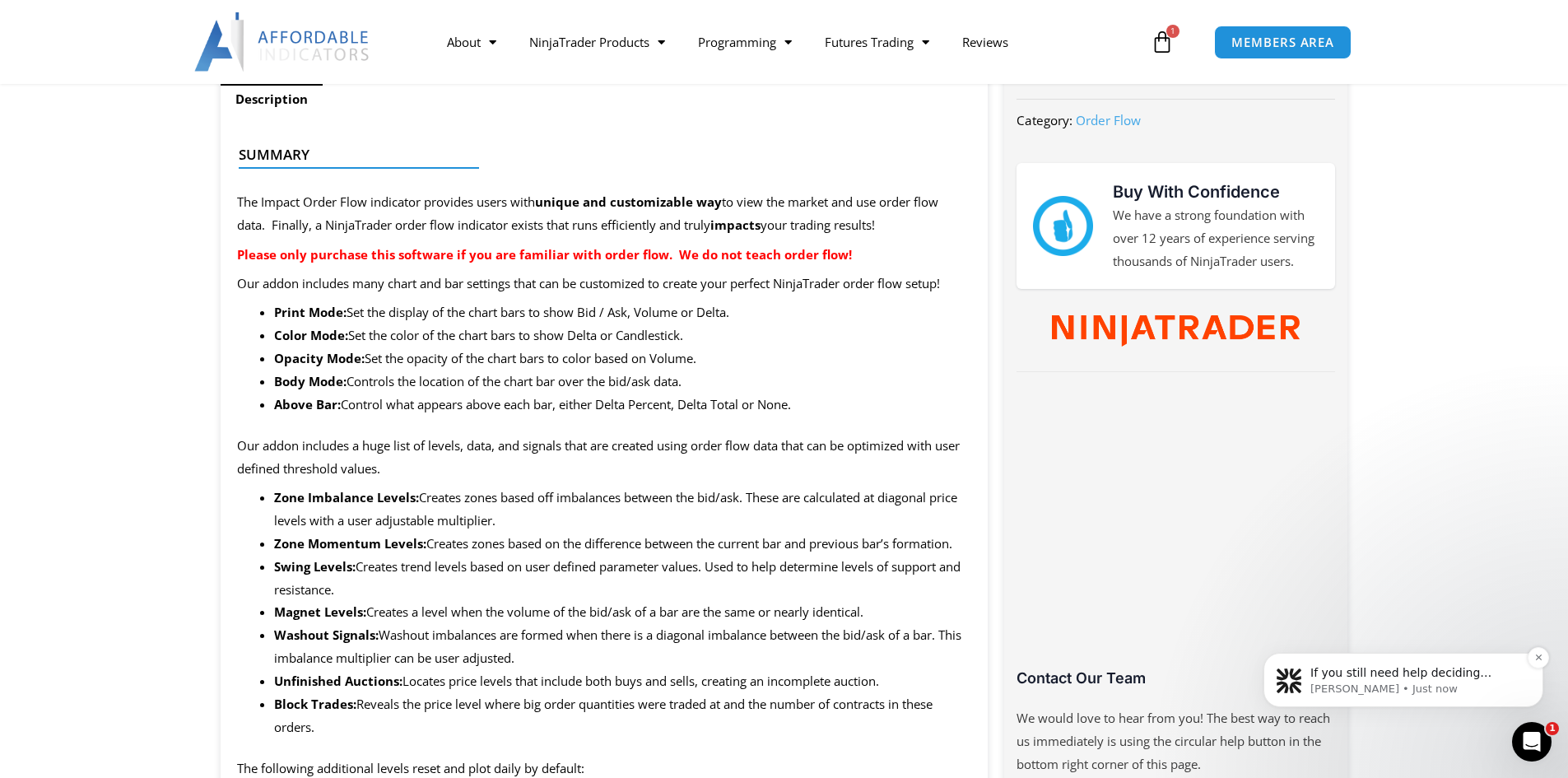
click at [1452, 675] on p "If you still need help deciding whether our order flow system fits your needs, …" at bounding box center [1417, 674] width 212 height 17
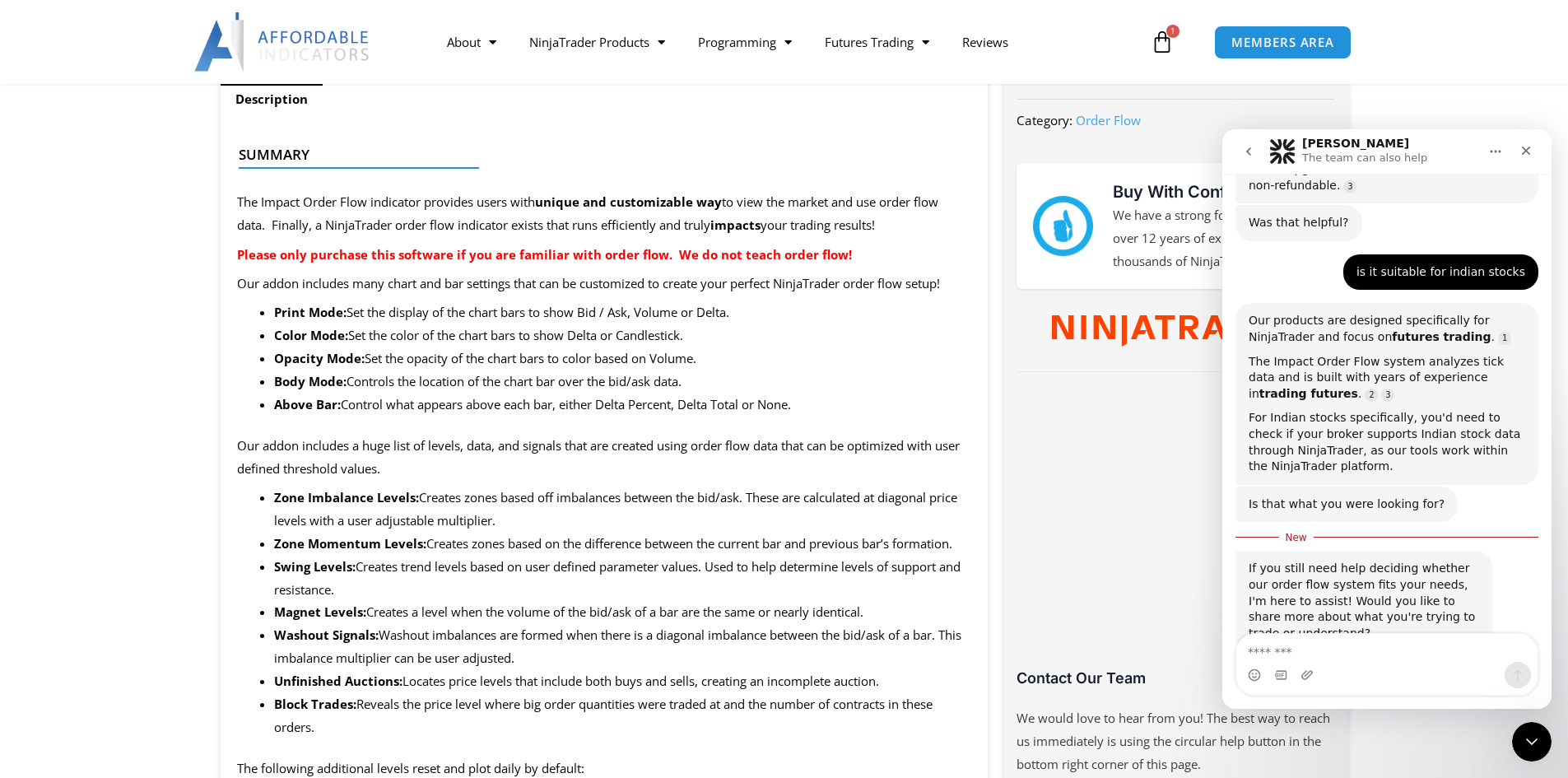
scroll to position [1197, 0]
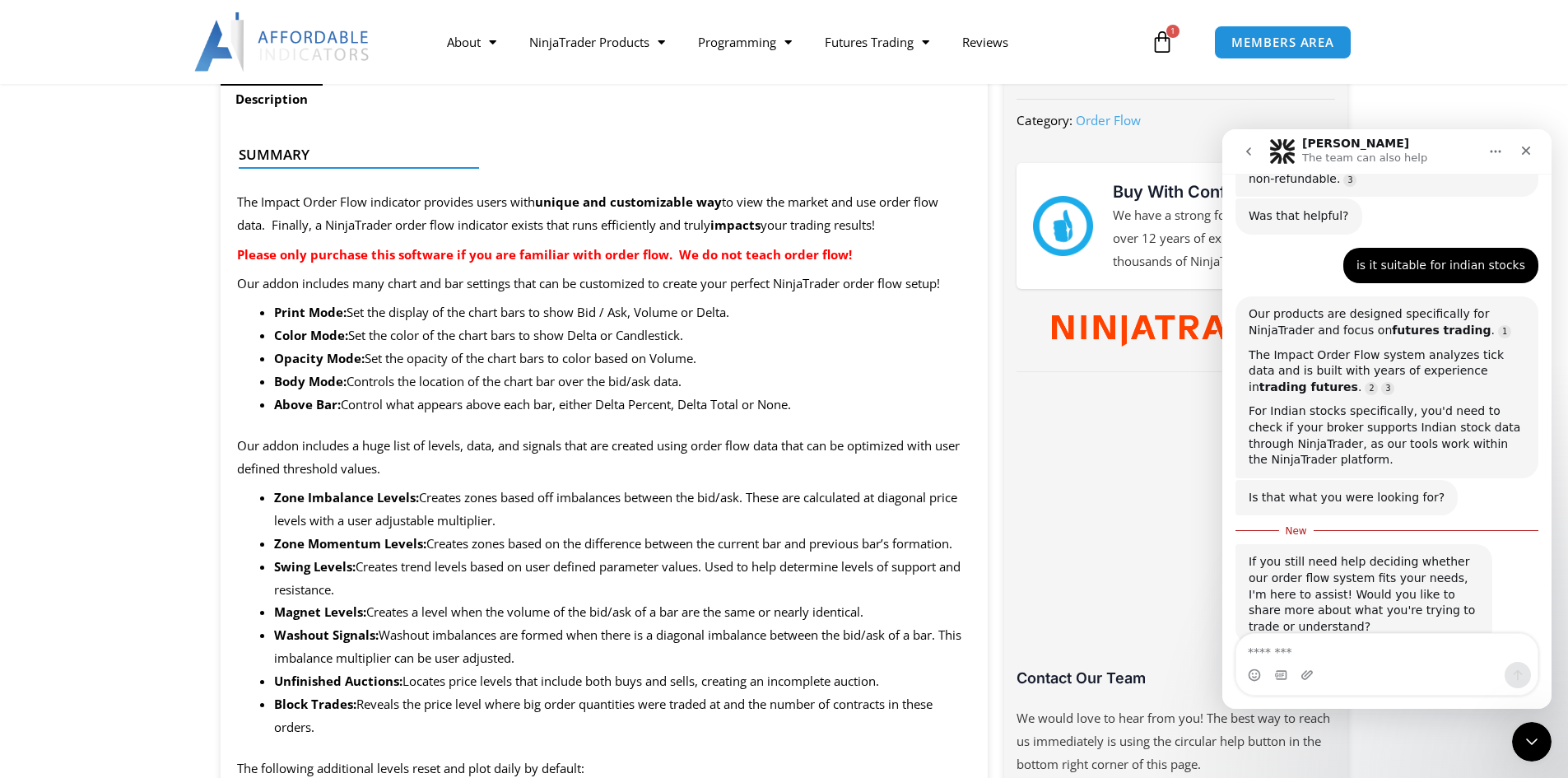
click at [1401, 646] on textarea "Message…" at bounding box center [1386, 648] width 302 height 28
type textarea "**********"
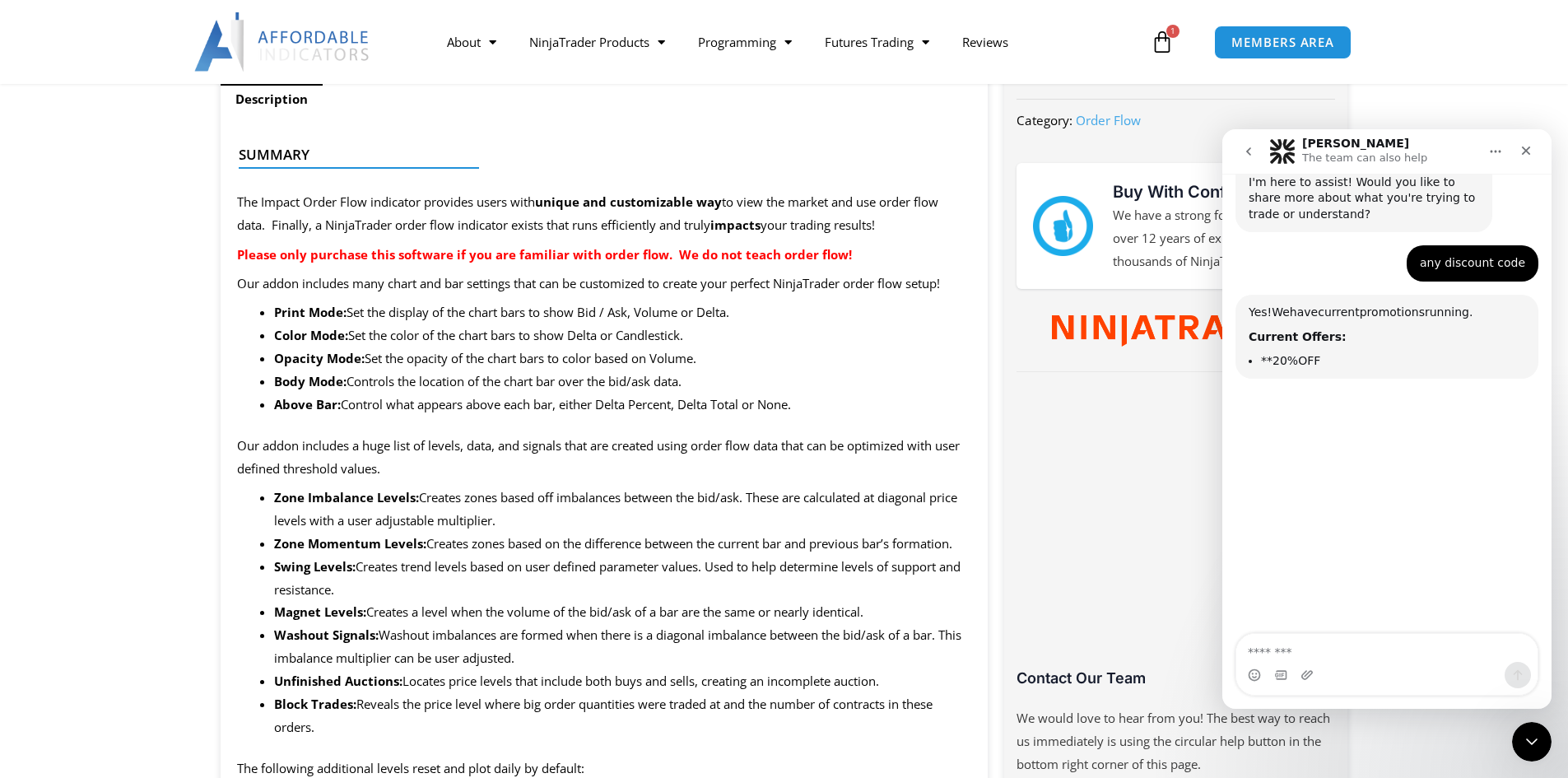
scroll to position [1612, 0]
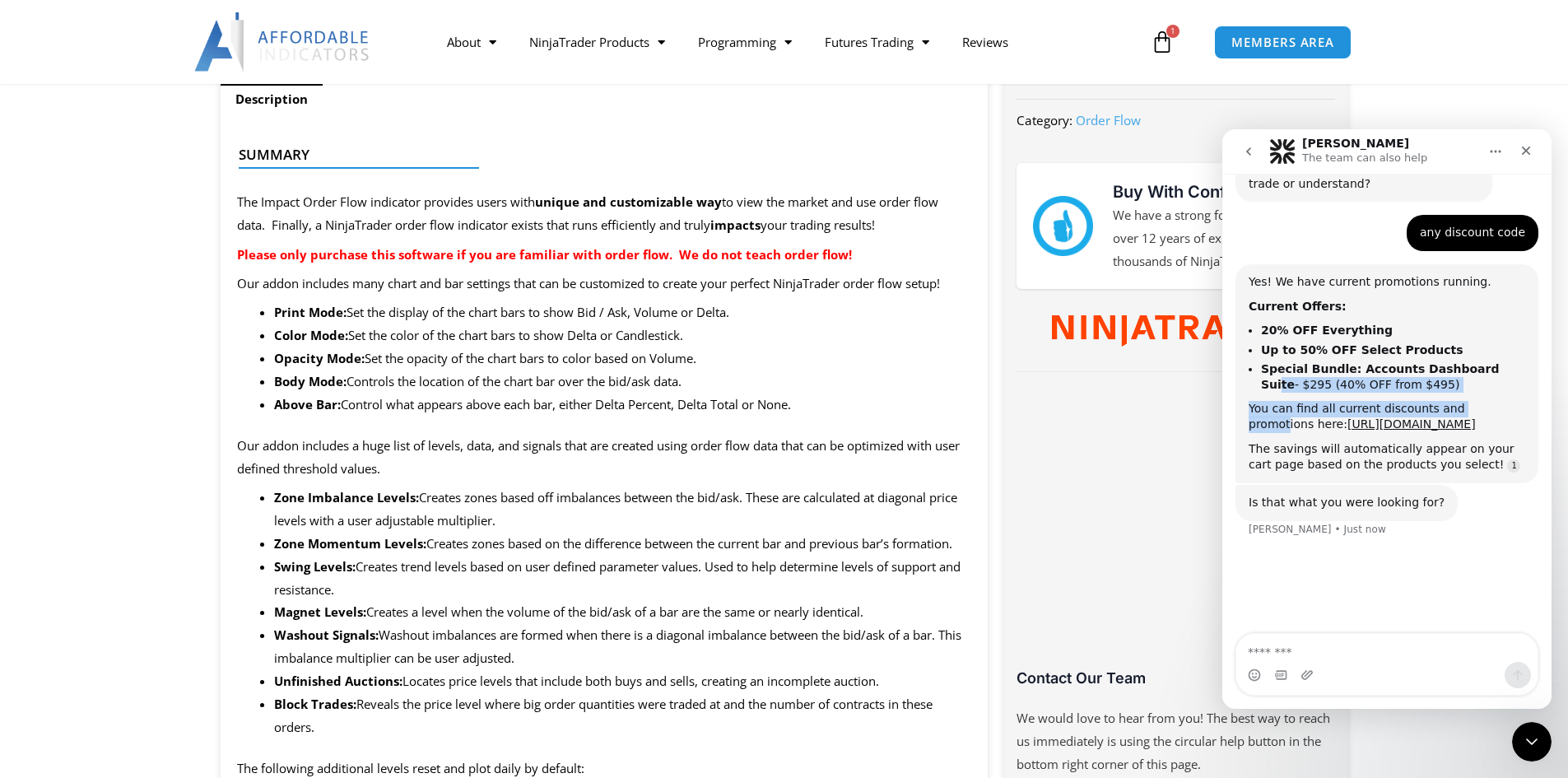
drag, startPoint x: 1475, startPoint y: 341, endPoint x: 1479, endPoint y: 352, distance: 11.7
click at [1479, 352] on div "Yes! We have current promotions running. Current Offers: 20% OFF Everything Up …" at bounding box center [1387, 374] width 277 height 199
click at [1452, 362] on li "Special Bundle: Accounts Dashboard Suite - $295 (40% OFF from $495)" at bounding box center [1393, 377] width 264 height 30
drag, startPoint x: 1332, startPoint y: 294, endPoint x: 1363, endPoint y: 294, distance: 31.0
click at [1363, 343] on b "Up to 50% OFF Select Products" at bounding box center [1362, 350] width 203 height 13
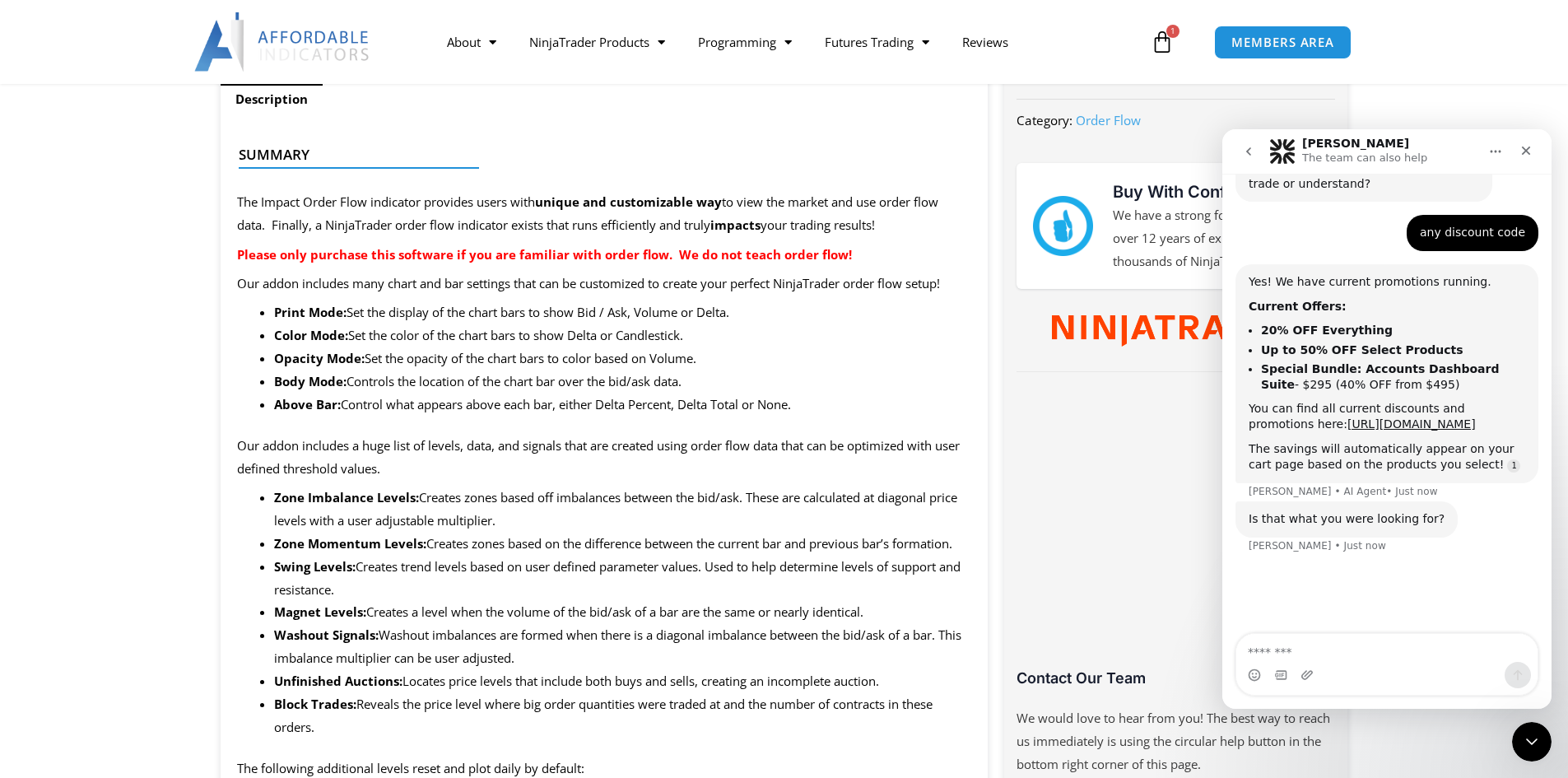
click at [1428, 323] on li "20% OFF Everything" at bounding box center [1393, 330] width 264 height 16
click at [1393, 417] on link "https://affordableindicators.com/promotions/" at bounding box center [1411, 424] width 128 height 13
click at [556, 356] on li "Opacity Mode: Set the opacity of the chart bars to color based on Volume." at bounding box center [623, 359] width 698 height 23
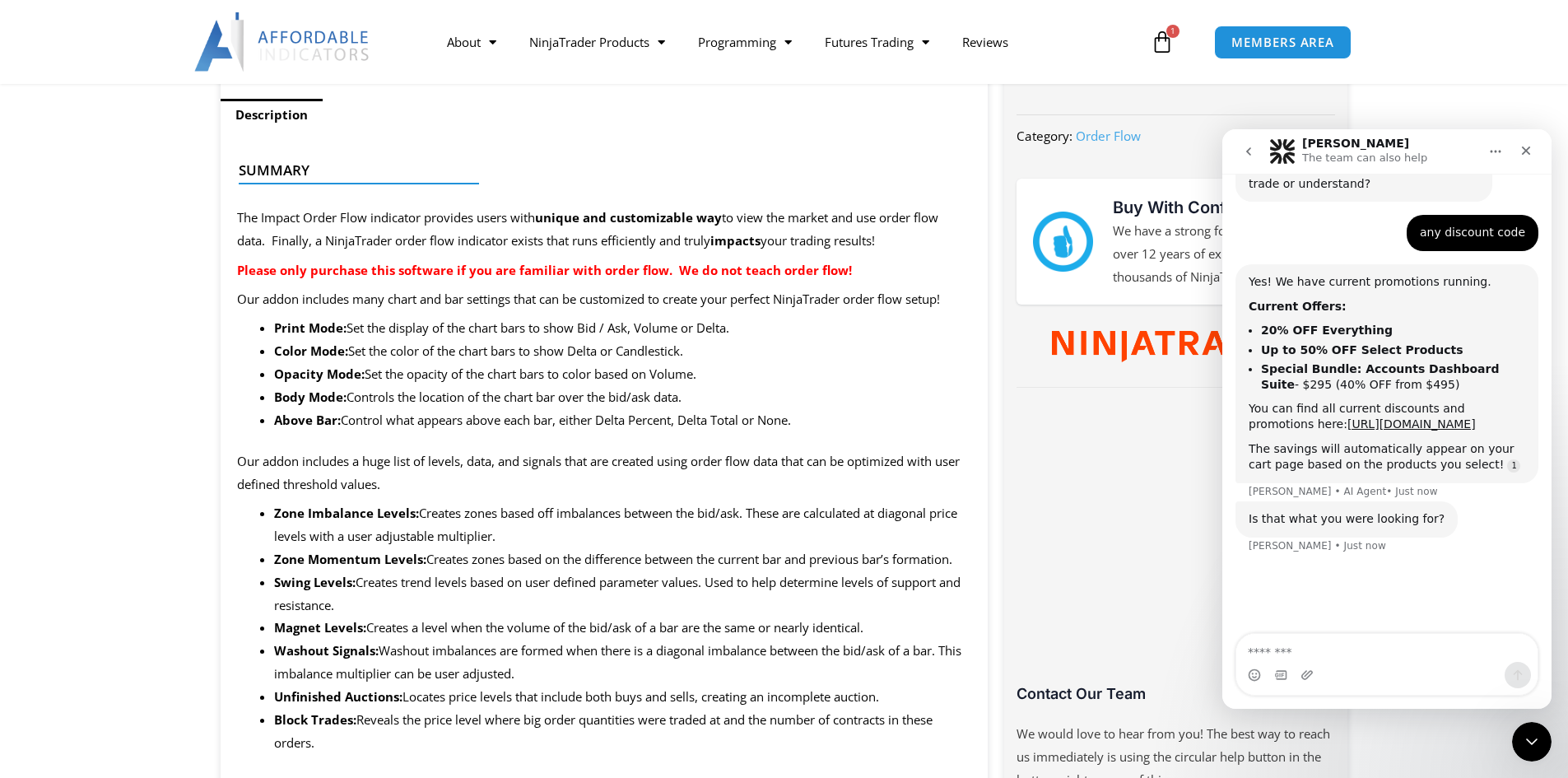
scroll to position [269, 0]
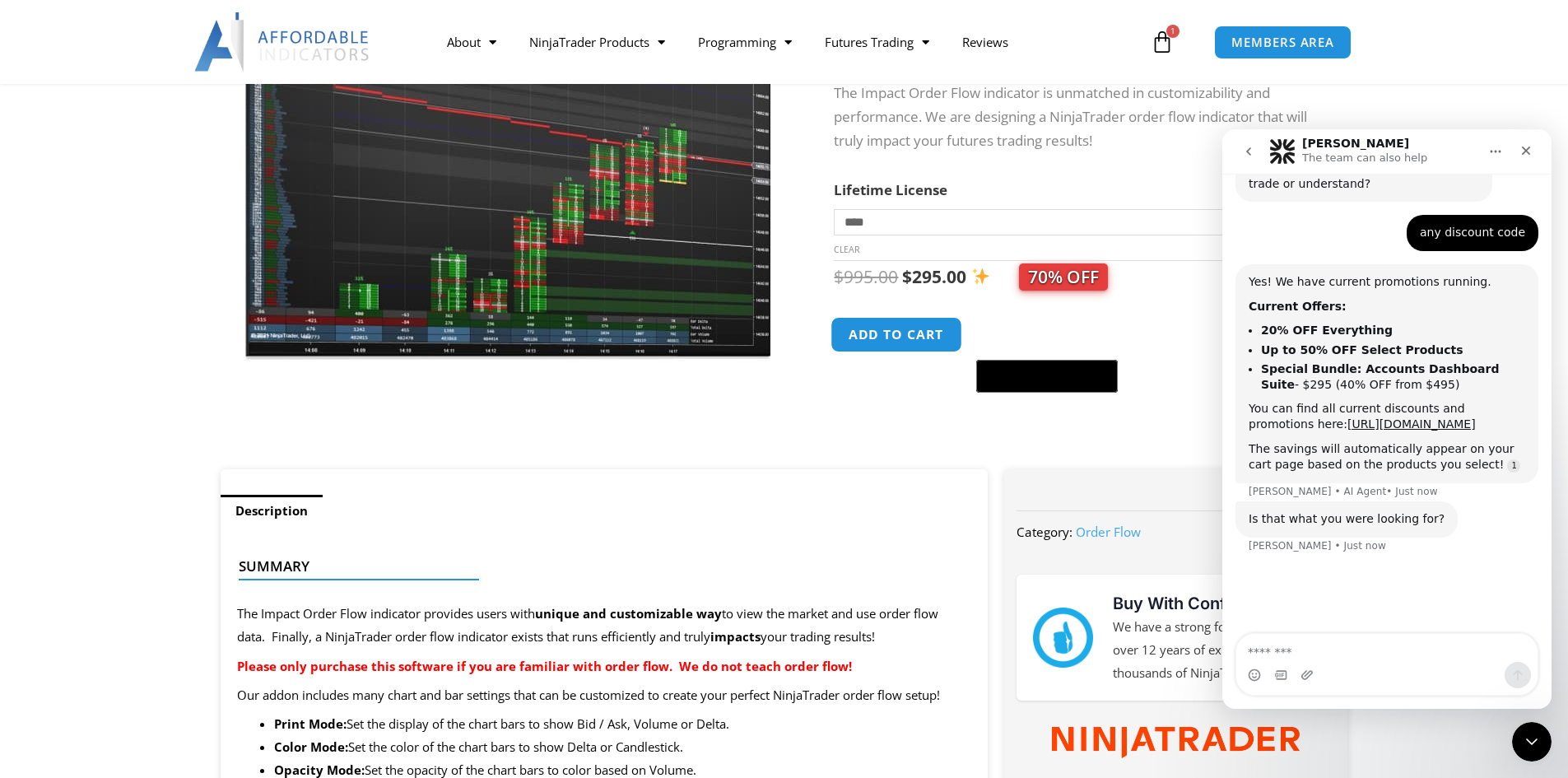
click at [871, 336] on button "Add to cart" at bounding box center [897, 335] width 132 height 35
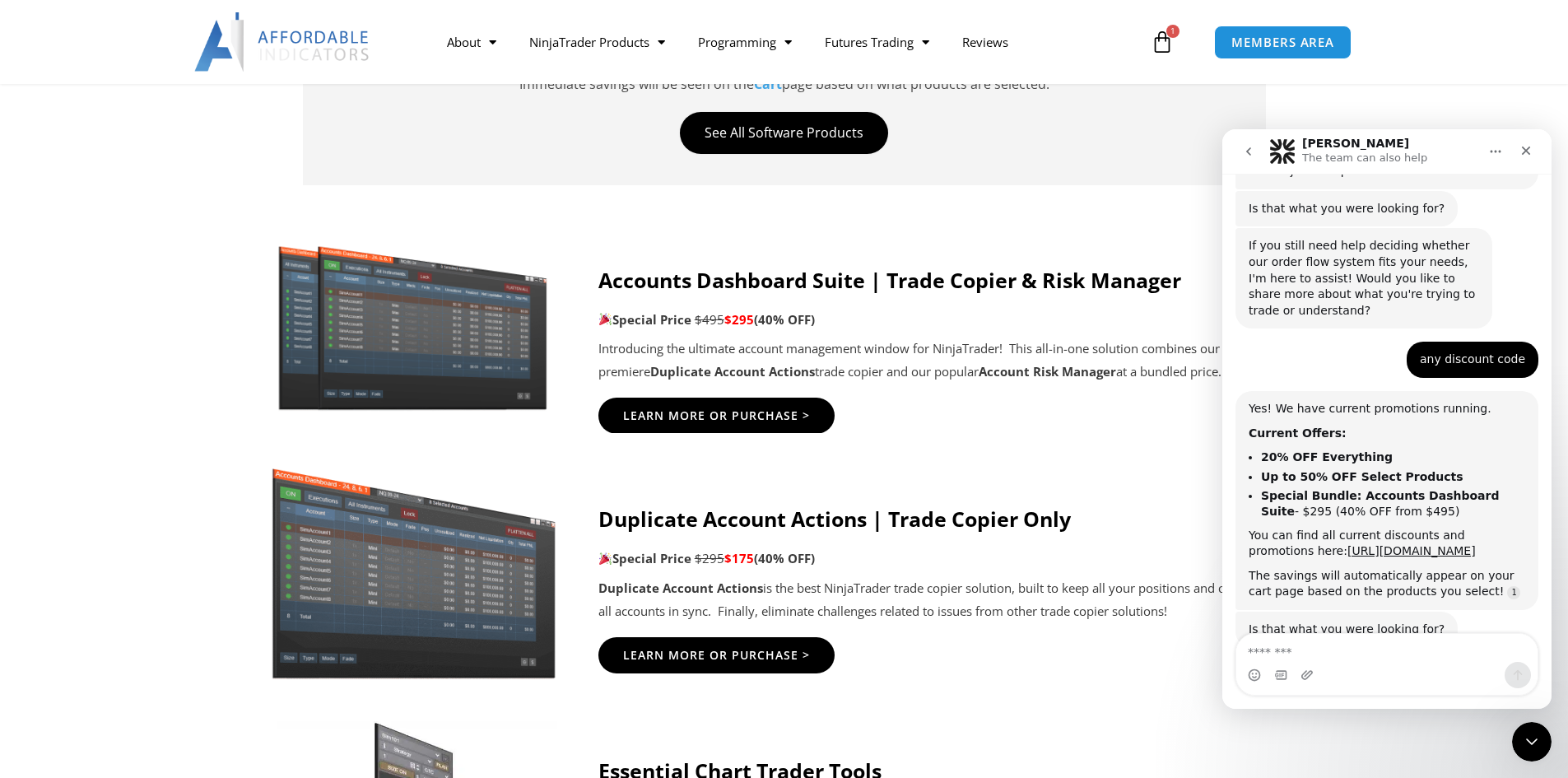
scroll to position [817, 0]
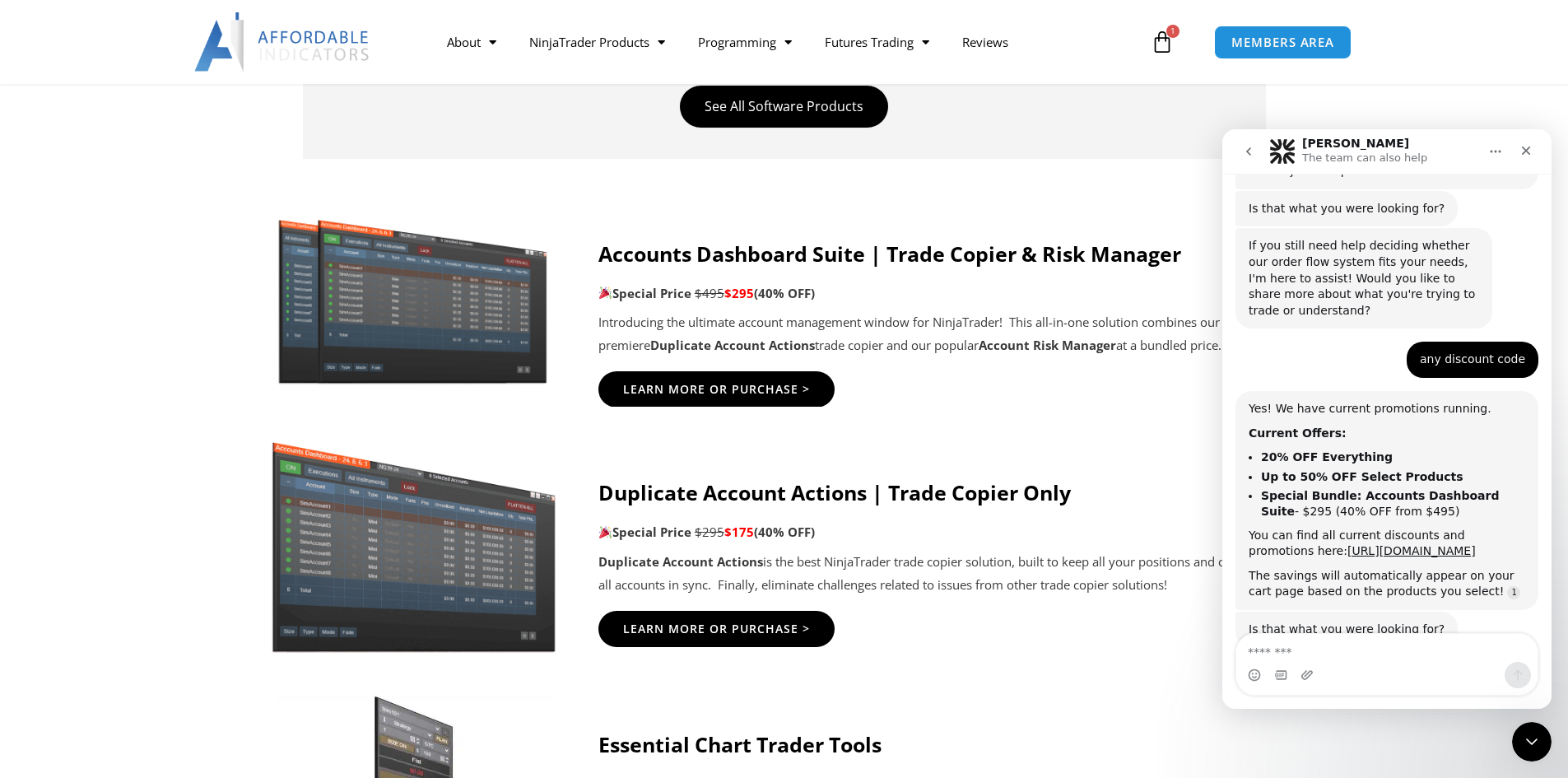
click at [1158, 46] on icon at bounding box center [1161, 42] width 23 height 23
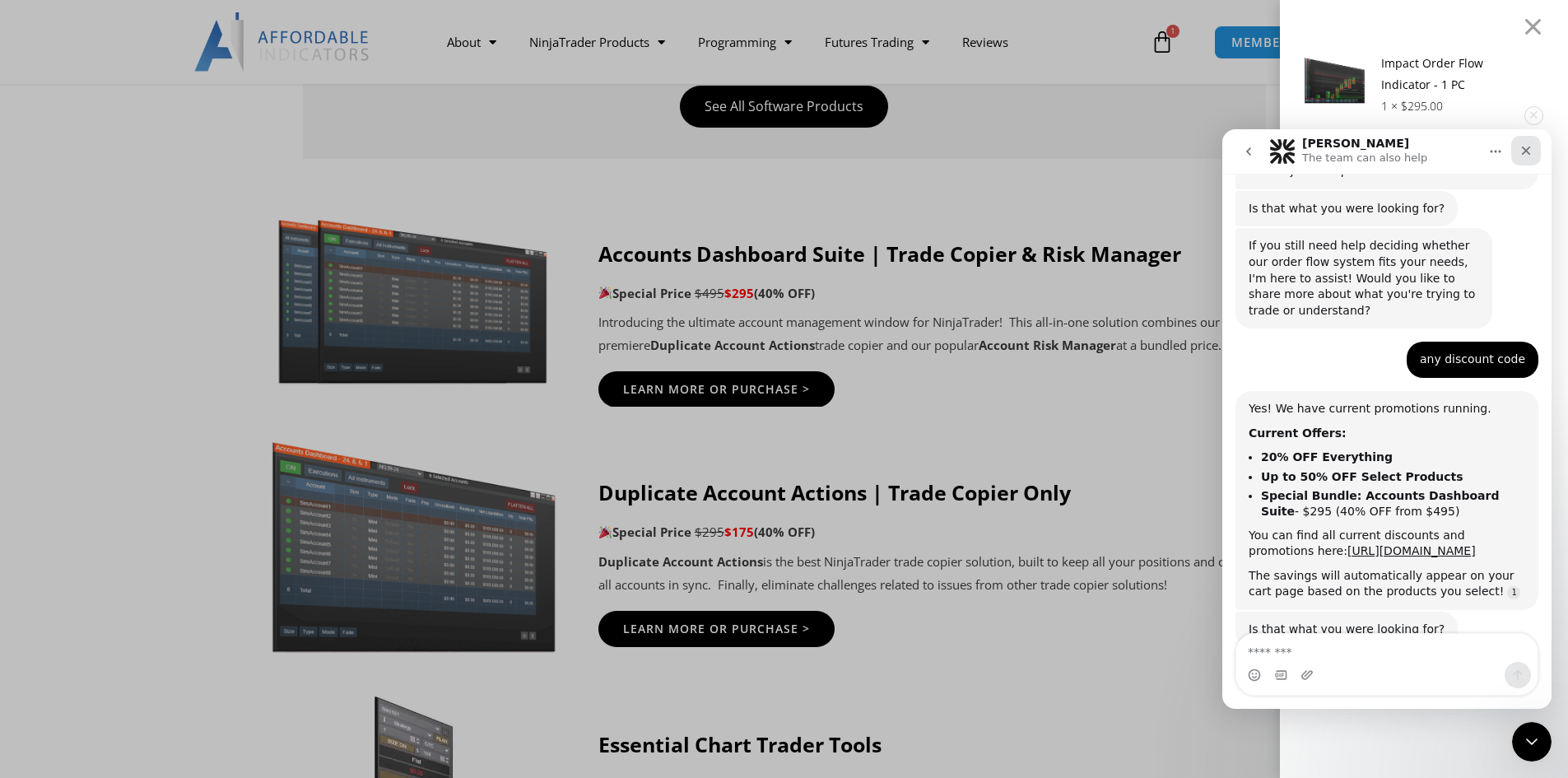
click at [1529, 150] on icon "Close" at bounding box center [1526, 150] width 13 height 13
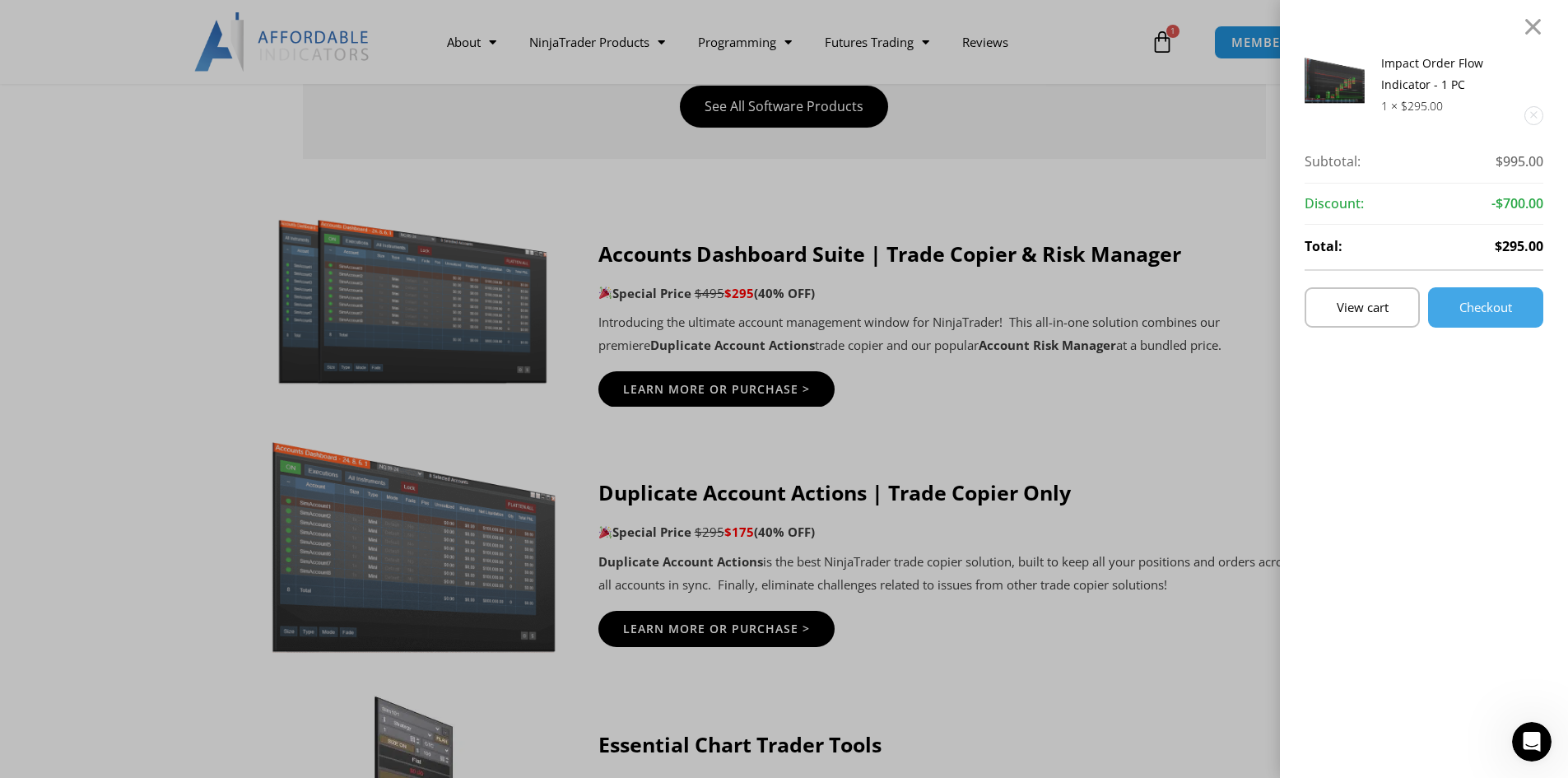
scroll to position [1488, 0]
click at [1503, 308] on span "Checkout" at bounding box center [1485, 307] width 53 height 12
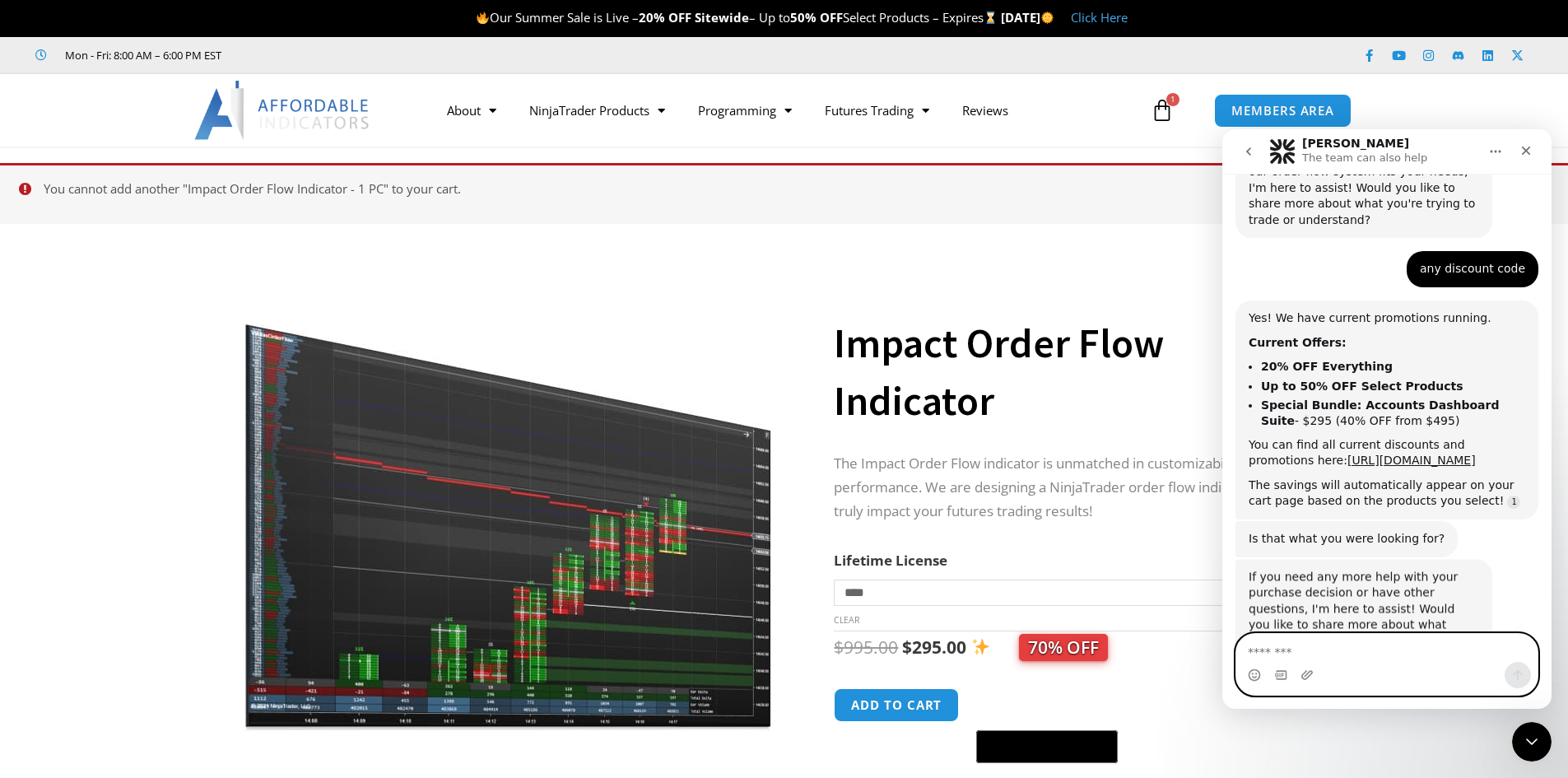
scroll to position [1606, 0]
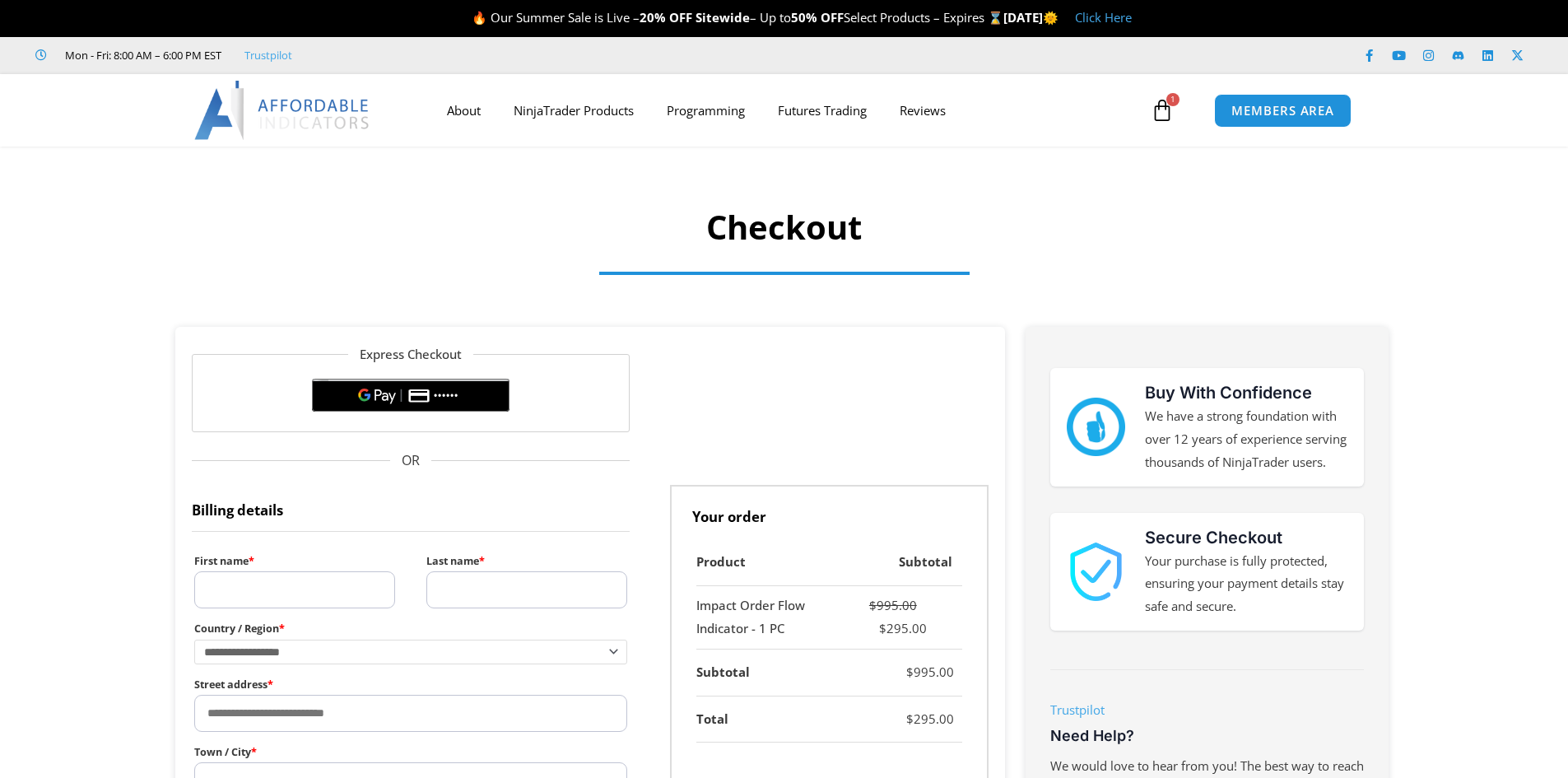
select select "**"
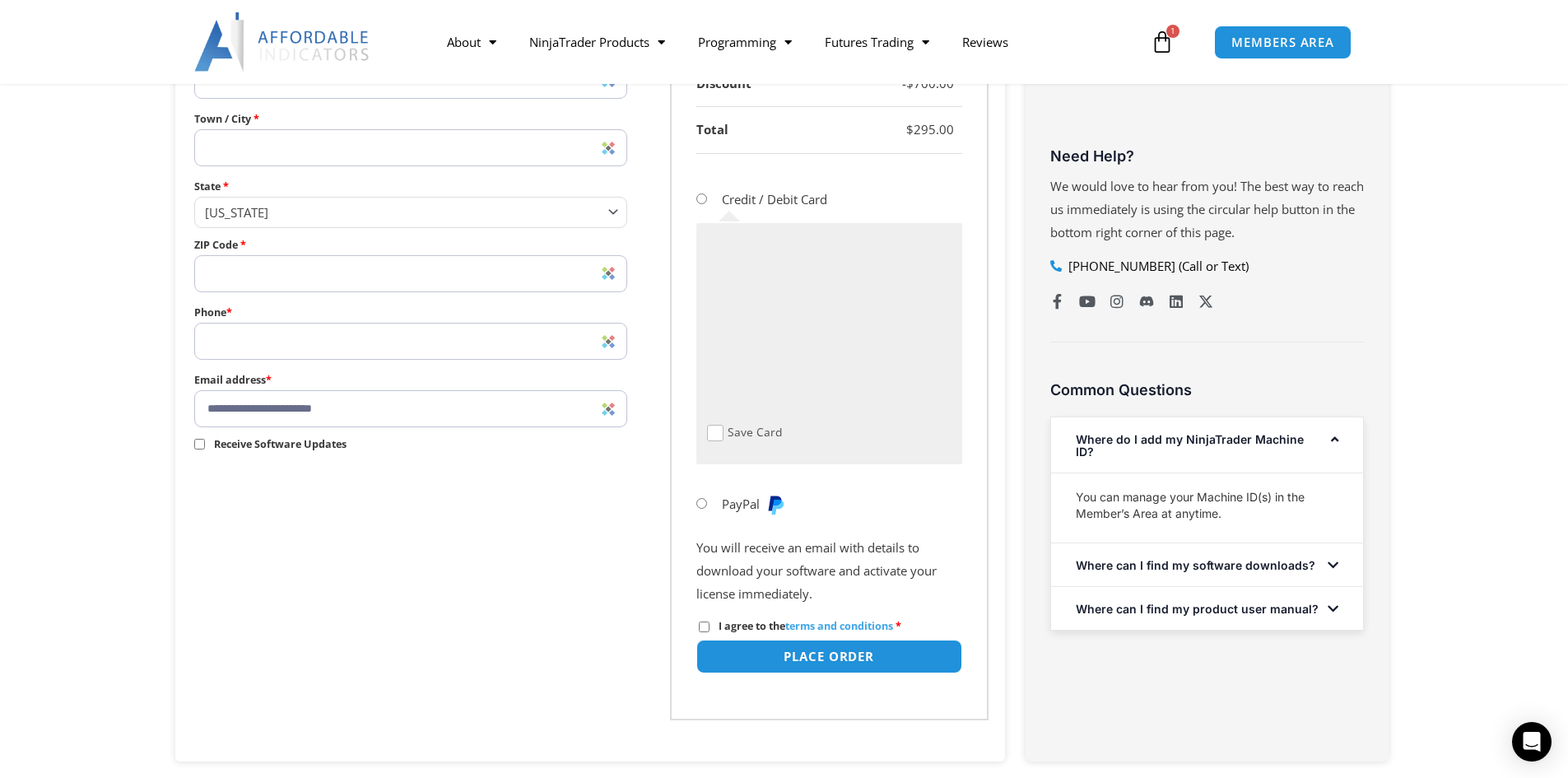
scroll to position [411, 0]
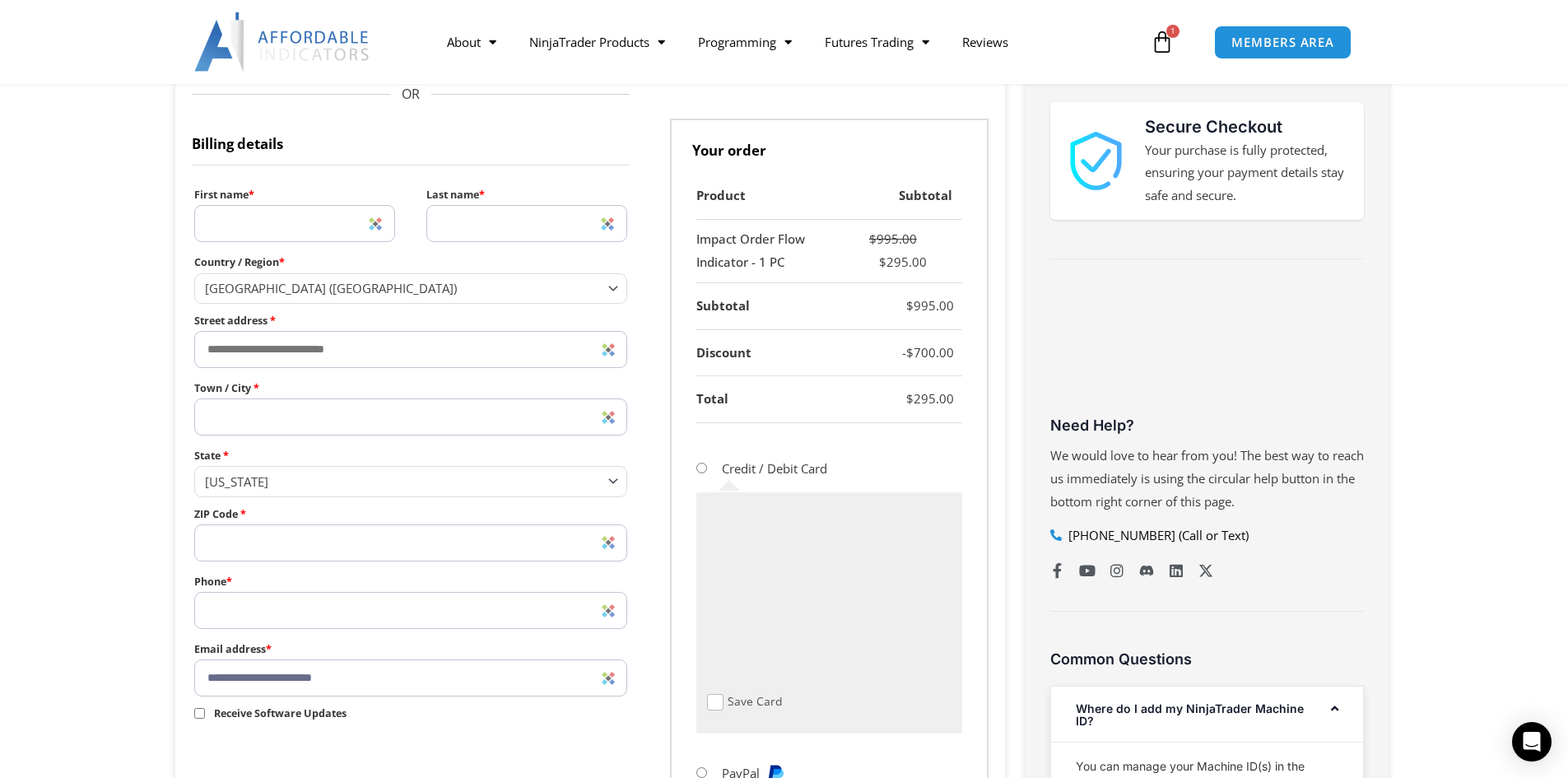
drag, startPoint x: 754, startPoint y: 267, endPoint x: 844, endPoint y: 266, distance: 90.0
click at [807, 266] on td "Impact Order Flow Indicator - 1 PC" at bounding box center [768, 251] width 145 height 64
click at [845, 266] on div "$ 995.00 $ 295.00" at bounding box center [897, 251] width 113 height 46
drag, startPoint x: 898, startPoint y: 241, endPoint x: 880, endPoint y: 241, distance: 18.0
click at [880, 241] on div "$ 995.00 $ 295.00" at bounding box center [897, 251] width 113 height 46
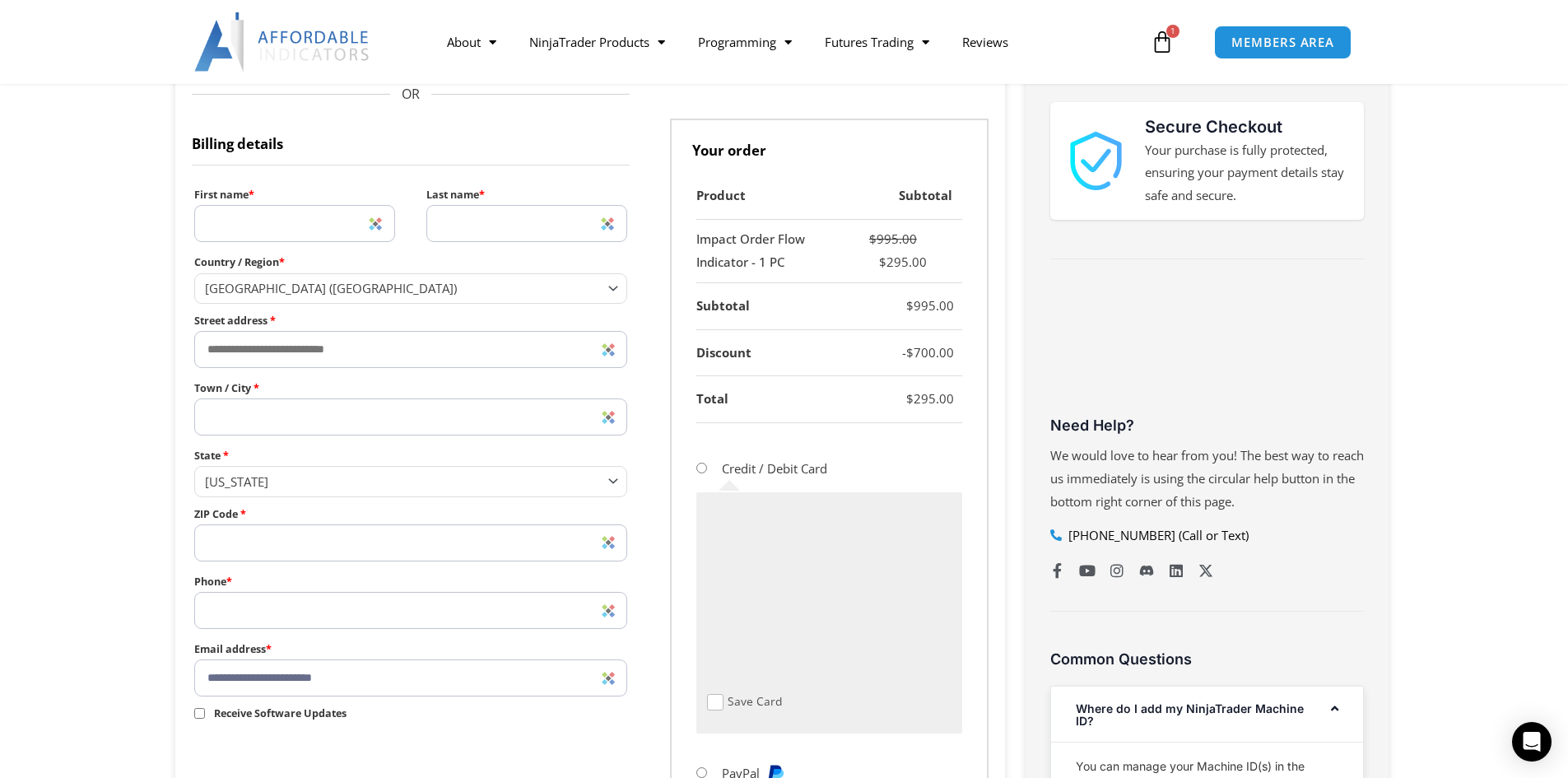
click at [855, 272] on div "$ 995.00 $ 295.00" at bounding box center [897, 251] width 113 height 46
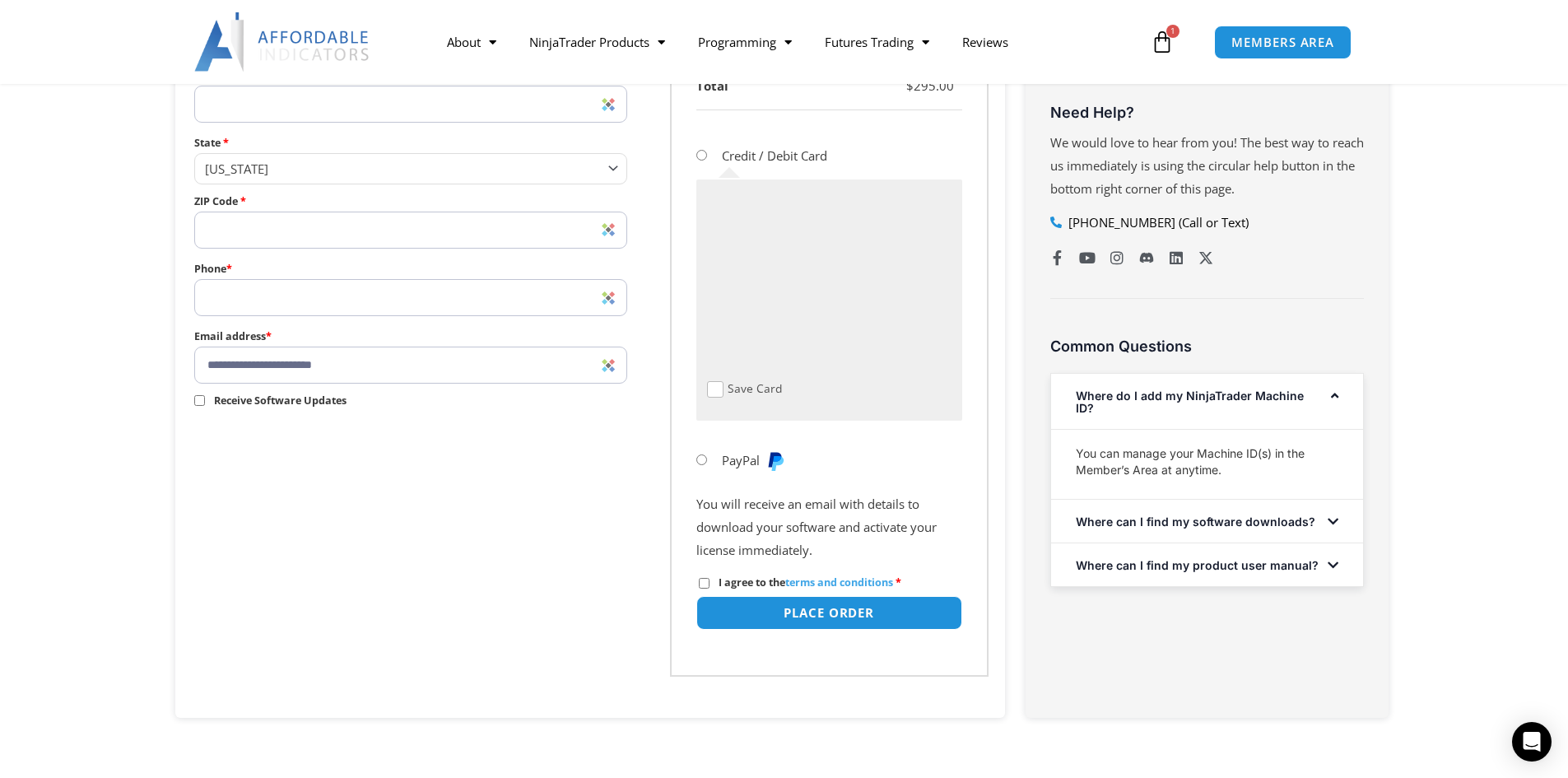
scroll to position [824, 0]
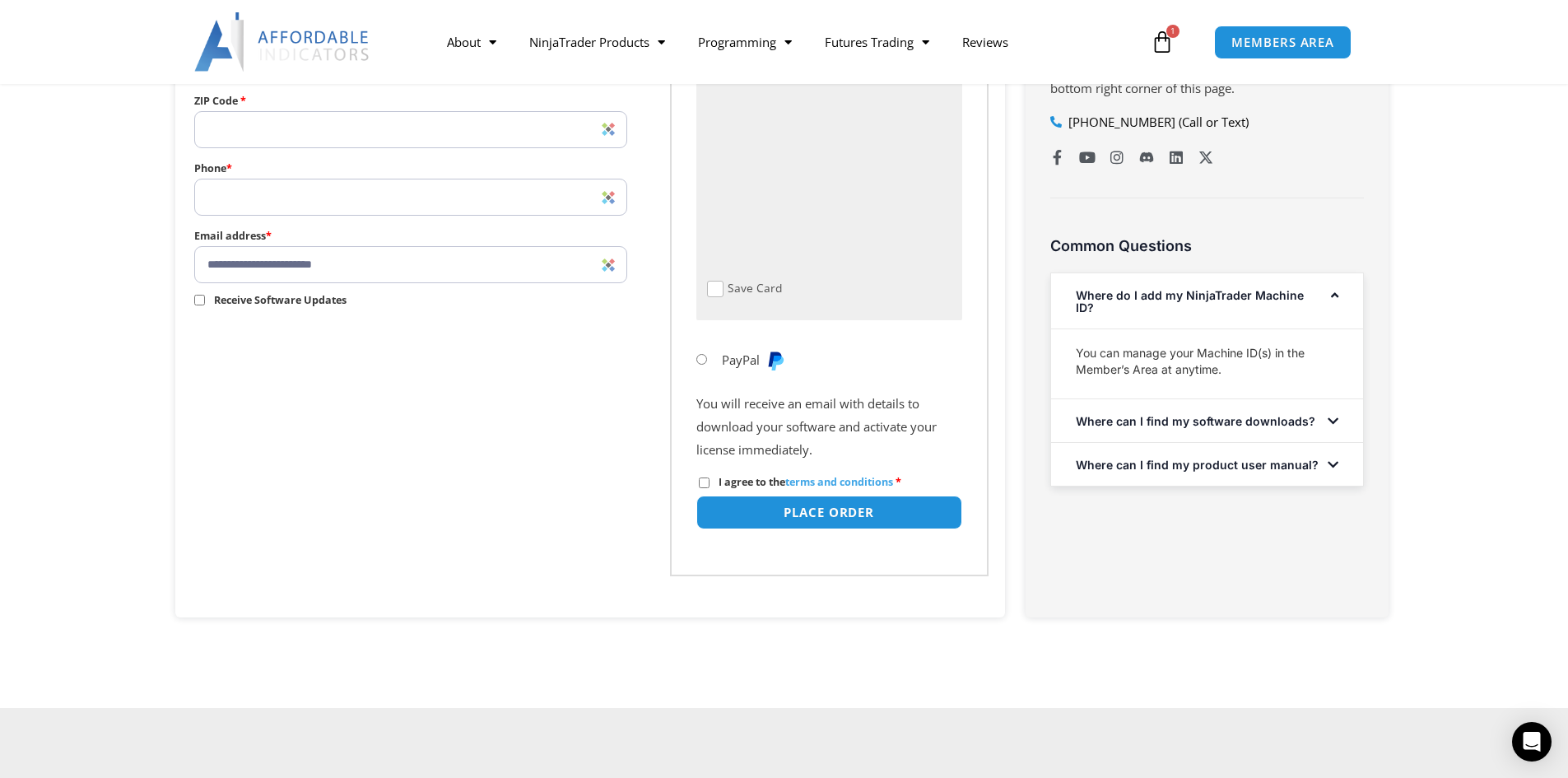
click at [1241, 428] on link "Where can I find my software downloads?" at bounding box center [1195, 421] width 240 height 14
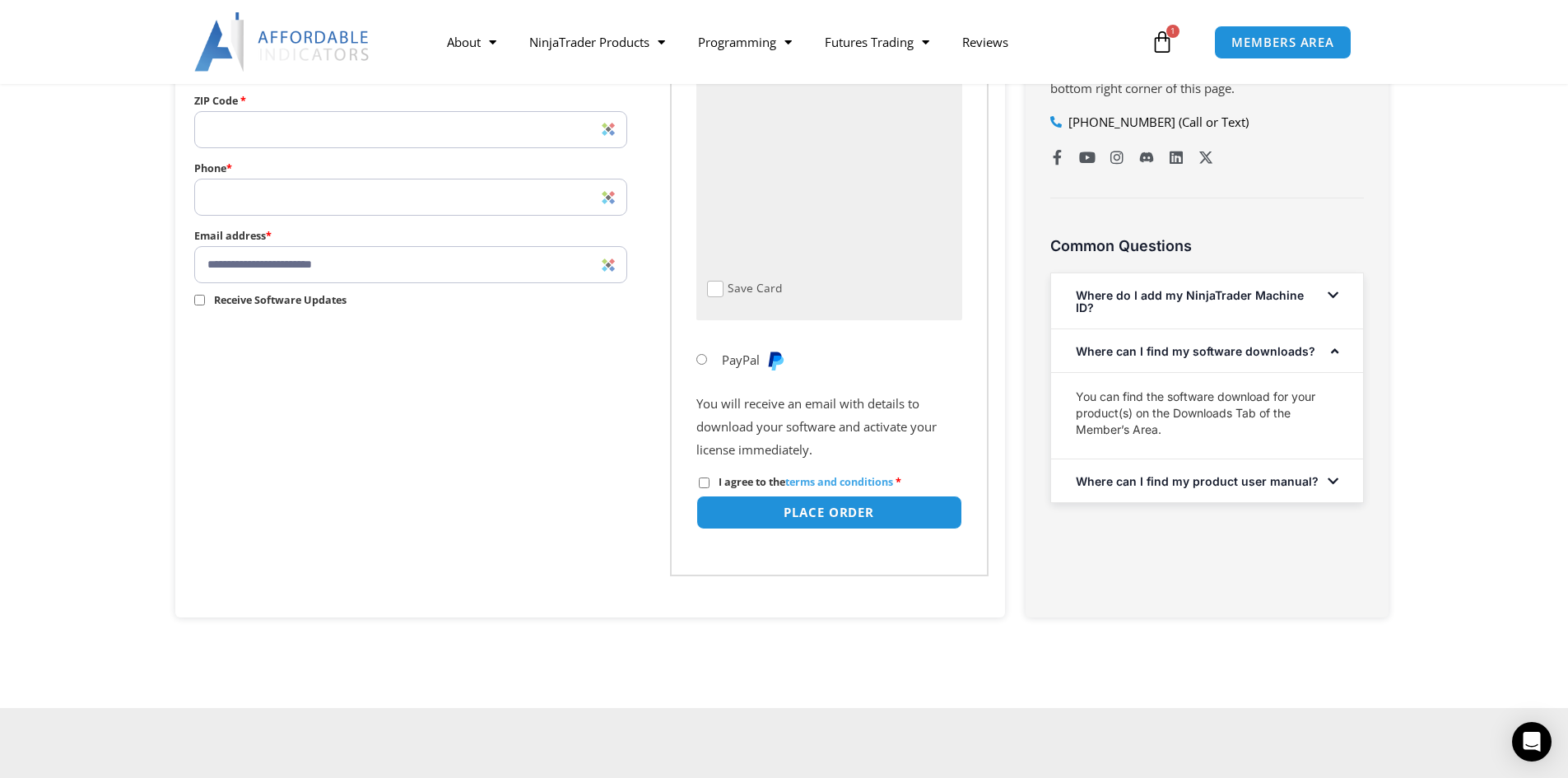
click at [1307, 358] on link "Where can I find my software downloads?" at bounding box center [1195, 351] width 240 height 14
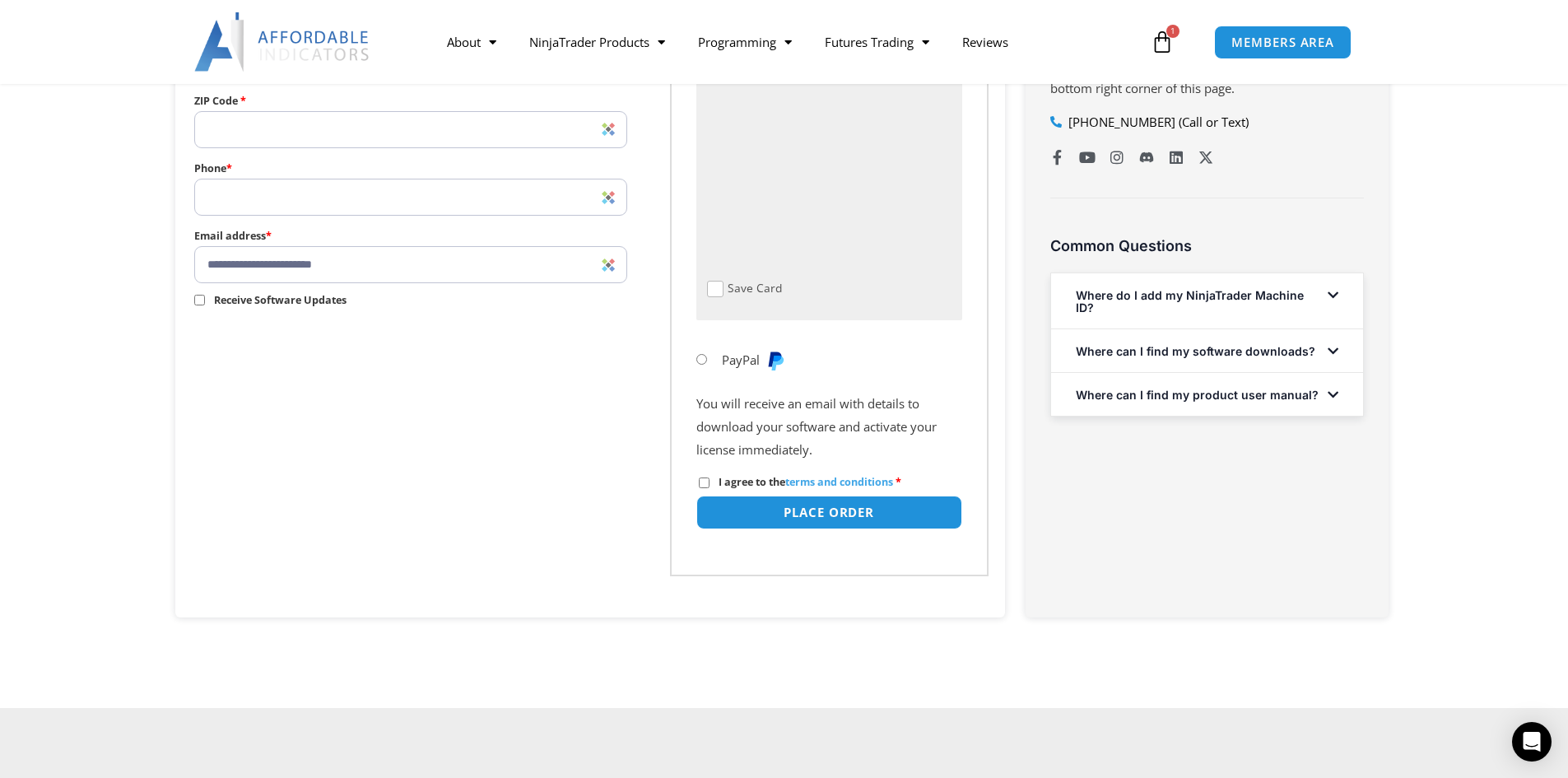
click at [1309, 401] on link "Where can I find my product user manual?" at bounding box center [1196, 394] width 243 height 14
click at [1304, 327] on div "Where do I add my NinjaTrader Machine ID?" at bounding box center [1207, 301] width 312 height 55
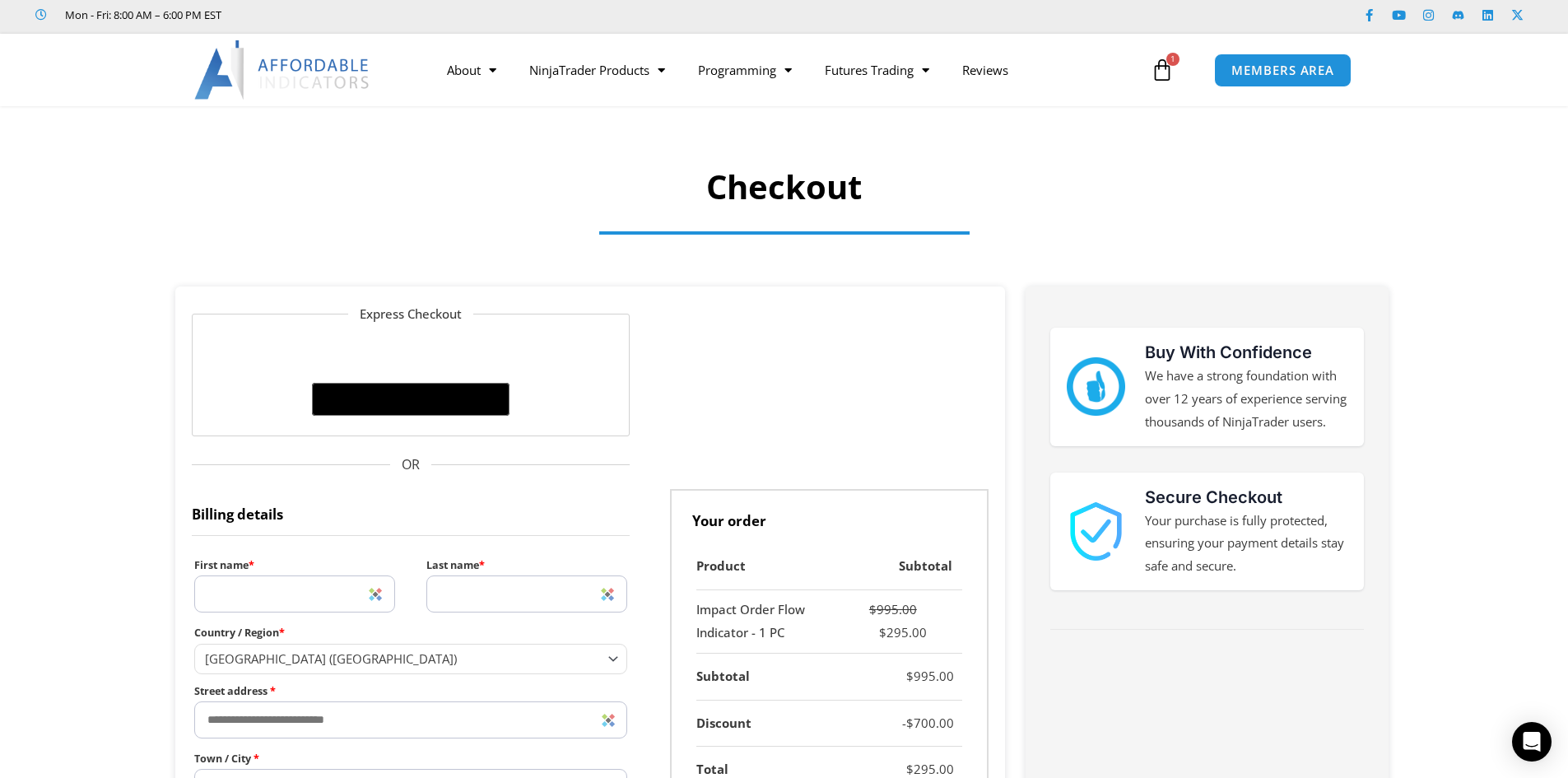
scroll to position [0, 0]
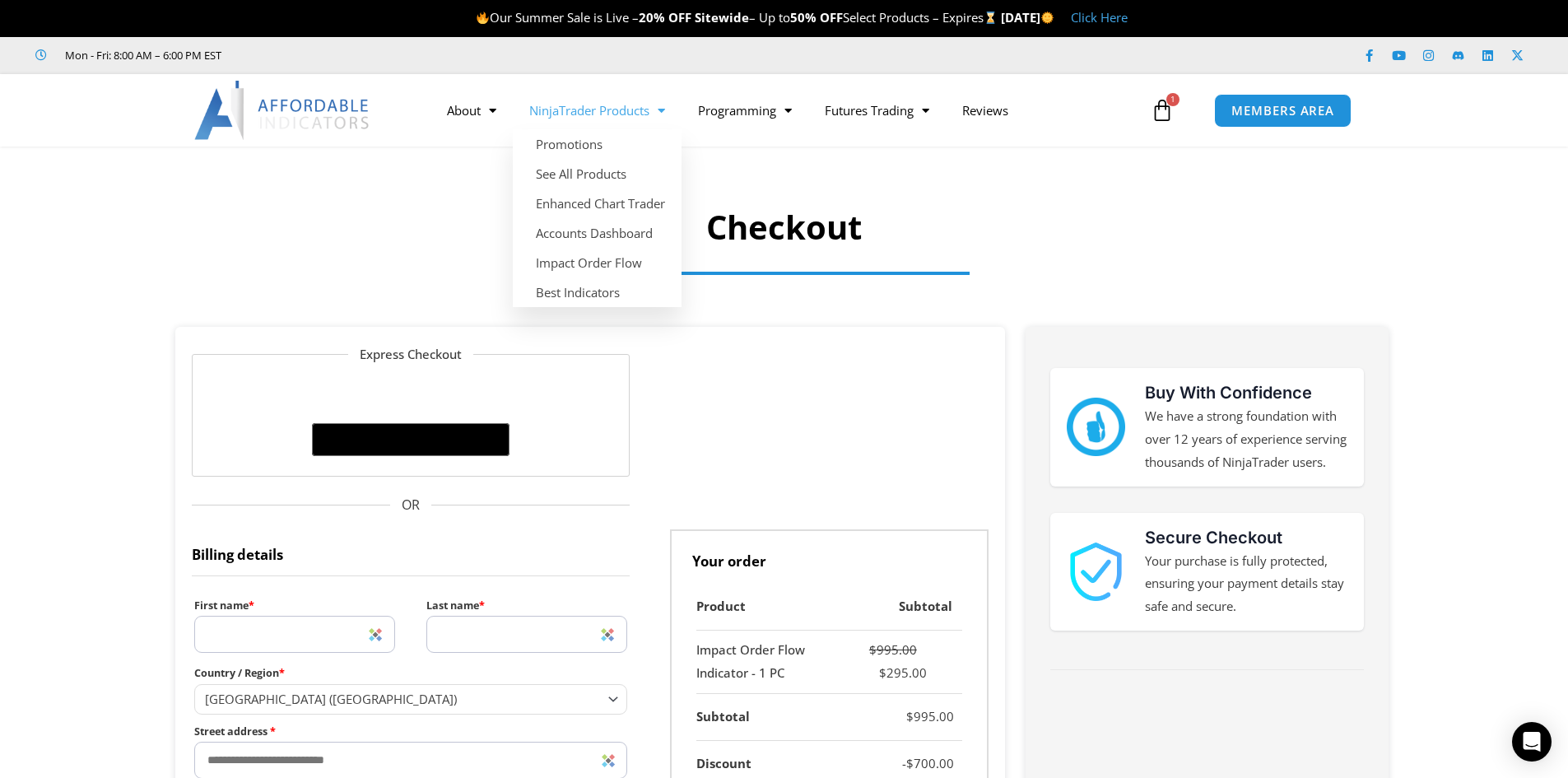
click at [633, 112] on link "NinjaTrader Products" at bounding box center [597, 110] width 169 height 38
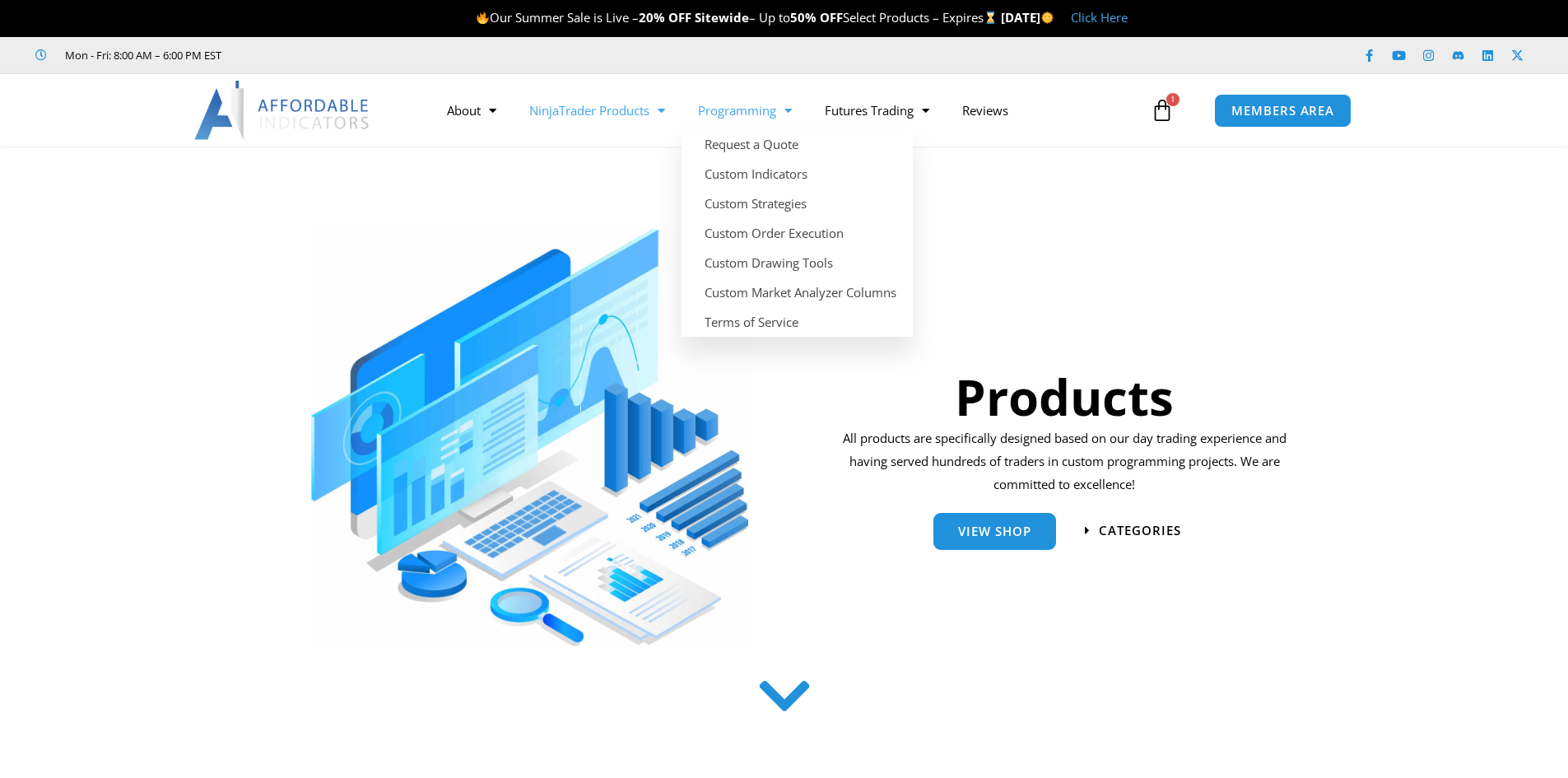
click at [747, 122] on link "Programming" at bounding box center [744, 110] width 126 height 38
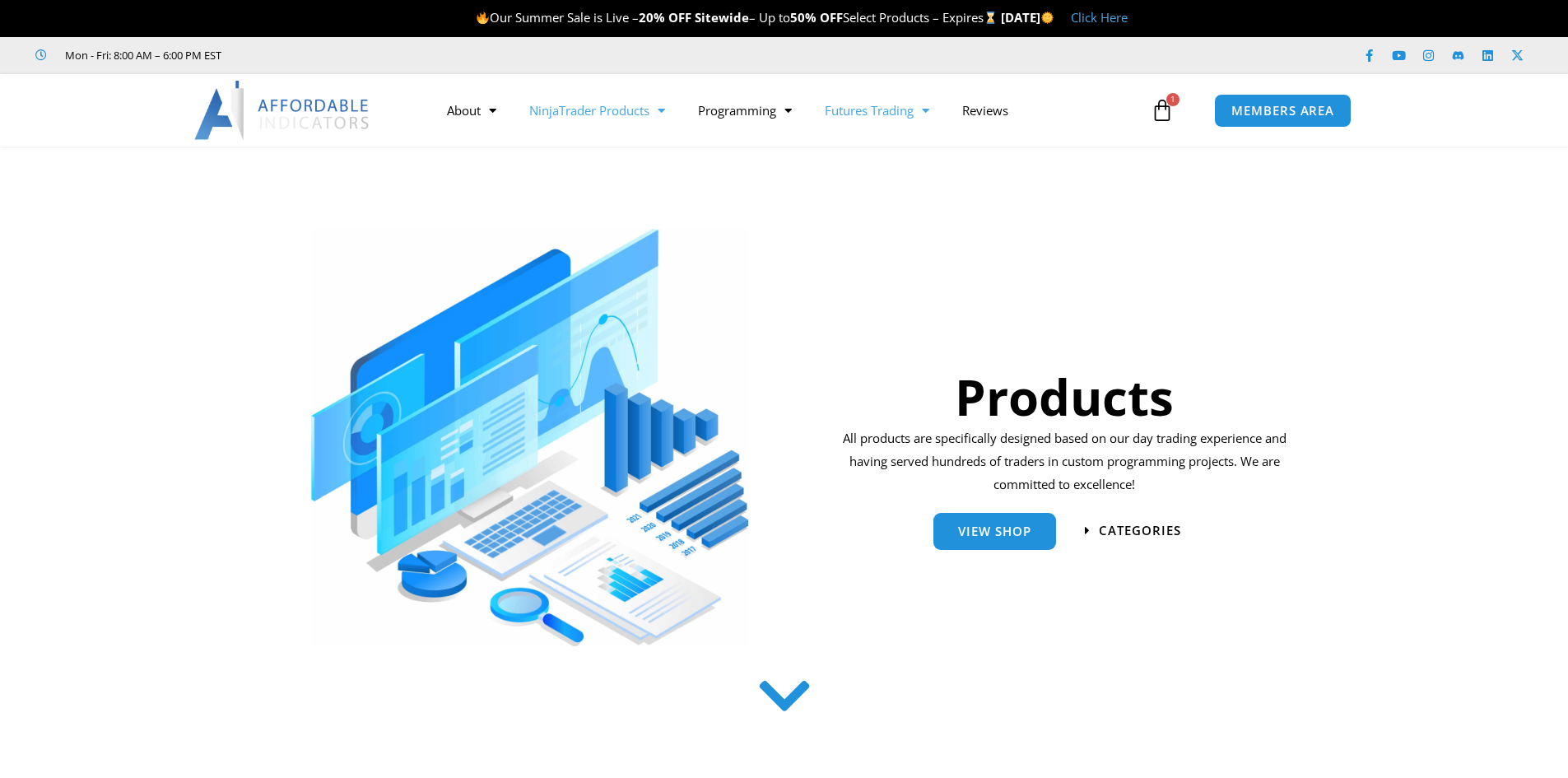
click at [886, 112] on link "Futures Trading" at bounding box center [876, 110] width 137 height 38
click at [1006, 113] on link "Reviews" at bounding box center [985, 110] width 79 height 38
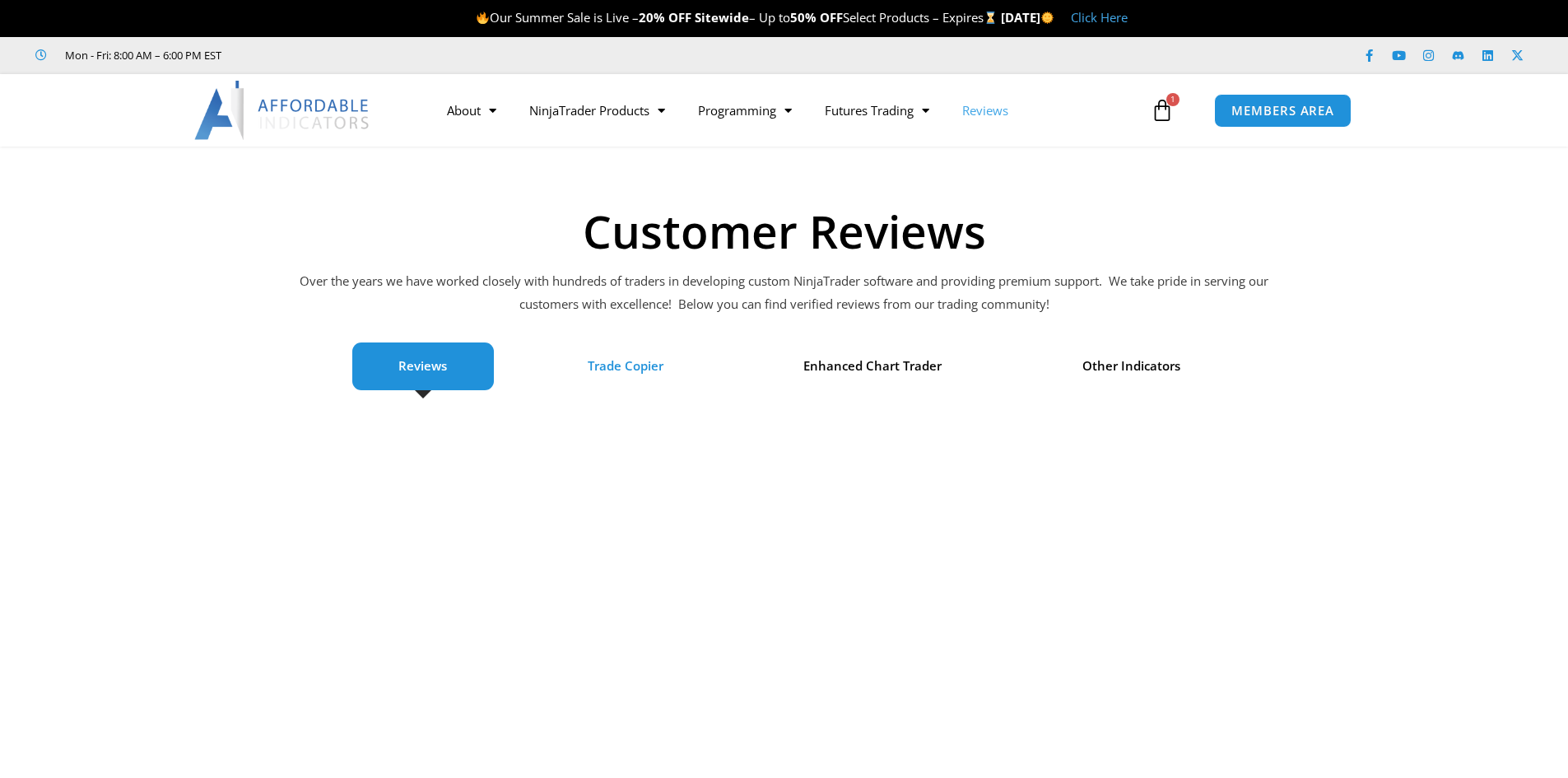
click at [630, 378] on span "Trade Copier" at bounding box center [625, 366] width 76 height 23
